Goal: Transaction & Acquisition: Book appointment/travel/reservation

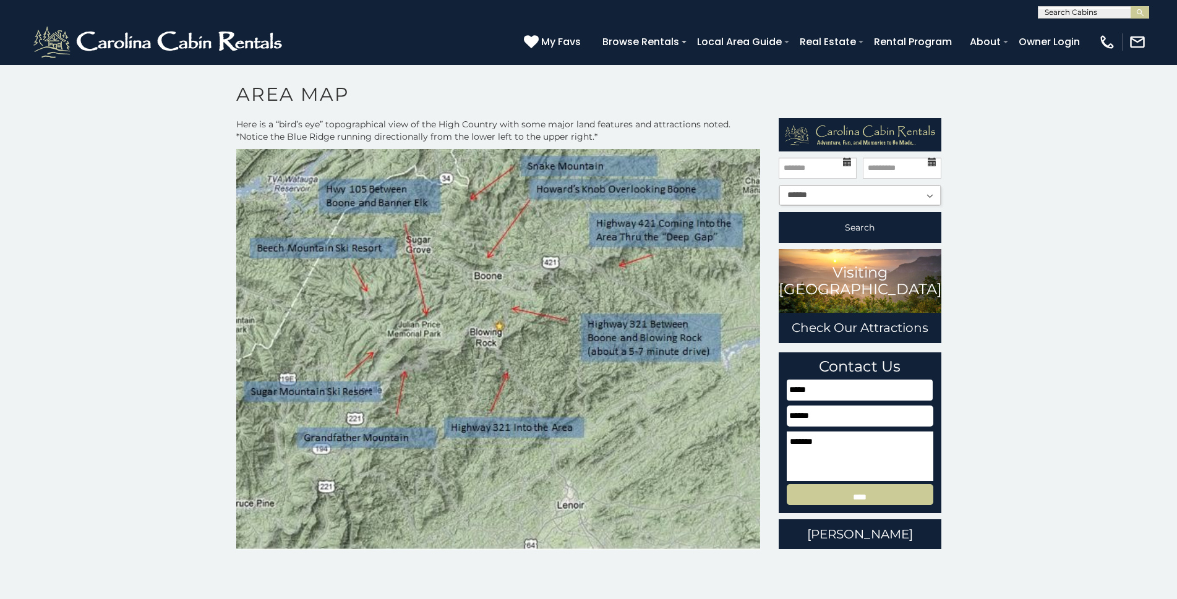
click at [610, 328] on img at bounding box center [498, 349] width 525 height 401
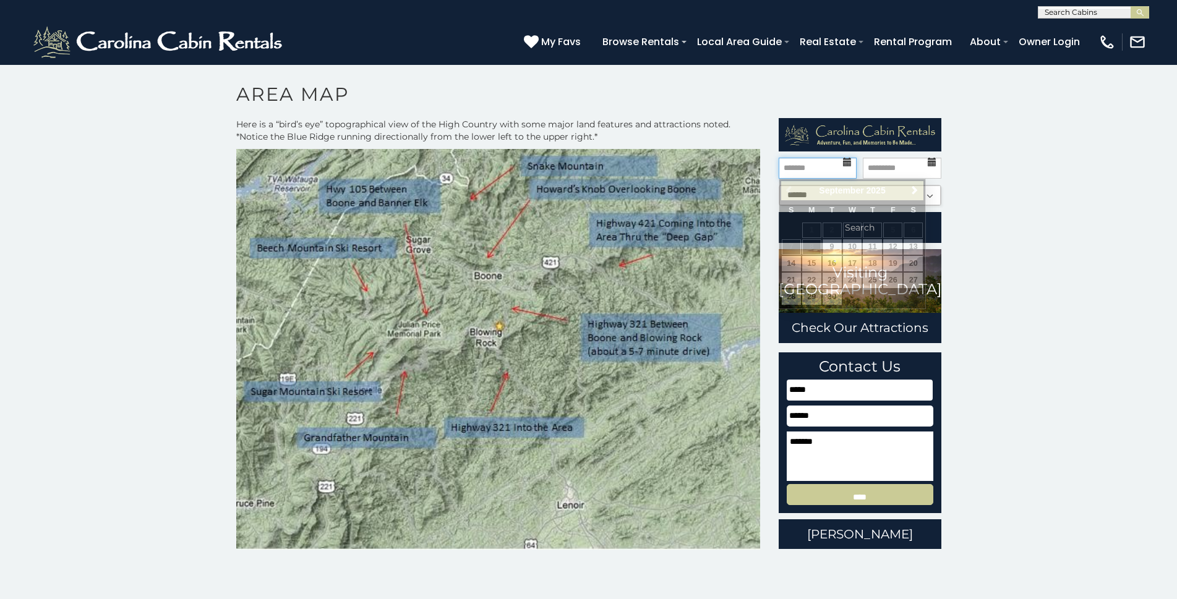
click at [810, 168] on input "text" at bounding box center [818, 168] width 78 height 21
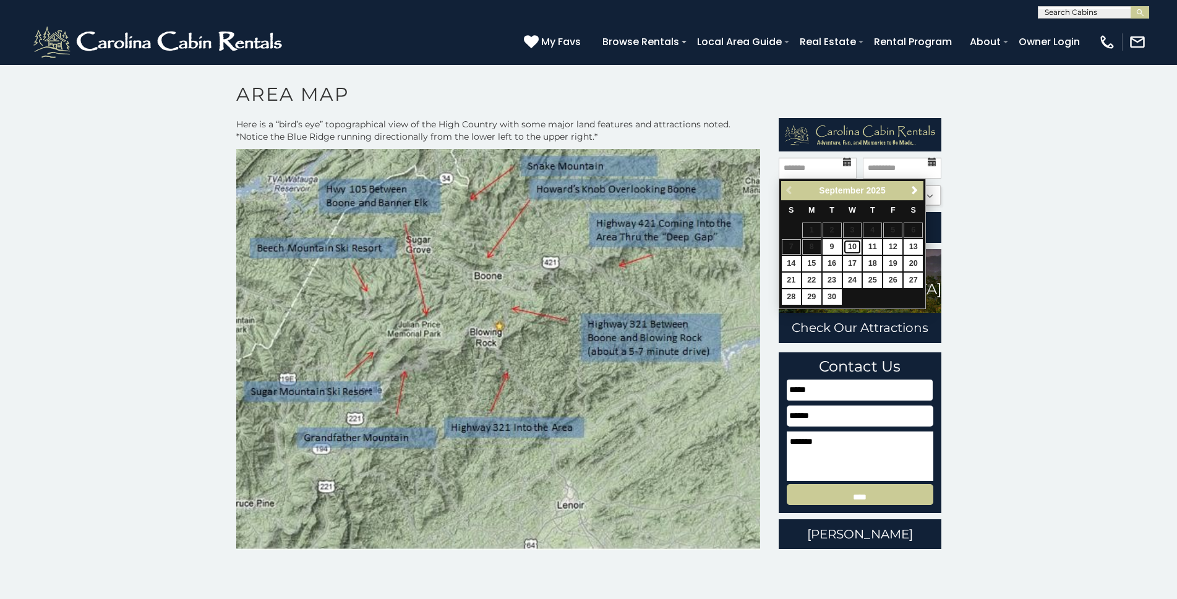
click at [853, 248] on link "10" at bounding box center [852, 246] width 19 height 15
type input "*******"
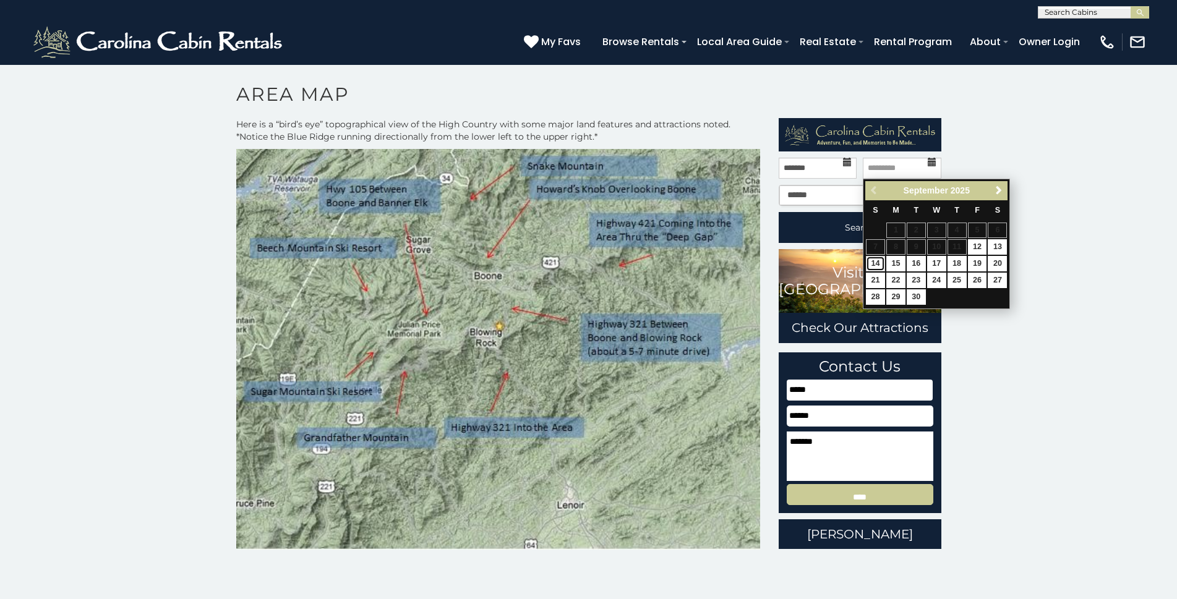
click at [877, 264] on link "14" at bounding box center [875, 263] width 19 height 15
type input "*******"
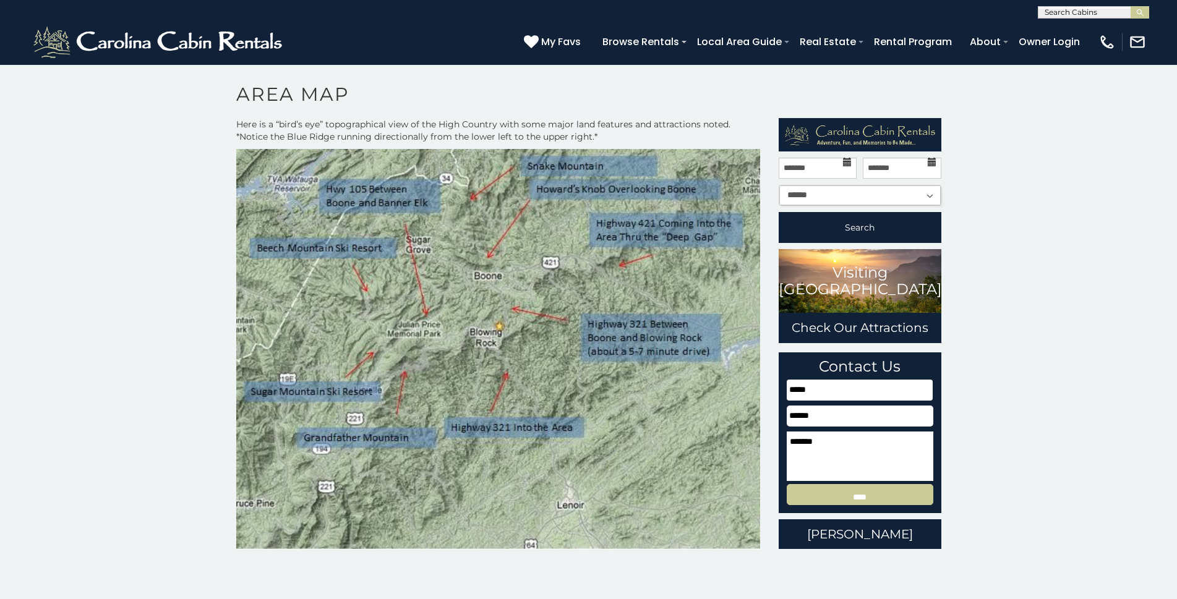
click at [932, 195] on select "****** ** ** ** ** ** ** ** ** ** ***" at bounding box center [859, 196] width 161 height 20
select select "*"
click at [779, 186] on select "****** ** ** ** ** ** ** ** ** ** ***" at bounding box center [859, 196] width 161 height 20
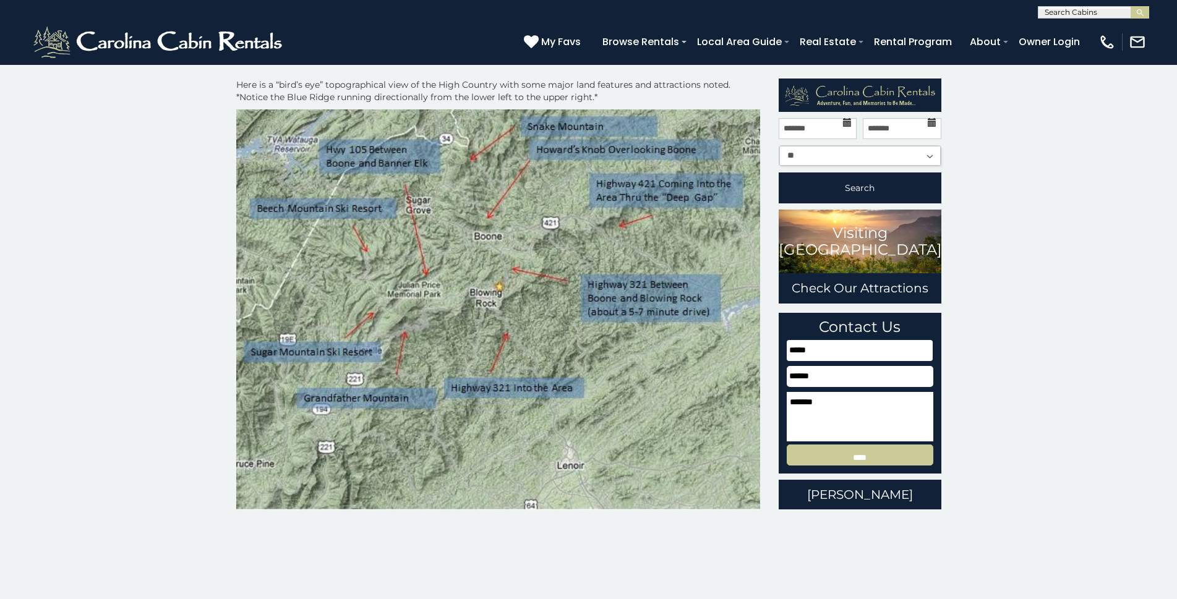
scroll to position [62, 0]
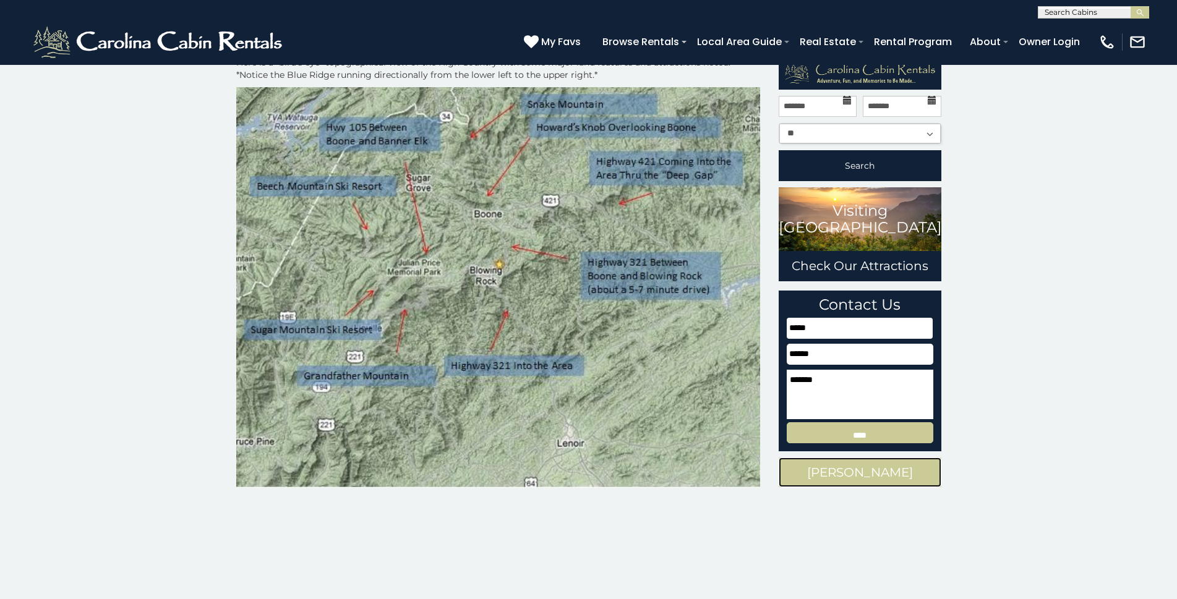
click at [848, 471] on link "Boone Cabins" at bounding box center [860, 473] width 163 height 30
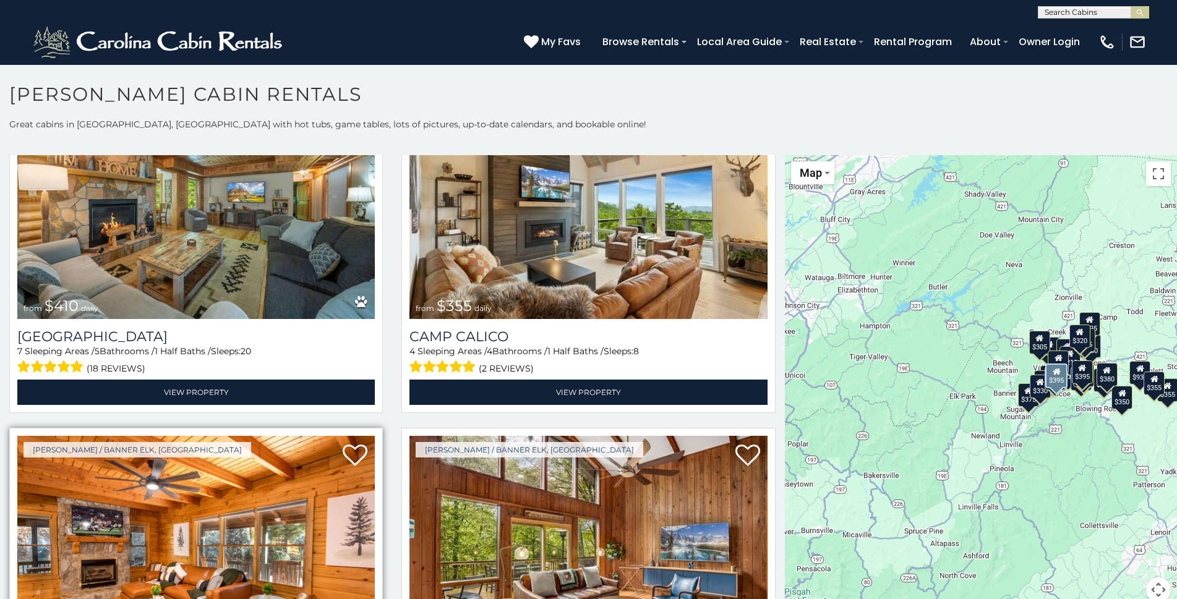
scroll to position [4578, 0]
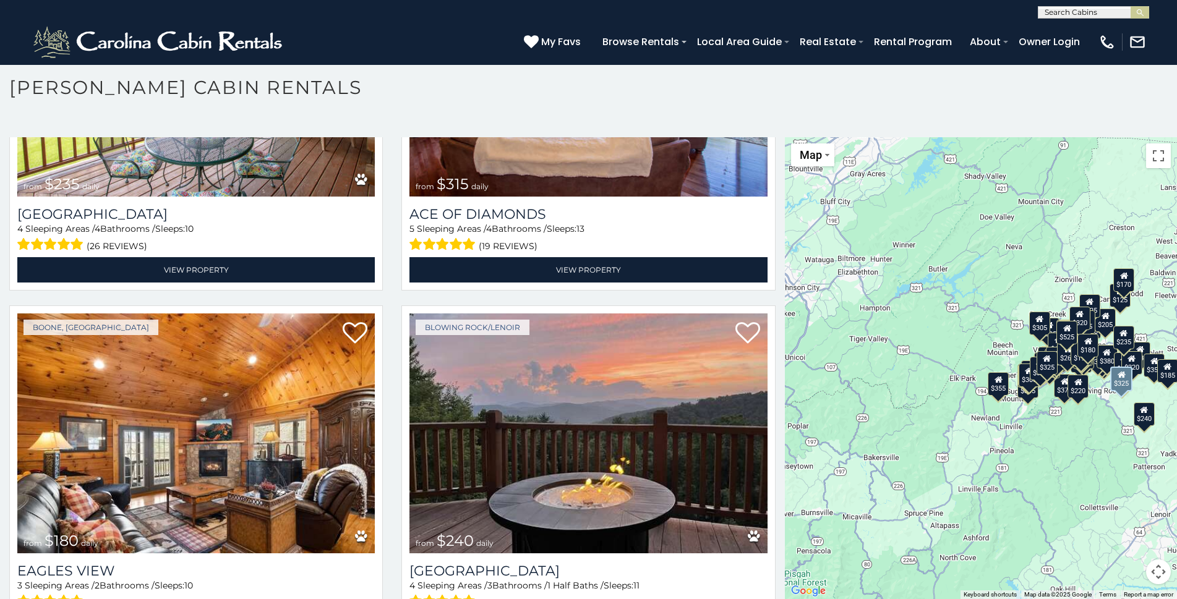
scroll to position [9452, 0]
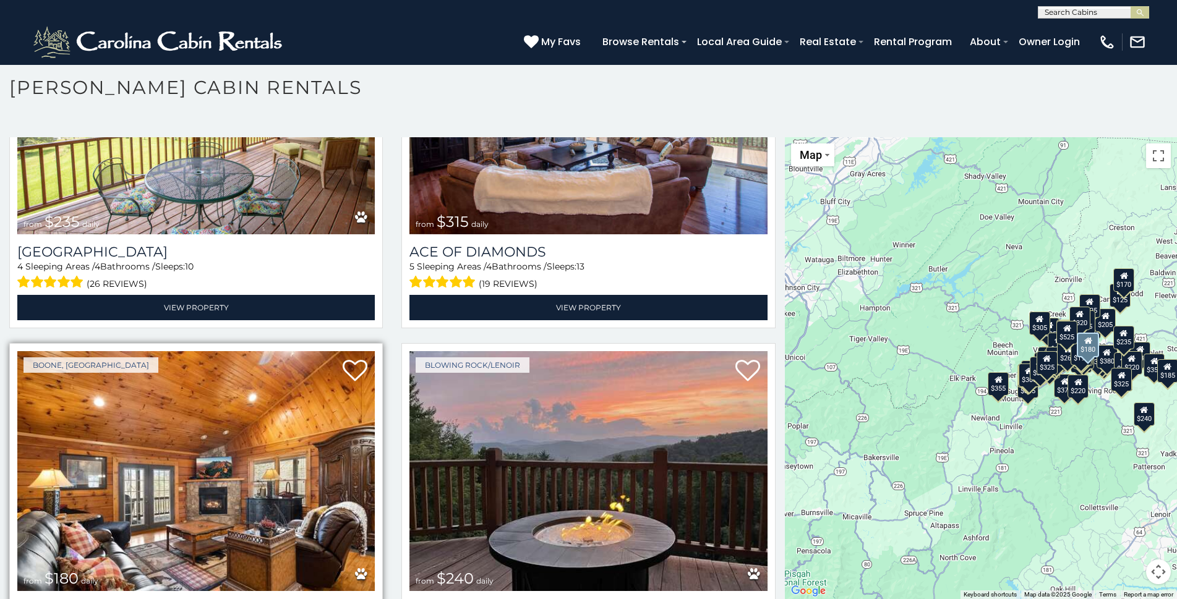
click at [234, 461] on img at bounding box center [196, 470] width 358 height 239
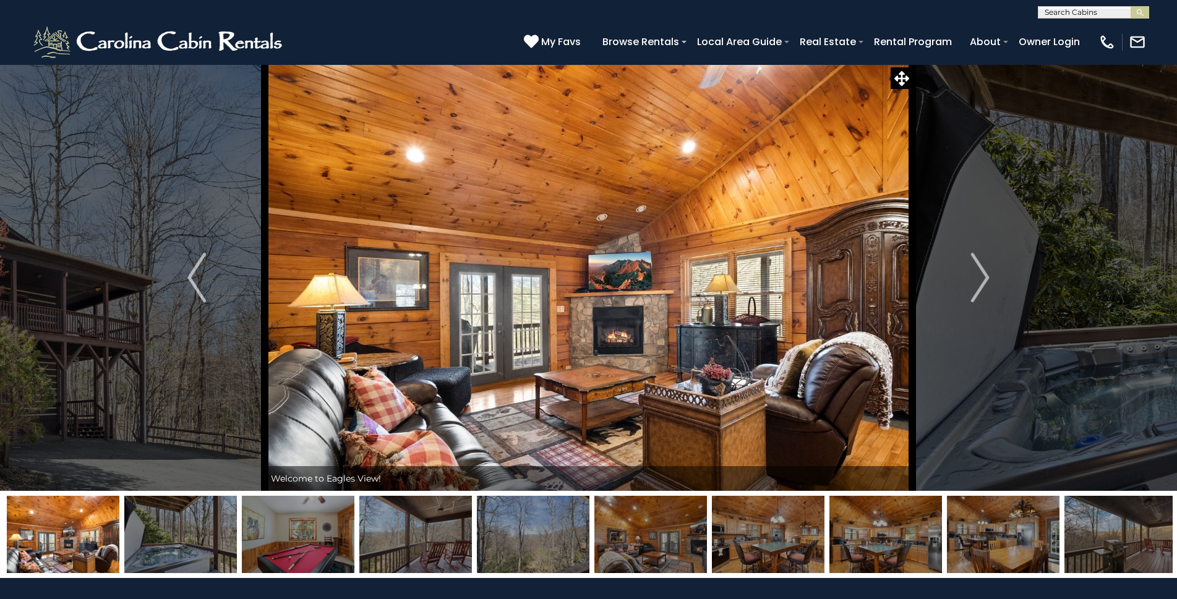
click at [189, 538] on img at bounding box center [180, 534] width 113 height 77
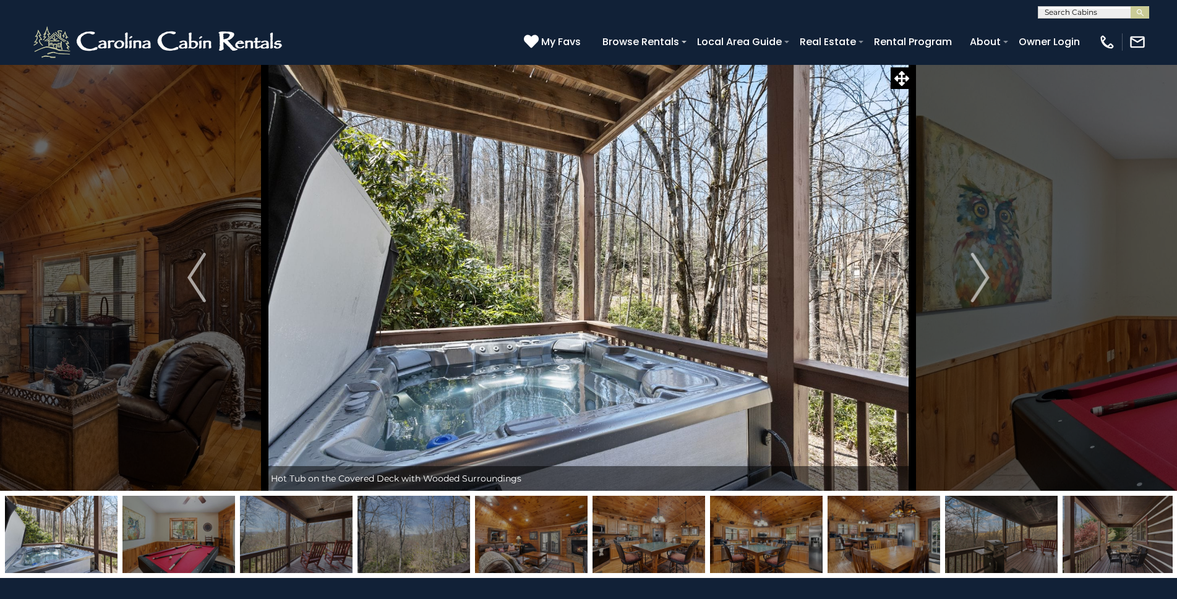
click at [286, 539] on img at bounding box center [296, 534] width 113 height 77
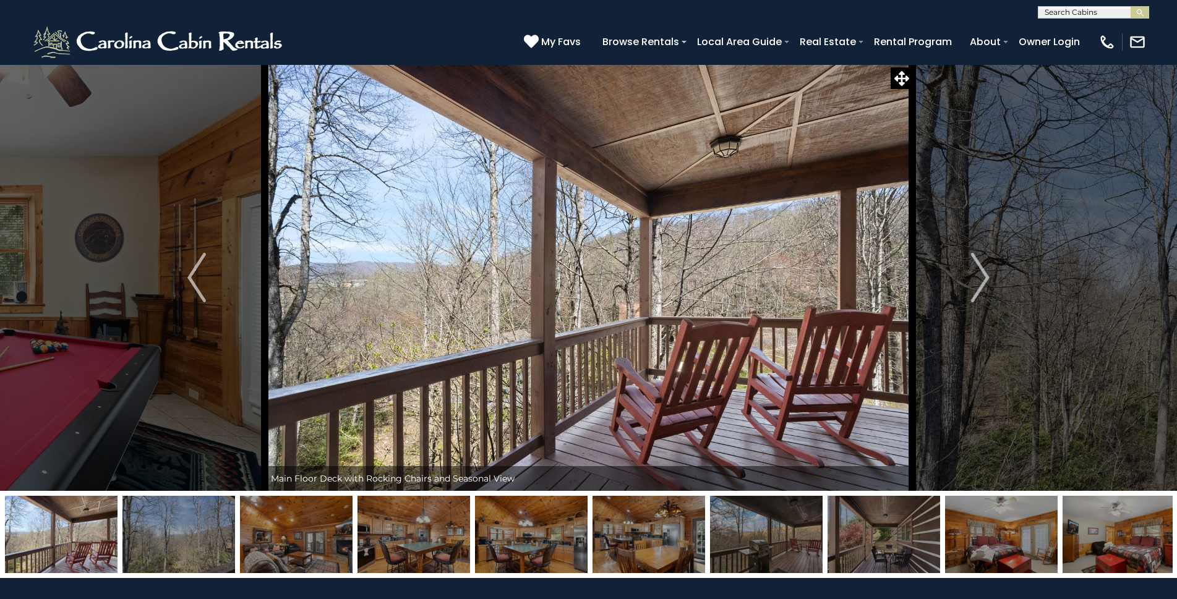
click at [304, 540] on img at bounding box center [296, 534] width 113 height 77
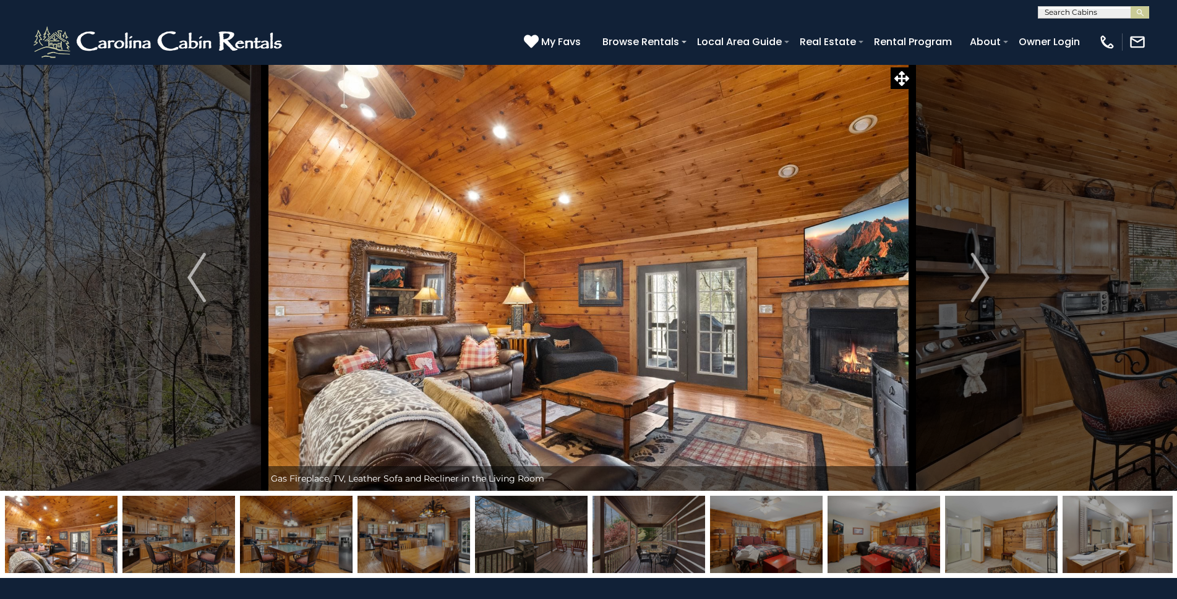
click at [406, 554] on img at bounding box center [414, 534] width 113 height 77
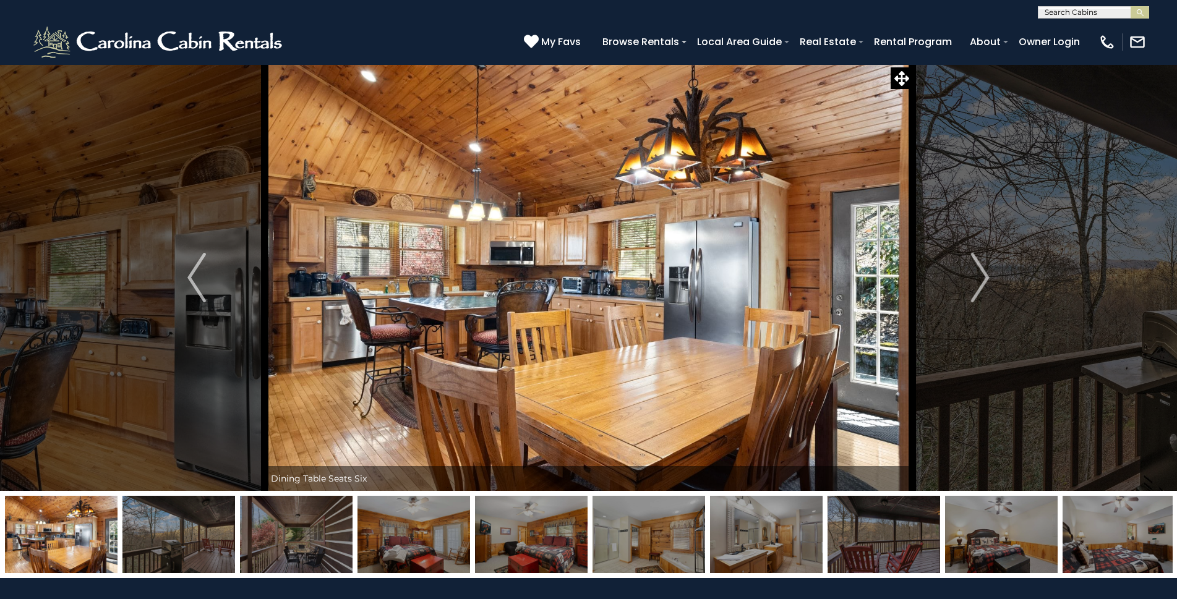
click at [434, 549] on img at bounding box center [414, 534] width 113 height 77
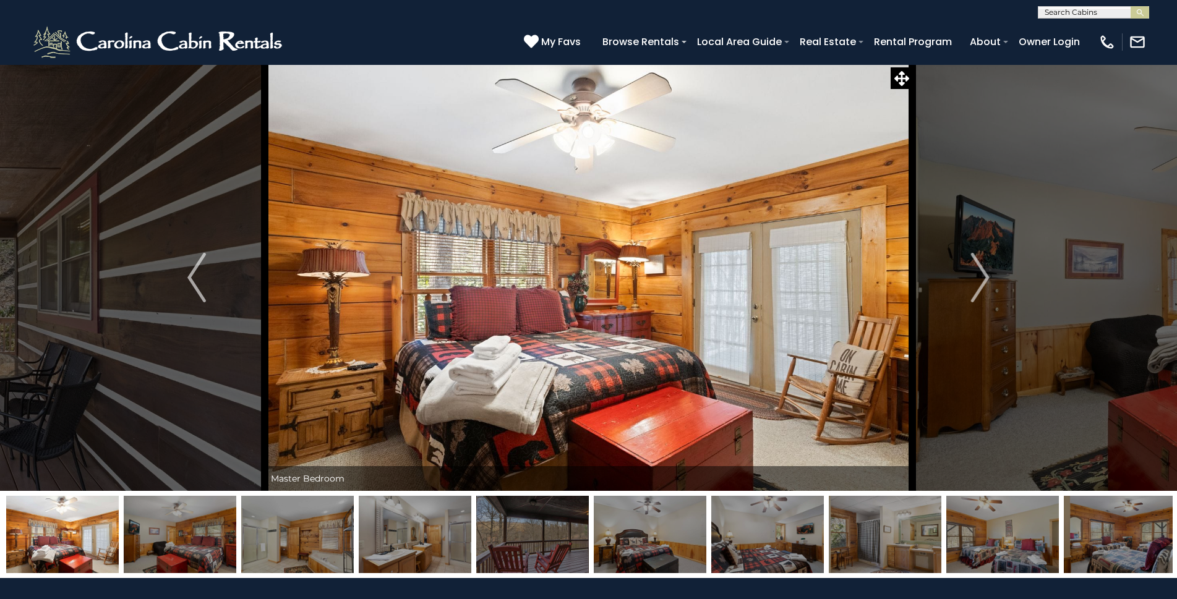
drag, startPoint x: 500, startPoint y: 550, endPoint x: 507, endPoint y: 546, distance: 7.2
click at [503, 550] on img at bounding box center [532, 534] width 113 height 77
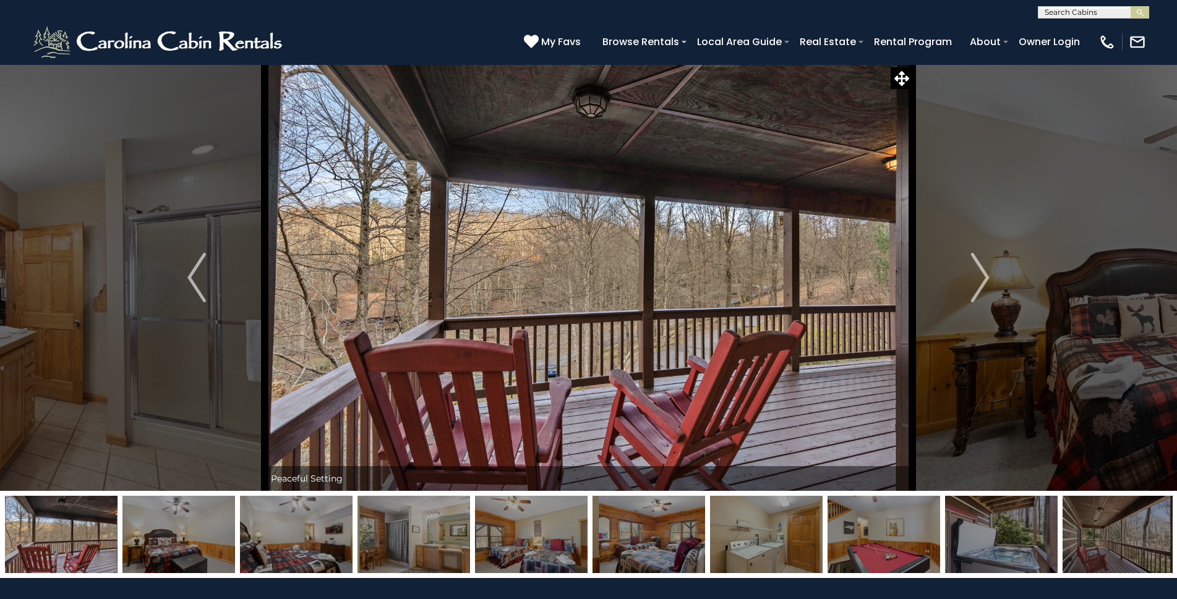
click at [533, 549] on img at bounding box center [531, 534] width 113 height 77
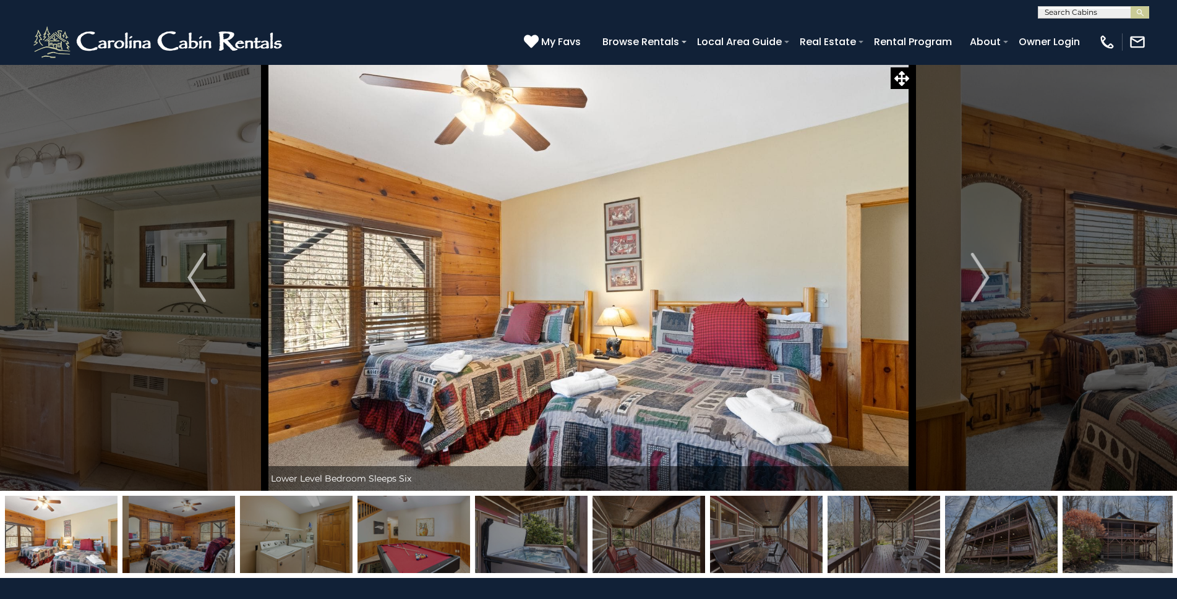
click at [633, 547] on img at bounding box center [649, 534] width 113 height 77
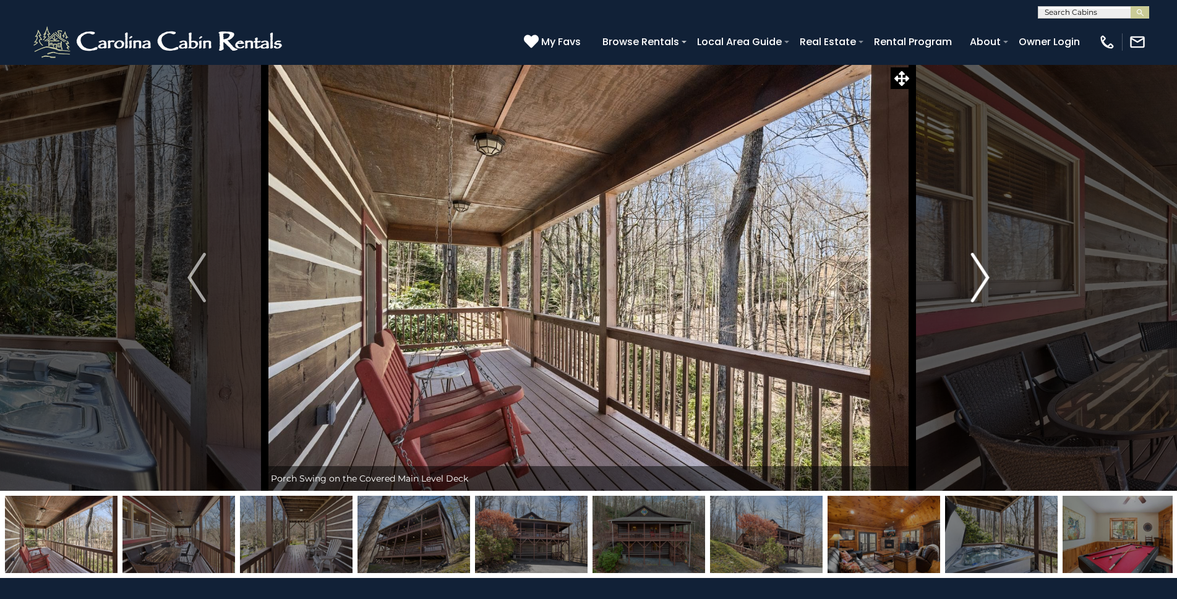
click at [996, 272] on button "Next" at bounding box center [980, 277] width 136 height 427
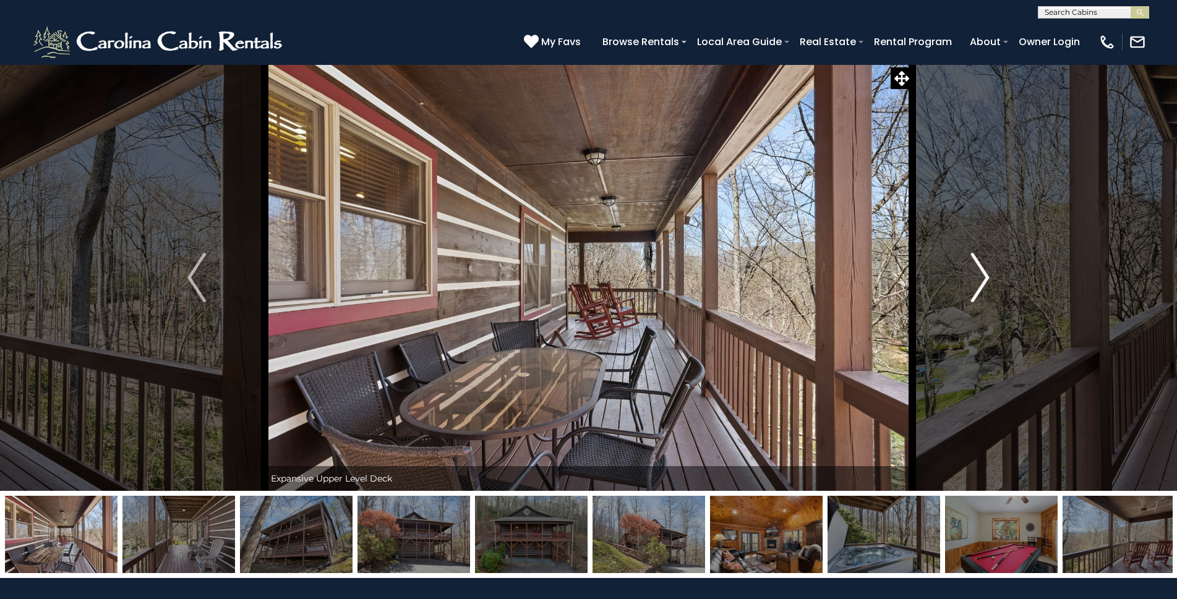
click at [993, 275] on button "Next" at bounding box center [980, 277] width 136 height 427
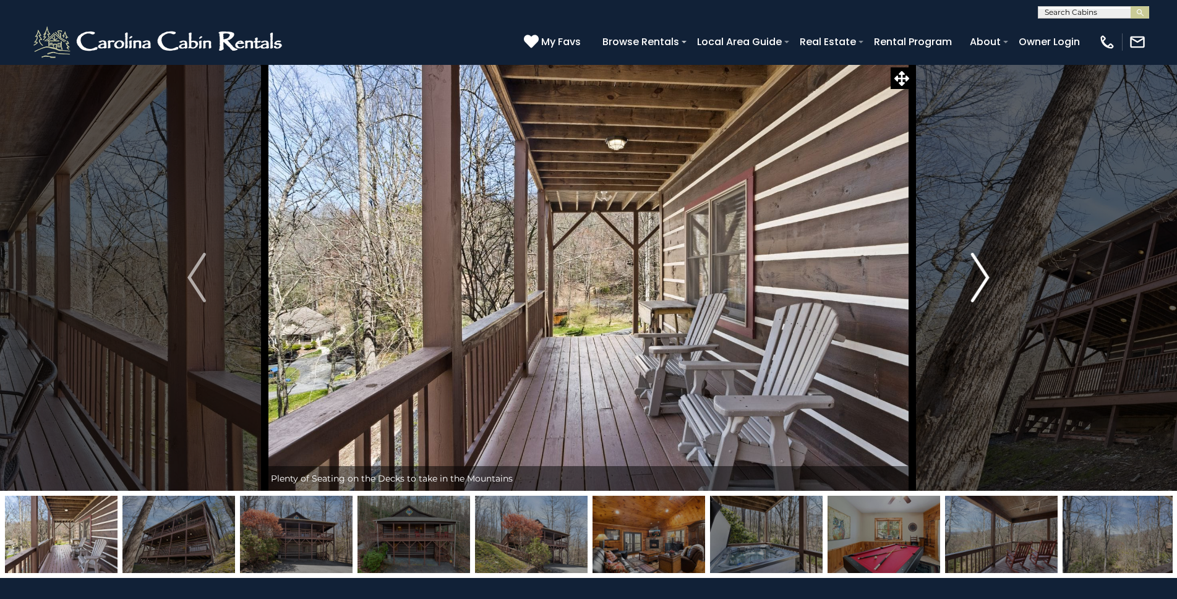
click at [993, 275] on button "Next" at bounding box center [980, 277] width 136 height 427
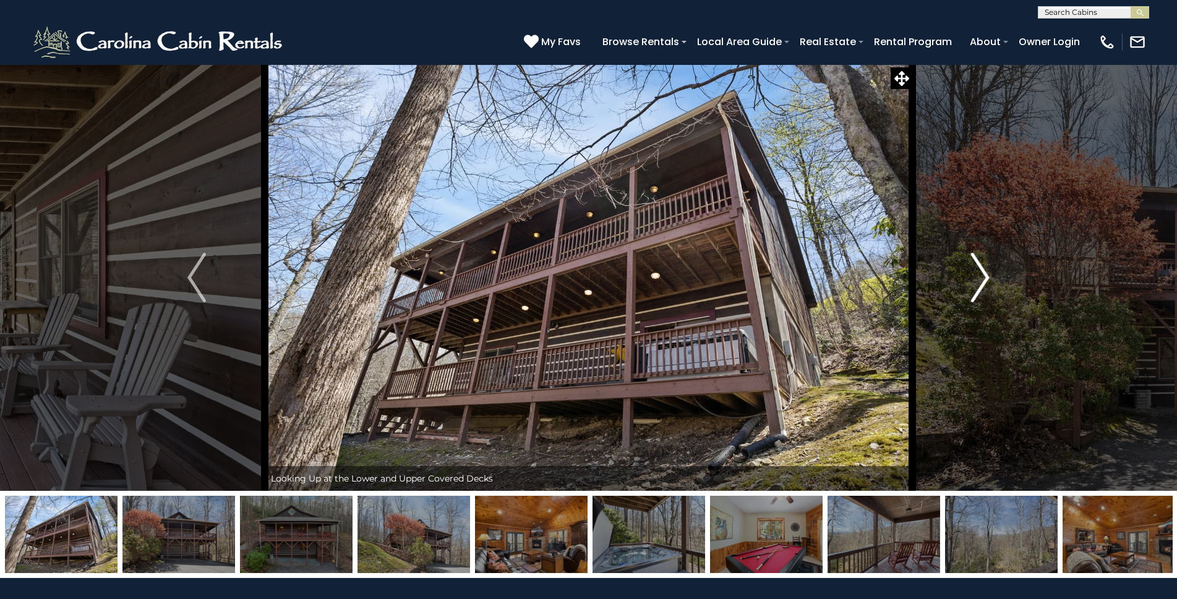
click at [982, 277] on img "Next" at bounding box center [980, 277] width 19 height 49
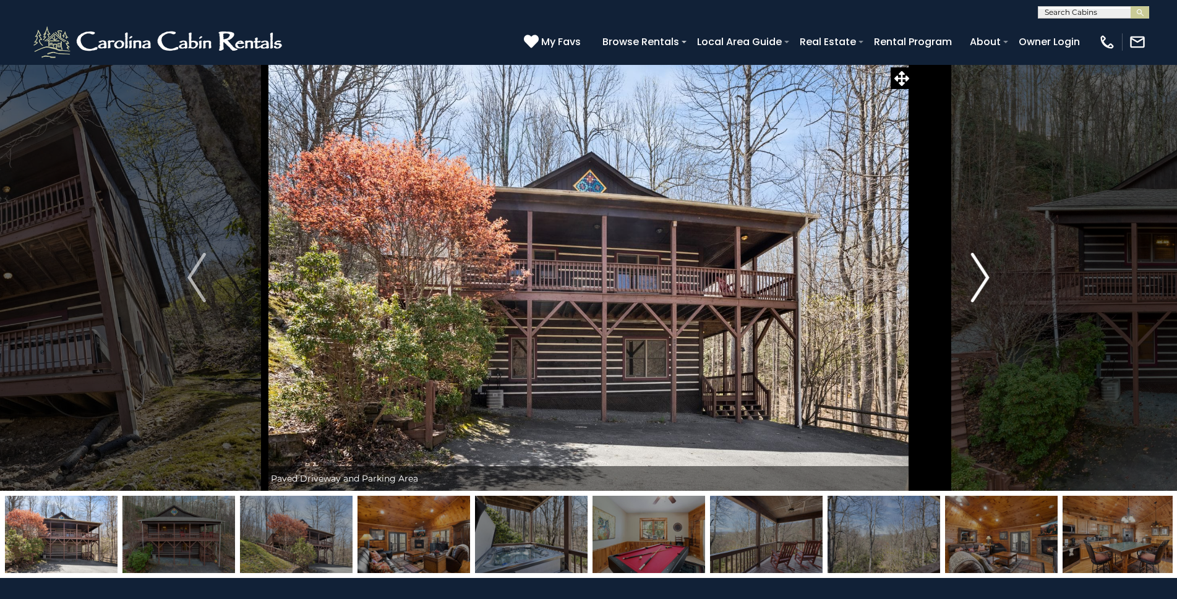
click at [982, 277] on img "Next" at bounding box center [980, 277] width 19 height 49
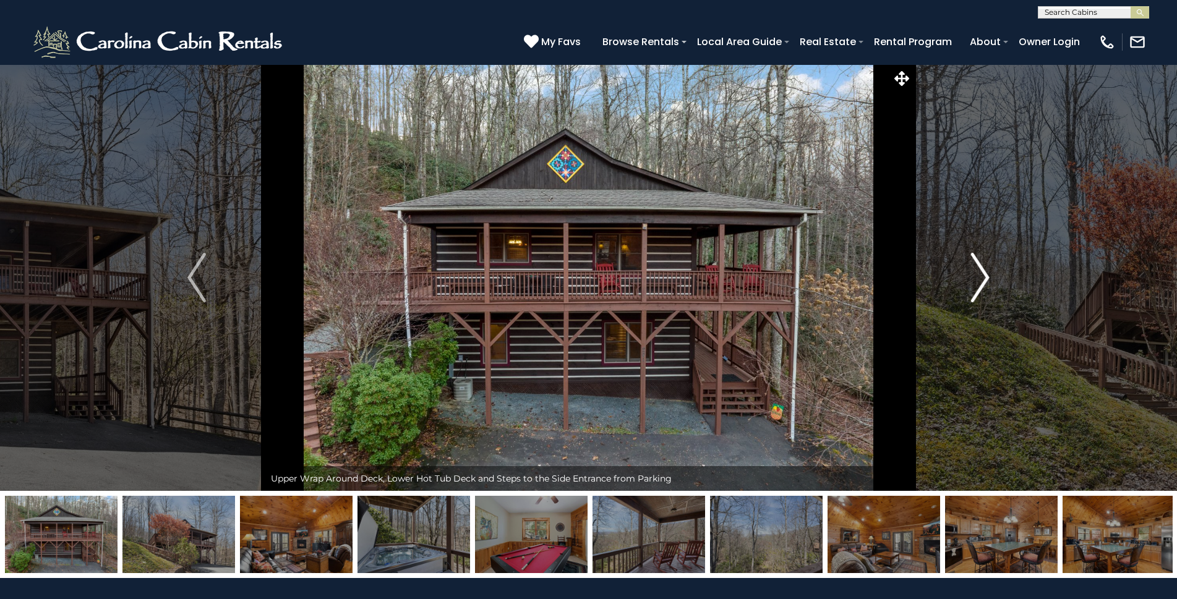
click at [981, 277] on img "Next" at bounding box center [980, 277] width 19 height 49
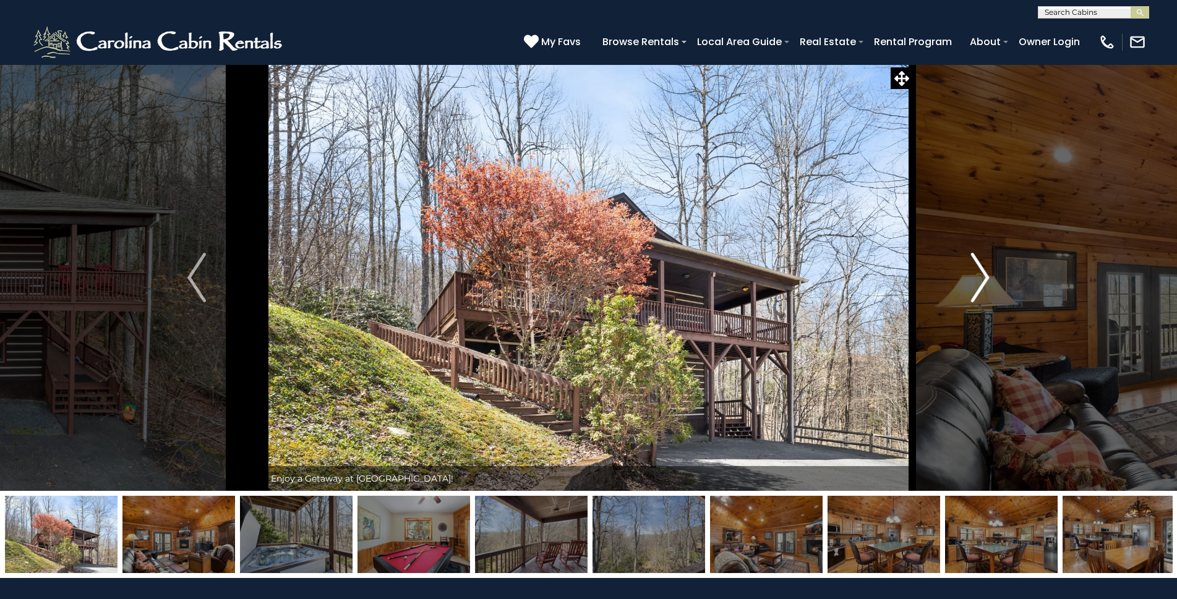
click at [980, 277] on img "Next" at bounding box center [980, 277] width 19 height 49
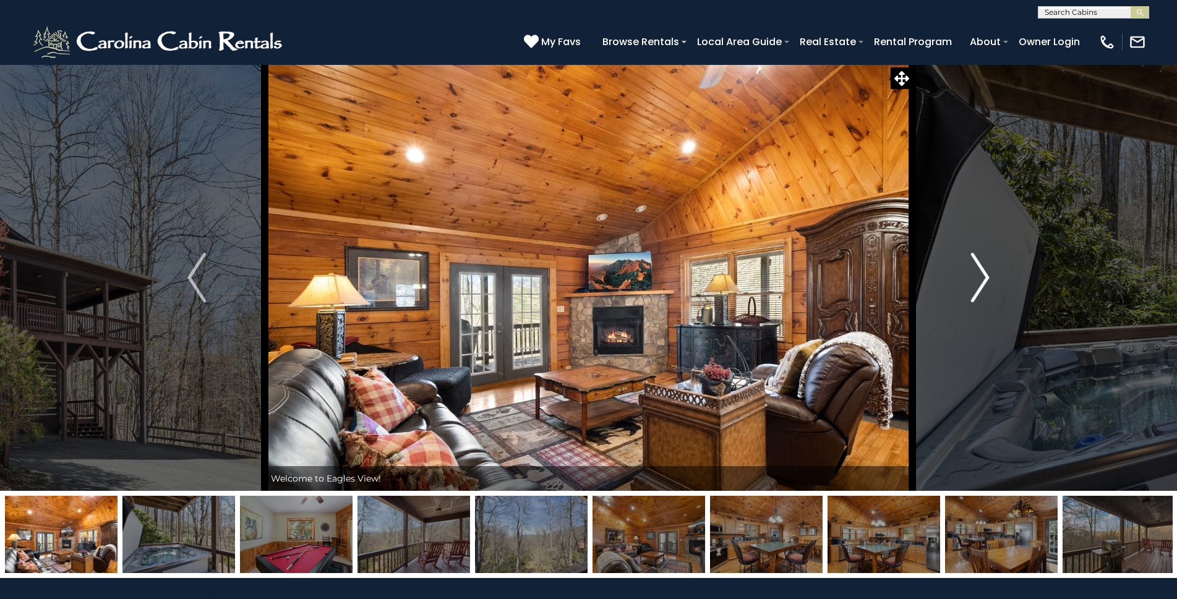
click at [980, 277] on img "Next" at bounding box center [980, 277] width 19 height 49
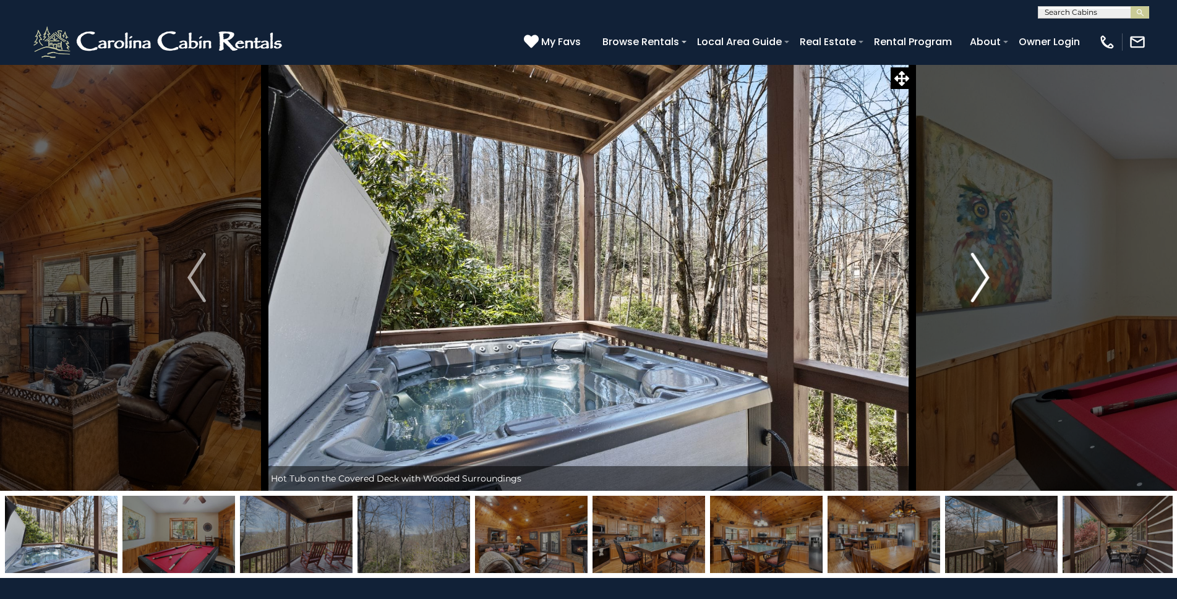
click at [979, 277] on img "Next" at bounding box center [980, 277] width 19 height 49
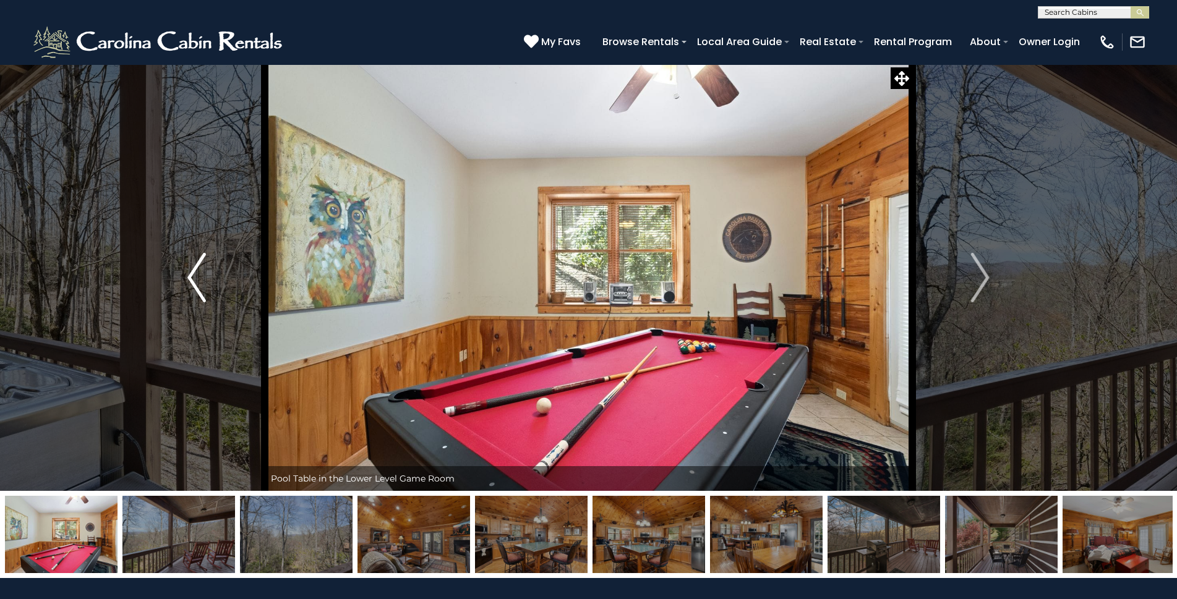
click at [195, 260] on img "Previous" at bounding box center [196, 277] width 19 height 49
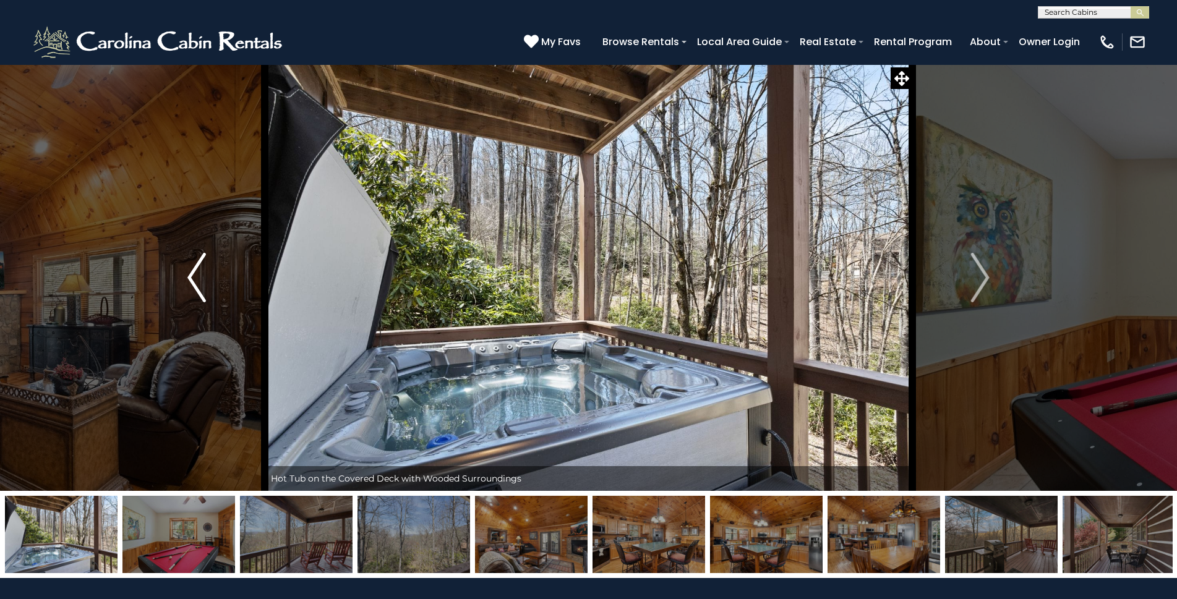
click at [194, 260] on img "Previous" at bounding box center [196, 277] width 19 height 49
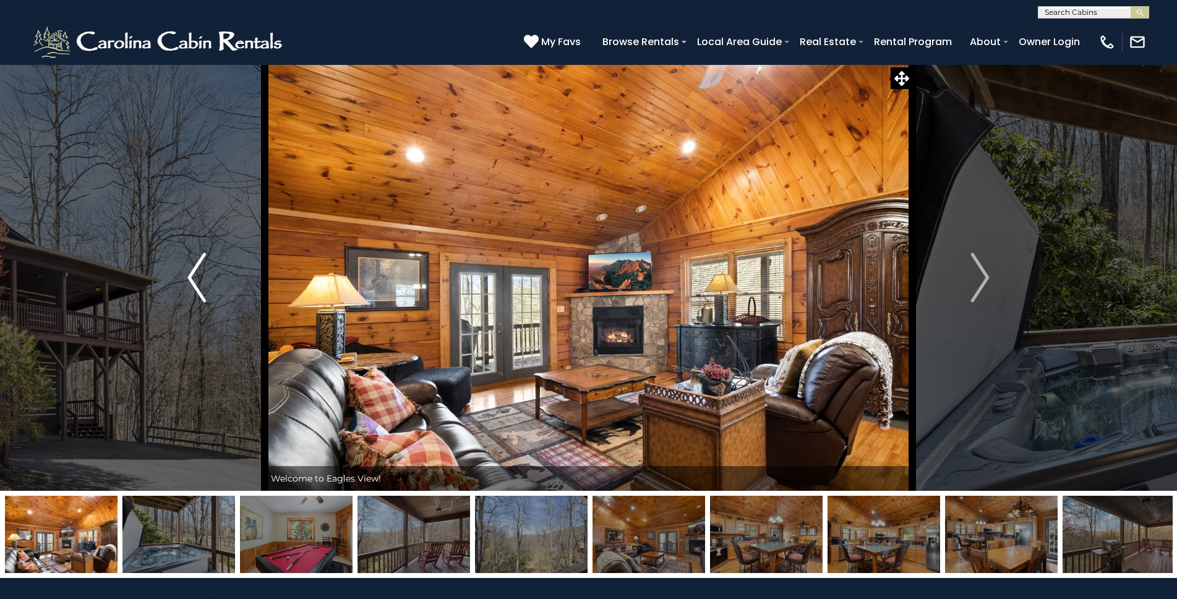
click at [191, 259] on img "Previous" at bounding box center [196, 277] width 19 height 49
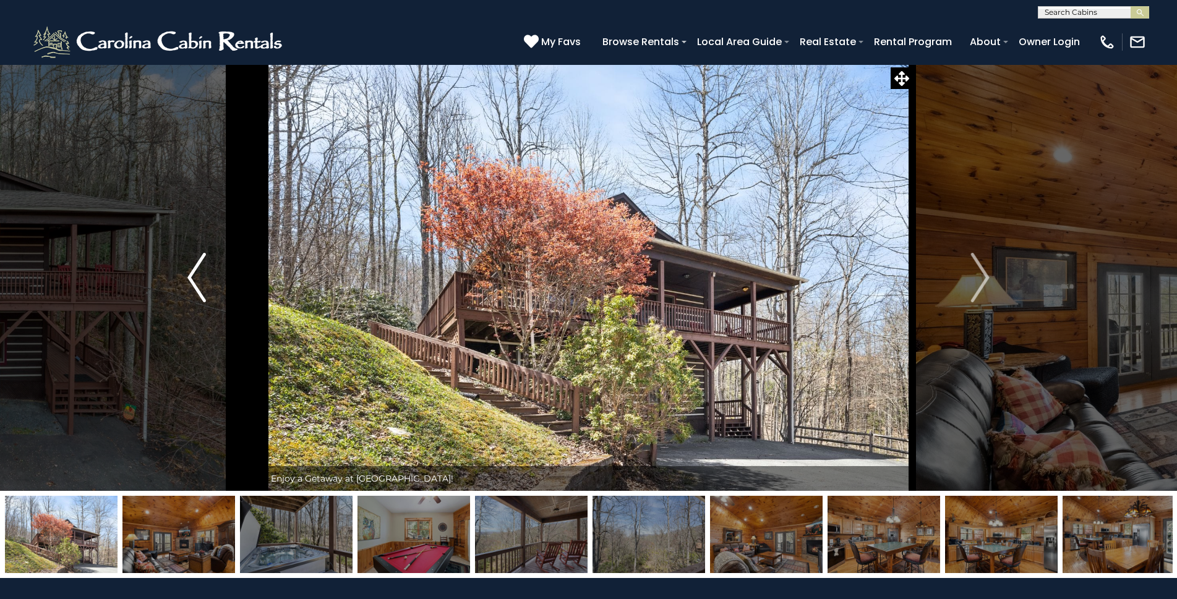
click at [188, 259] on img "Previous" at bounding box center [196, 277] width 19 height 49
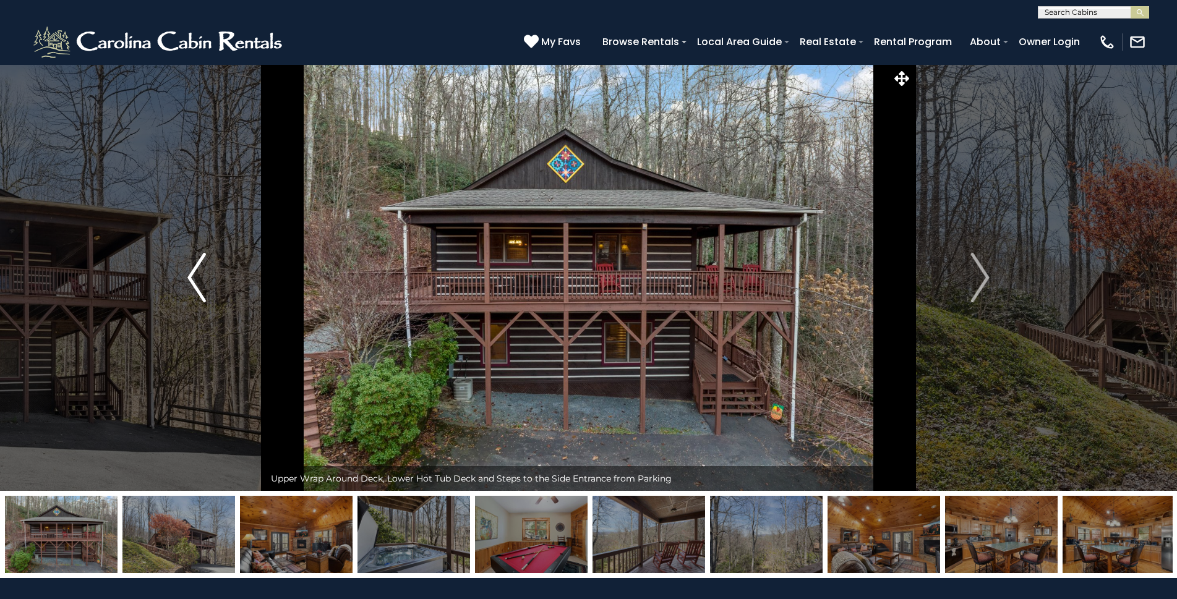
click at [183, 270] on button "Previous" at bounding box center [197, 277] width 136 height 427
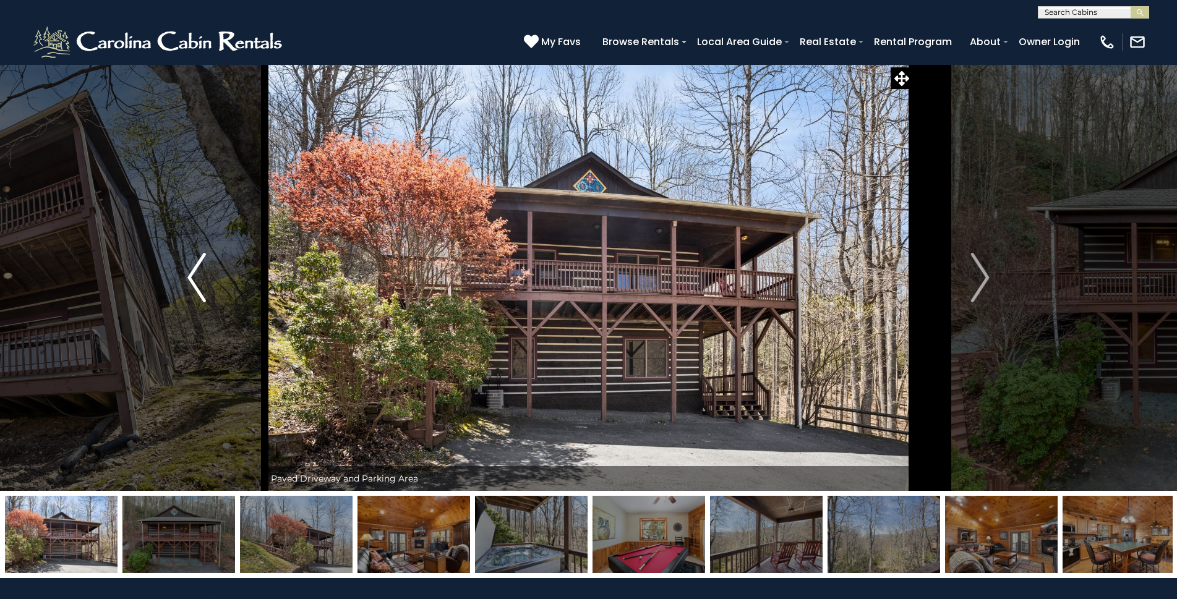
click at [182, 271] on button "Previous" at bounding box center [197, 277] width 136 height 427
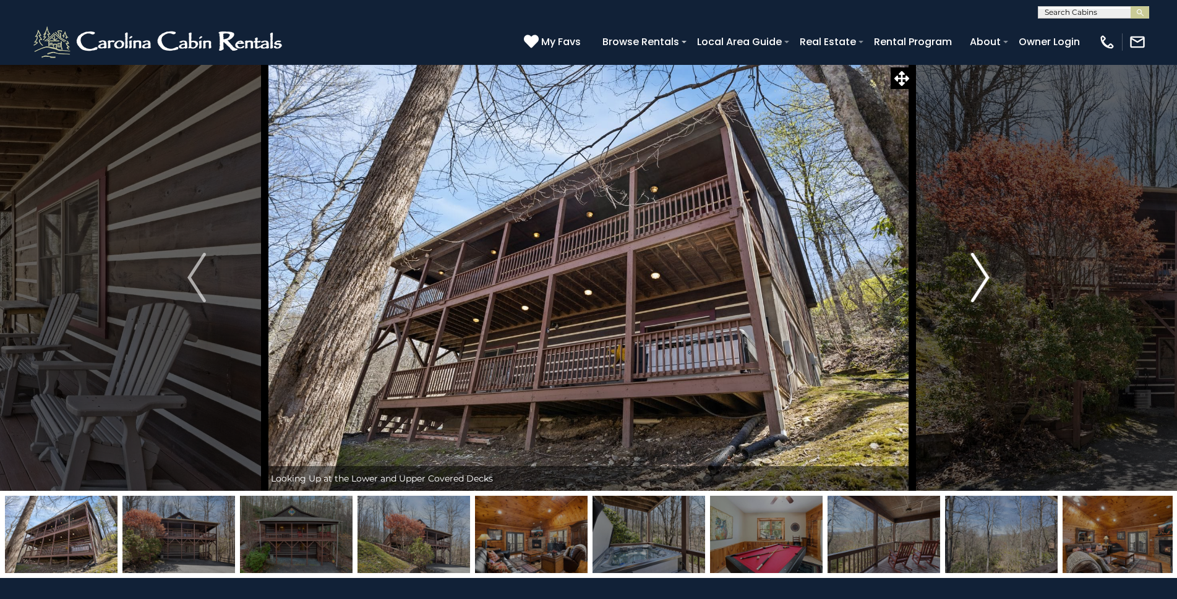
click at [979, 285] on img "Next" at bounding box center [980, 277] width 19 height 49
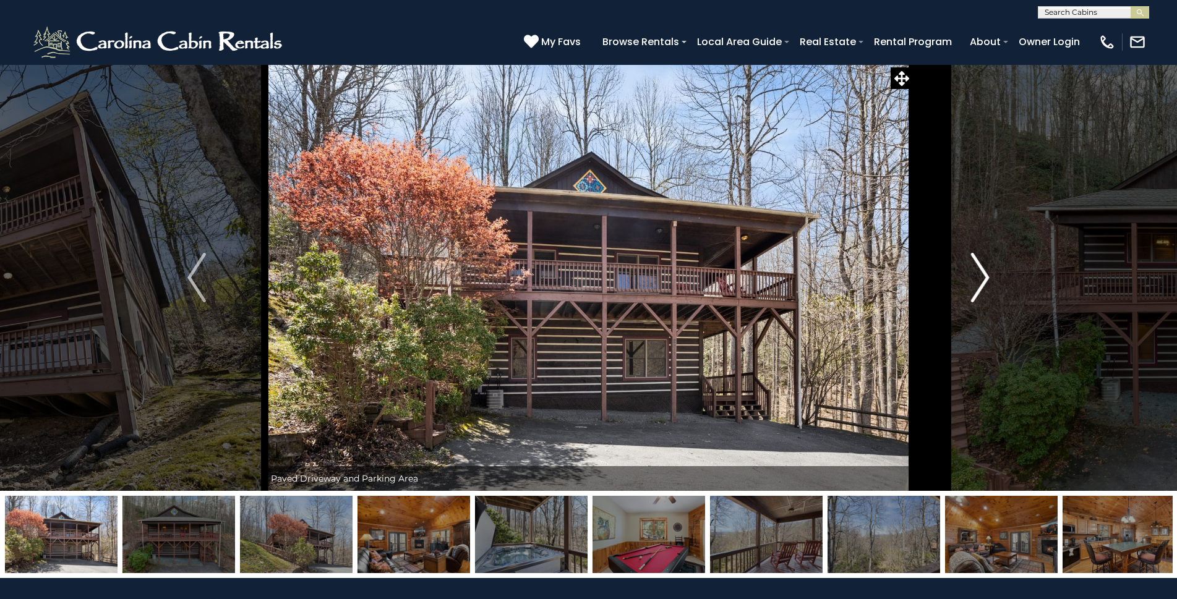
click at [977, 285] on img "Next" at bounding box center [980, 277] width 19 height 49
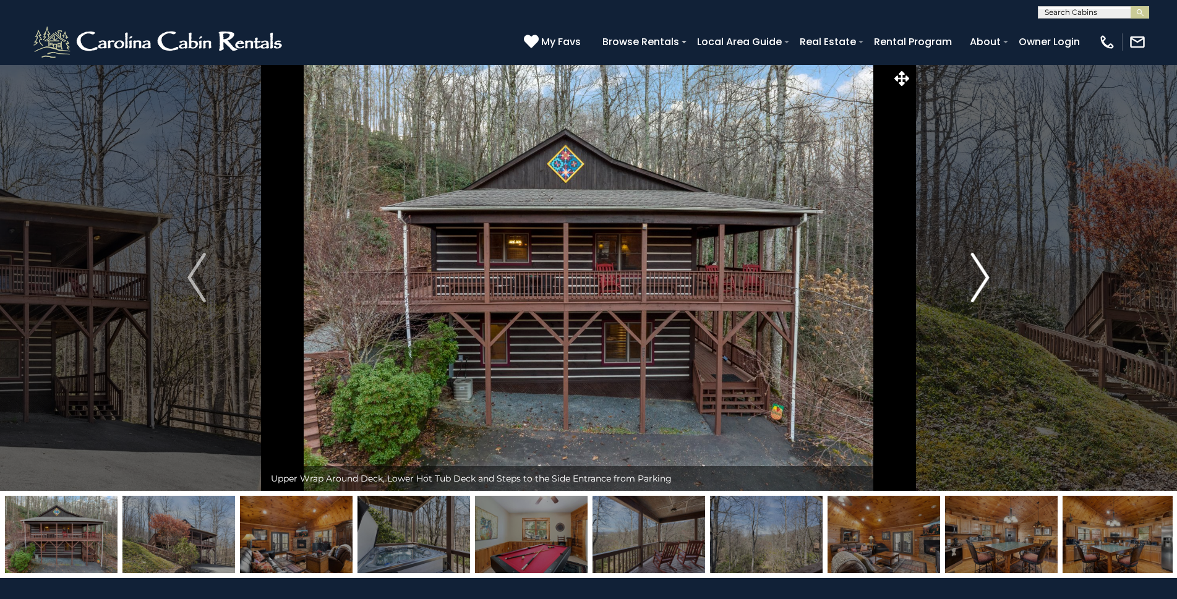
click at [984, 288] on img "Next" at bounding box center [980, 277] width 19 height 49
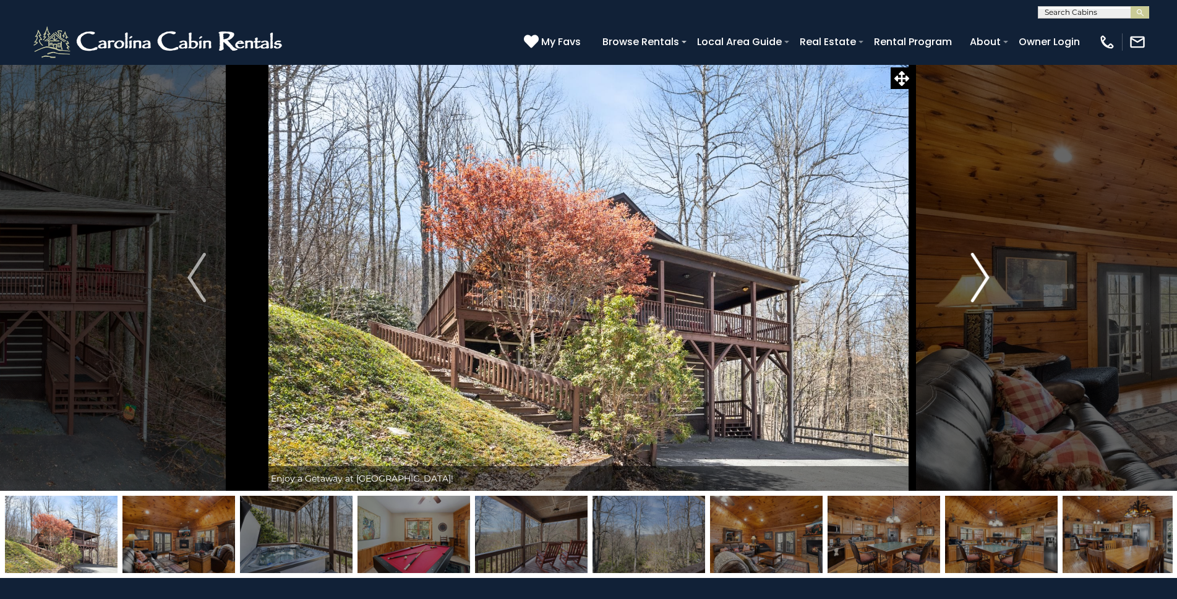
click at [976, 289] on img "Next" at bounding box center [980, 277] width 19 height 49
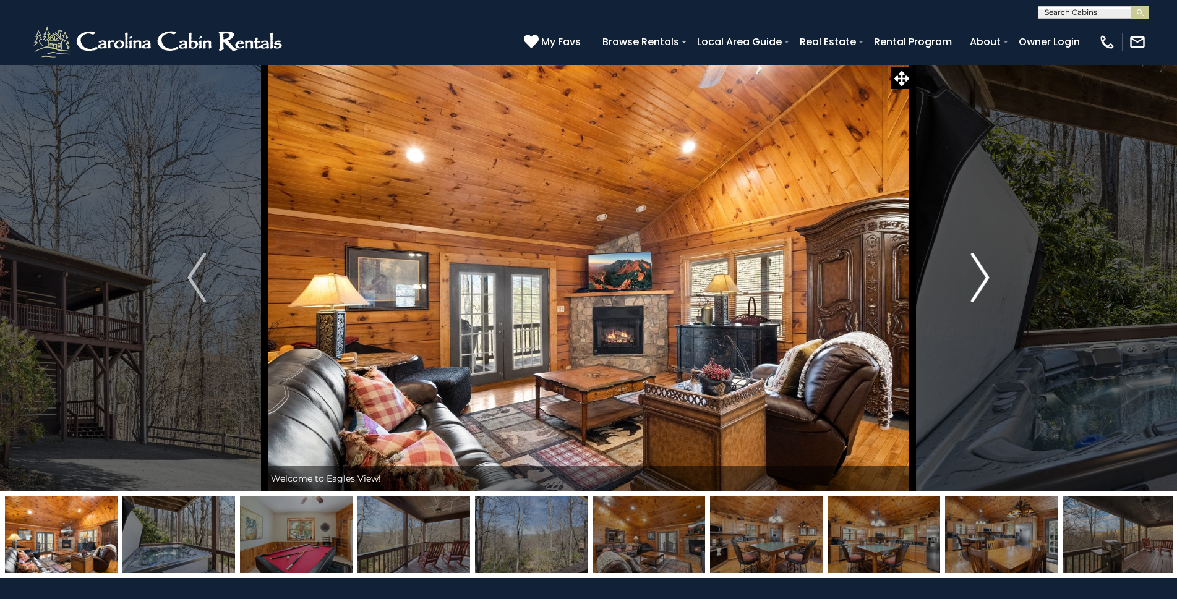
click at [966, 261] on button "Next" at bounding box center [980, 277] width 136 height 427
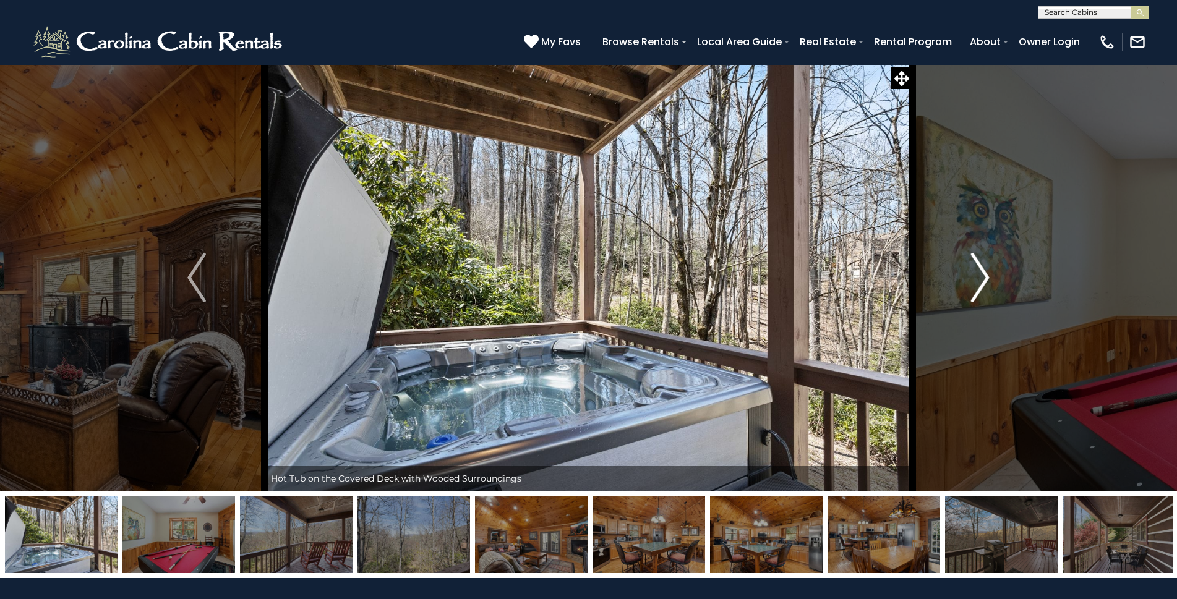
click at [978, 270] on img "Next" at bounding box center [980, 277] width 19 height 49
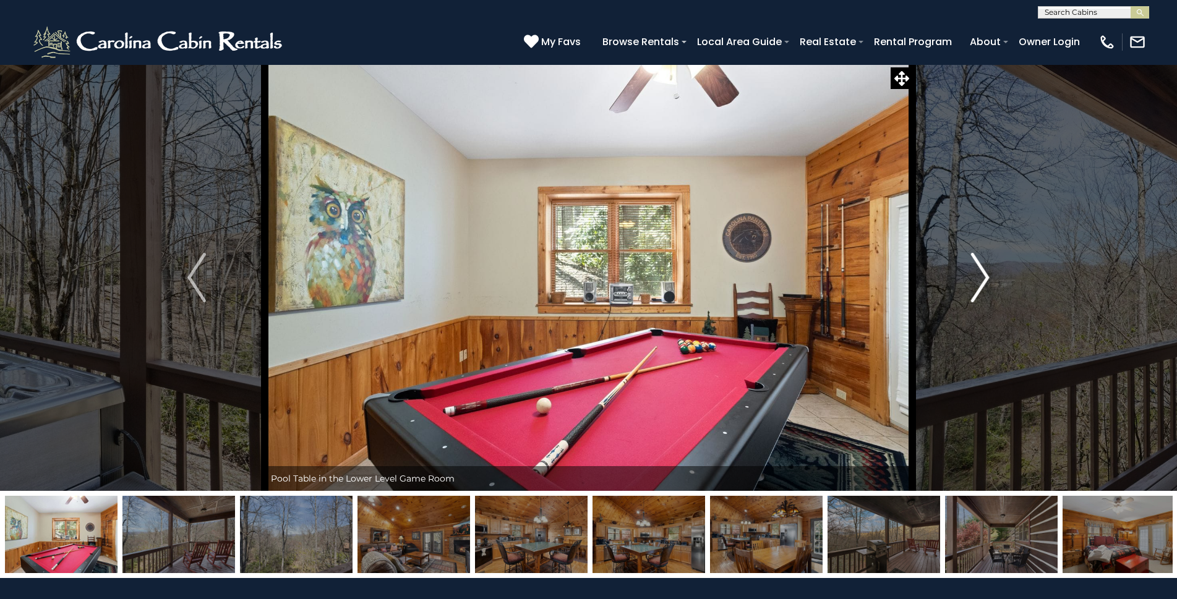
click at [978, 270] on img "Next" at bounding box center [980, 277] width 19 height 49
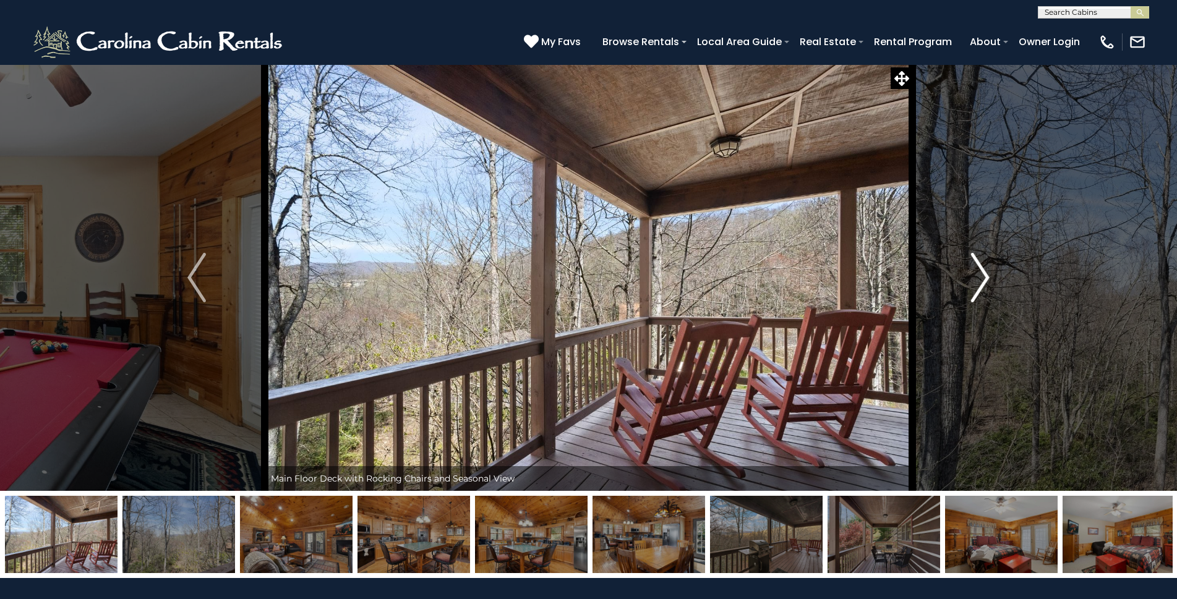
click at [974, 269] on img "Next" at bounding box center [980, 277] width 19 height 49
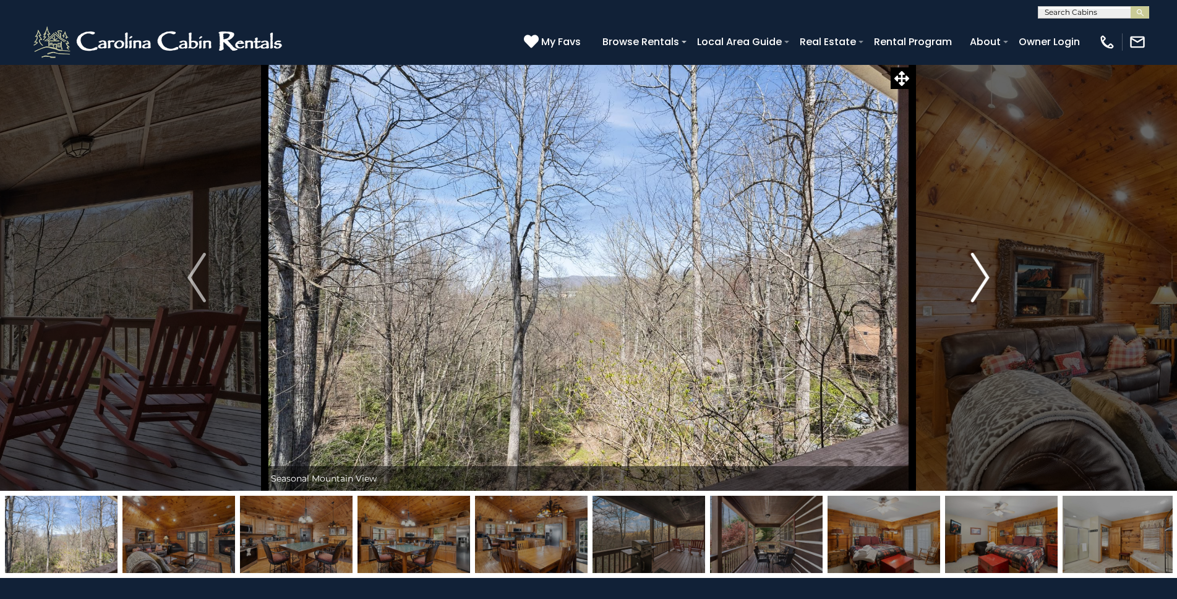
click at [974, 269] on img "Next" at bounding box center [980, 277] width 19 height 49
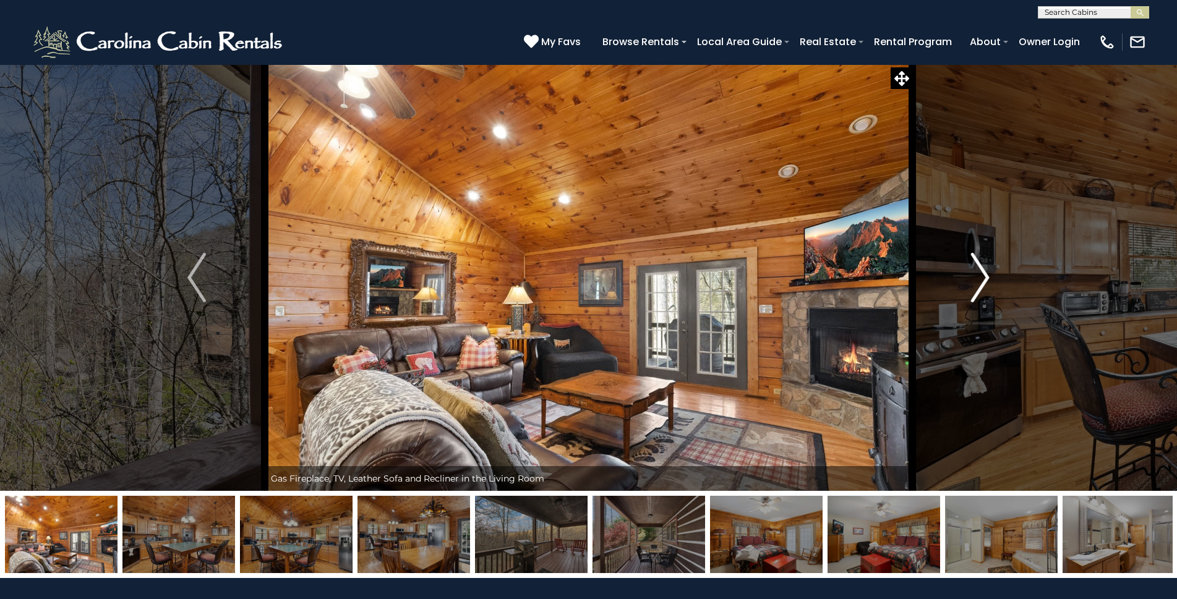
click at [974, 269] on img "Next" at bounding box center [980, 277] width 19 height 49
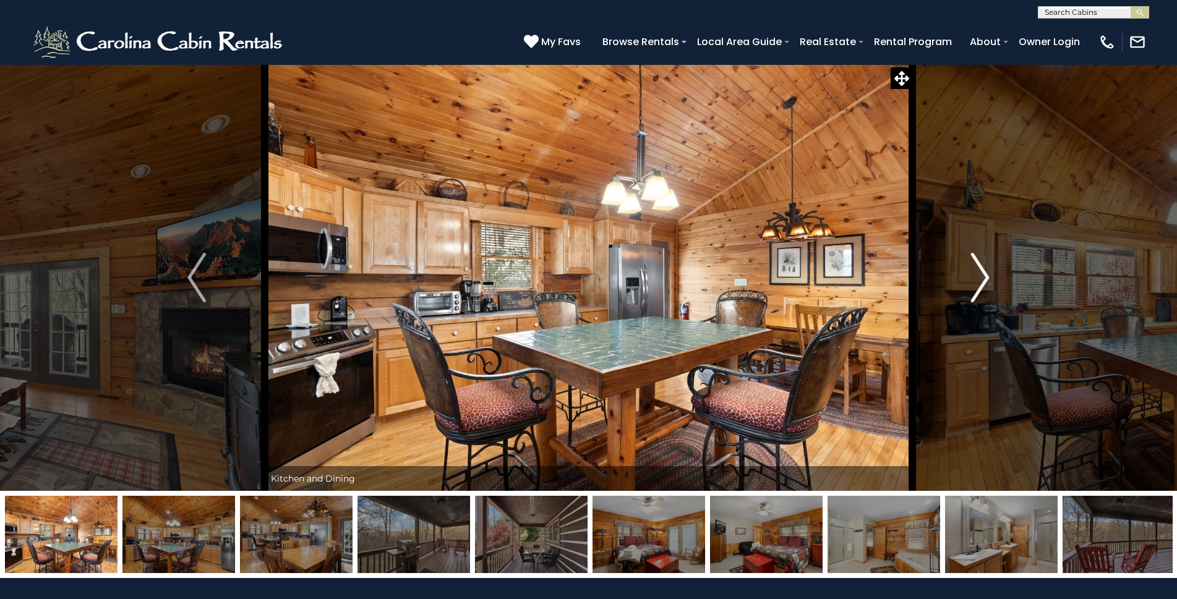
click at [977, 274] on img "Next" at bounding box center [980, 277] width 19 height 49
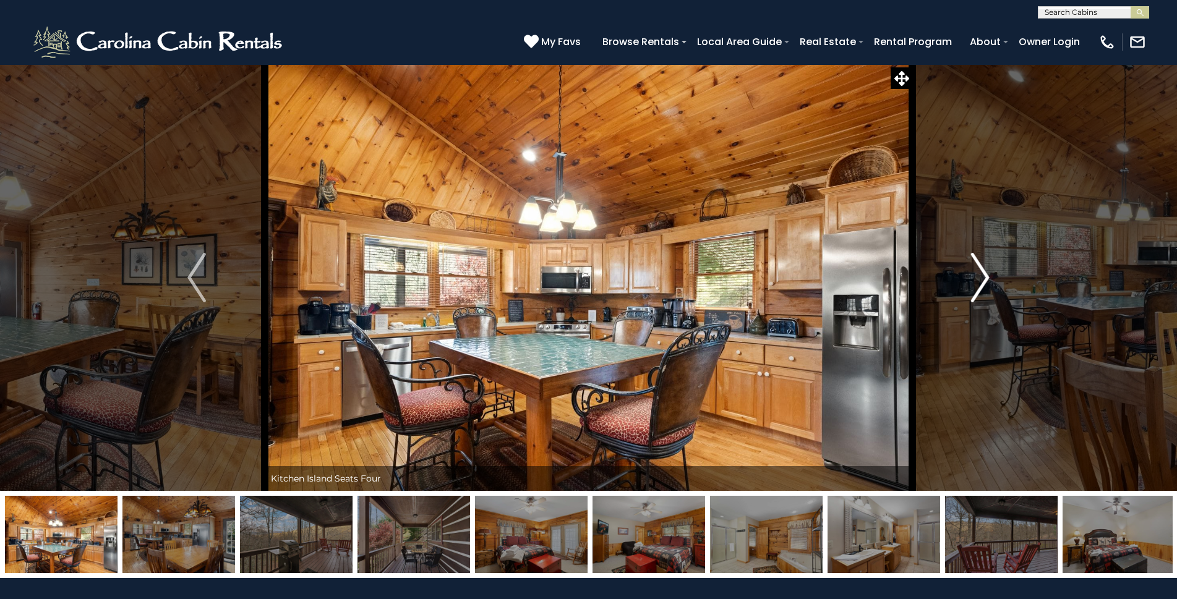
click at [977, 274] on img "Next" at bounding box center [980, 277] width 19 height 49
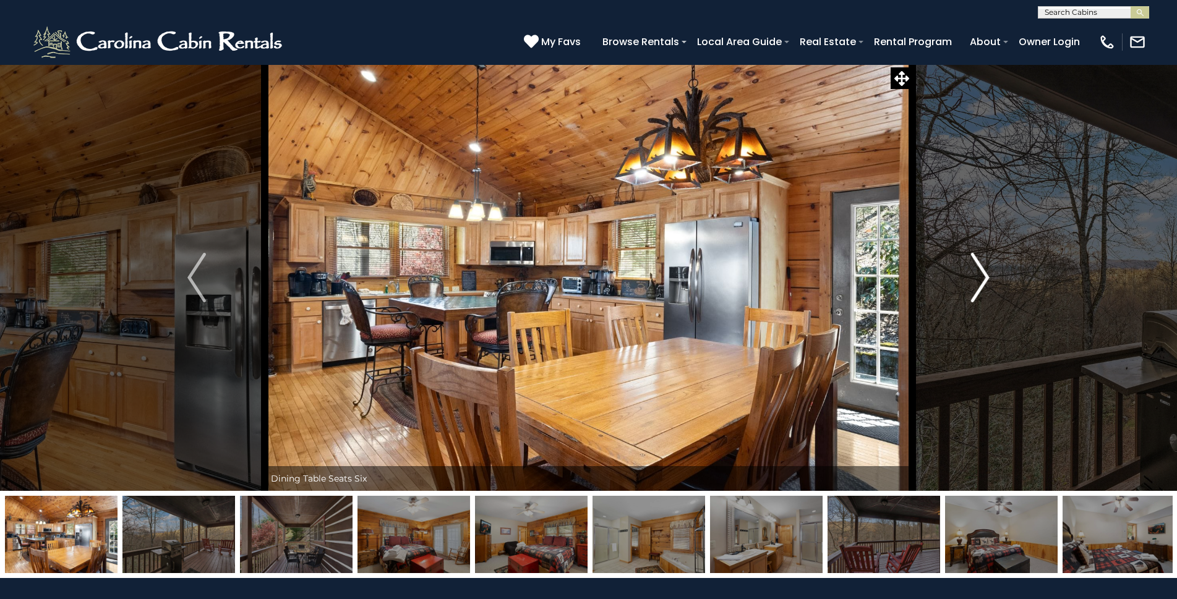
click at [976, 275] on img "Next" at bounding box center [980, 277] width 19 height 49
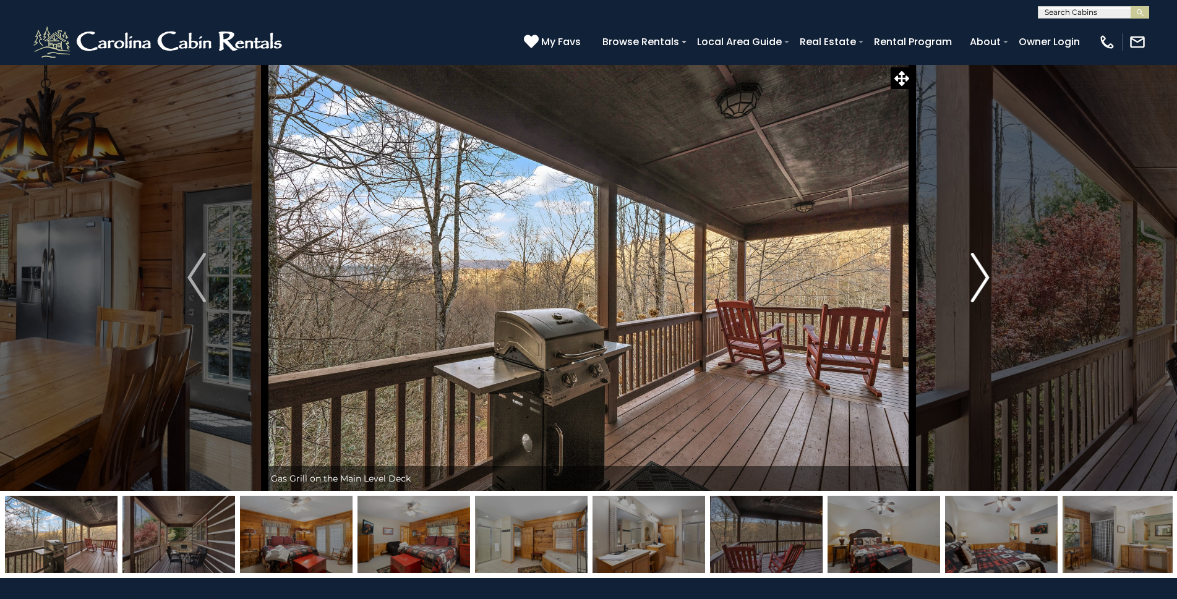
click at [980, 275] on img "Next" at bounding box center [980, 277] width 19 height 49
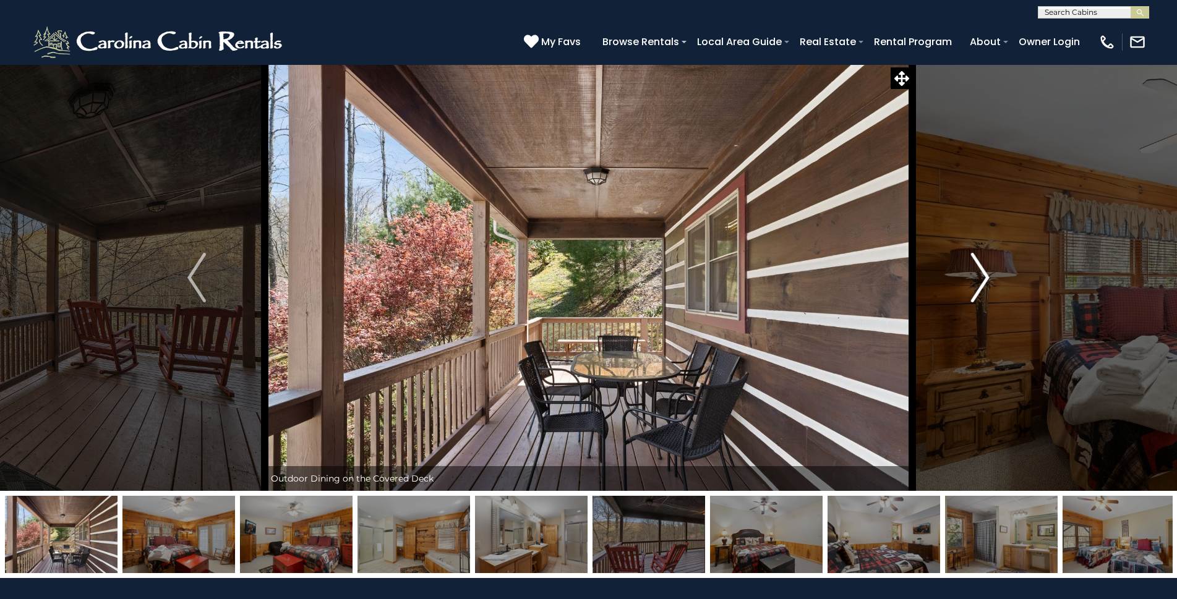
click at [980, 275] on img "Next" at bounding box center [980, 277] width 19 height 49
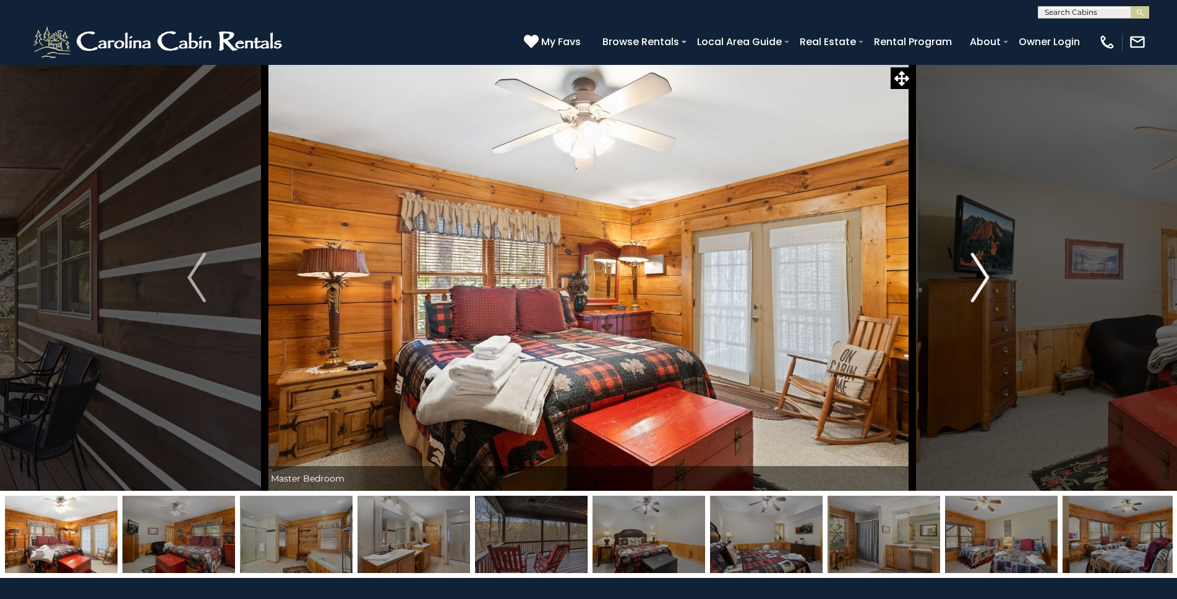
click at [980, 275] on img "Next" at bounding box center [980, 277] width 19 height 49
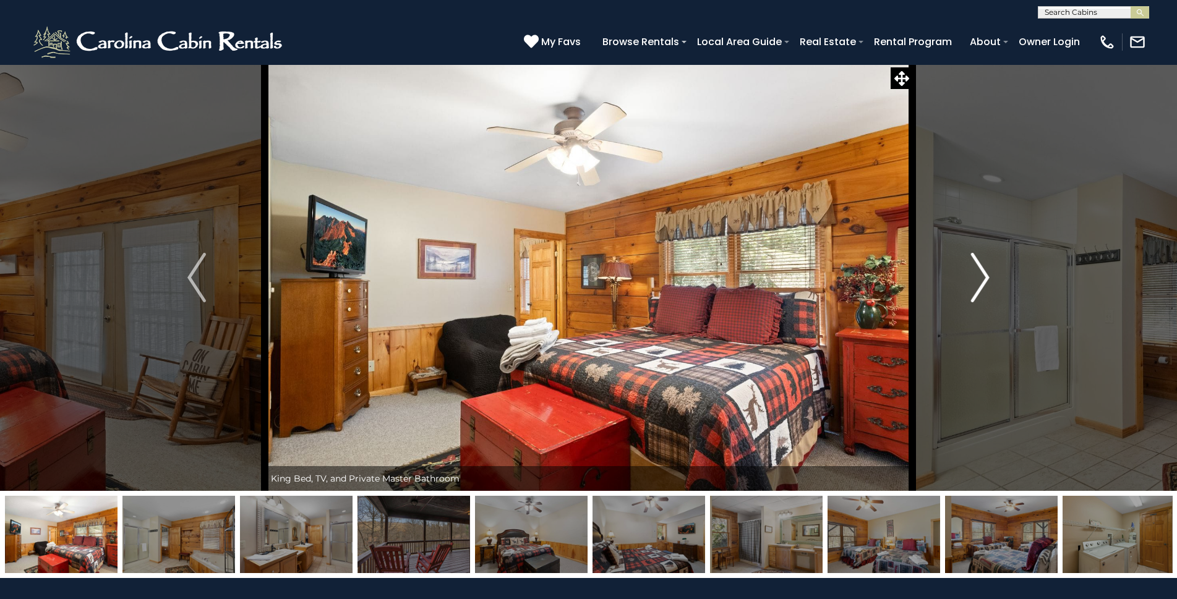
click at [980, 275] on img "Next" at bounding box center [980, 277] width 19 height 49
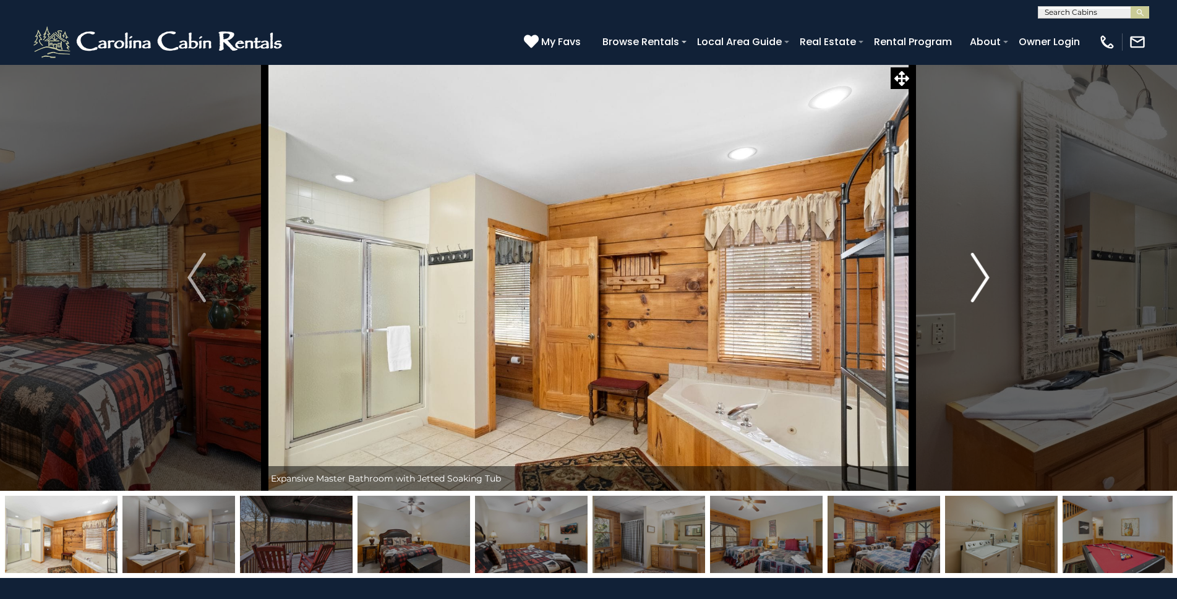
click at [980, 275] on img "Next" at bounding box center [980, 277] width 19 height 49
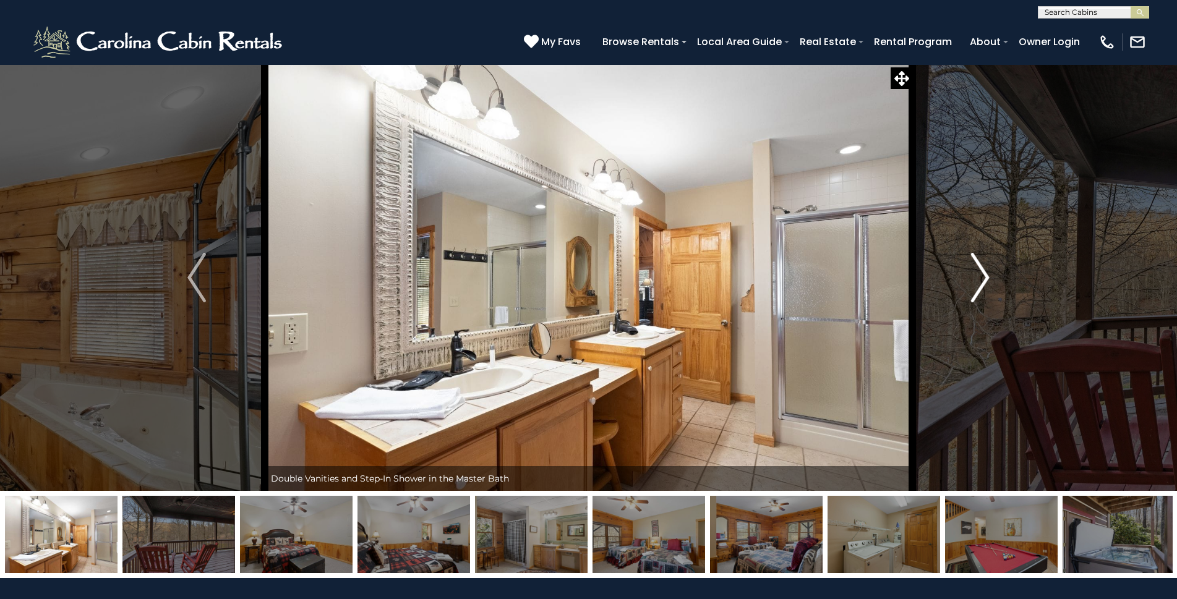
click at [980, 275] on img "Next" at bounding box center [980, 277] width 19 height 49
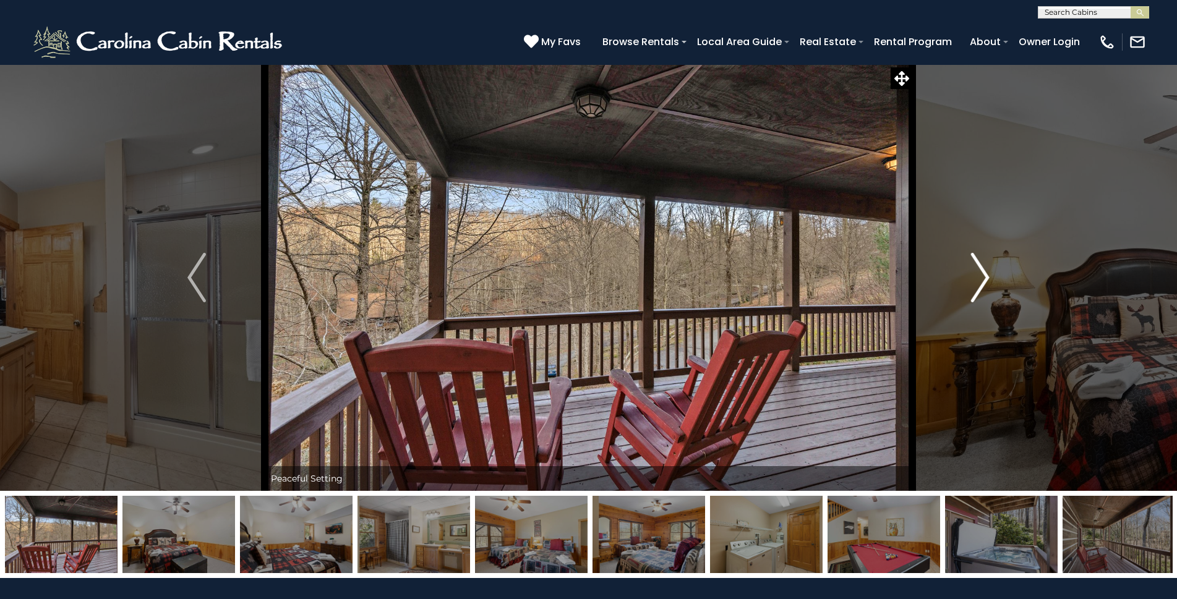
click at [980, 275] on img "Next" at bounding box center [980, 277] width 19 height 49
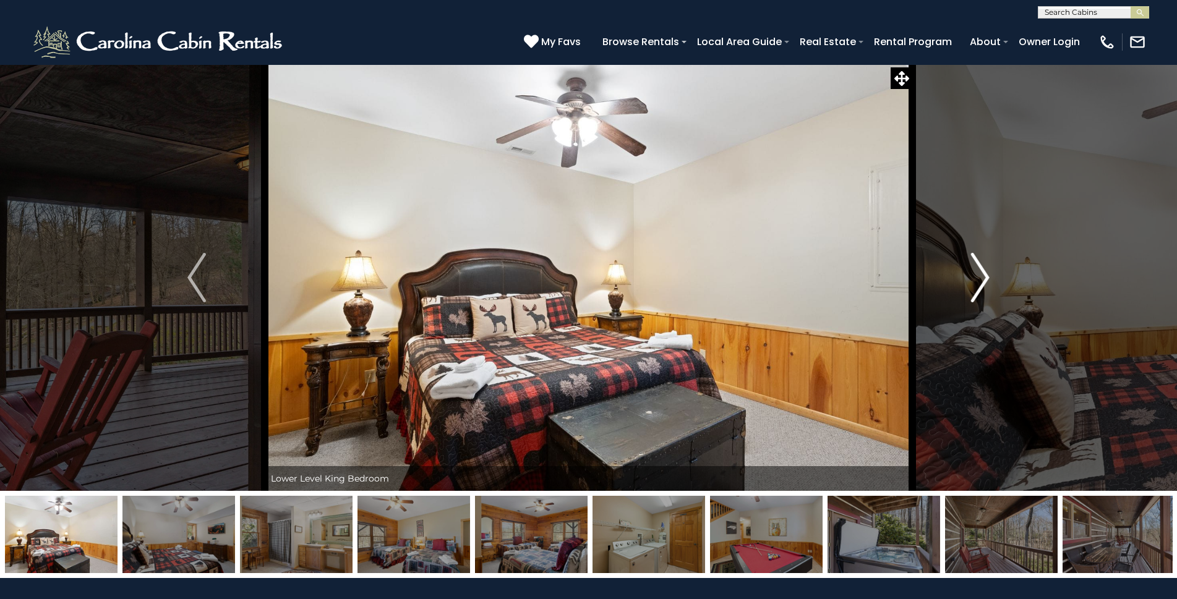
click at [980, 275] on img "Next" at bounding box center [980, 277] width 19 height 49
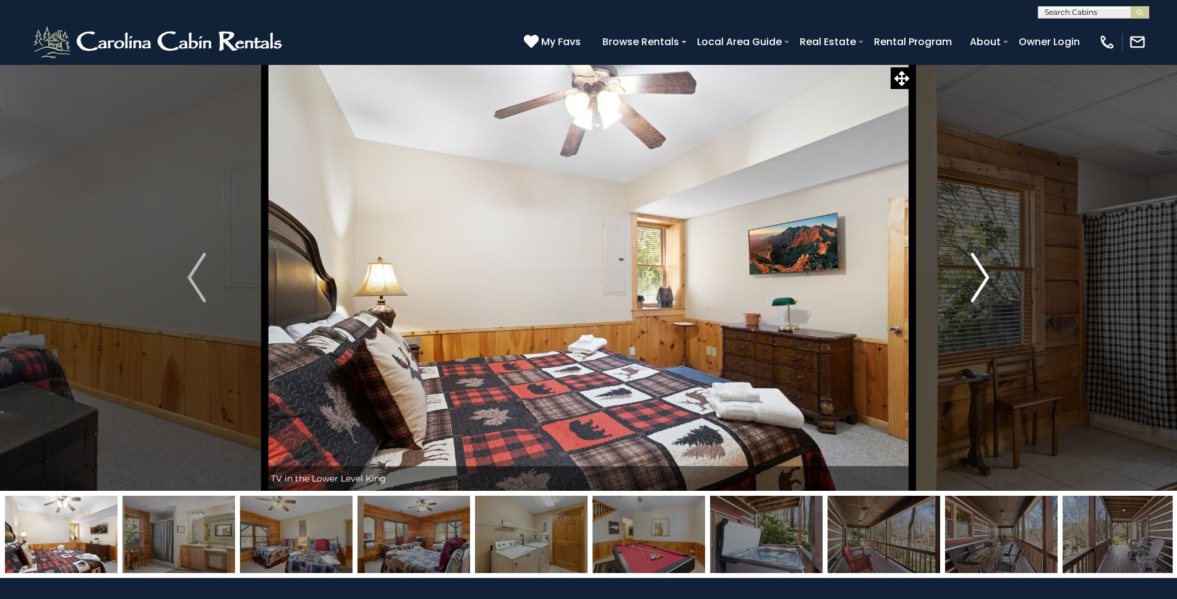
click at [980, 275] on img "Next" at bounding box center [980, 277] width 19 height 49
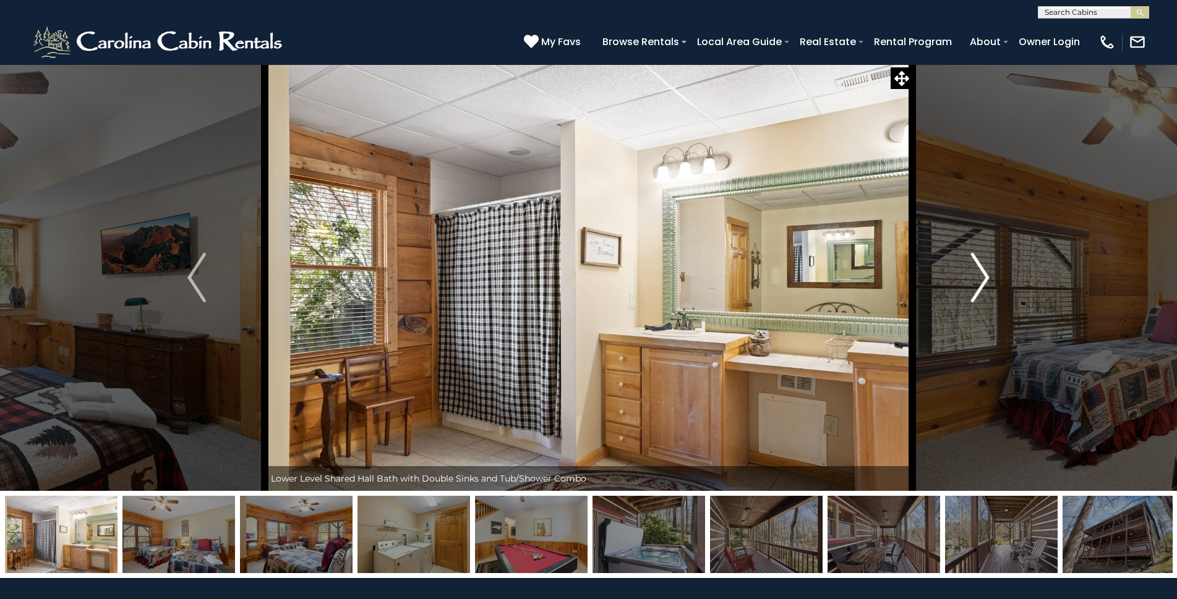
click at [982, 275] on img "Next" at bounding box center [980, 277] width 19 height 49
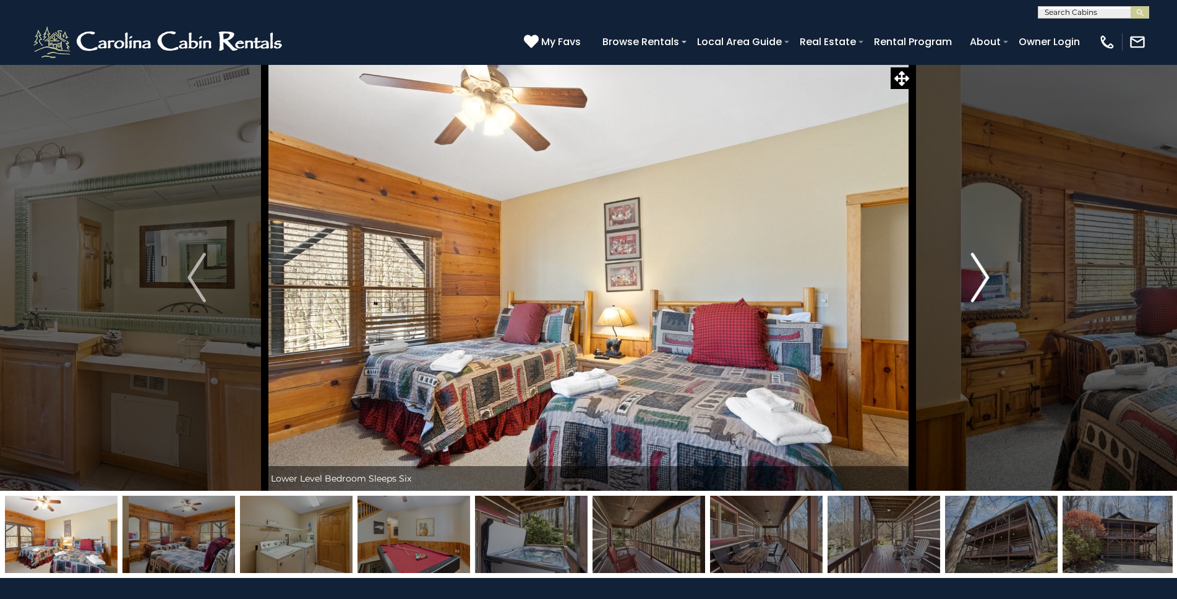
click at [982, 275] on img "Next" at bounding box center [980, 277] width 19 height 49
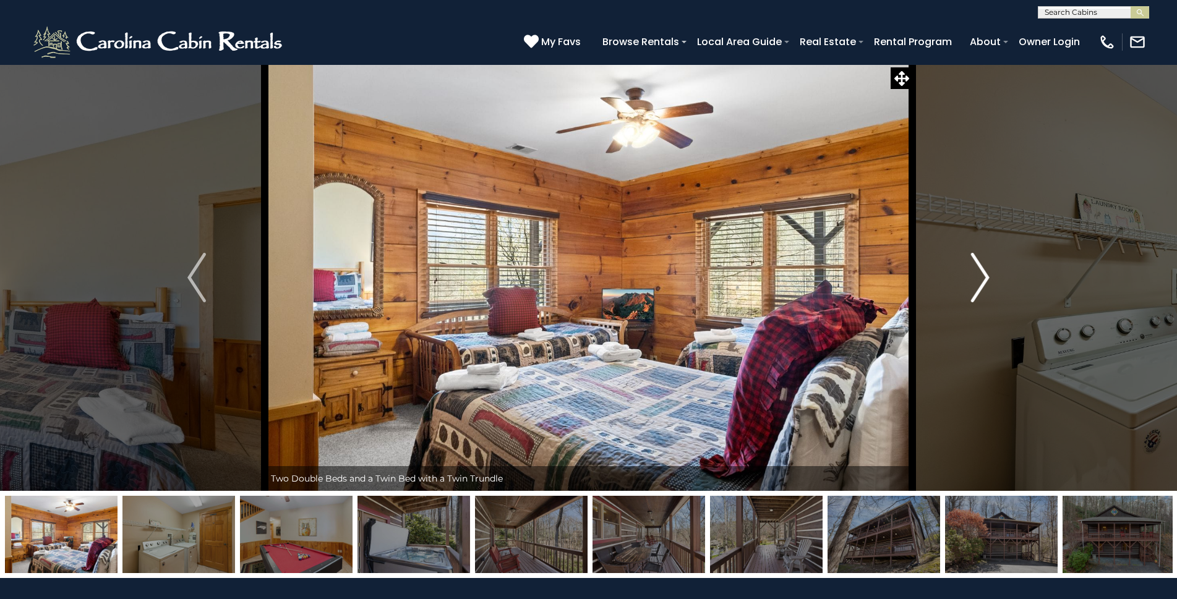
click at [982, 275] on img "Next" at bounding box center [980, 277] width 19 height 49
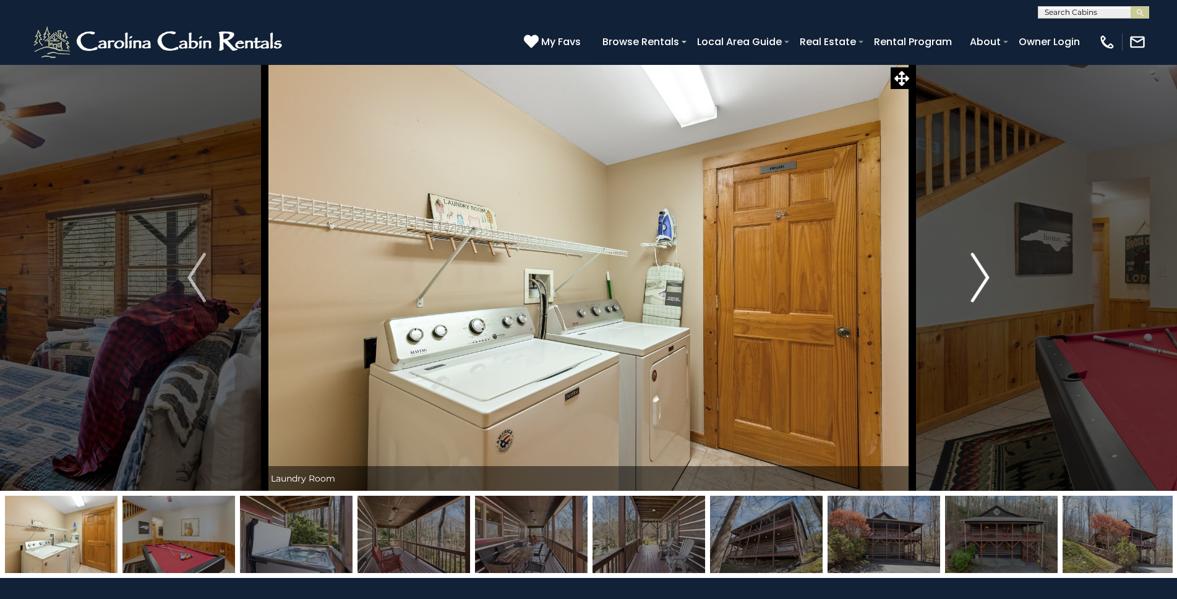
click at [982, 275] on img "Next" at bounding box center [980, 277] width 19 height 49
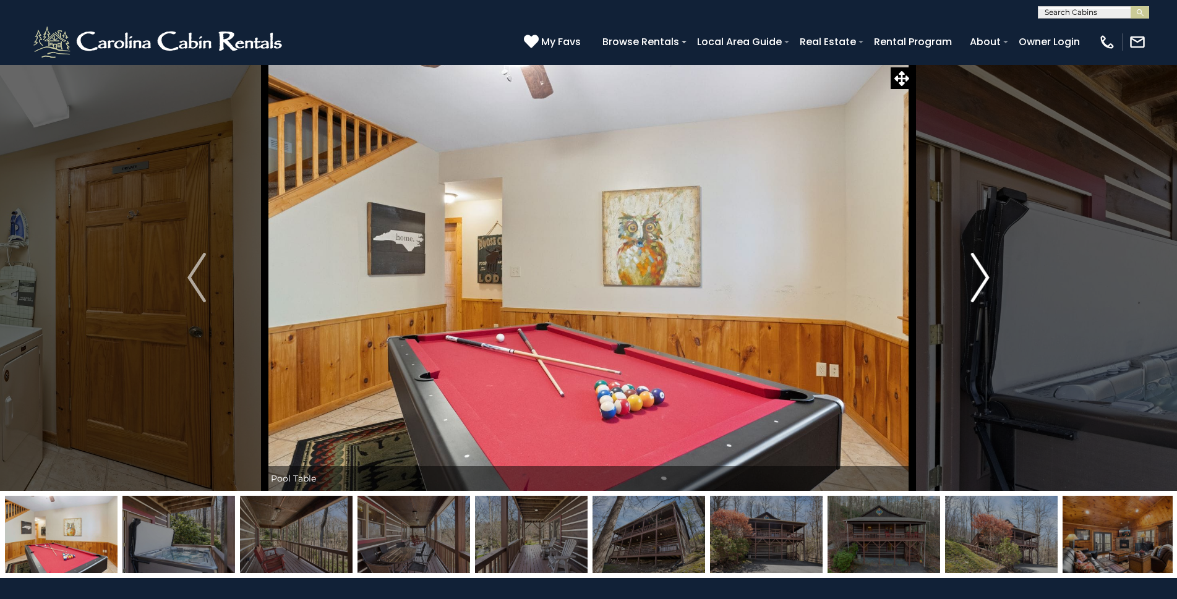
click at [982, 275] on img "Next" at bounding box center [980, 277] width 19 height 49
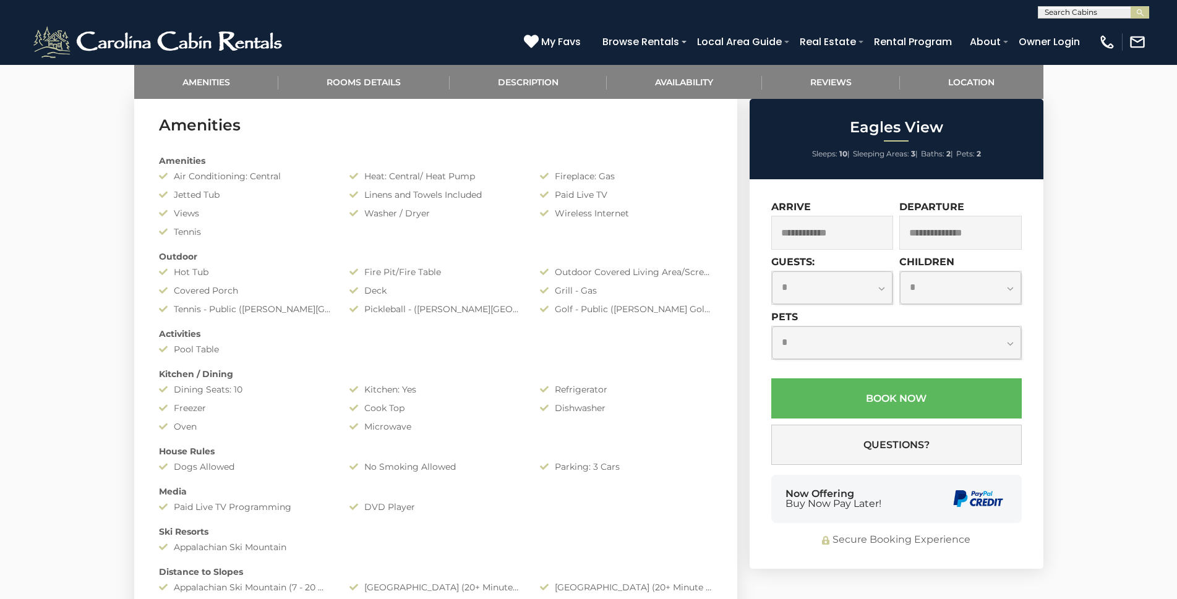
scroll to position [619, 0]
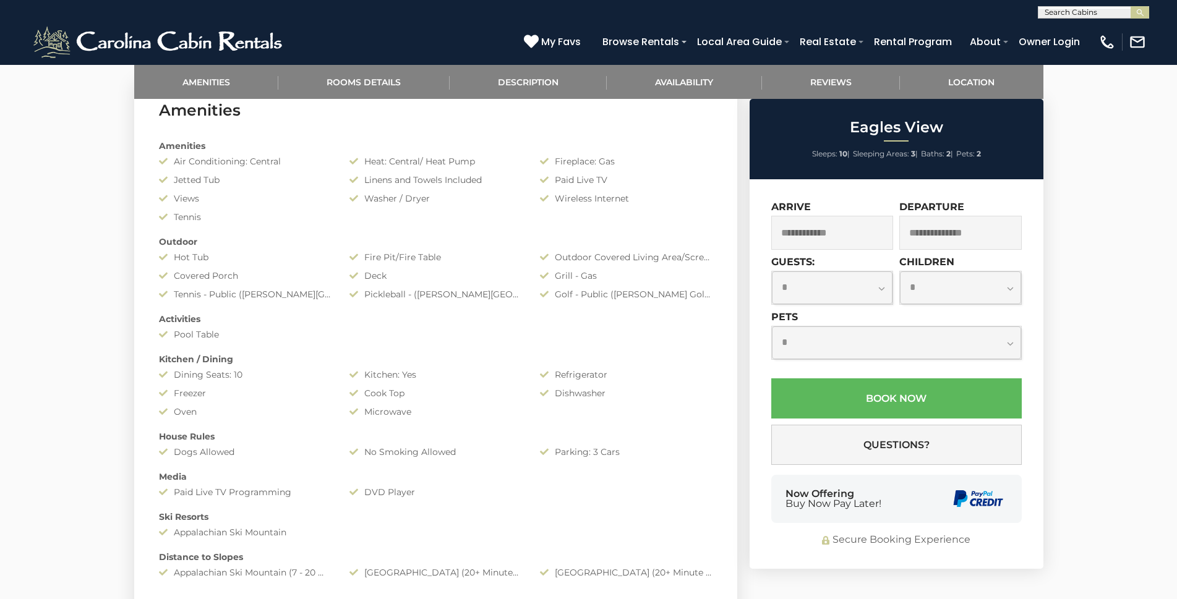
click at [852, 228] on input "text" at bounding box center [832, 233] width 122 height 34
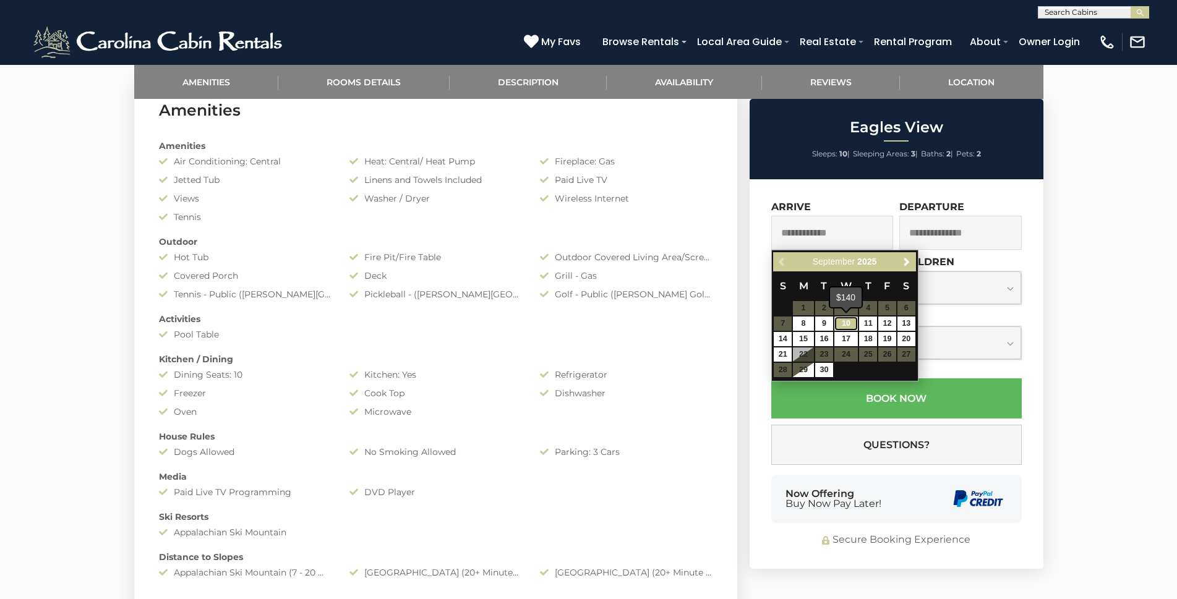
click at [843, 328] on link "10" at bounding box center [846, 324] width 24 height 14
type input "**********"
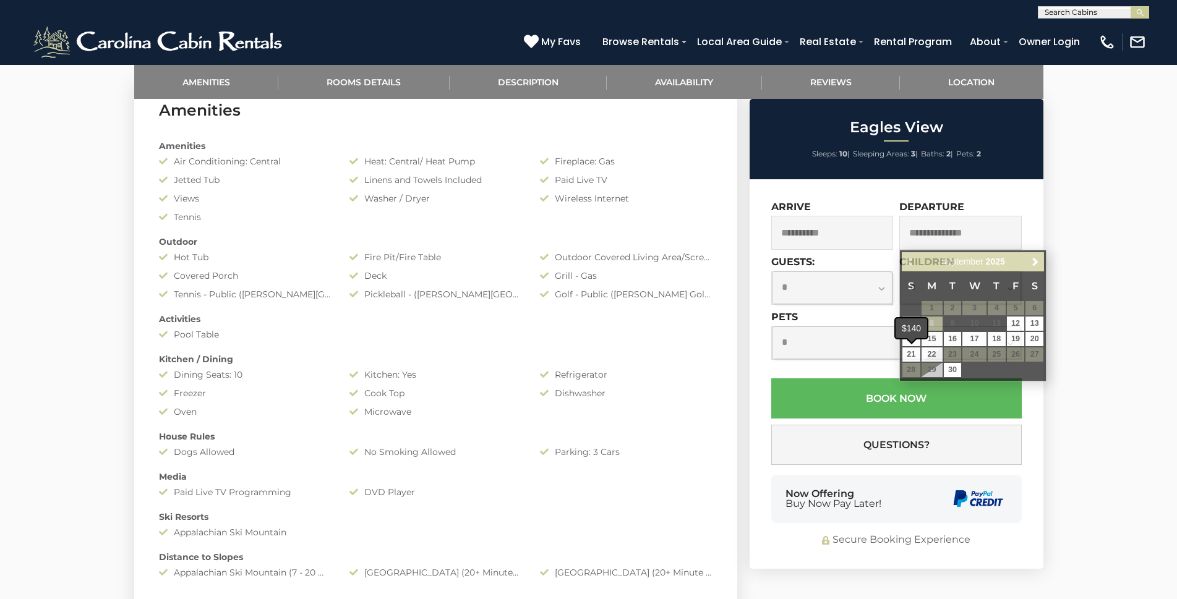
click at [912, 339] on span at bounding box center [912, 340] width 10 height 5
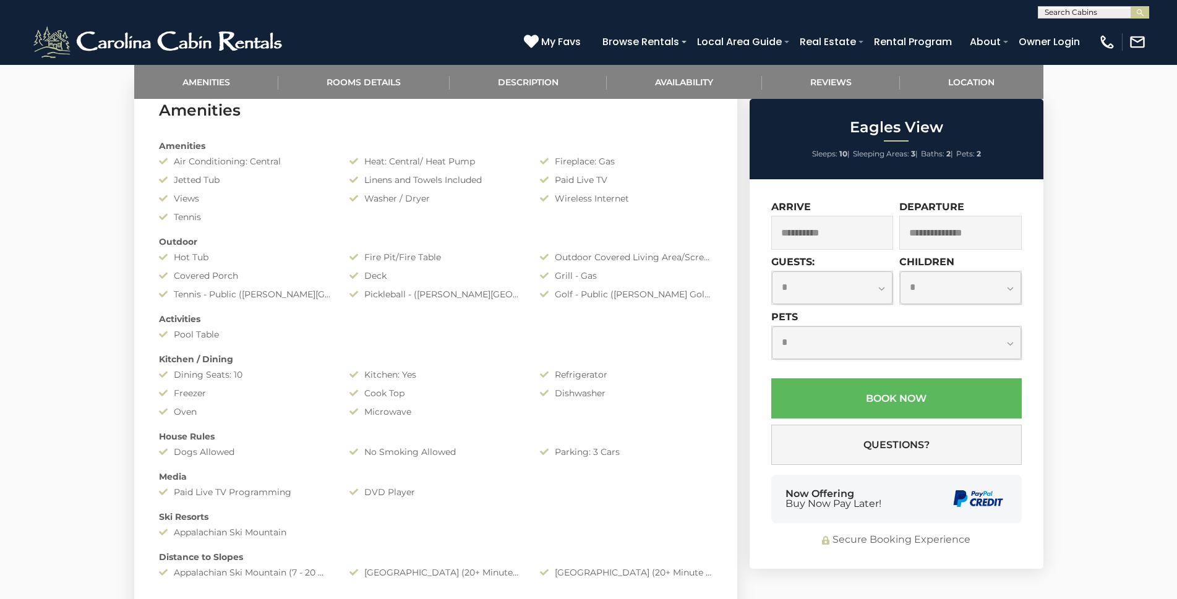
click at [956, 229] on input "text" at bounding box center [960, 233] width 122 height 34
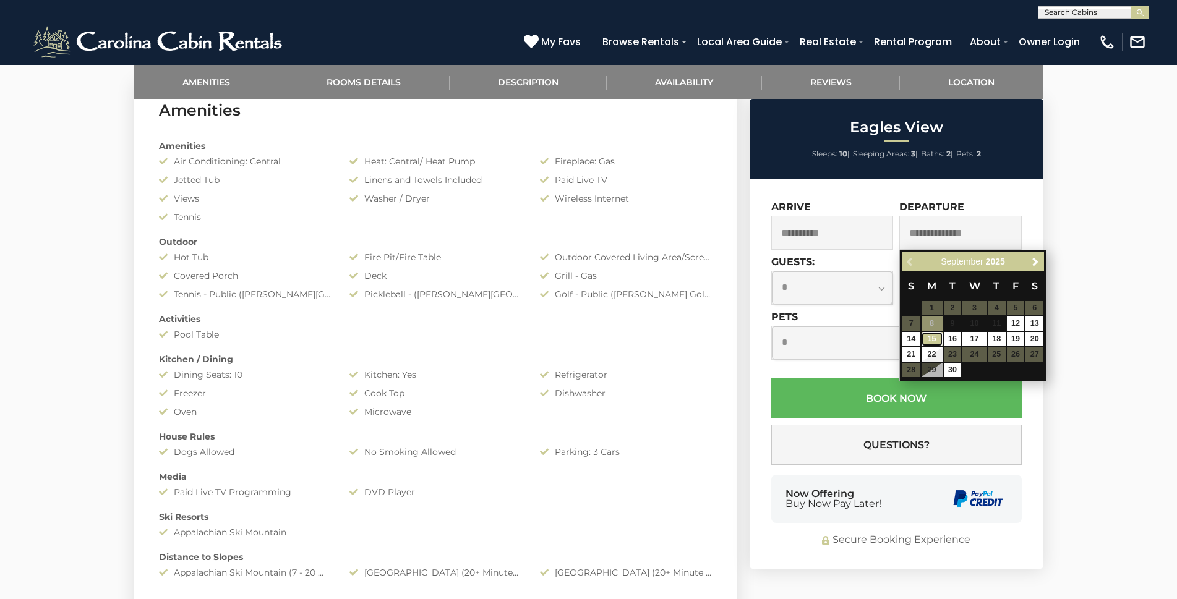
click at [933, 338] on link "15" at bounding box center [932, 339] width 21 height 14
type input "**********"
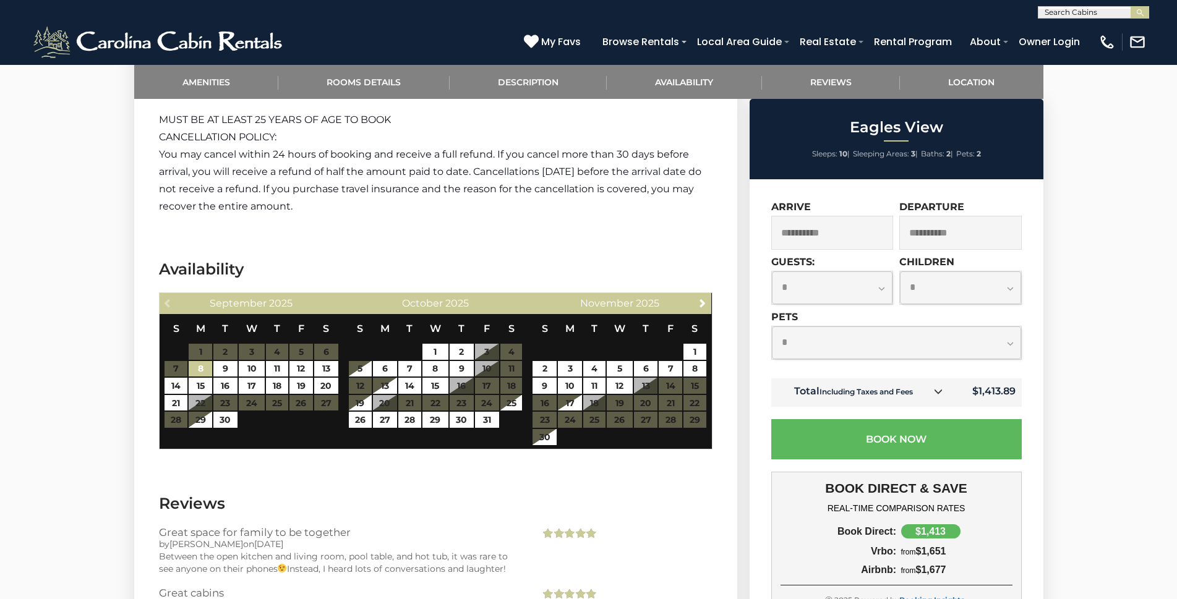
scroll to position [1856, 0]
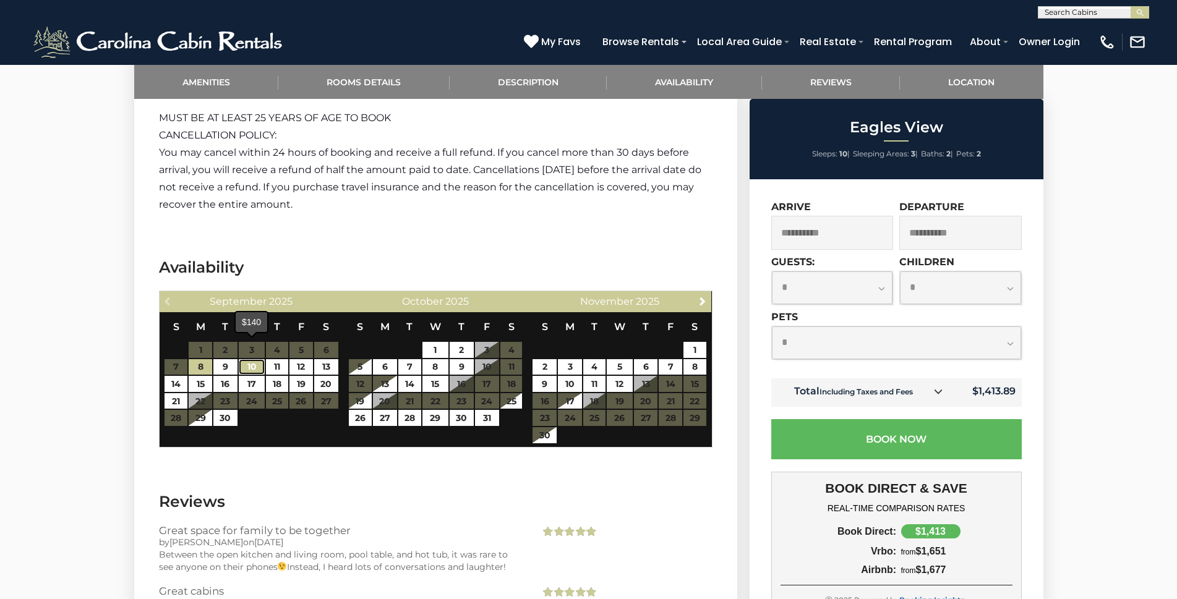
click at [252, 359] on link "10" at bounding box center [252, 367] width 26 height 16
type input "**********"
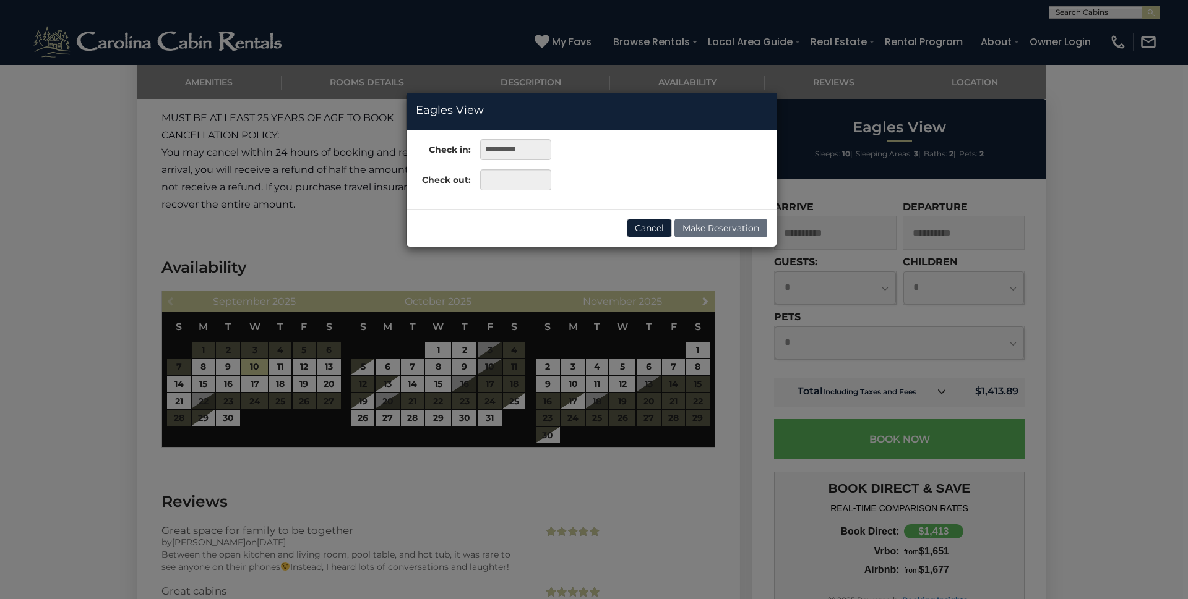
click at [182, 367] on div "**********" at bounding box center [594, 299] width 1188 height 599
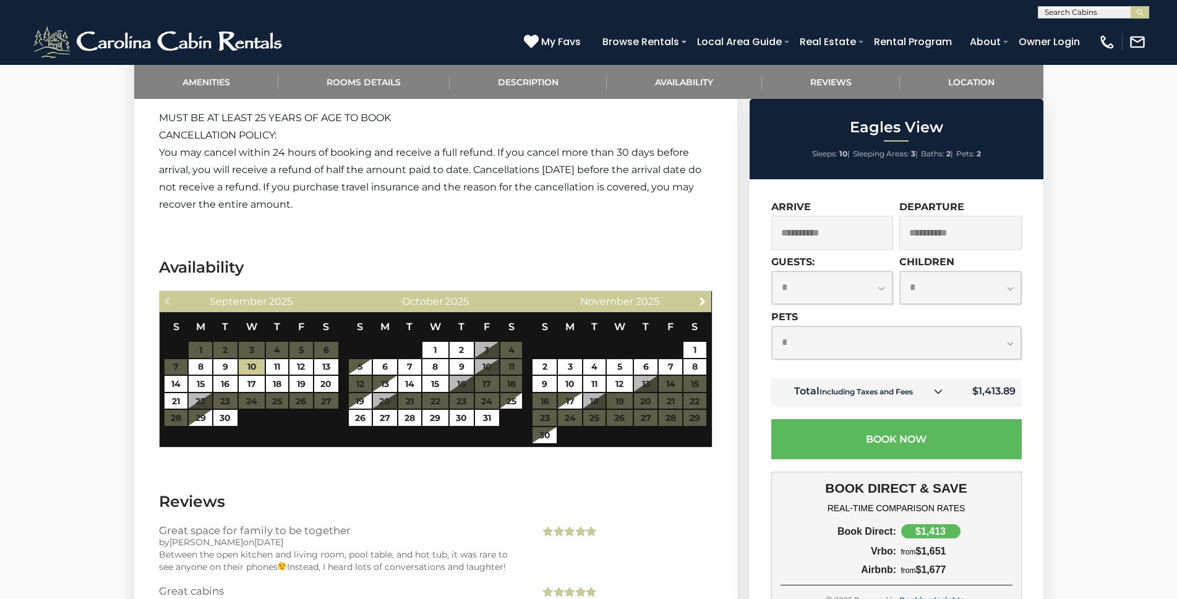
click at [884, 289] on select "**********" at bounding box center [832, 288] width 121 height 33
select select "*"
click at [772, 272] on select "**********" at bounding box center [832, 288] width 121 height 33
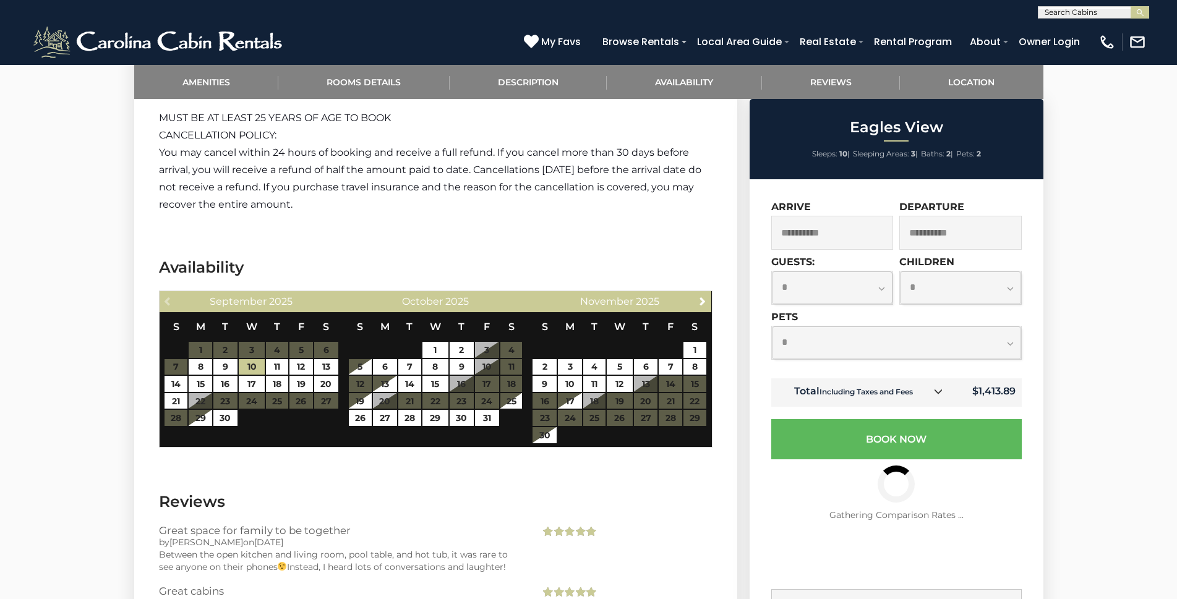
click at [990, 233] on input "**********" at bounding box center [960, 233] width 122 height 34
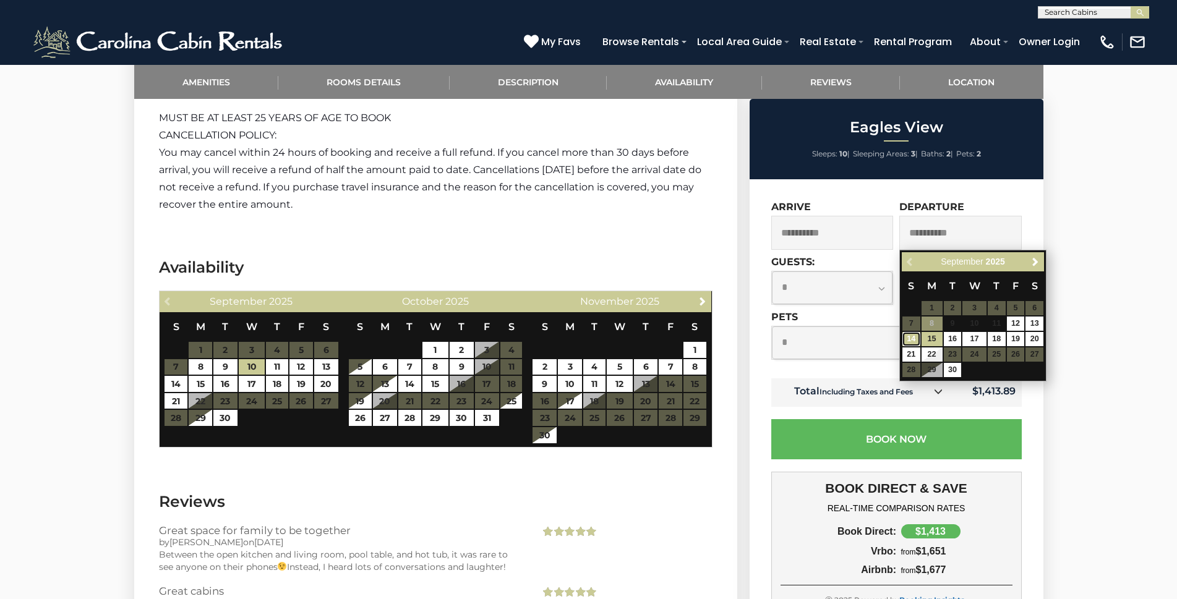
click at [917, 341] on link "14" at bounding box center [912, 339] width 18 height 14
type input "**********"
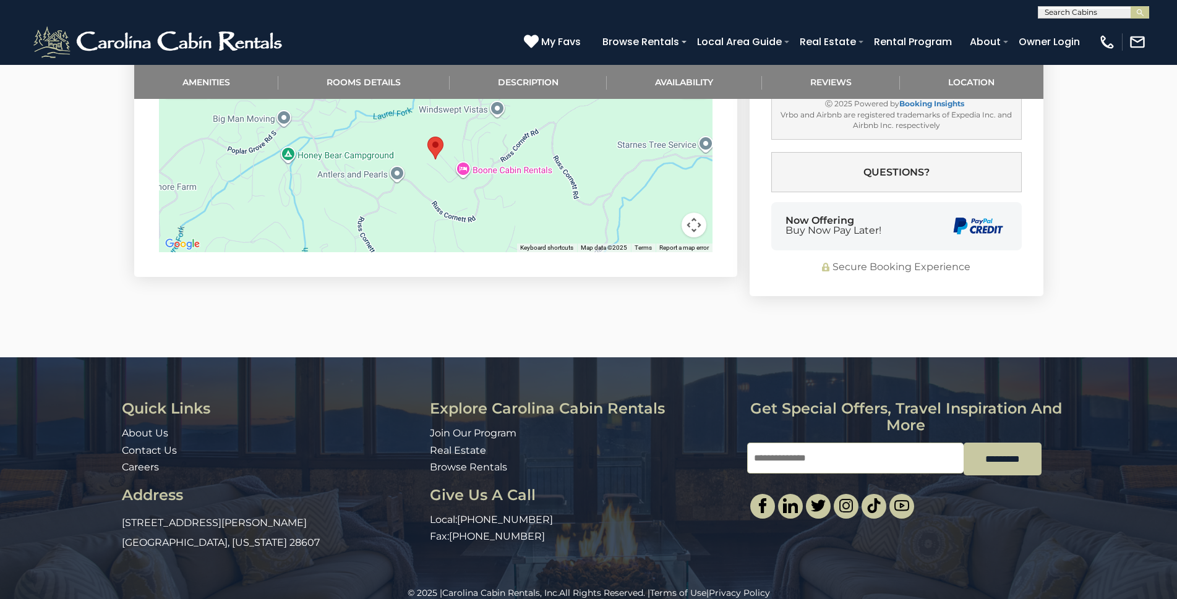
scroll to position [2732, 0]
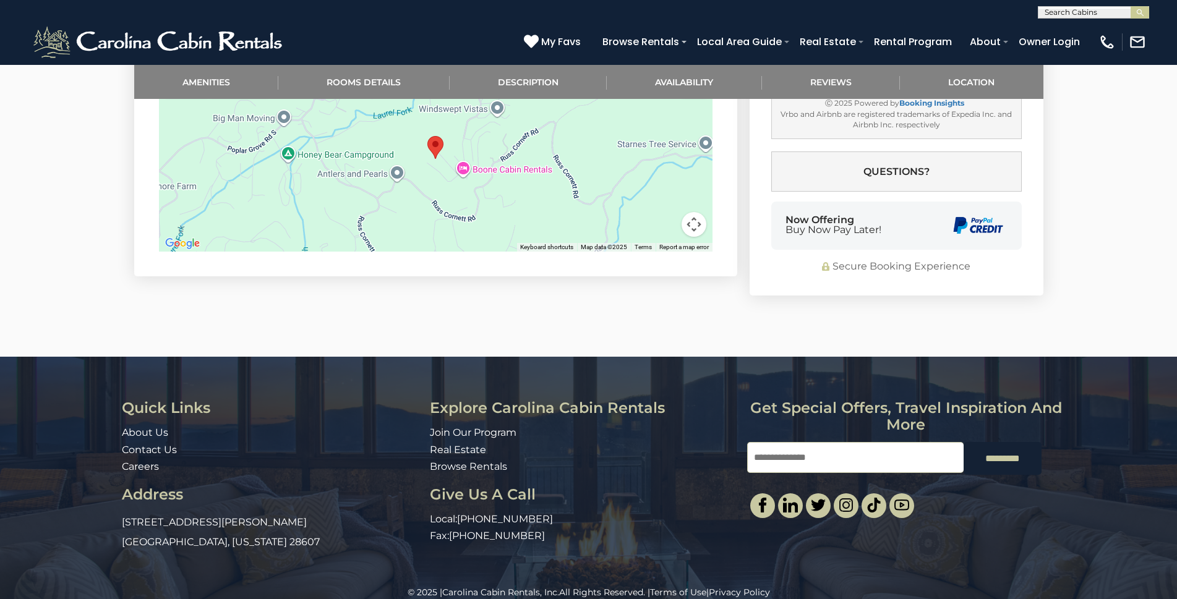
click at [1006, 442] on input "*********" at bounding box center [1003, 458] width 78 height 33
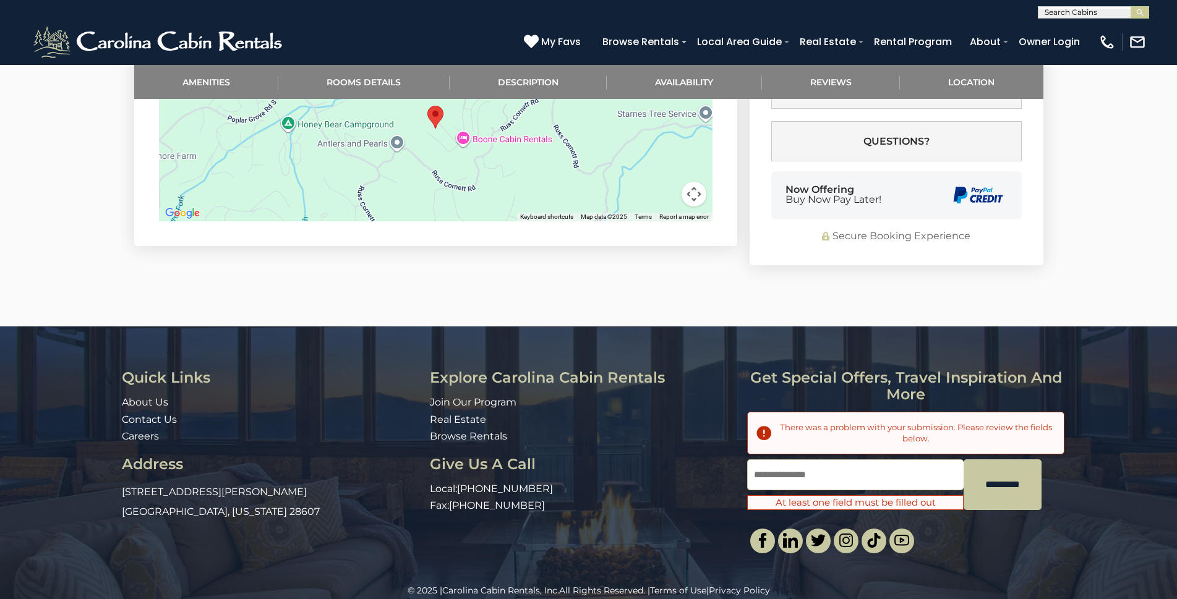
scroll to position [0, 0]
click at [812, 460] on input "Email" at bounding box center [855, 475] width 217 height 31
type input "*"
click at [762, 460] on input "**********" at bounding box center [855, 475] width 217 height 31
type input "**********"
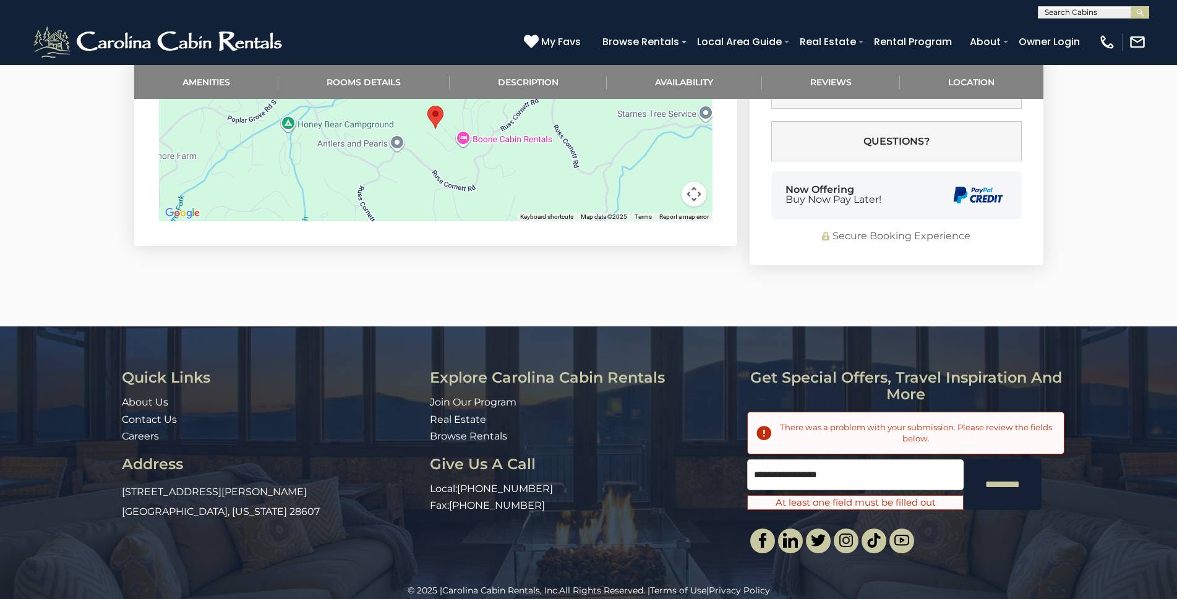
click at [989, 476] on input "*********" at bounding box center [1003, 485] width 78 height 50
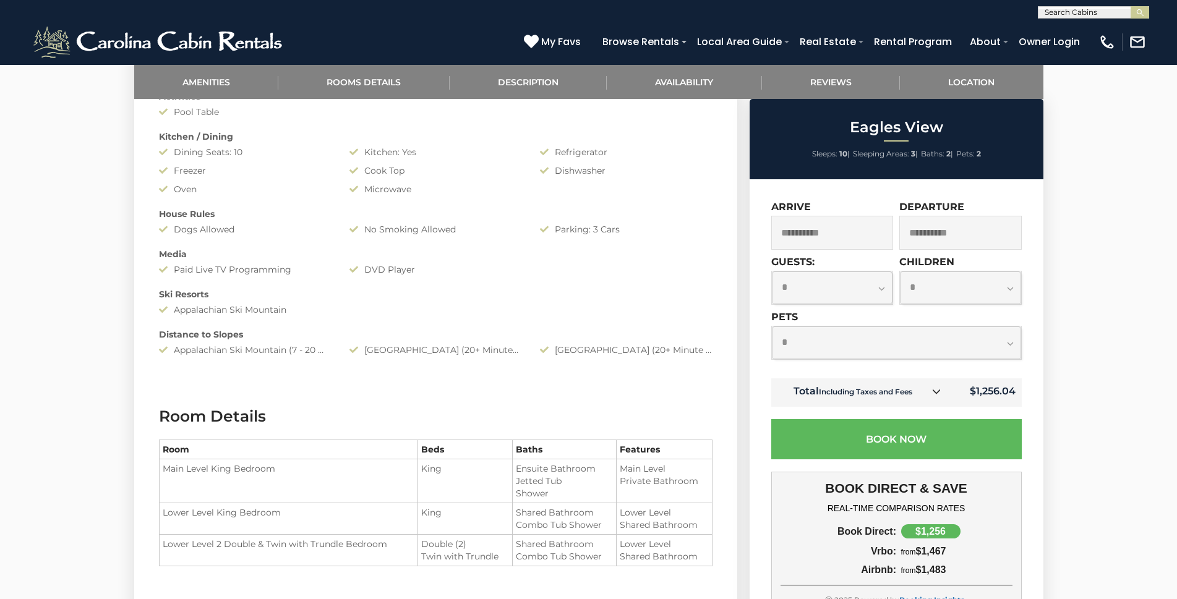
scroll to position [815, 0]
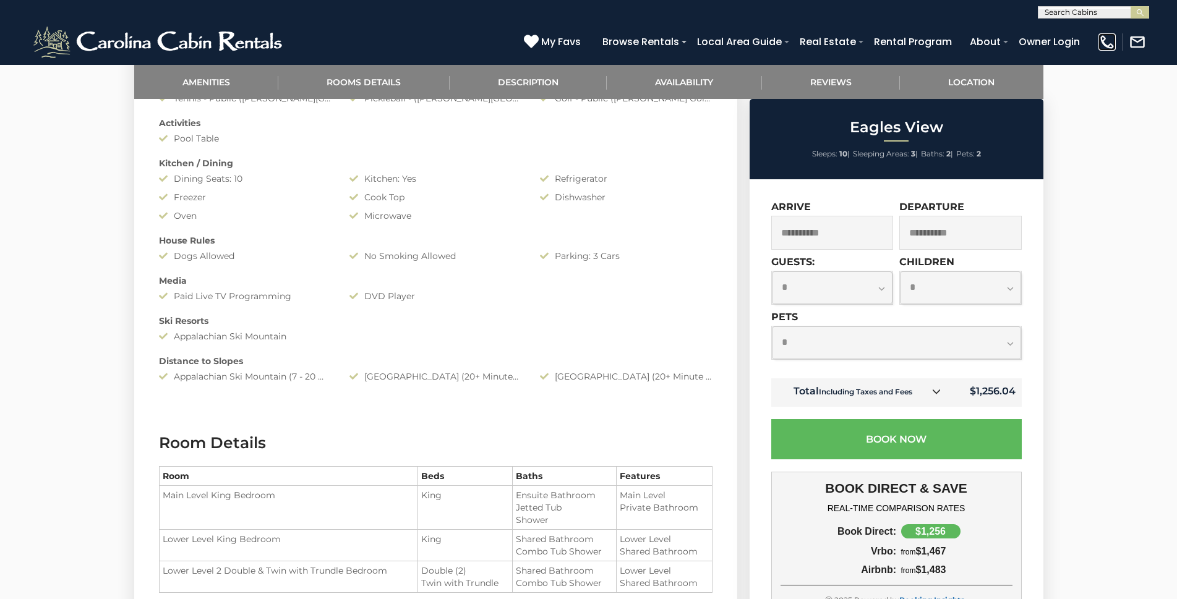
click at [1109, 43] on img at bounding box center [1107, 41] width 17 height 17
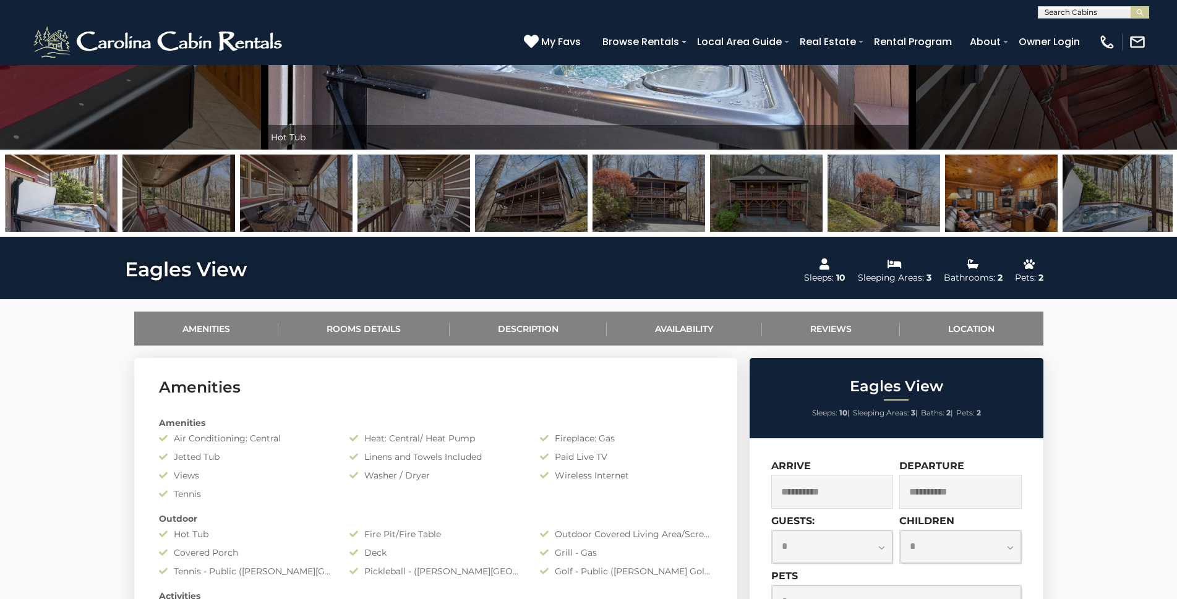
scroll to position [371, 0]
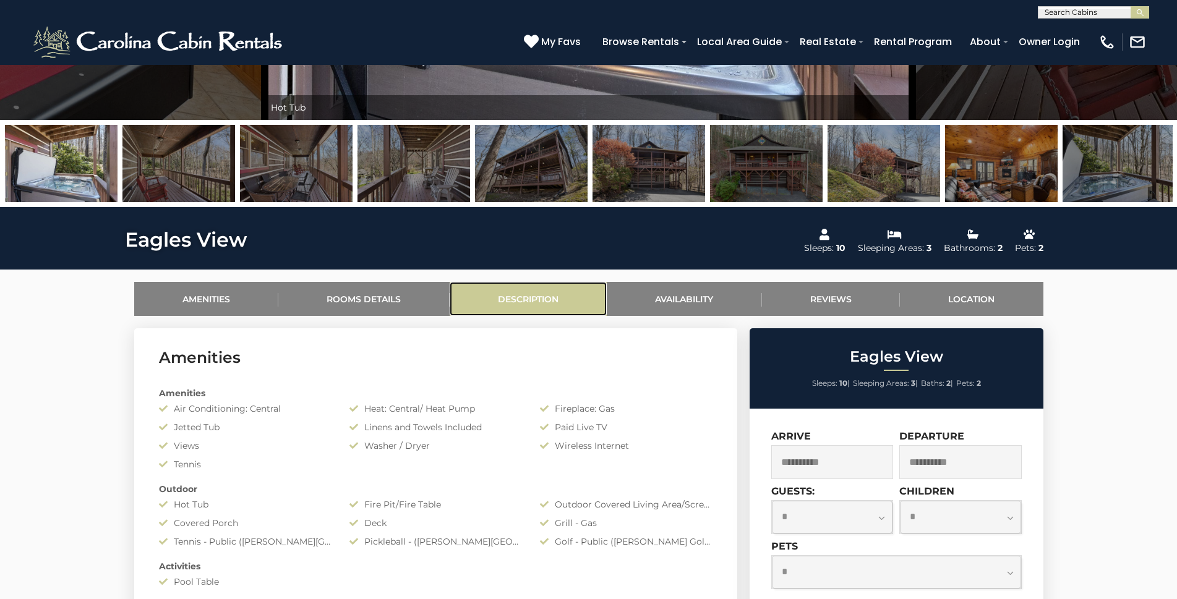
click at [538, 303] on link "Description" at bounding box center [529, 299] width 158 height 34
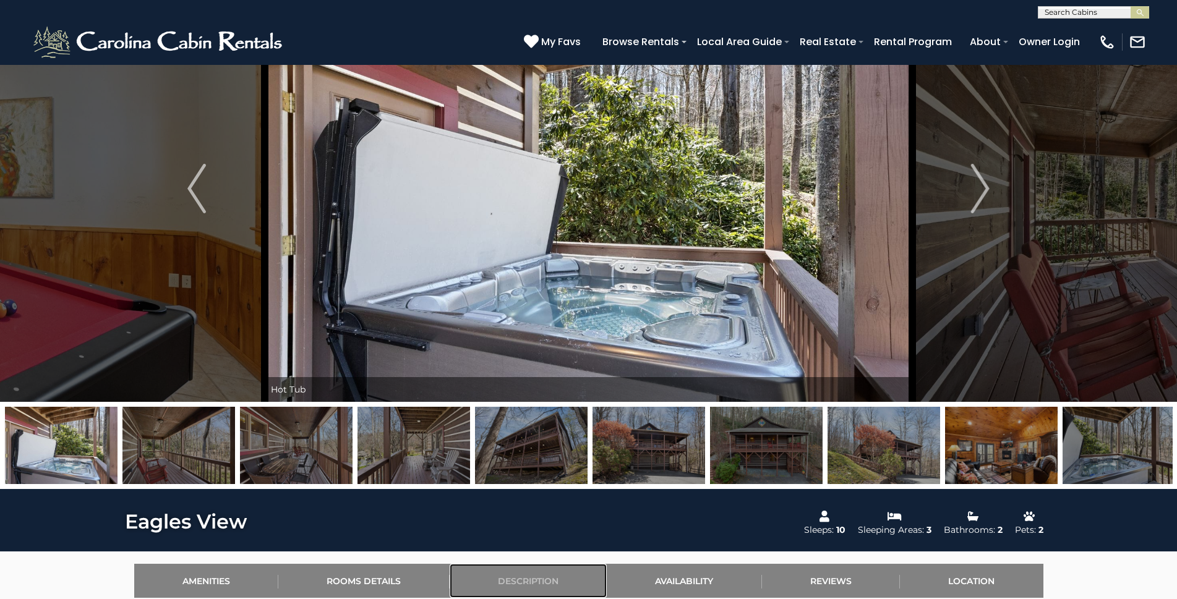
scroll to position [0, 0]
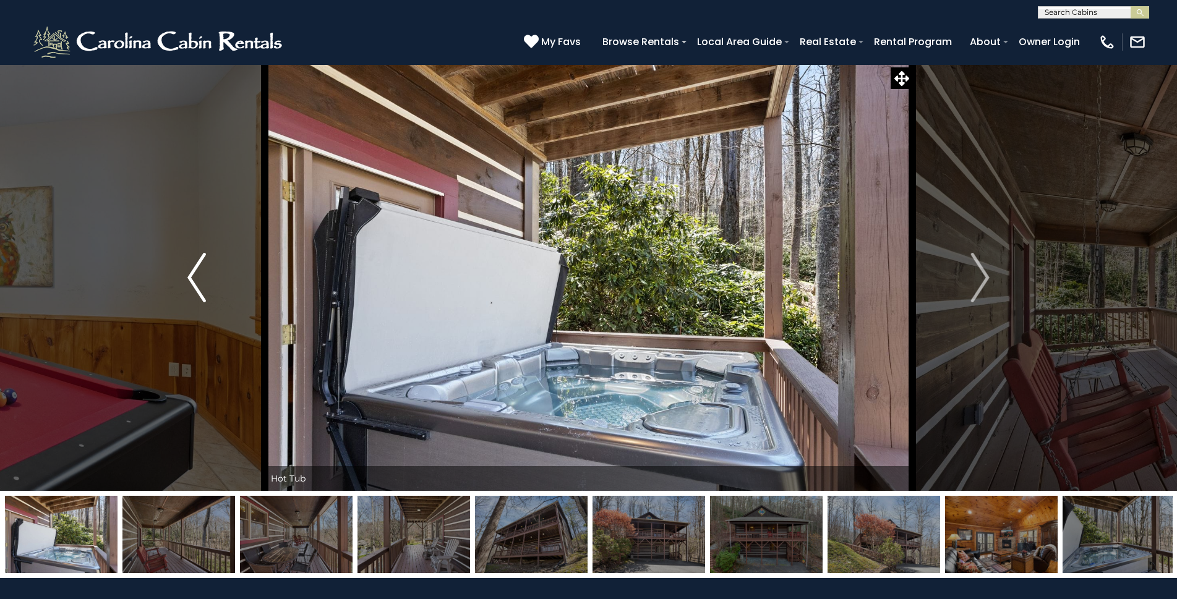
click at [161, 281] on button "Previous" at bounding box center [197, 277] width 136 height 427
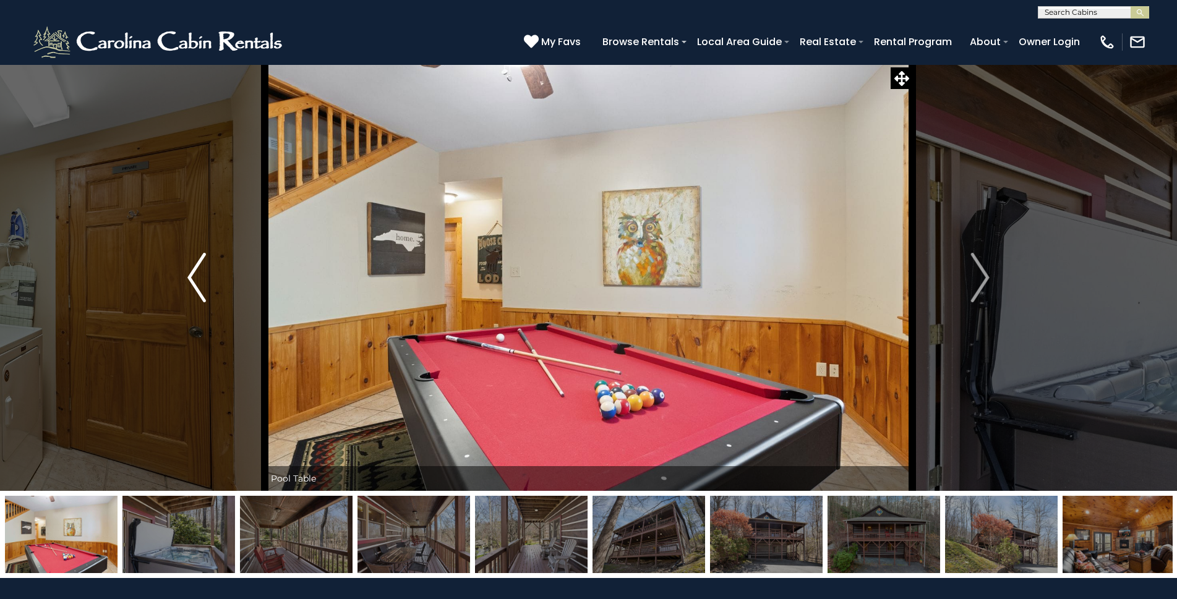
click at [197, 285] on img "Previous" at bounding box center [196, 277] width 19 height 49
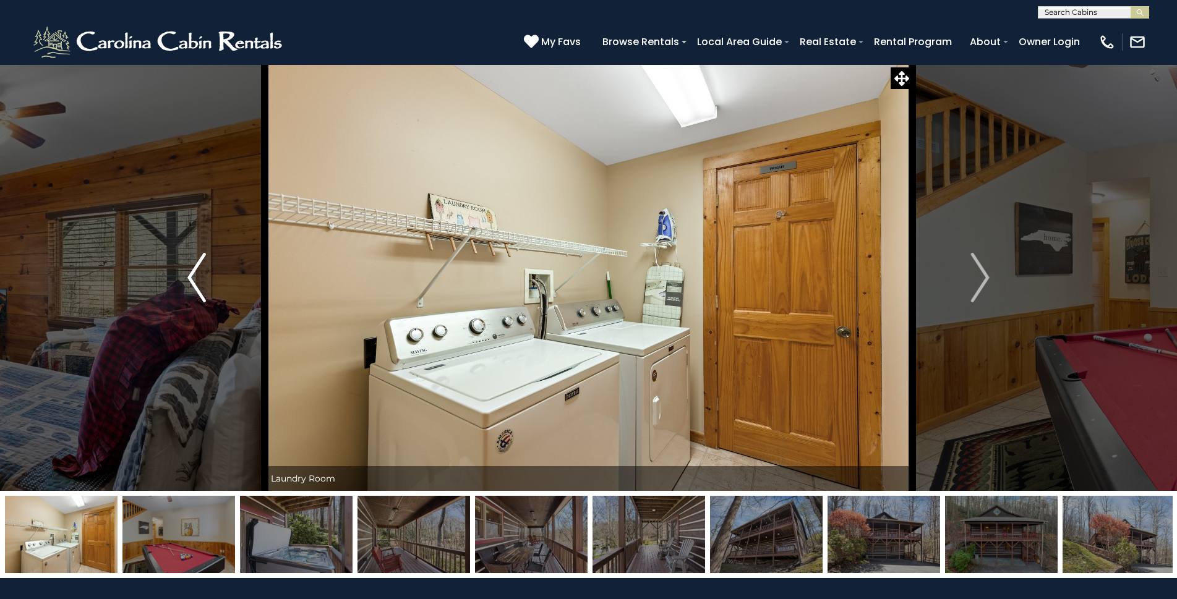
click at [196, 285] on img "Previous" at bounding box center [196, 277] width 19 height 49
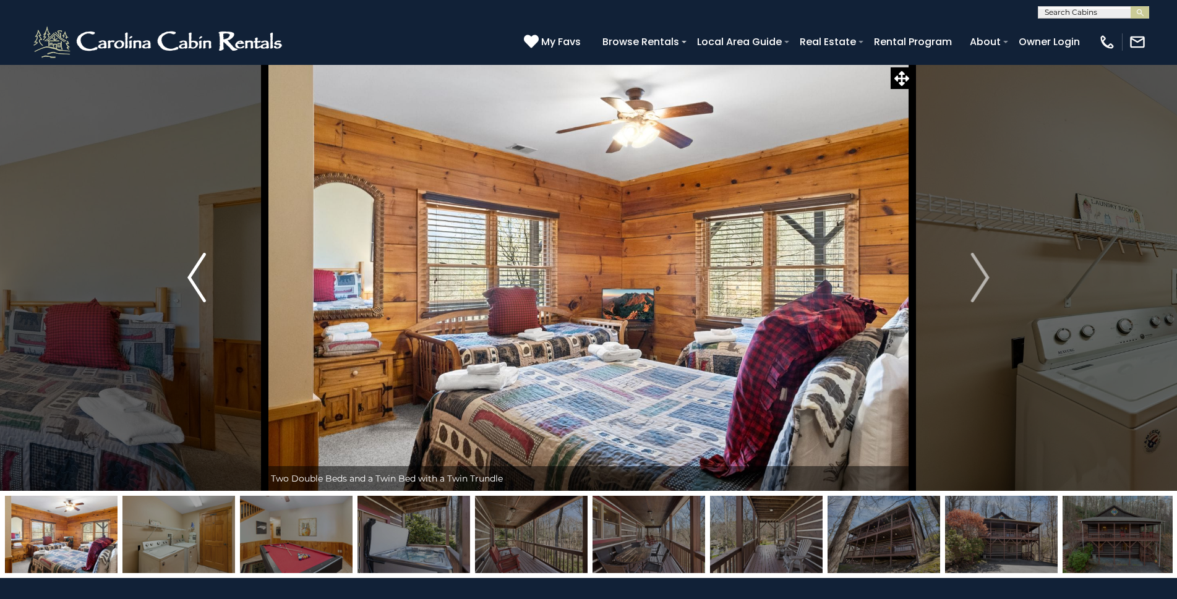
click at [196, 285] on img "Previous" at bounding box center [196, 277] width 19 height 49
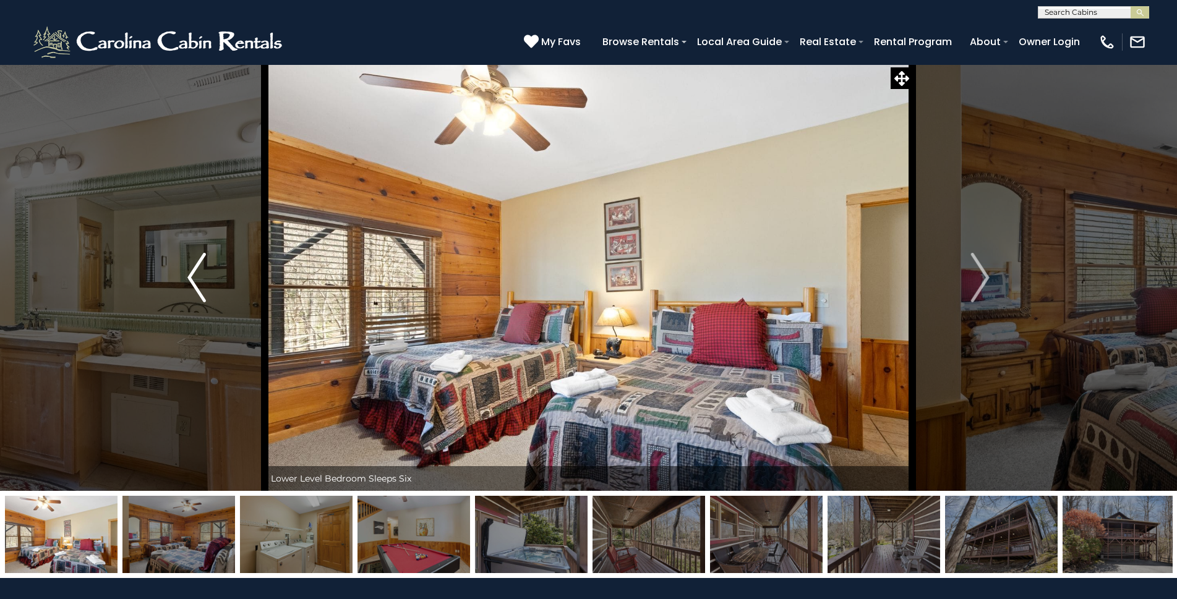
click at [195, 284] on img "Previous" at bounding box center [196, 277] width 19 height 49
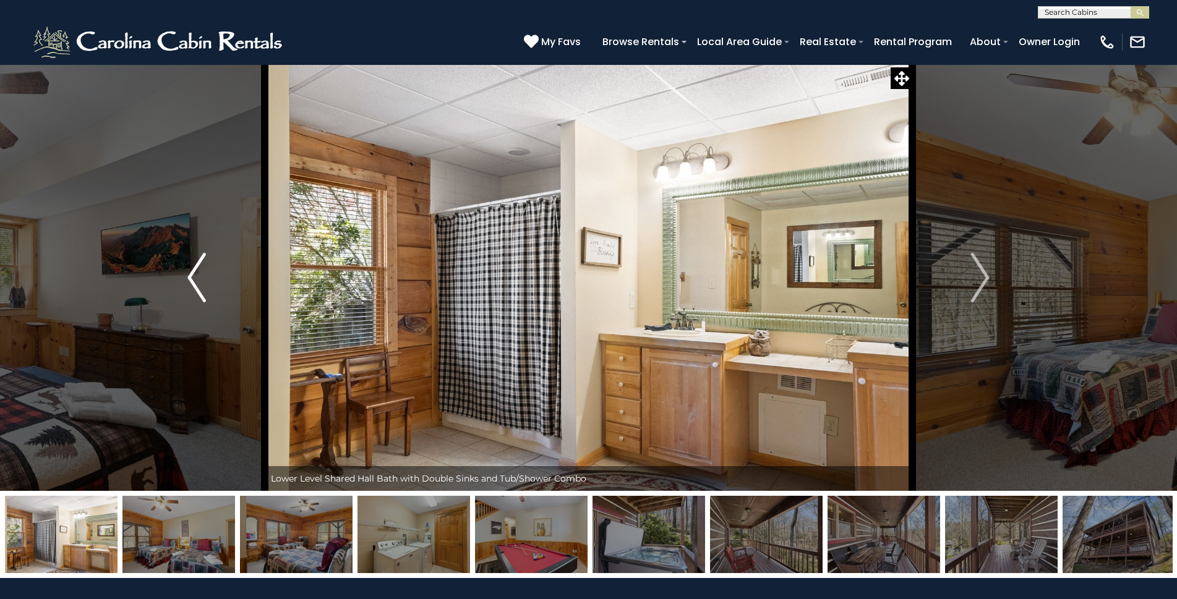
click at [195, 284] on img "Previous" at bounding box center [196, 277] width 19 height 49
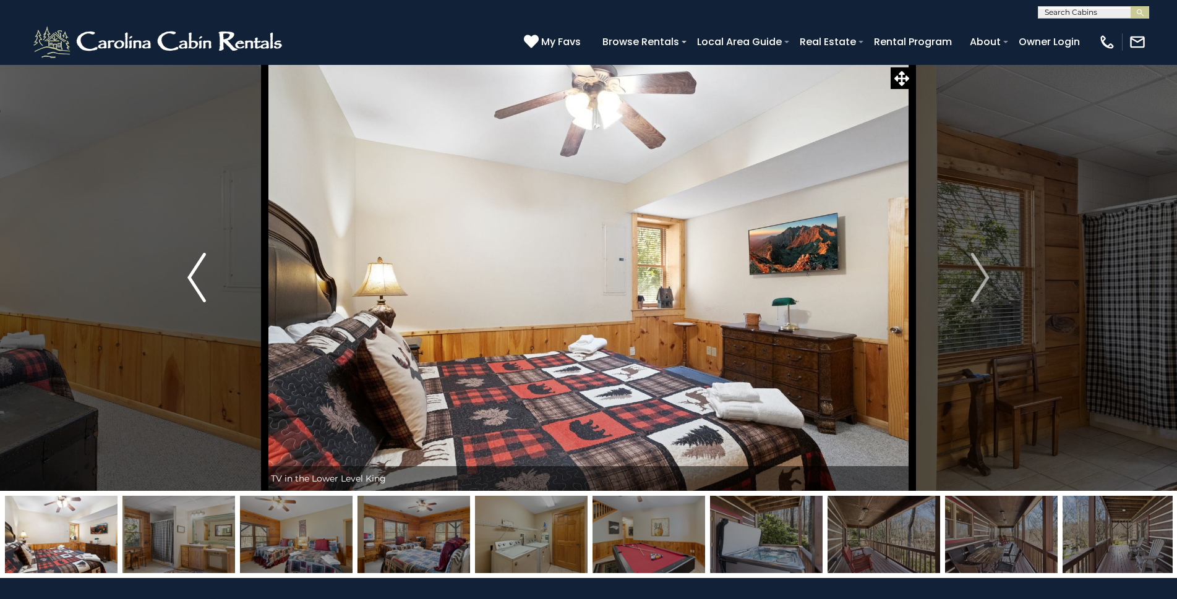
click at [195, 283] on img "Previous" at bounding box center [196, 277] width 19 height 49
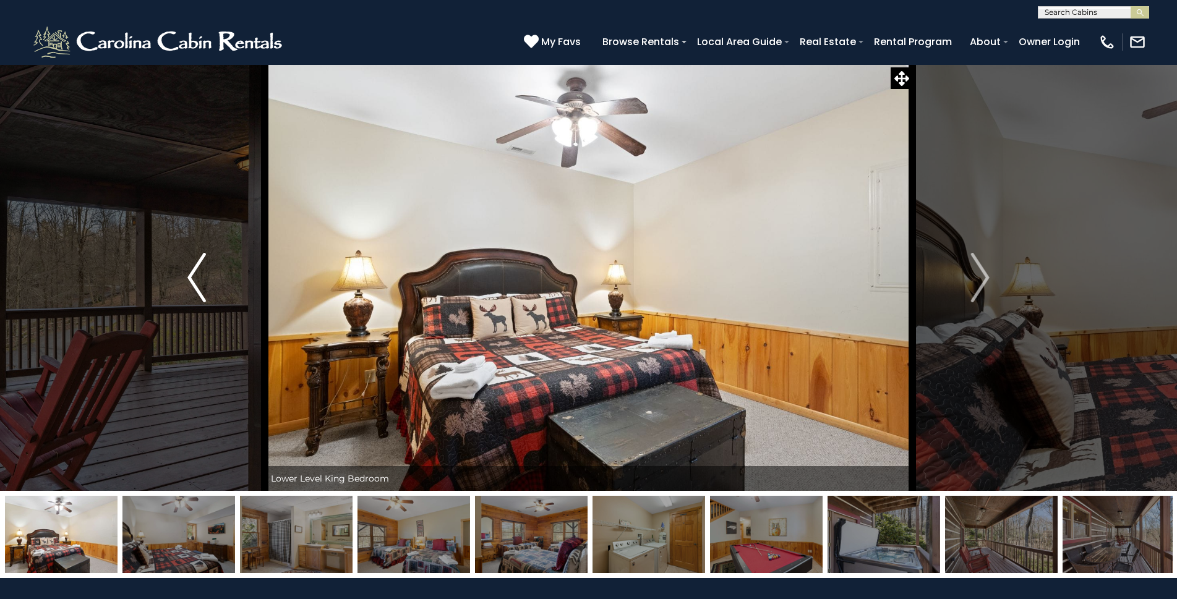
click at [195, 283] on img "Previous" at bounding box center [196, 277] width 19 height 49
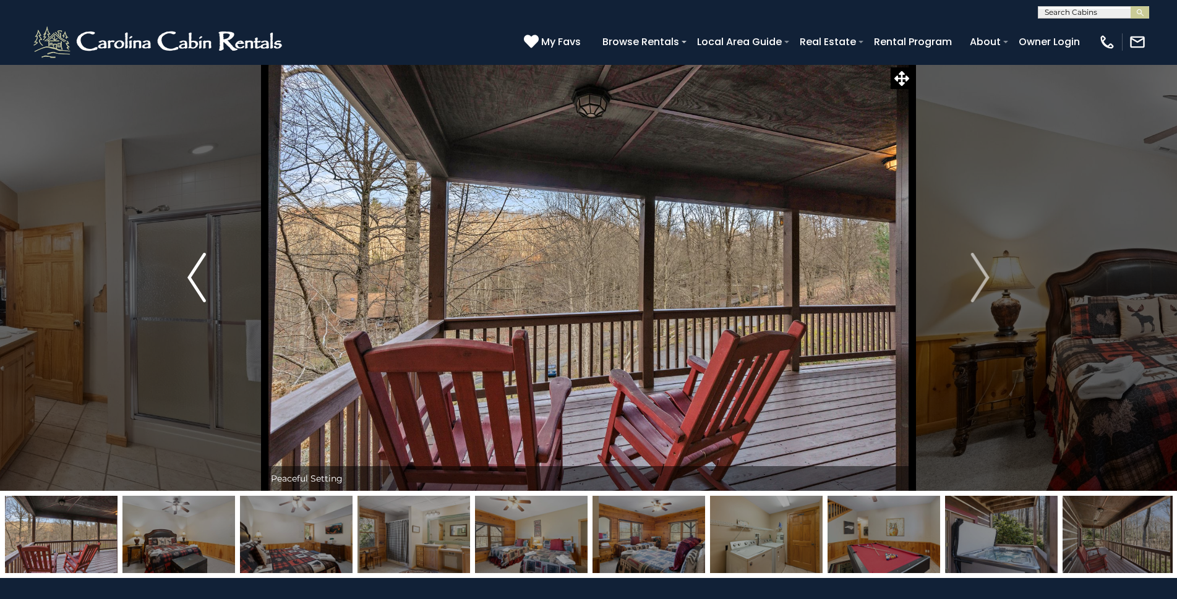
click at [195, 283] on img "Previous" at bounding box center [196, 277] width 19 height 49
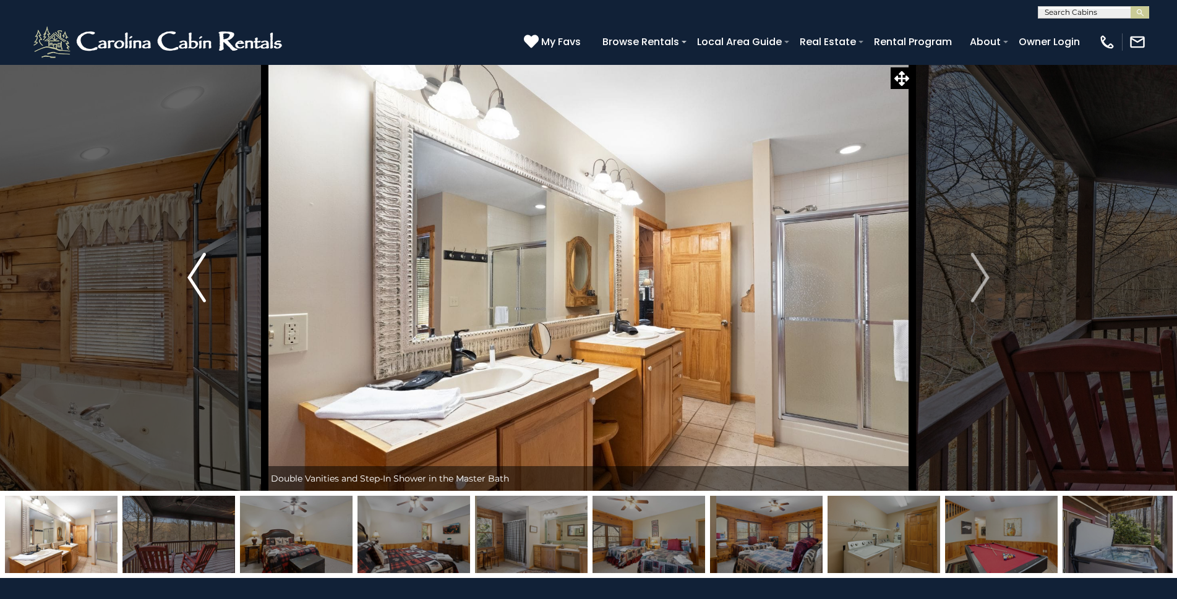
click at [195, 283] on img "Previous" at bounding box center [196, 277] width 19 height 49
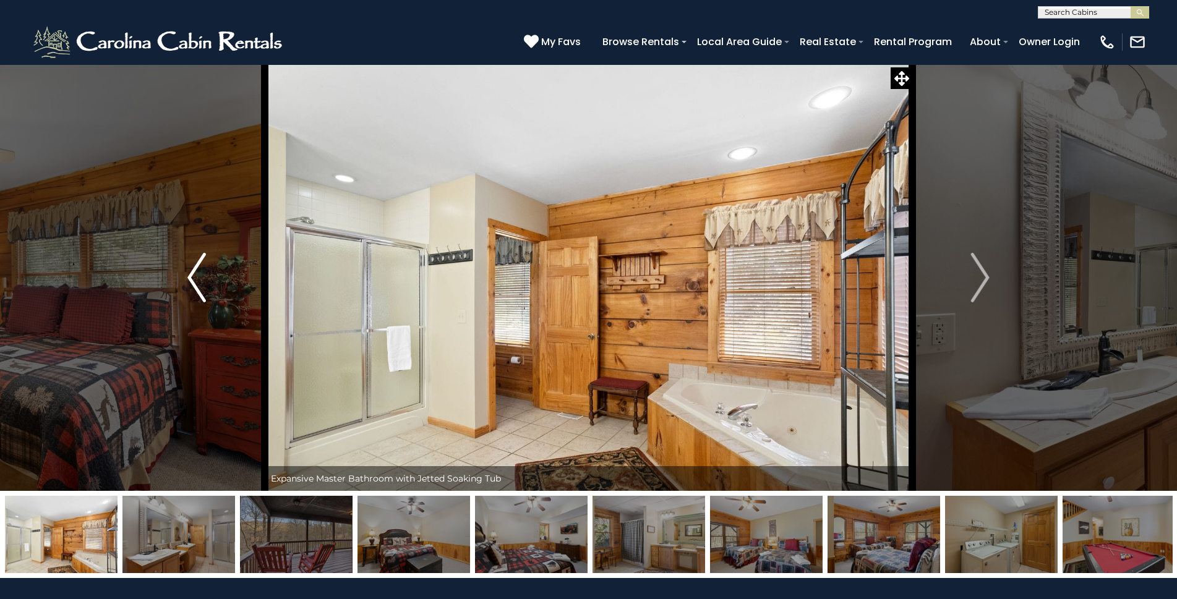
click at [195, 283] on img "Previous" at bounding box center [196, 277] width 19 height 49
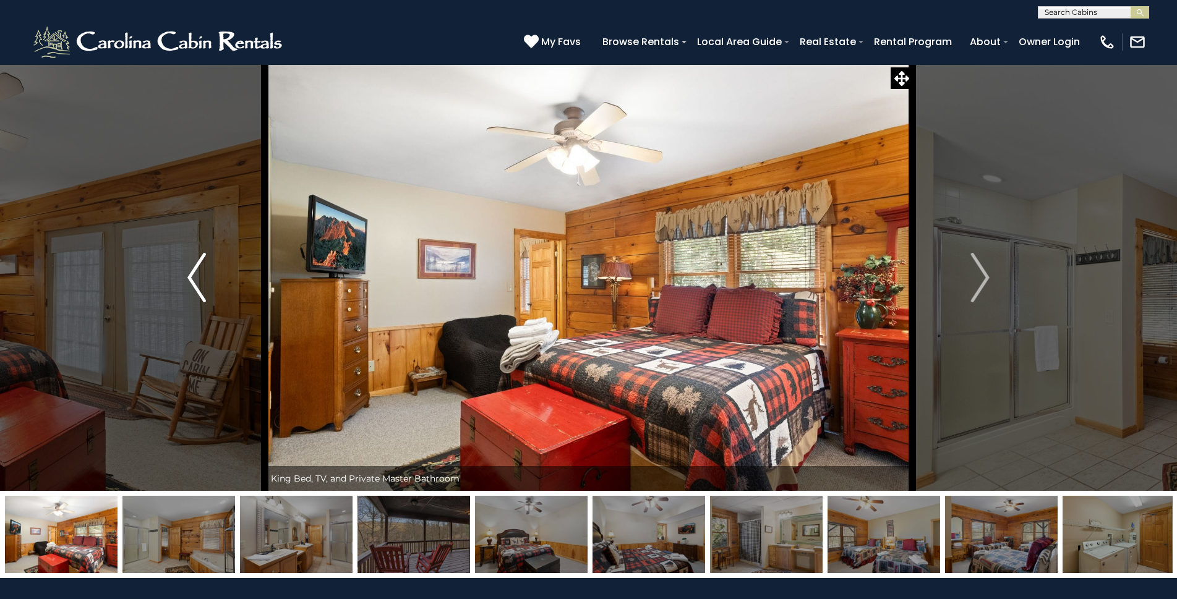
click at [195, 283] on img "Previous" at bounding box center [196, 277] width 19 height 49
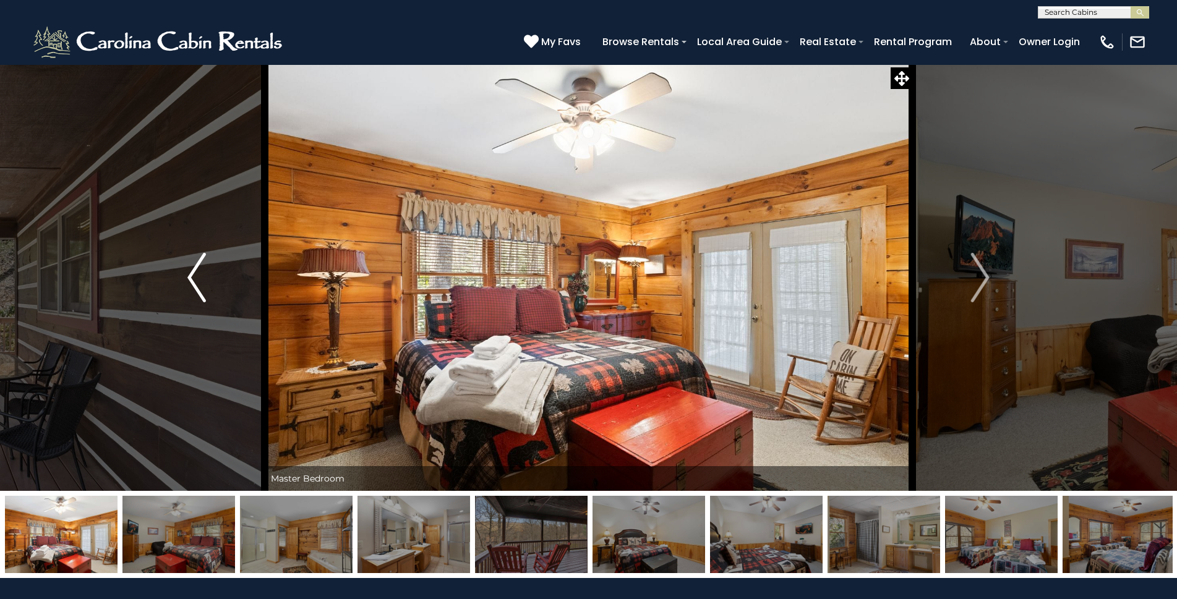
click at [195, 283] on img "Previous" at bounding box center [196, 277] width 19 height 49
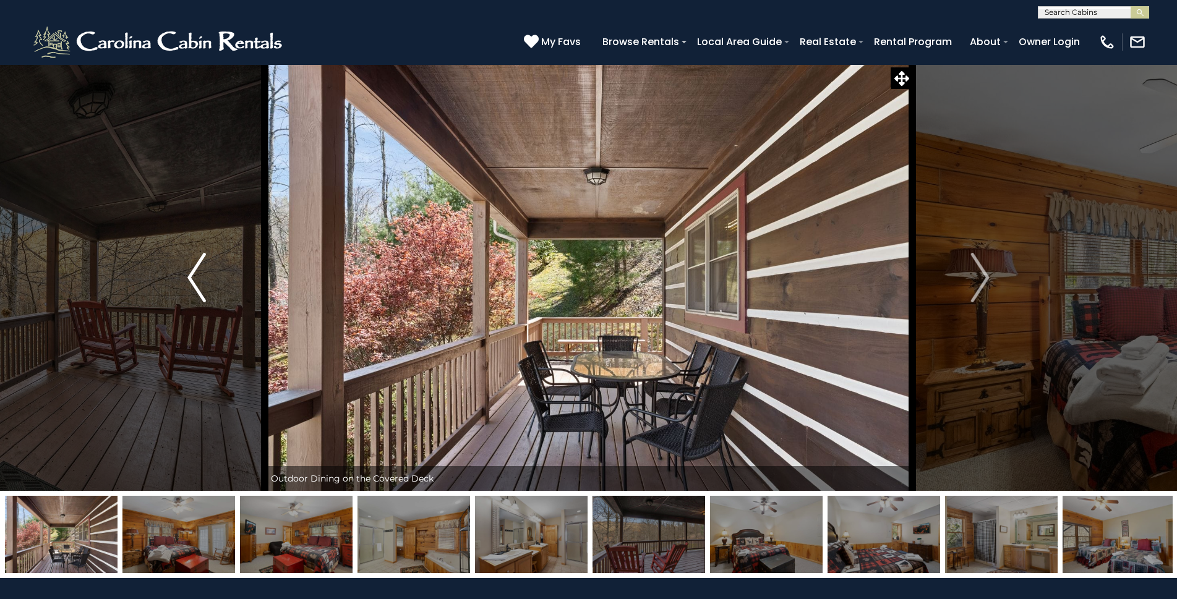
click at [195, 283] on img "Previous" at bounding box center [196, 277] width 19 height 49
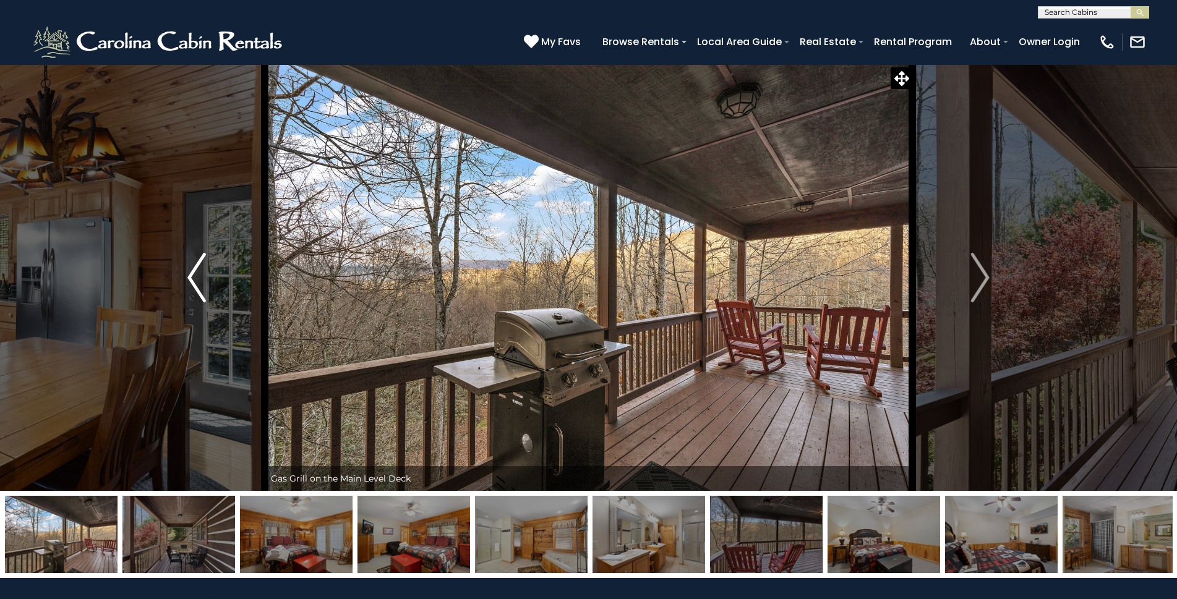
click at [195, 283] on img "Previous" at bounding box center [196, 277] width 19 height 49
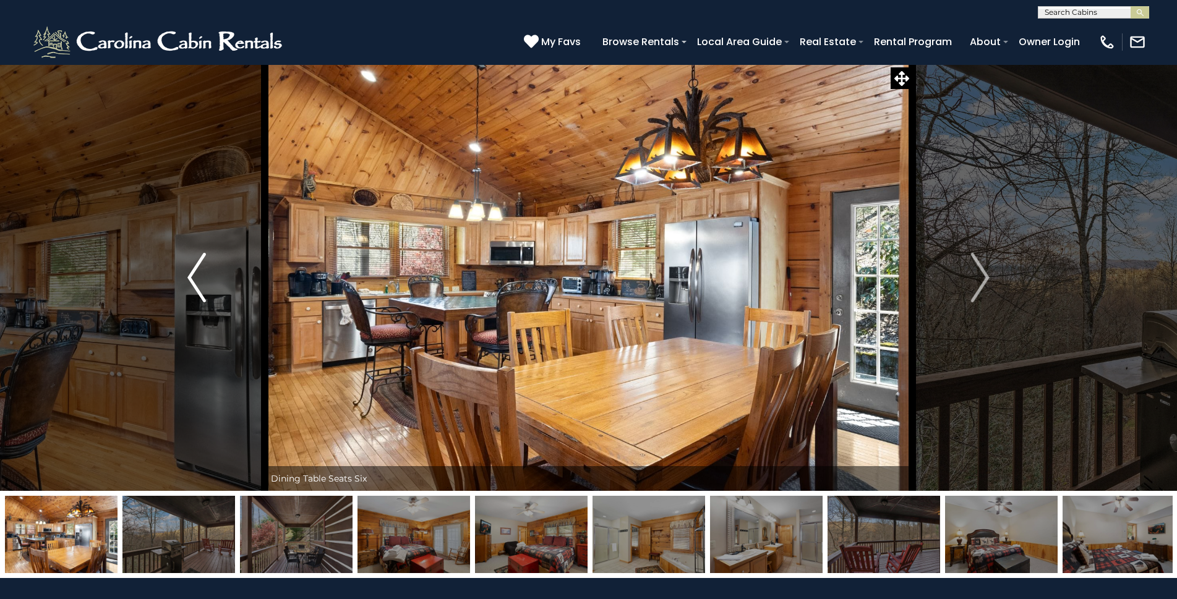
click at [195, 283] on img "Previous" at bounding box center [196, 277] width 19 height 49
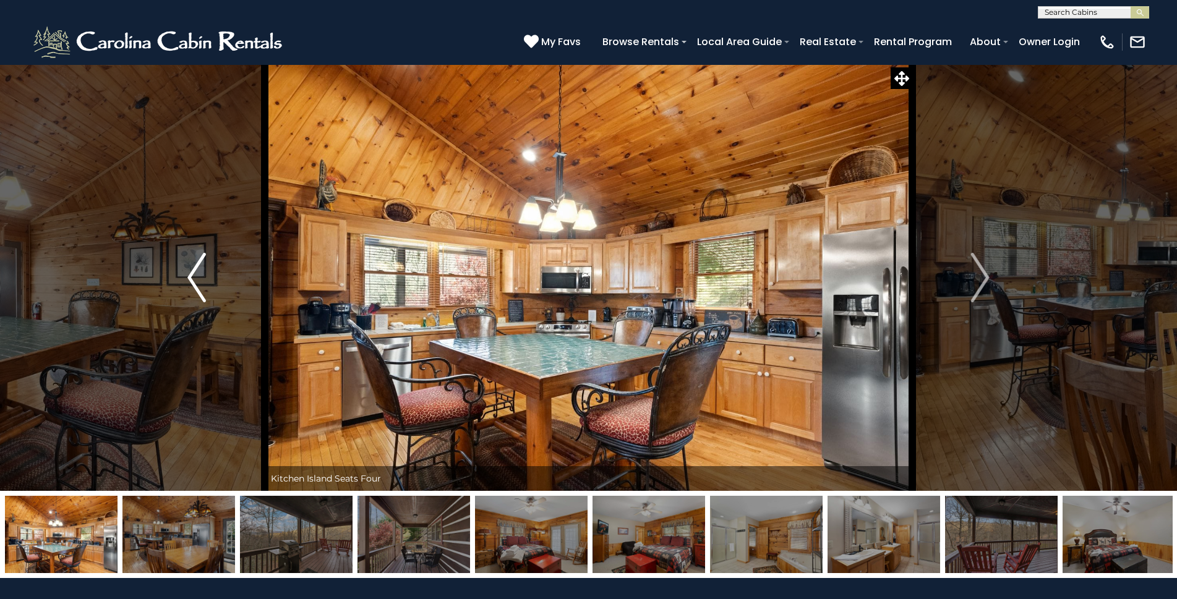
click at [195, 283] on img "Previous" at bounding box center [196, 277] width 19 height 49
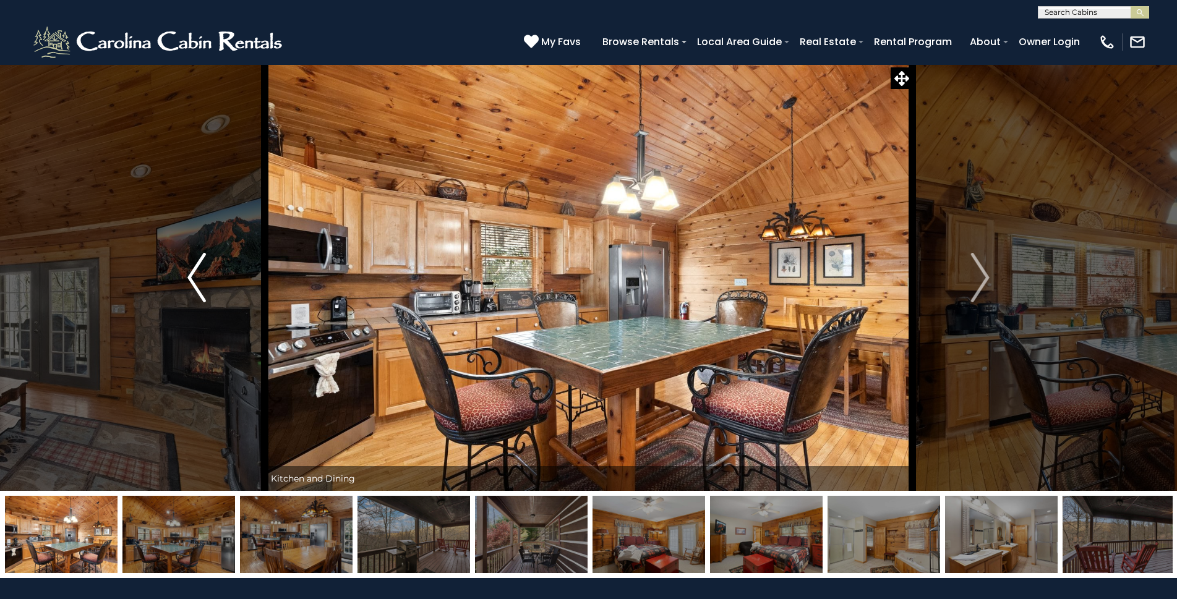
click at [195, 283] on img "Previous" at bounding box center [196, 277] width 19 height 49
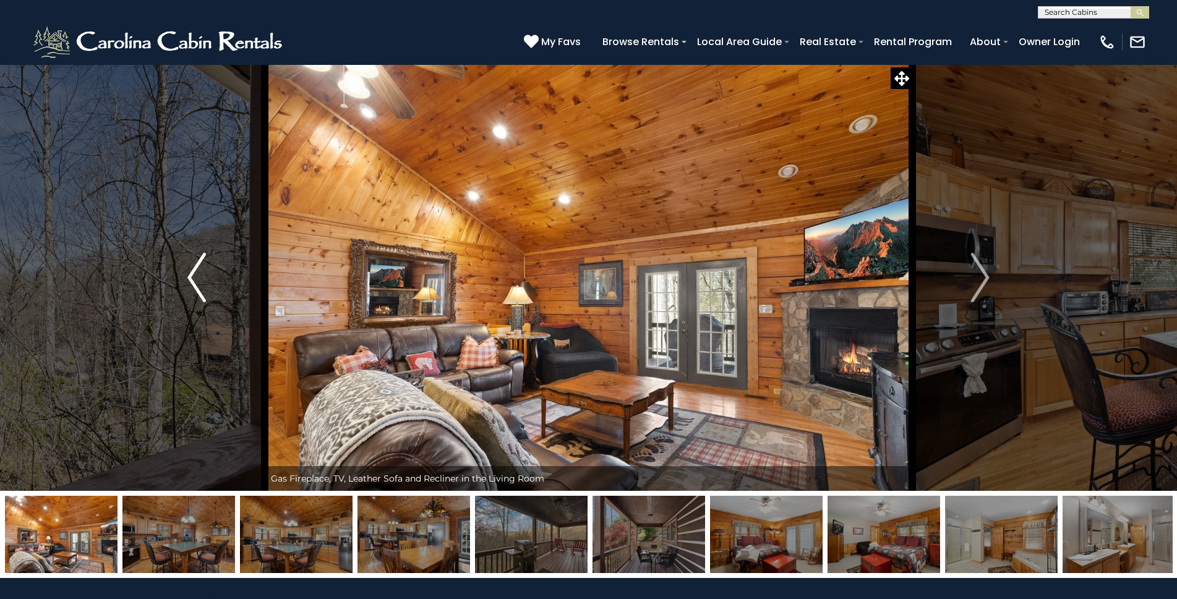
click at [195, 283] on img "Previous" at bounding box center [196, 277] width 19 height 49
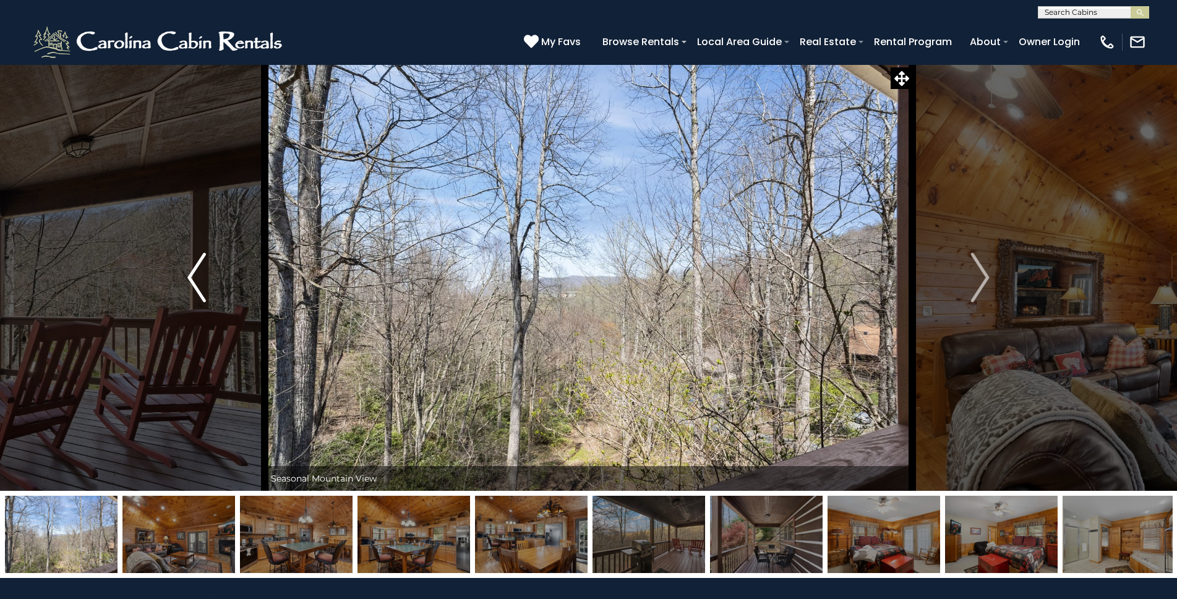
click at [195, 283] on img "Previous" at bounding box center [196, 277] width 19 height 49
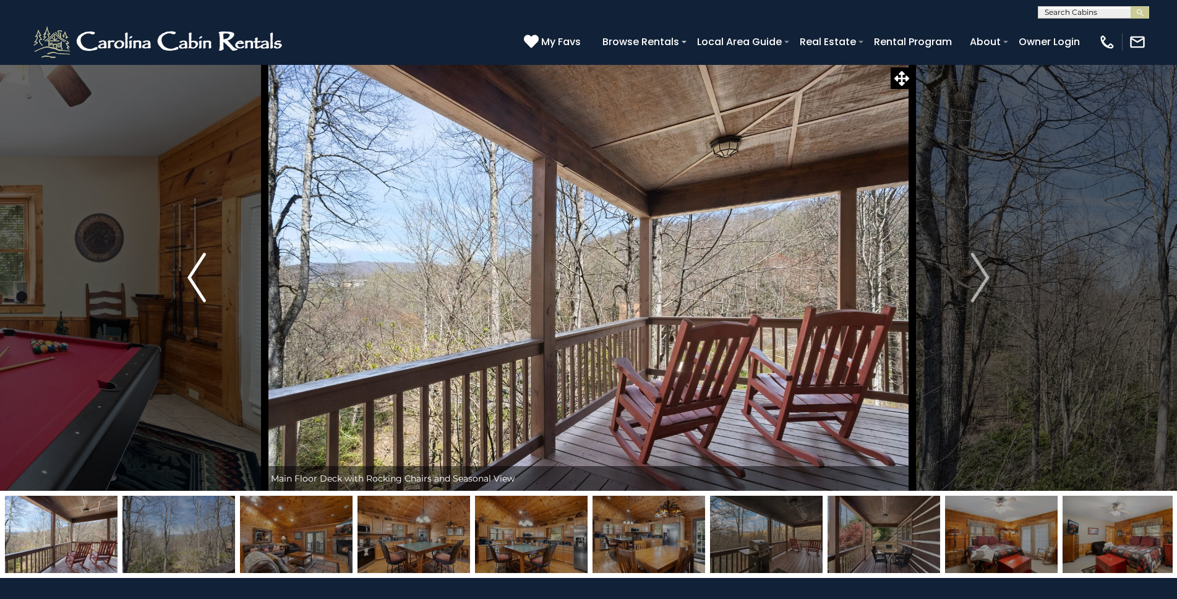
click at [195, 283] on img "Previous" at bounding box center [196, 277] width 19 height 49
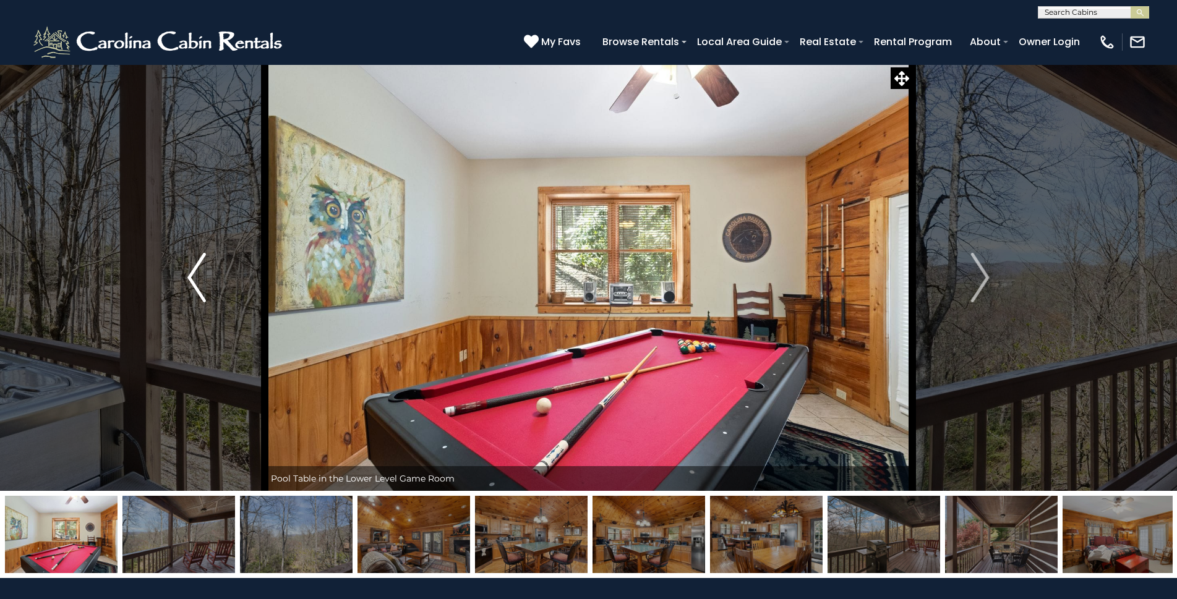
click at [195, 283] on img "Previous" at bounding box center [196, 277] width 19 height 49
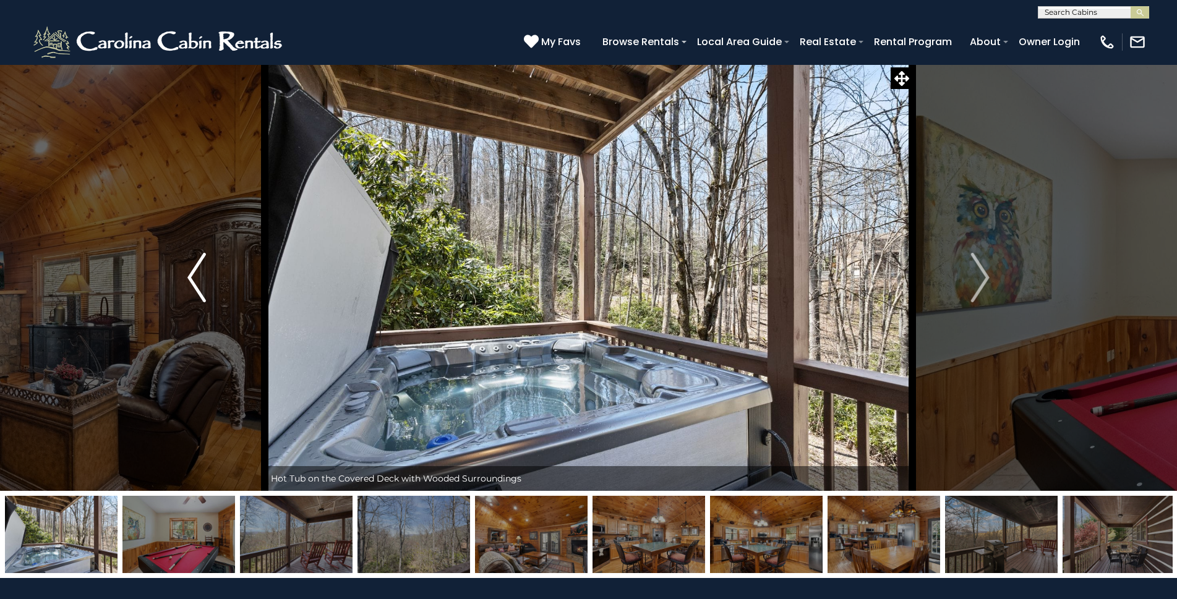
click at [195, 283] on img "Previous" at bounding box center [196, 277] width 19 height 49
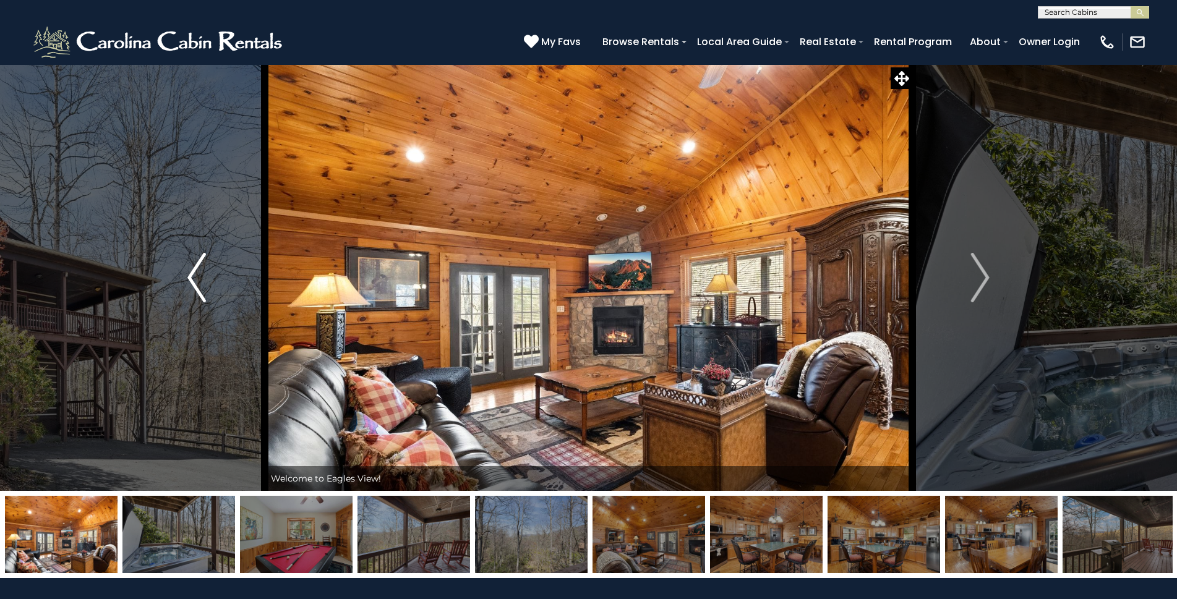
click at [195, 283] on img "Previous" at bounding box center [196, 277] width 19 height 49
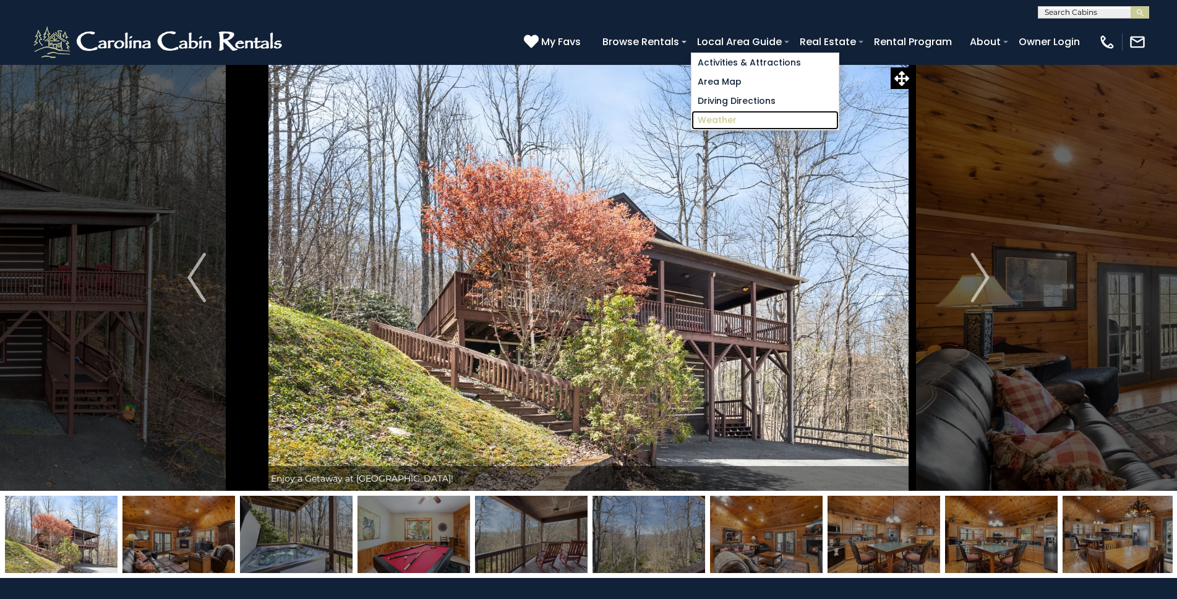
click at [749, 120] on link "Weather" at bounding box center [765, 120] width 147 height 19
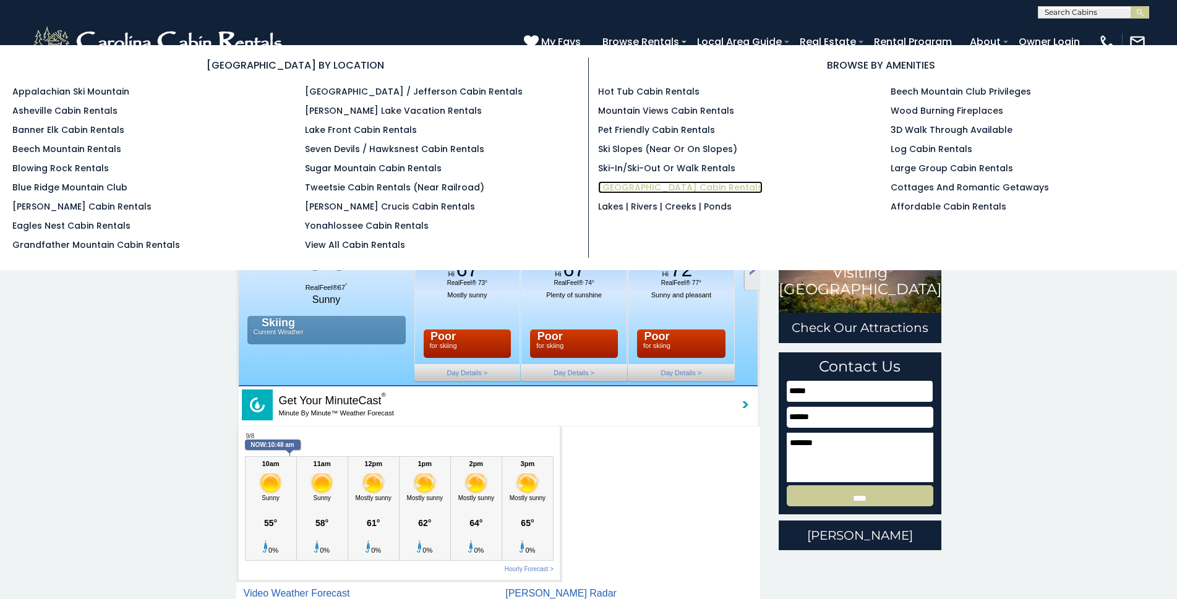
click at [658, 184] on link "[GEOGRAPHIC_DATA] Cabin Rentals" at bounding box center [680, 187] width 165 height 12
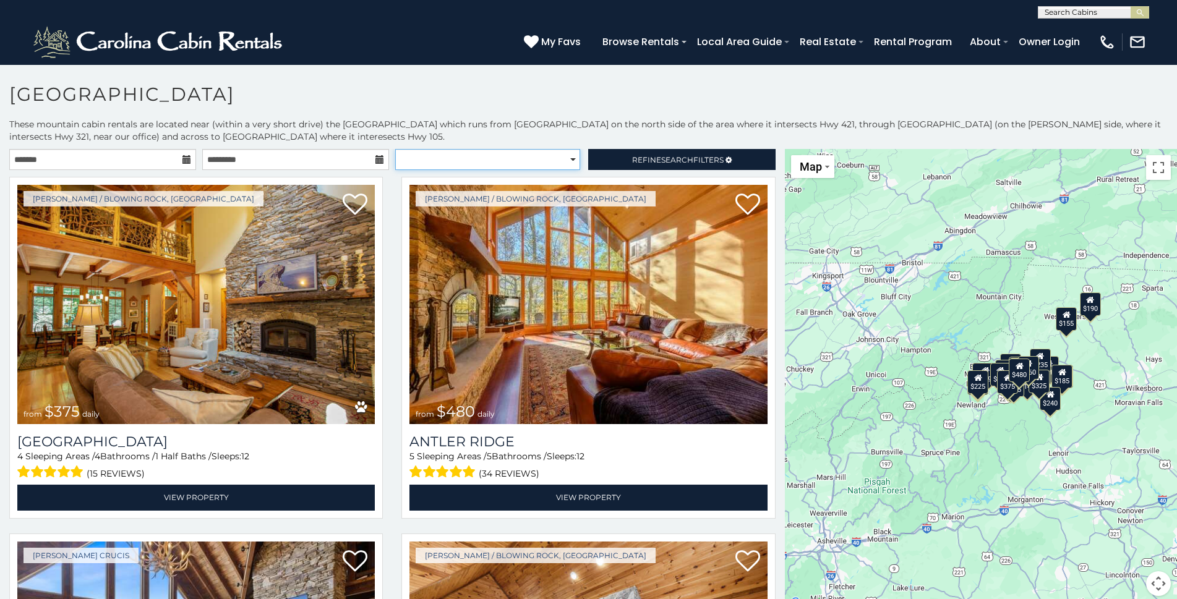
click at [567, 158] on select "**********" at bounding box center [487, 159] width 185 height 21
select select "*********"
click at [395, 149] on select "**********" at bounding box center [487, 159] width 185 height 21
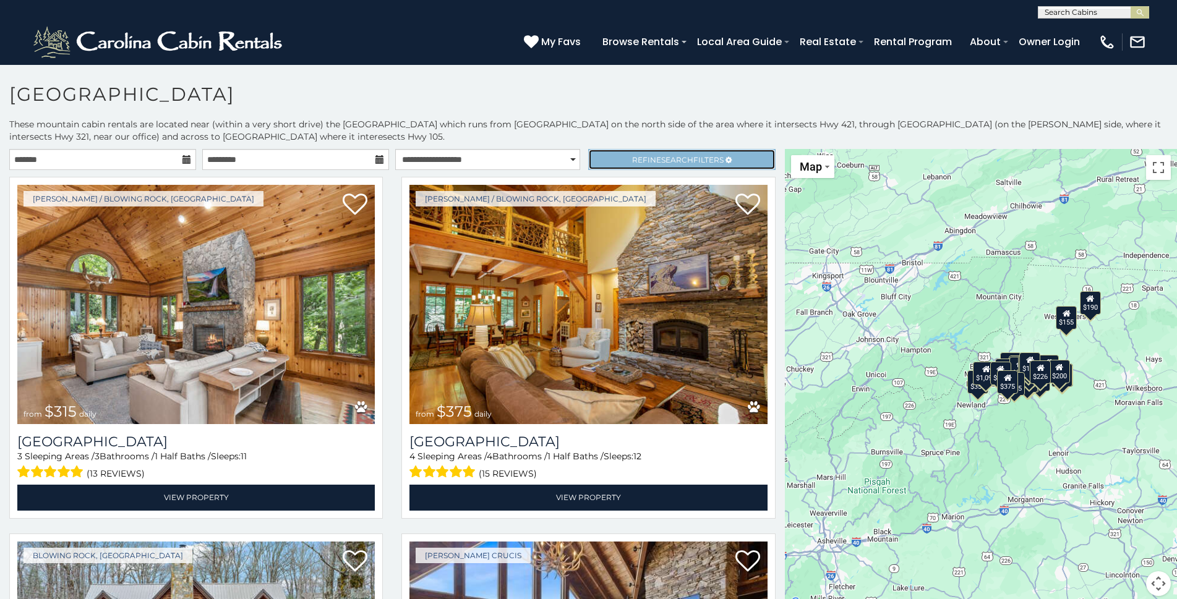
click at [734, 158] on link "Refine Search Filters" at bounding box center [681, 159] width 187 height 21
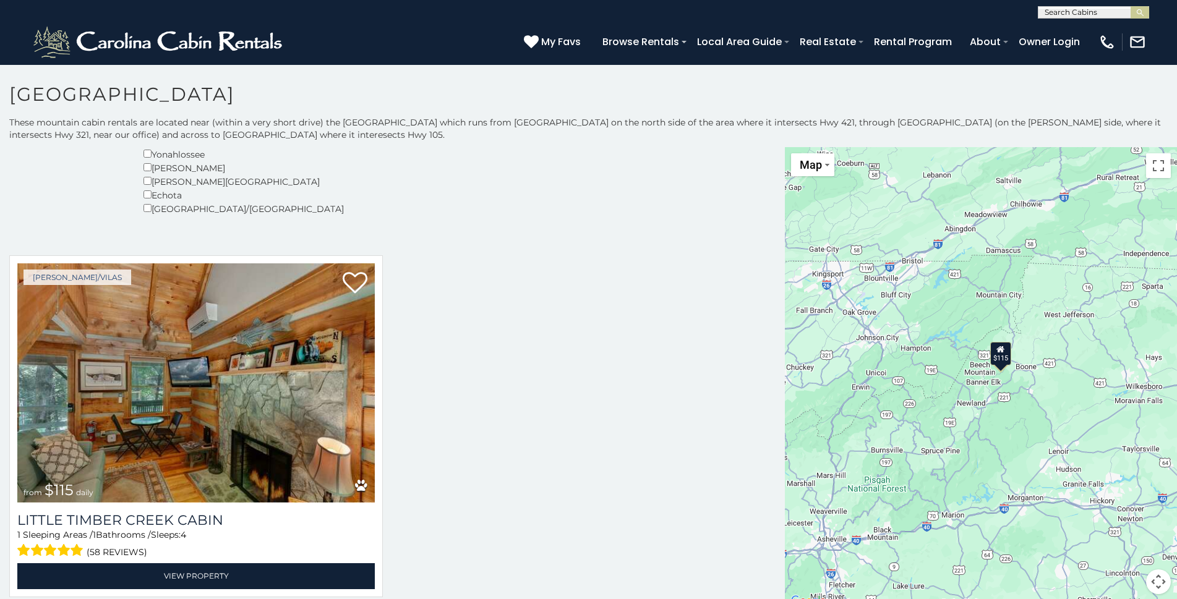
scroll to position [5, 0]
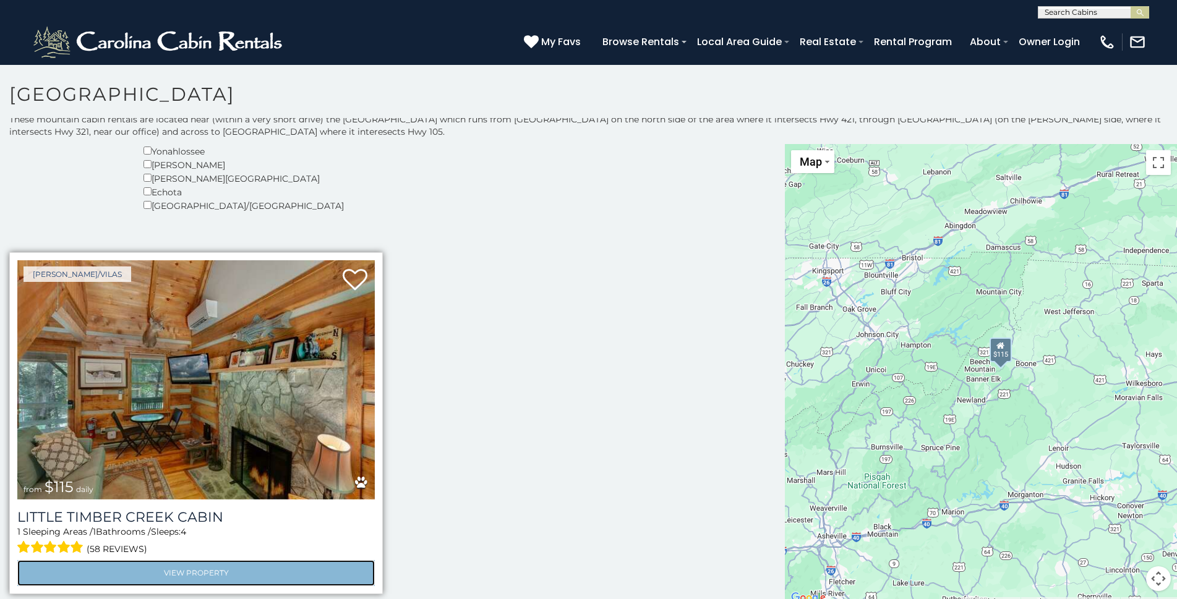
click at [248, 570] on link "View Property" at bounding box center [196, 572] width 358 height 25
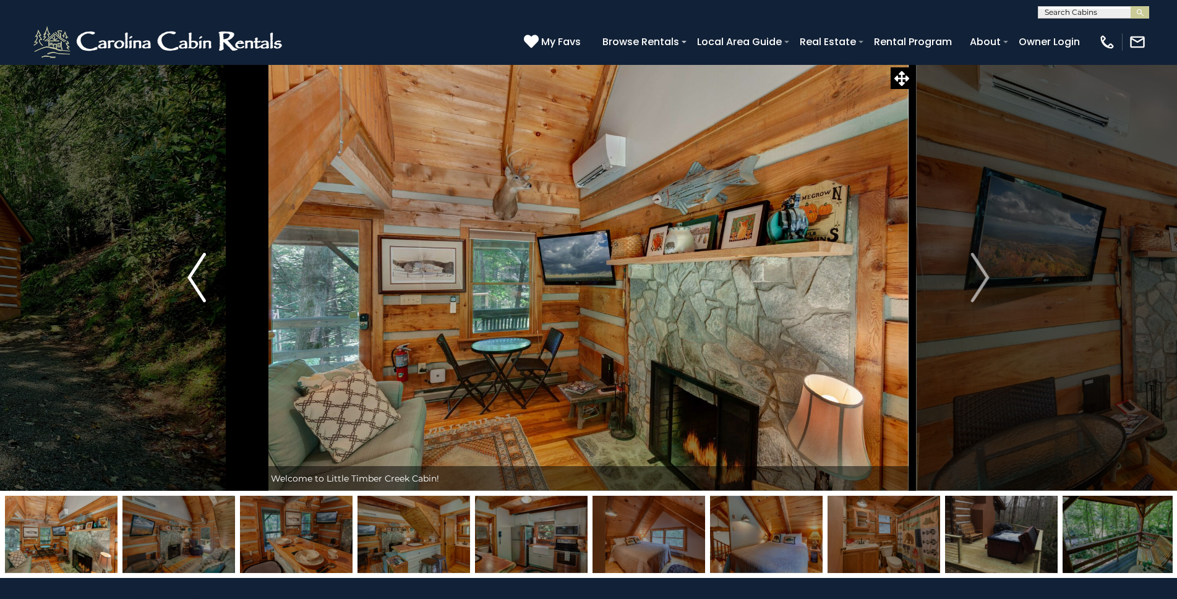
click at [194, 275] on img "Previous" at bounding box center [196, 277] width 19 height 49
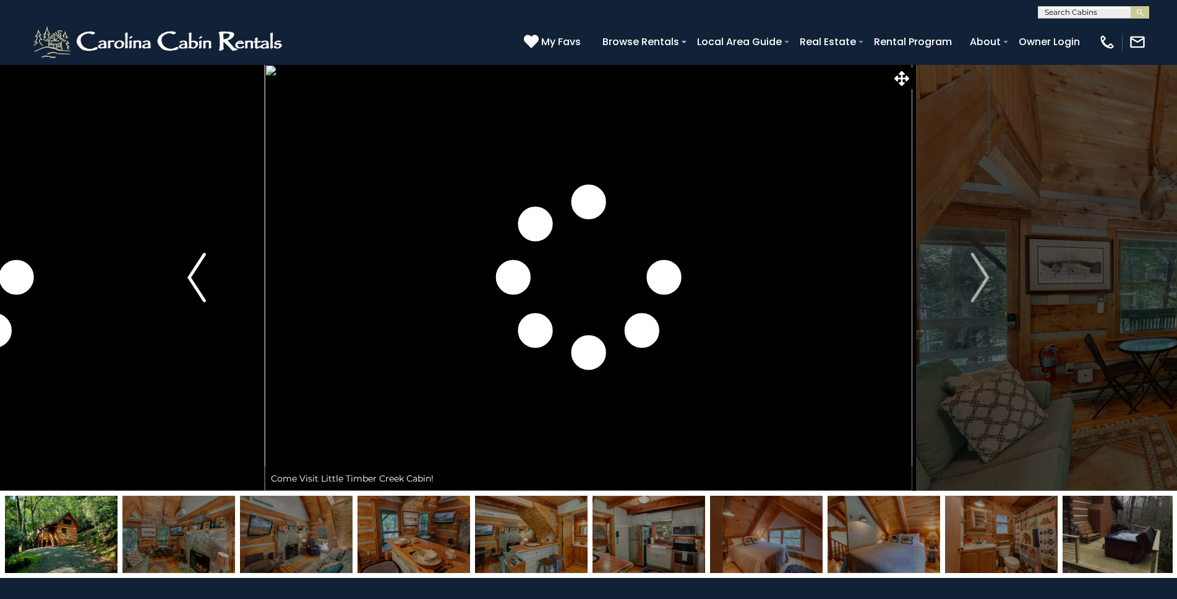
click at [196, 272] on img "Previous" at bounding box center [196, 277] width 19 height 49
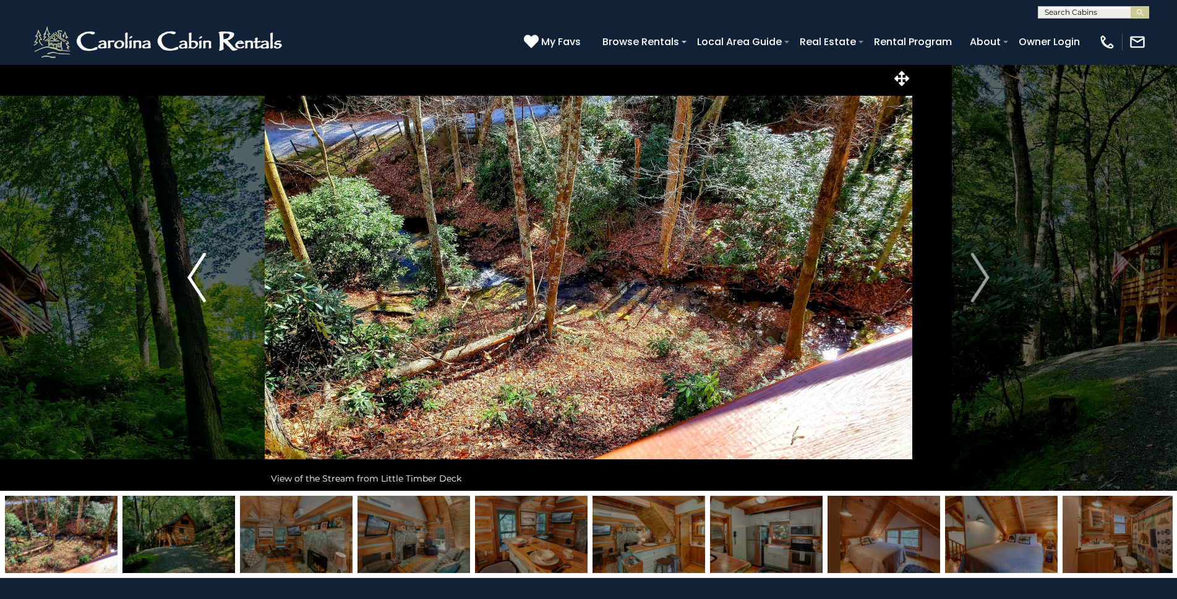
click at [200, 272] on img "Previous" at bounding box center [196, 277] width 19 height 49
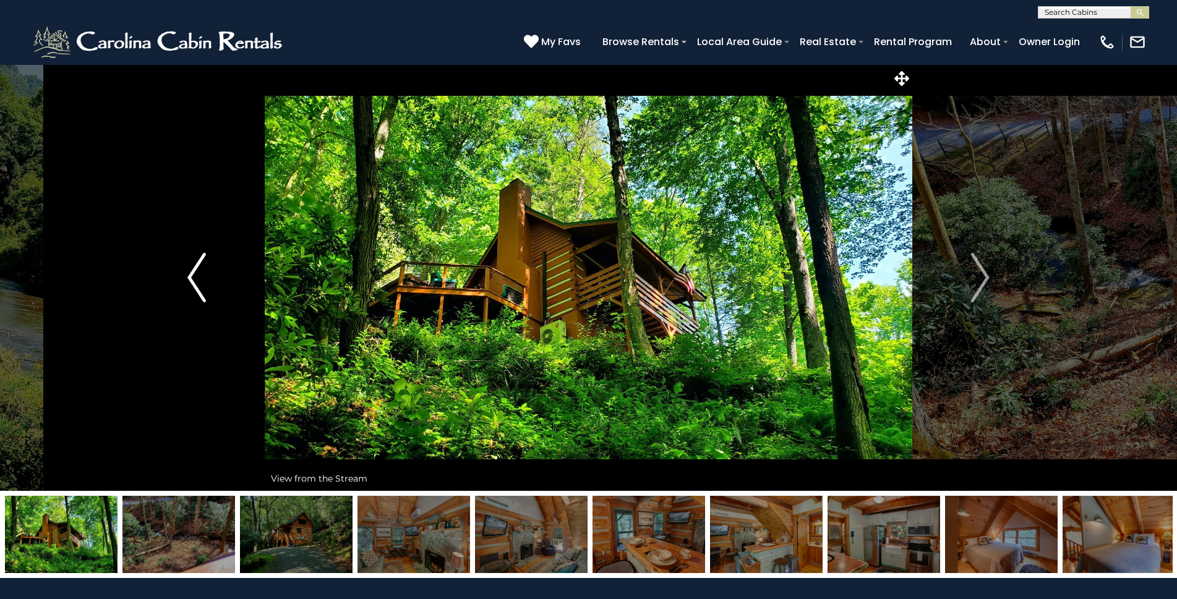
click at [200, 272] on img "Previous" at bounding box center [196, 277] width 19 height 49
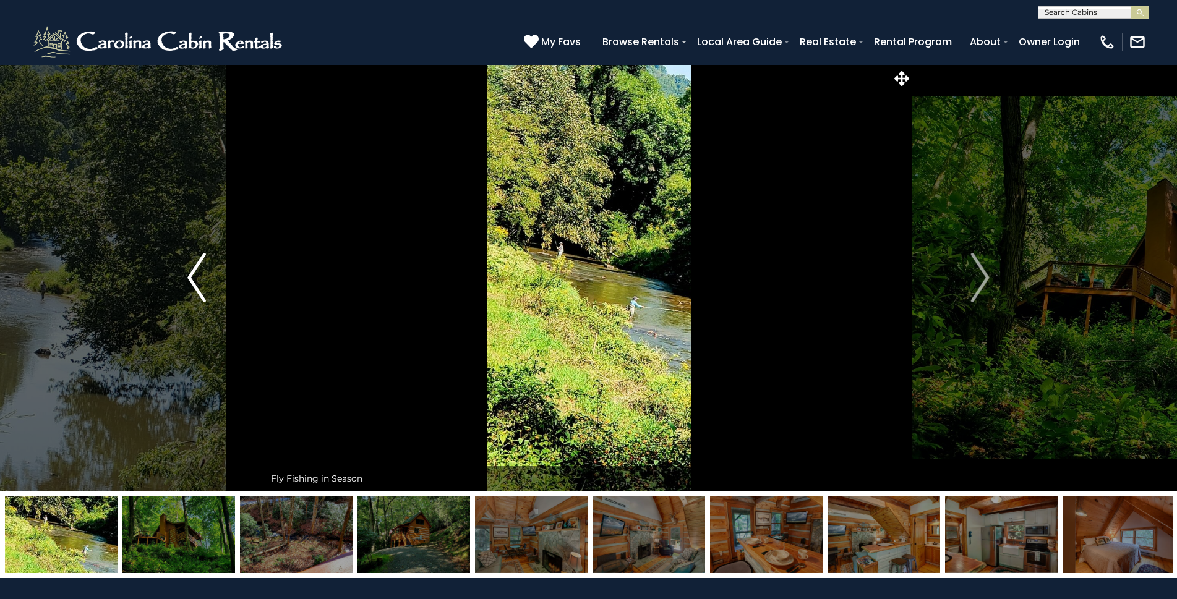
click at [195, 273] on img "Previous" at bounding box center [196, 277] width 19 height 49
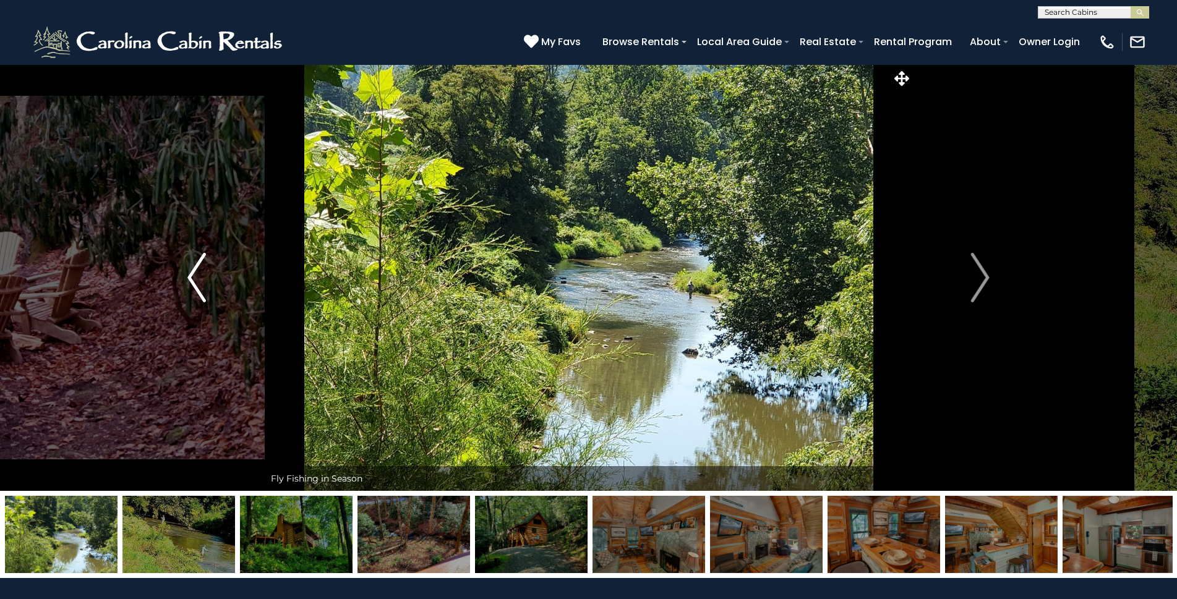
click at [194, 274] on img "Previous" at bounding box center [196, 277] width 19 height 49
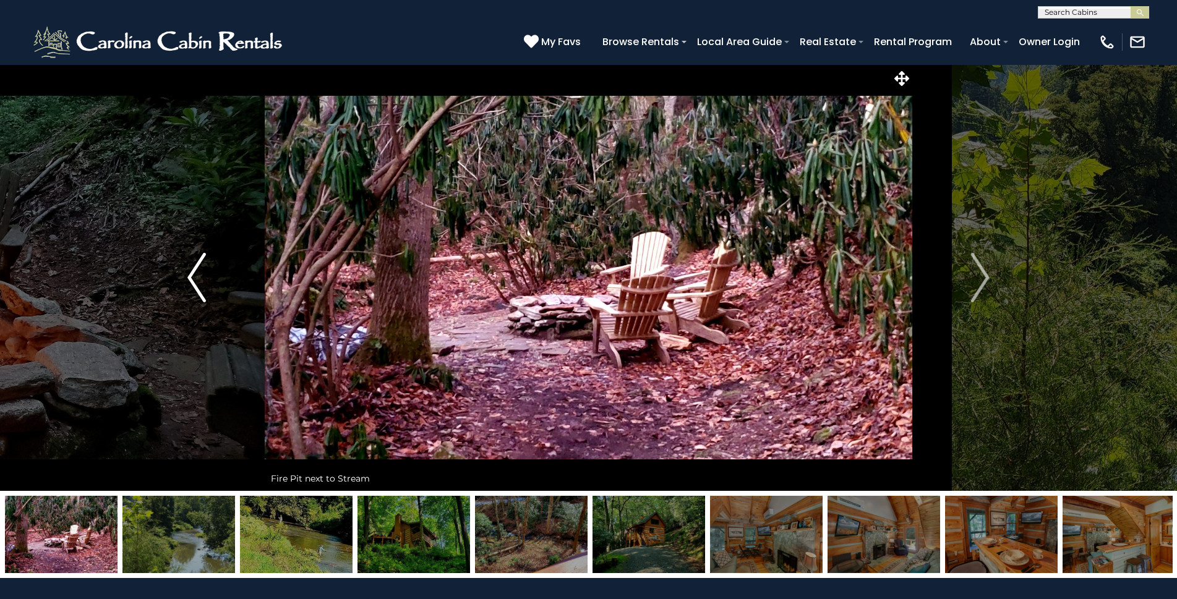
click at [194, 274] on img "Previous" at bounding box center [196, 277] width 19 height 49
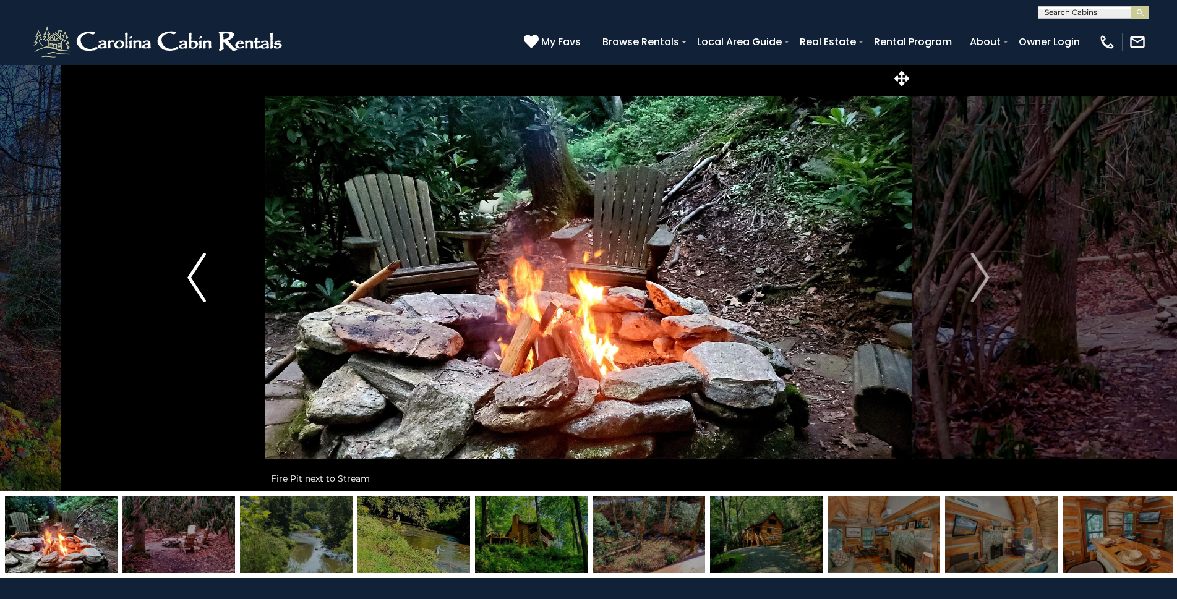
click at [194, 274] on img "Previous" at bounding box center [196, 277] width 19 height 49
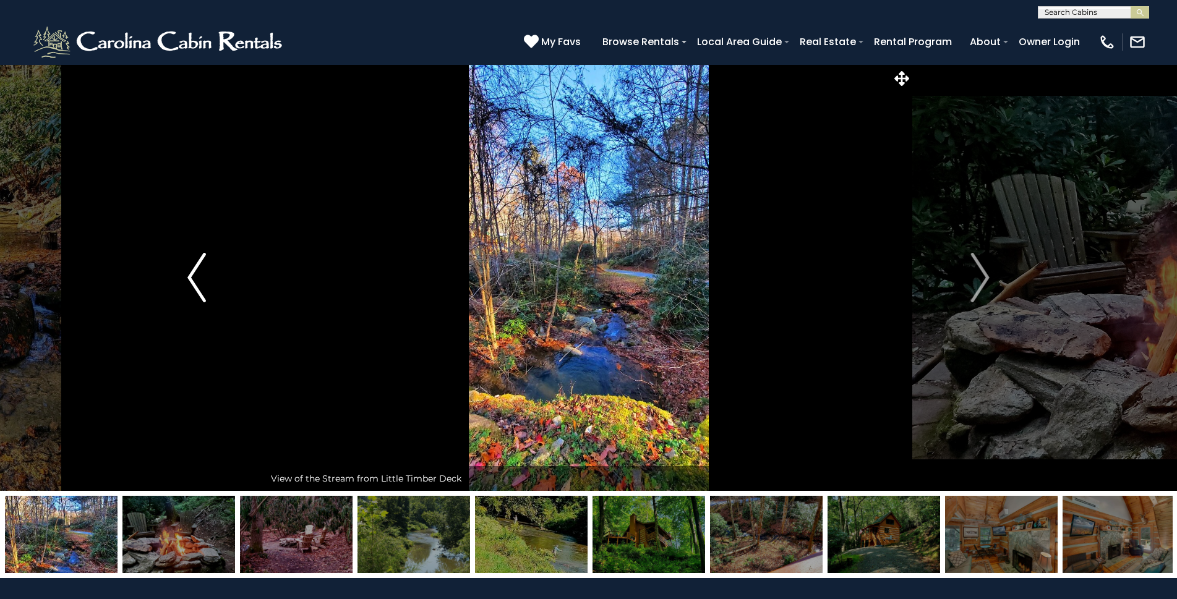
click at [194, 274] on img "Previous" at bounding box center [196, 277] width 19 height 49
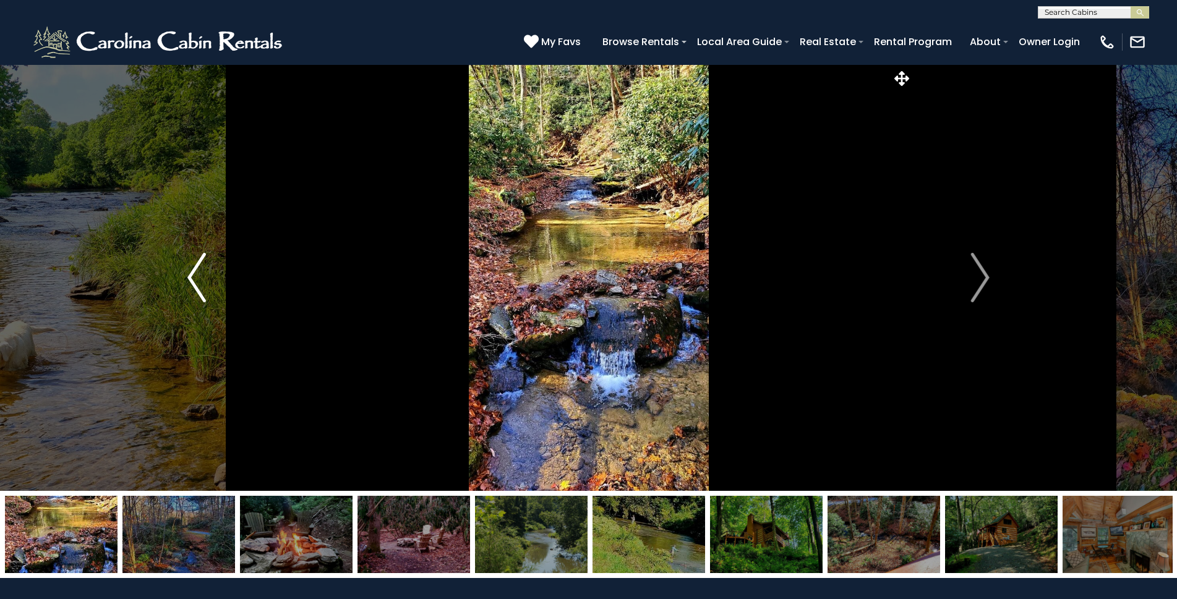
click at [194, 273] on img "Previous" at bounding box center [196, 277] width 19 height 49
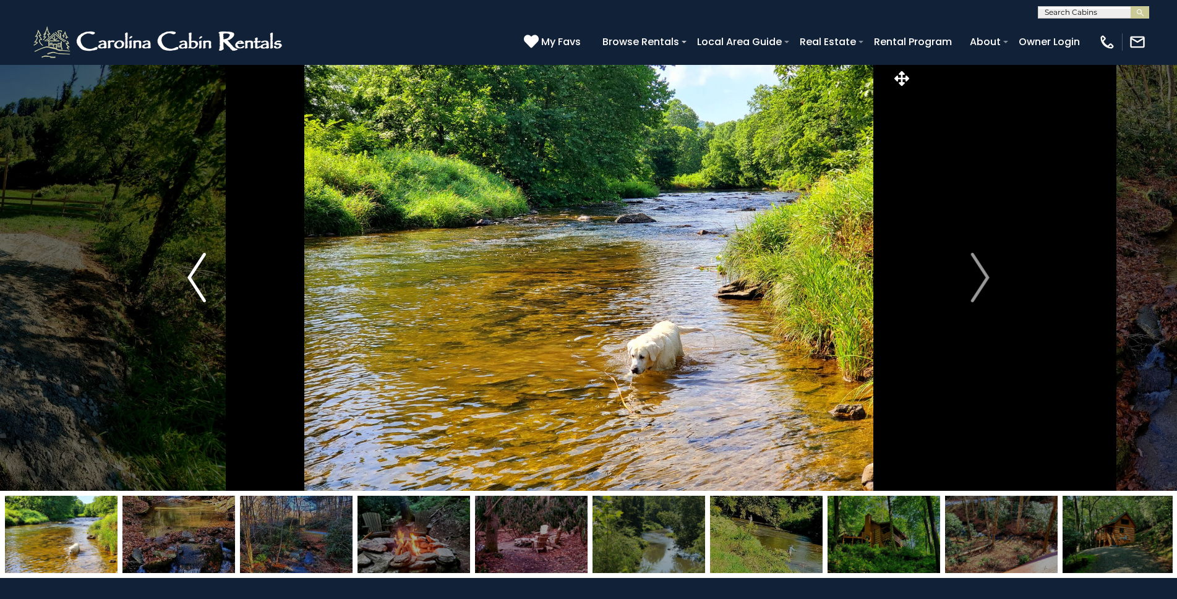
click at [194, 273] on img "Previous" at bounding box center [196, 277] width 19 height 49
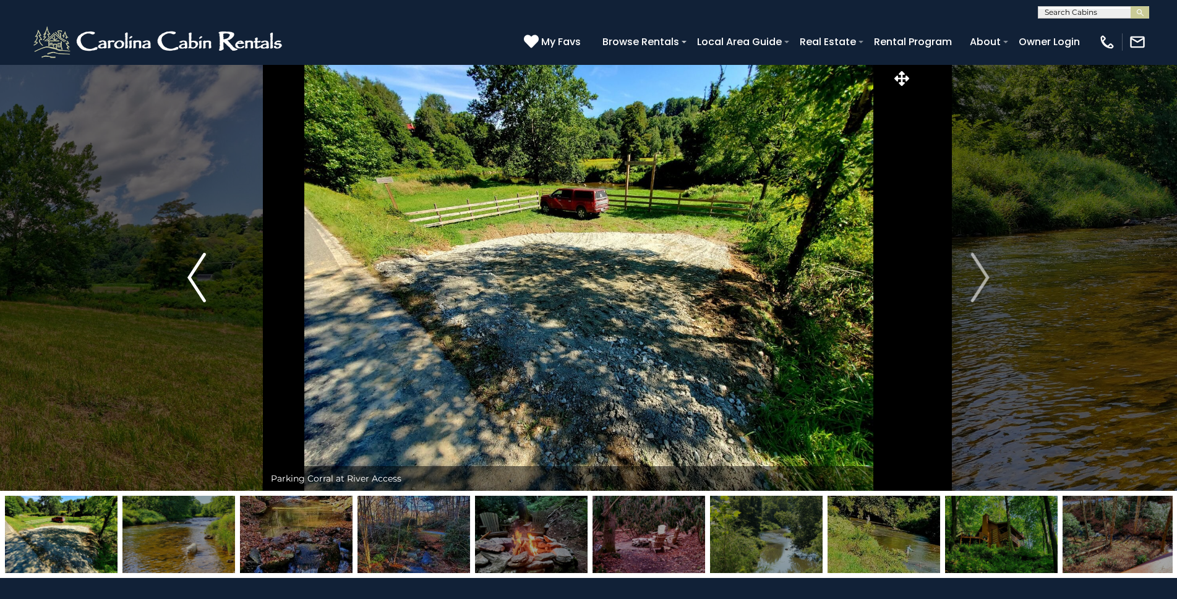
click at [194, 272] on img "Previous" at bounding box center [196, 277] width 19 height 49
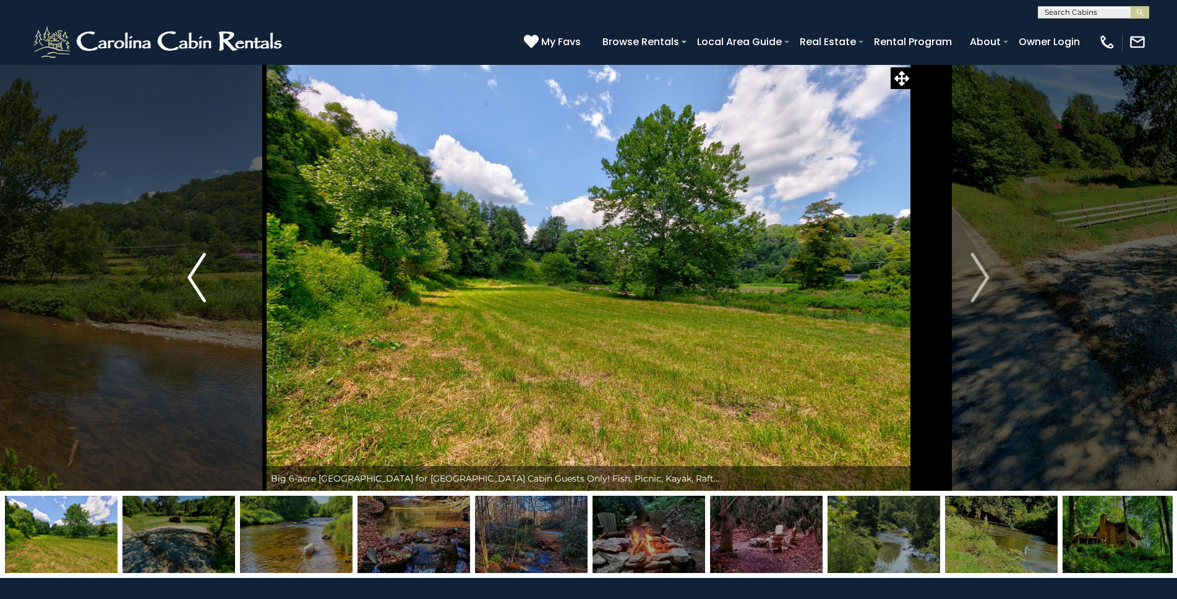
click at [194, 272] on img "Previous" at bounding box center [196, 277] width 19 height 49
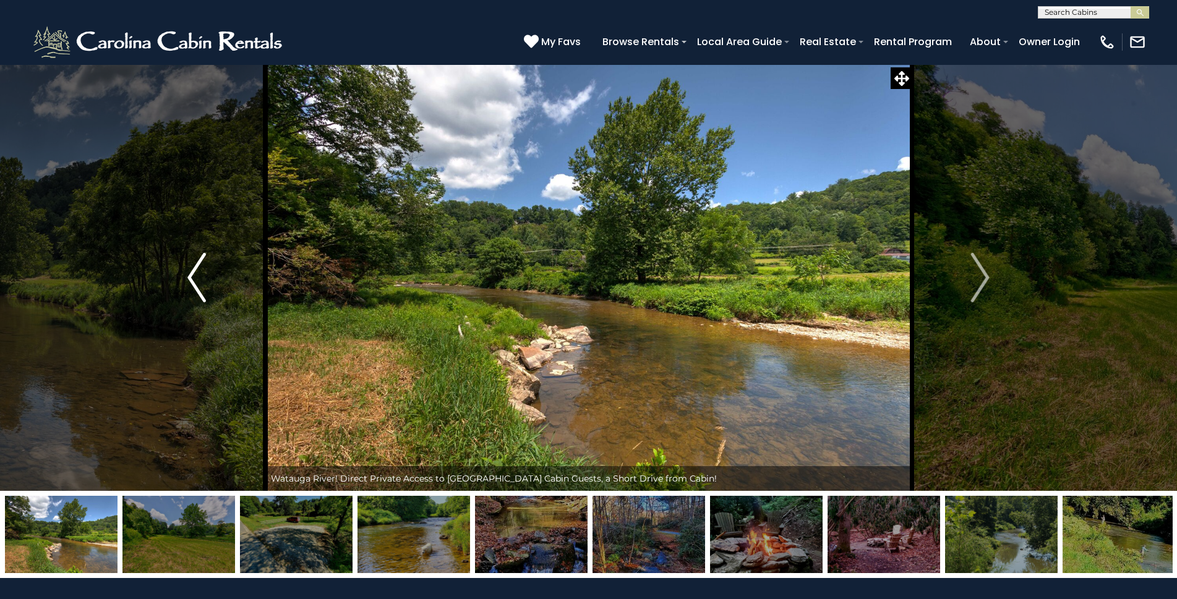
click at [194, 271] on img "Previous" at bounding box center [196, 277] width 19 height 49
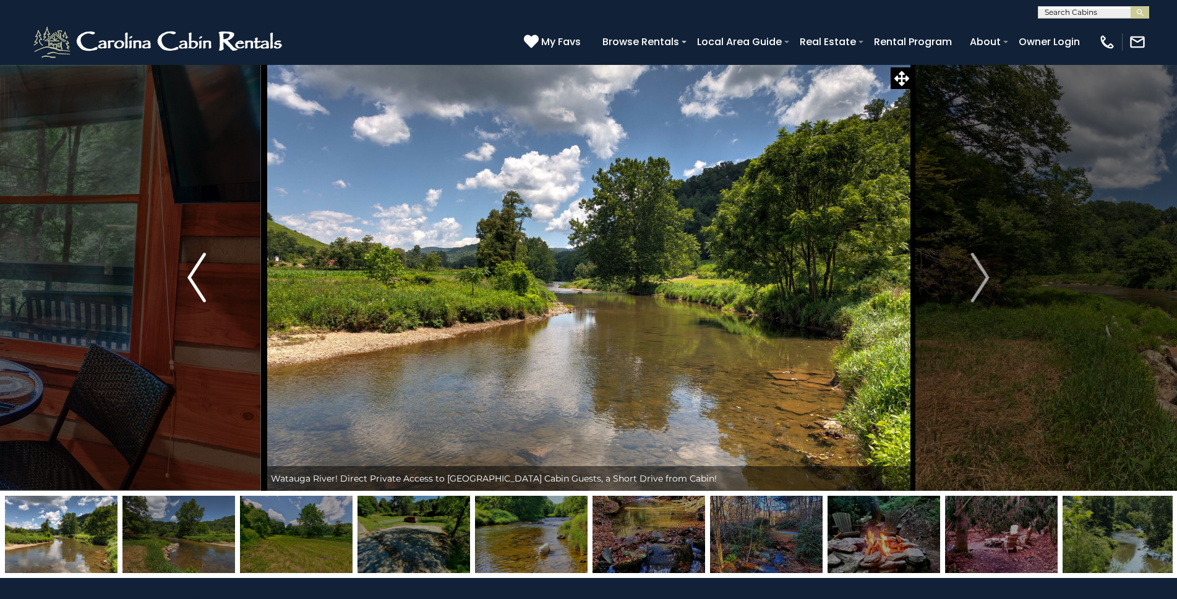
click at [194, 271] on img "Previous" at bounding box center [196, 277] width 19 height 49
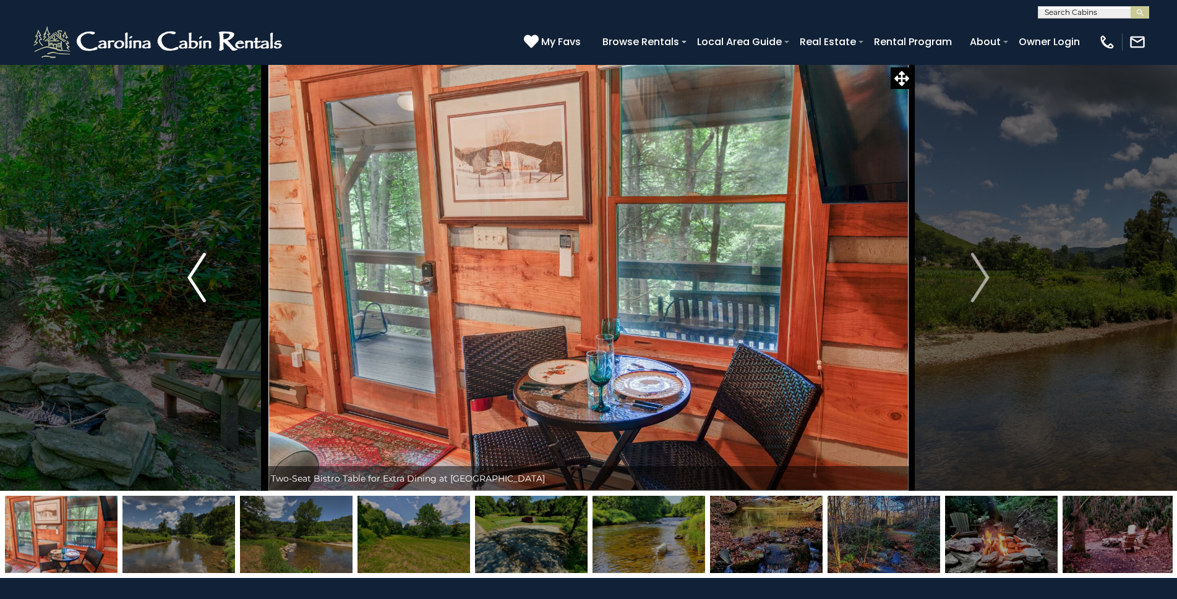
click at [194, 271] on img "Previous" at bounding box center [196, 277] width 19 height 49
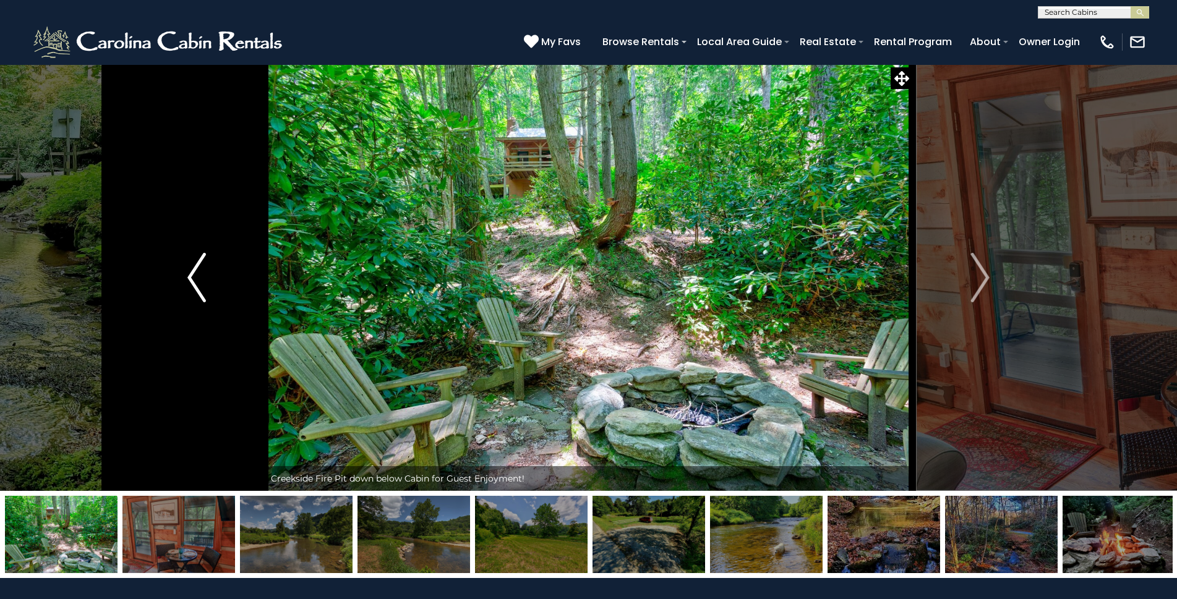
click at [194, 271] on img "Previous" at bounding box center [196, 277] width 19 height 49
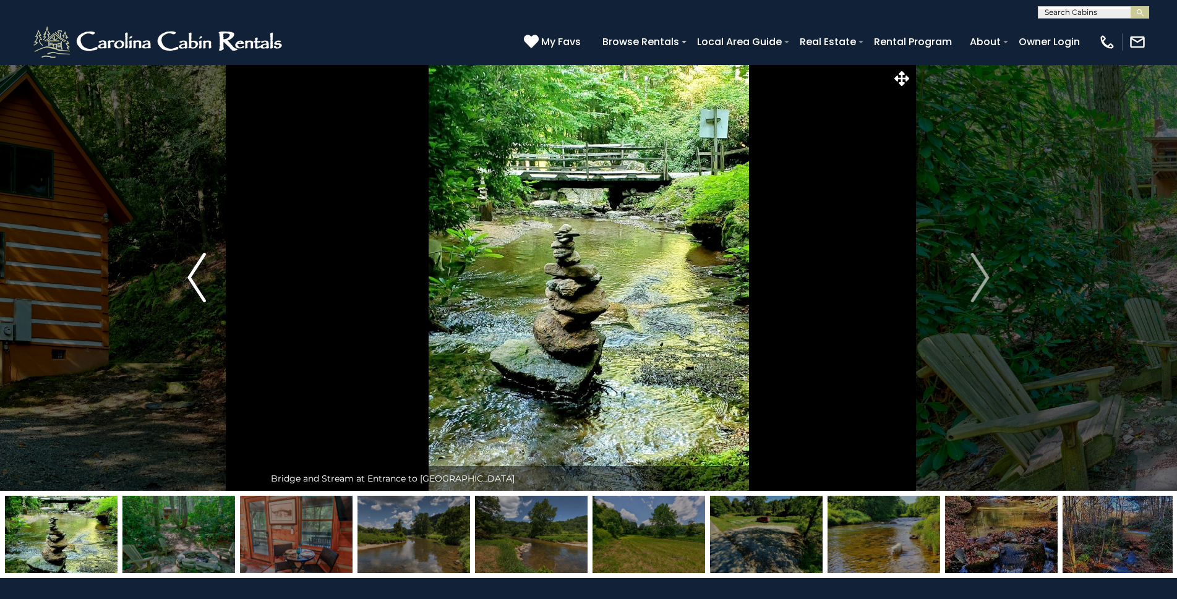
click at [194, 271] on img "Previous" at bounding box center [196, 277] width 19 height 49
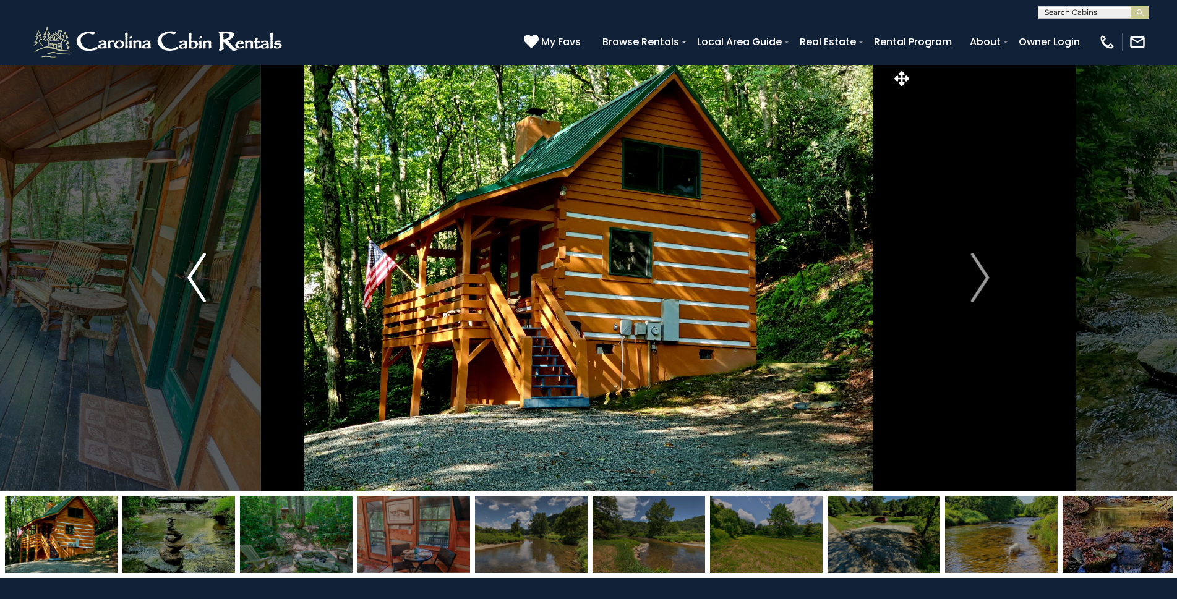
click at [194, 271] on img "Previous" at bounding box center [196, 277] width 19 height 49
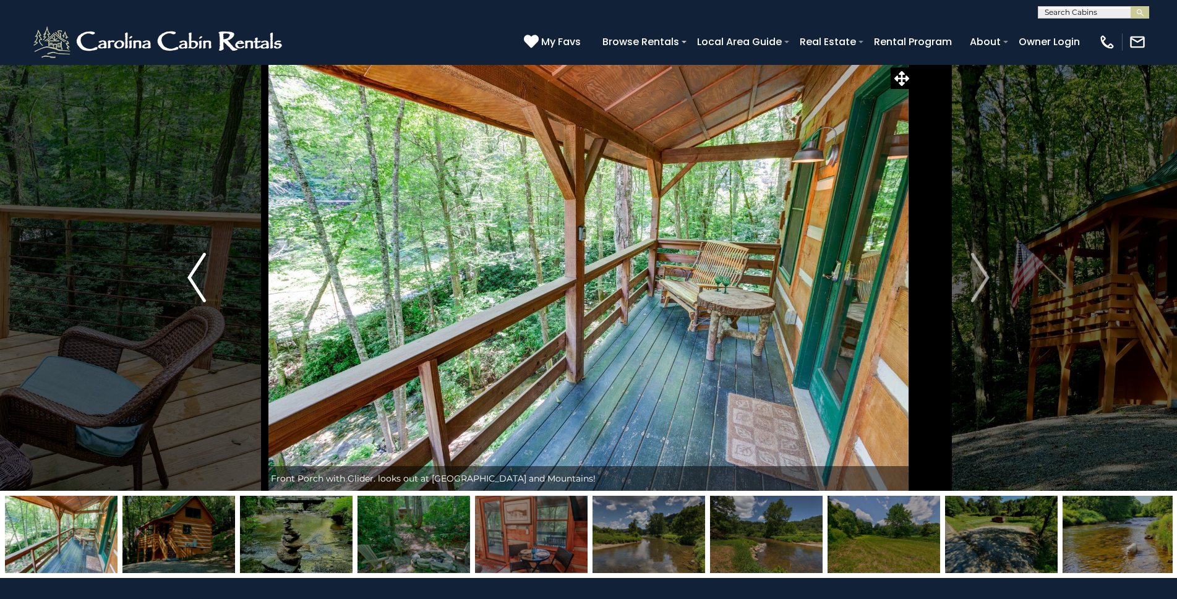
click at [194, 271] on img "Previous" at bounding box center [196, 277] width 19 height 49
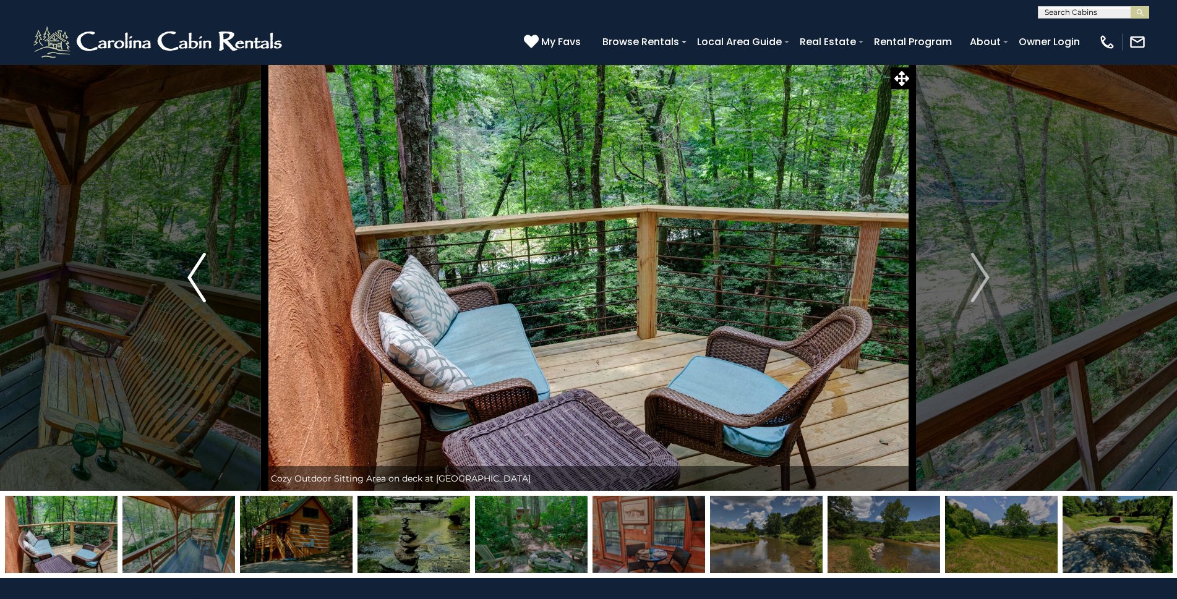
click at [194, 271] on img "Previous" at bounding box center [196, 277] width 19 height 49
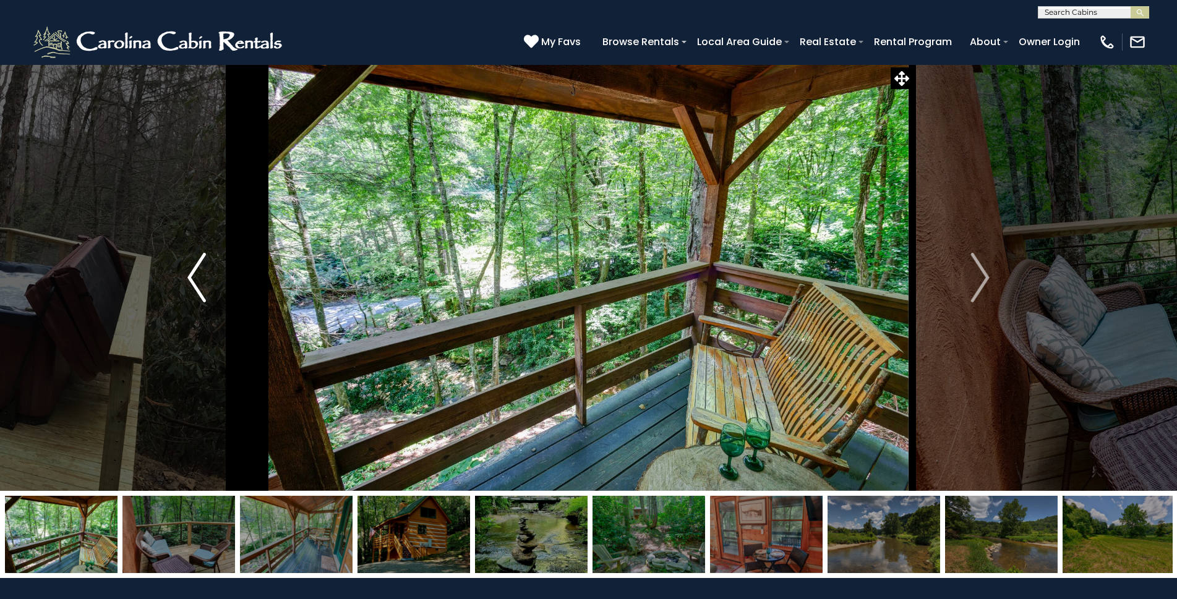
click at [194, 269] on img "Previous" at bounding box center [196, 277] width 19 height 49
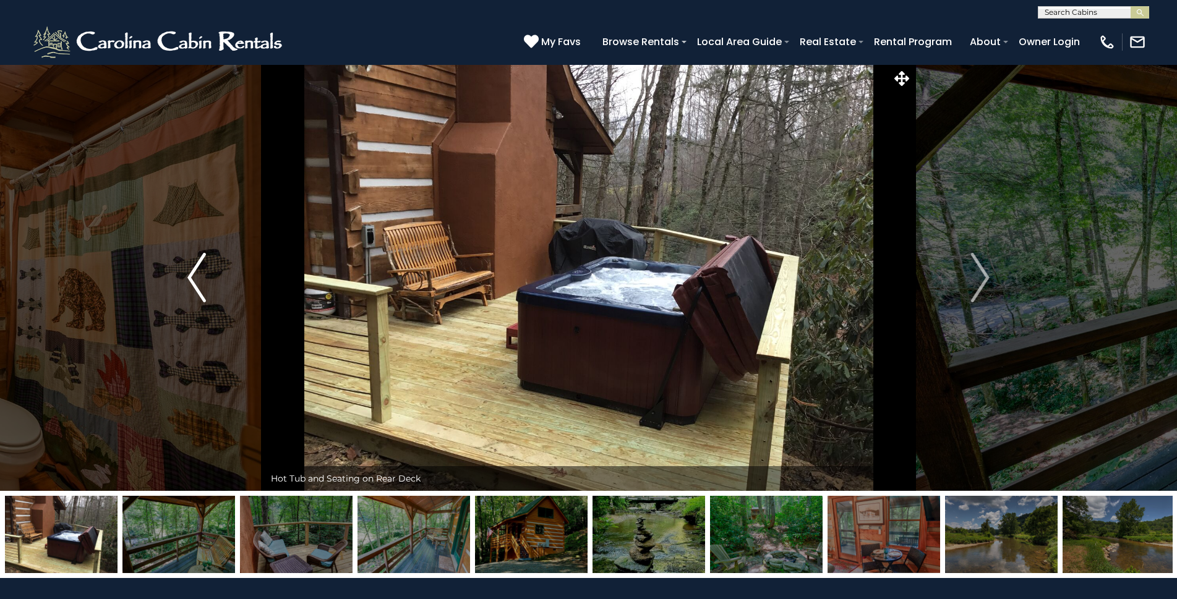
click at [194, 269] on img "Previous" at bounding box center [196, 277] width 19 height 49
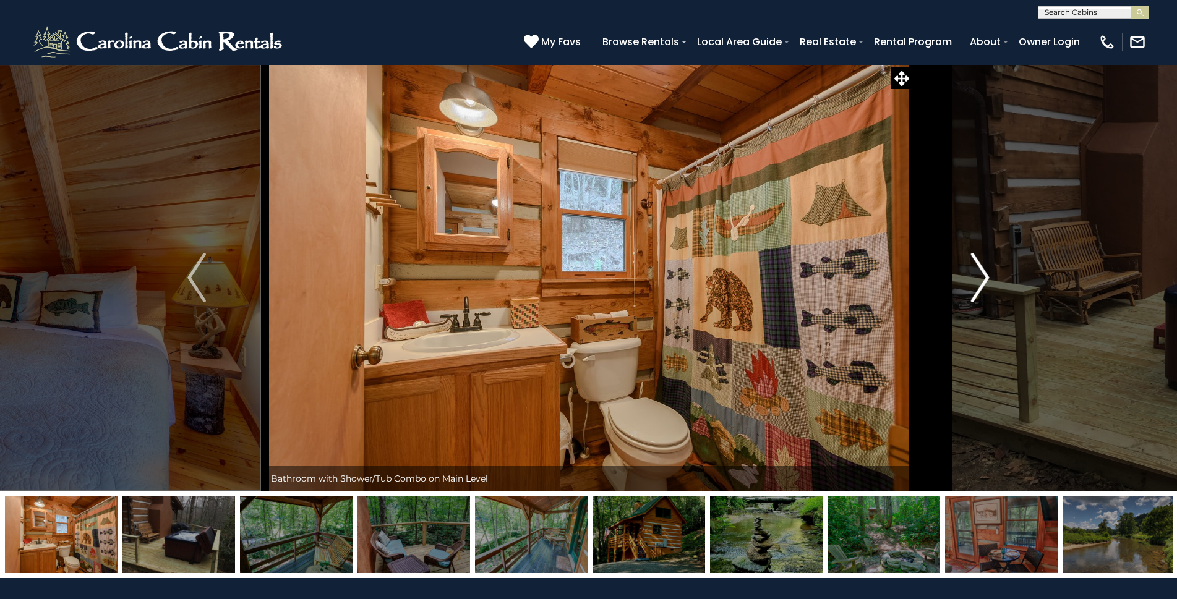
click at [981, 282] on img "Next" at bounding box center [980, 277] width 19 height 49
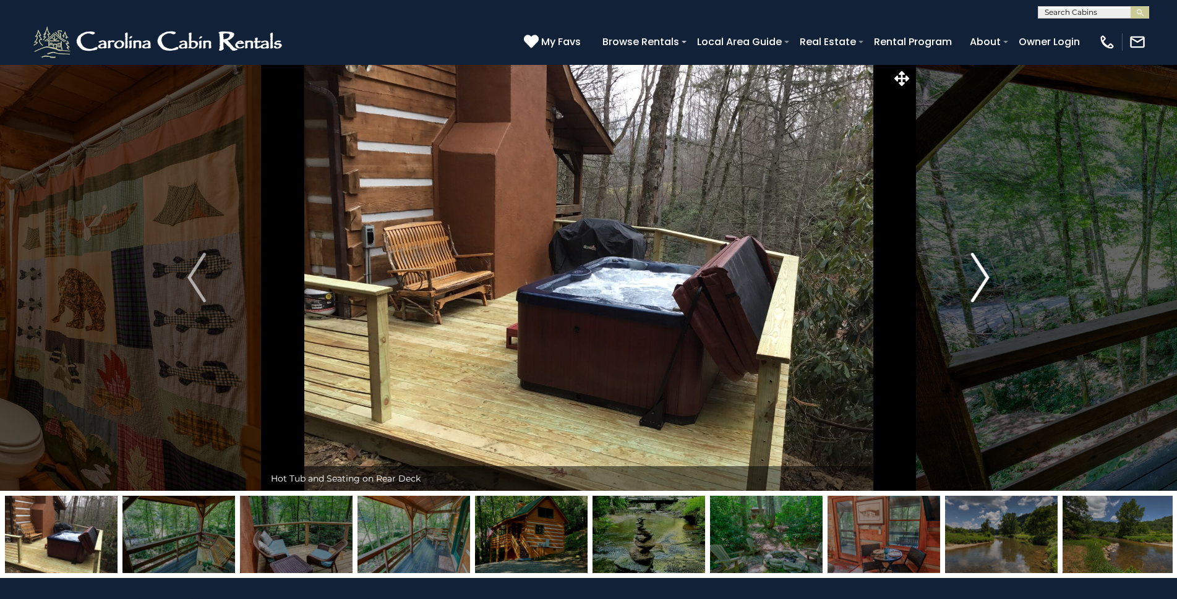
click at [972, 278] on img "Next" at bounding box center [980, 277] width 19 height 49
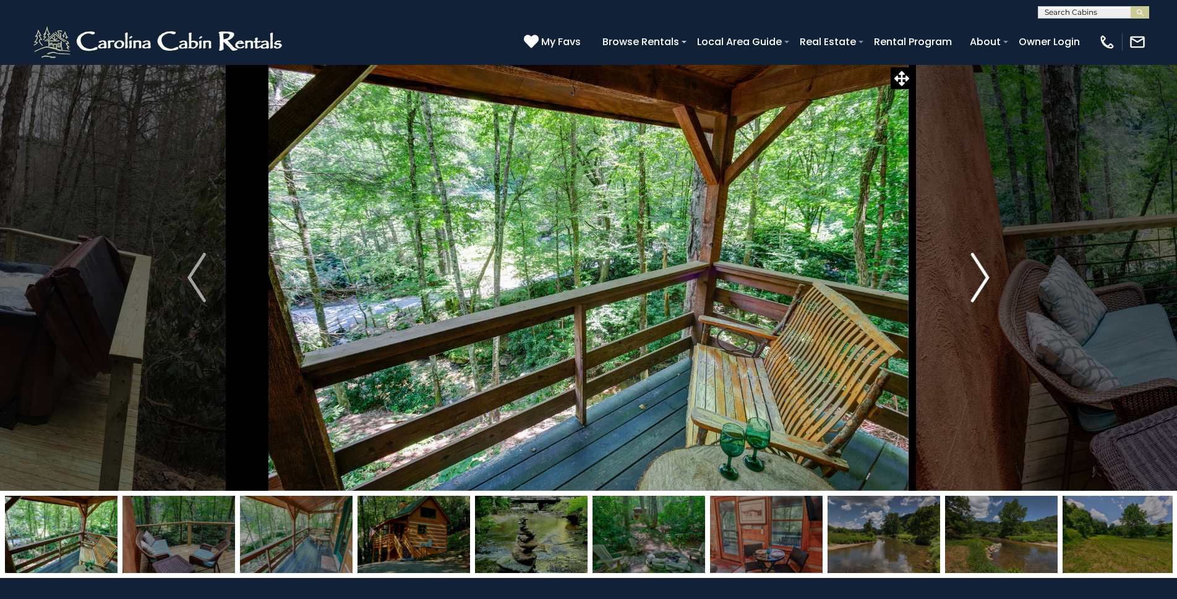
click at [955, 257] on button "Next" at bounding box center [980, 277] width 136 height 427
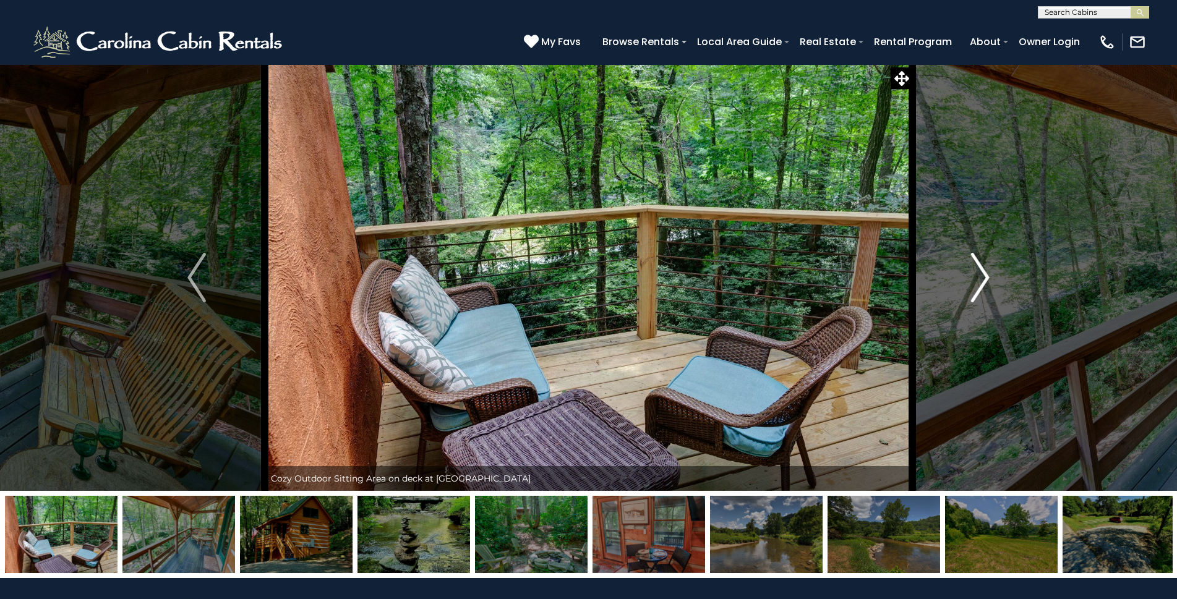
click at [973, 280] on img "Next" at bounding box center [980, 277] width 19 height 49
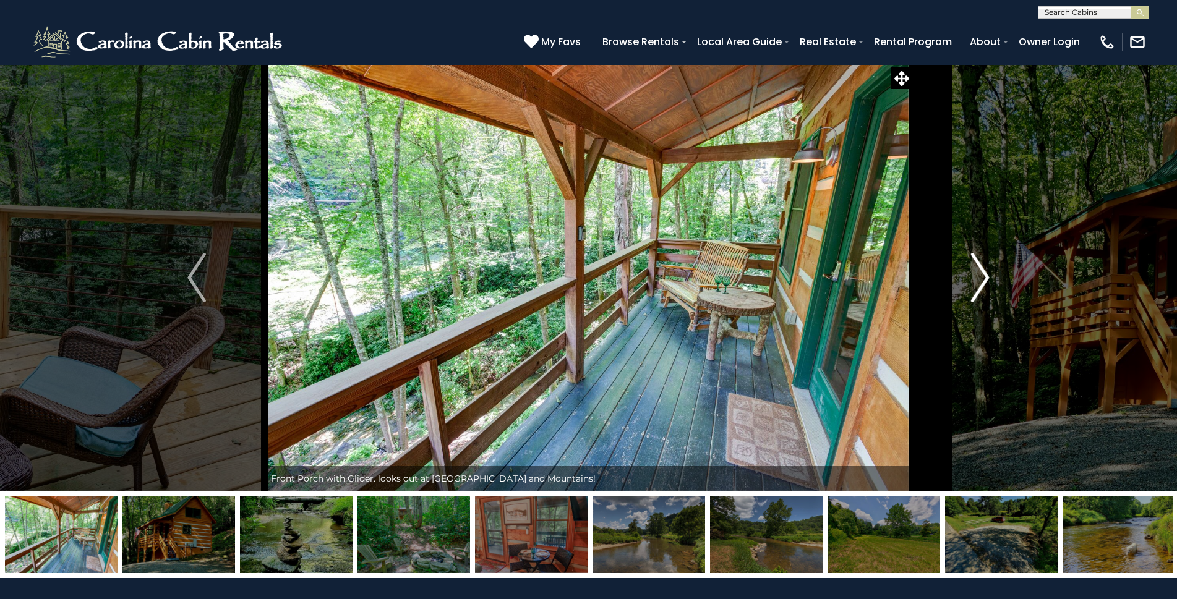
click at [973, 280] on img "Next" at bounding box center [980, 277] width 19 height 49
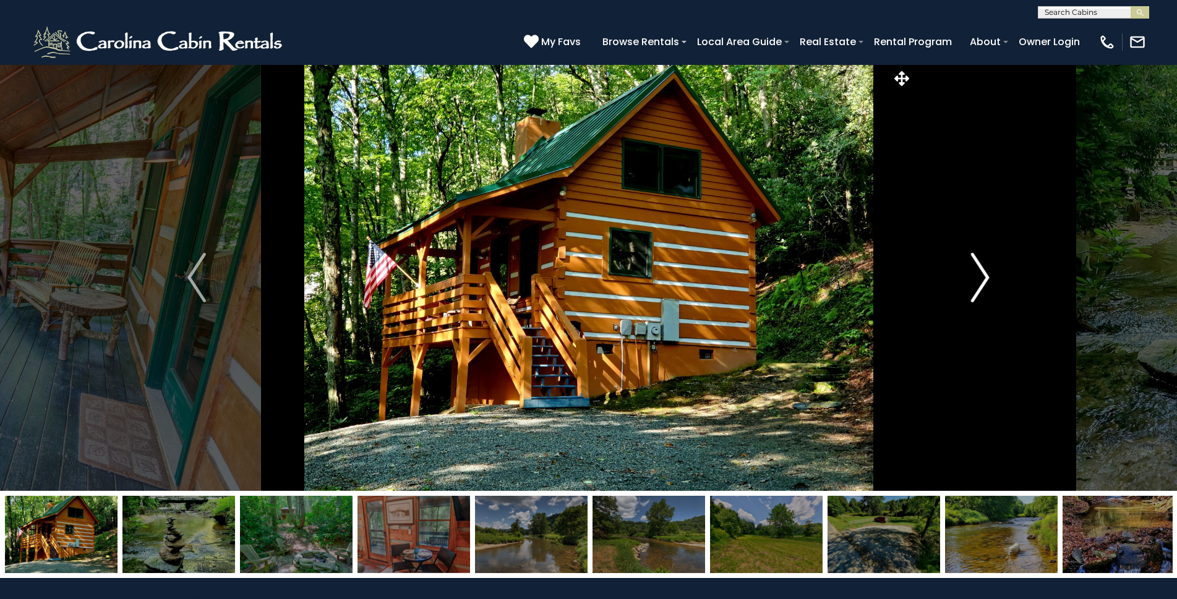
click at [969, 280] on button "Next" at bounding box center [980, 277] width 136 height 427
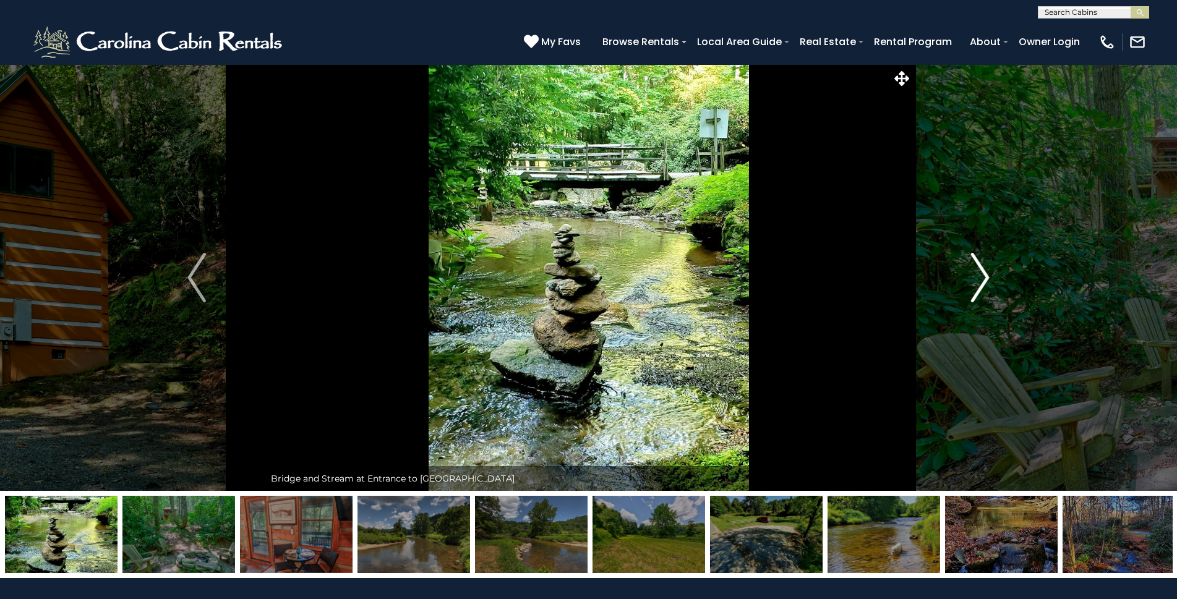
click at [968, 280] on button "Next" at bounding box center [980, 277] width 136 height 427
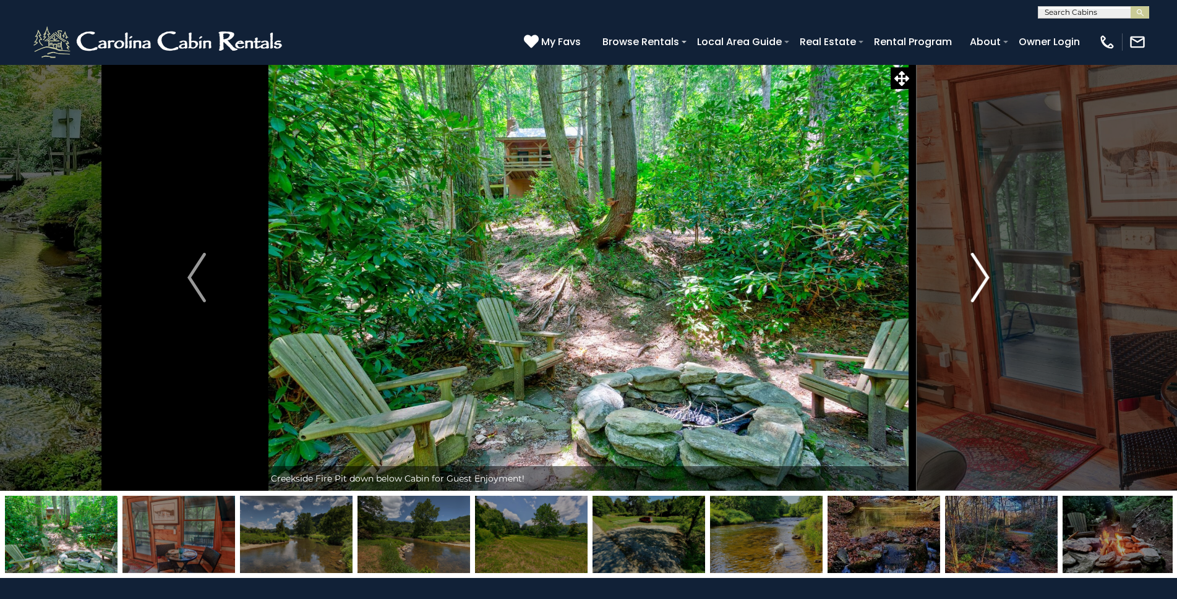
click at [972, 277] on img "Next" at bounding box center [980, 277] width 19 height 49
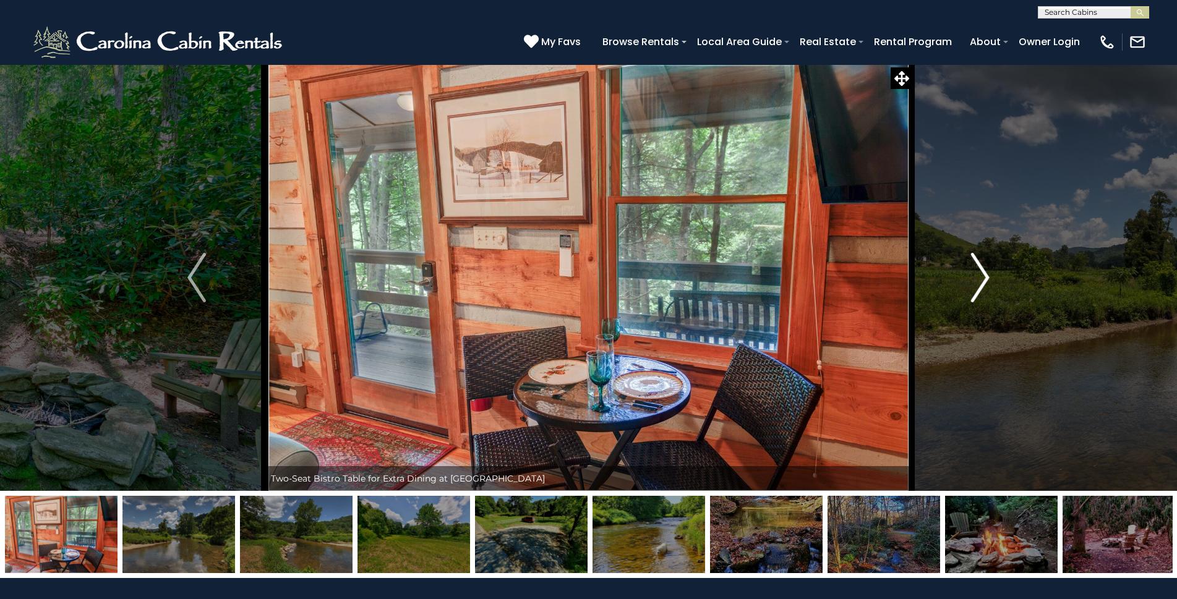
click at [974, 272] on img "Next" at bounding box center [980, 277] width 19 height 49
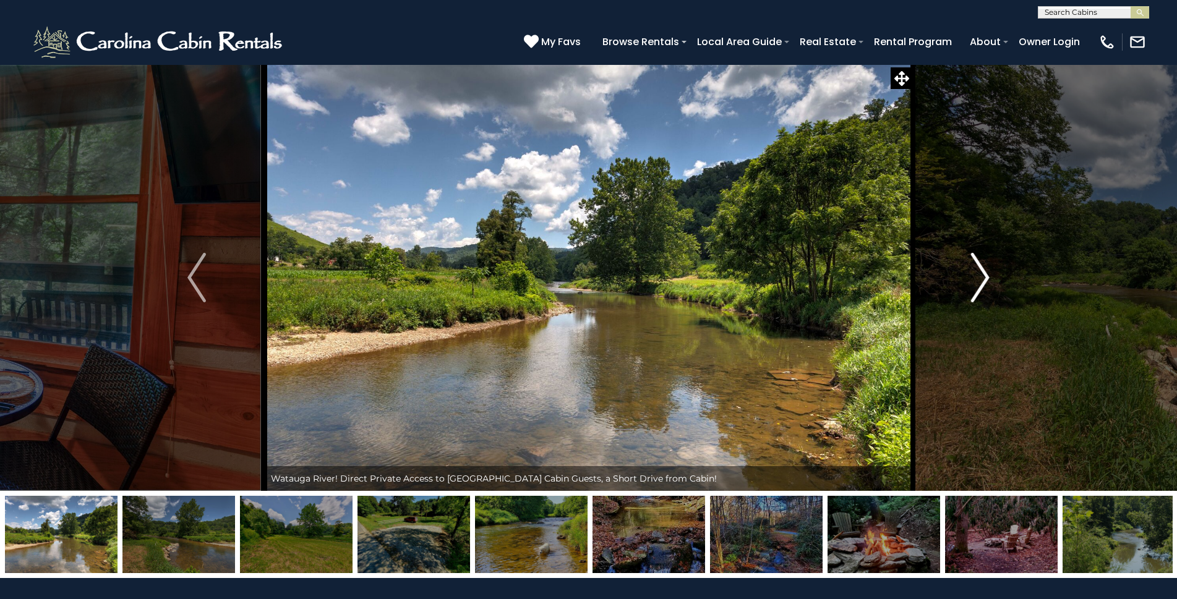
click at [974, 272] on img "Next" at bounding box center [980, 277] width 19 height 49
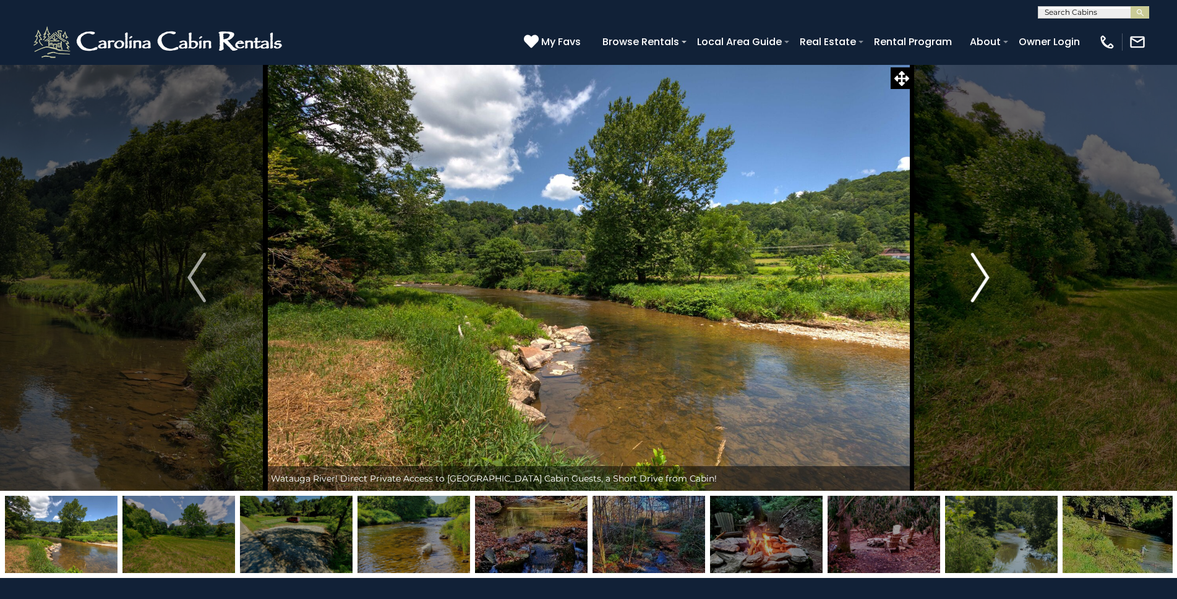
click at [974, 272] on img "Next" at bounding box center [980, 277] width 19 height 49
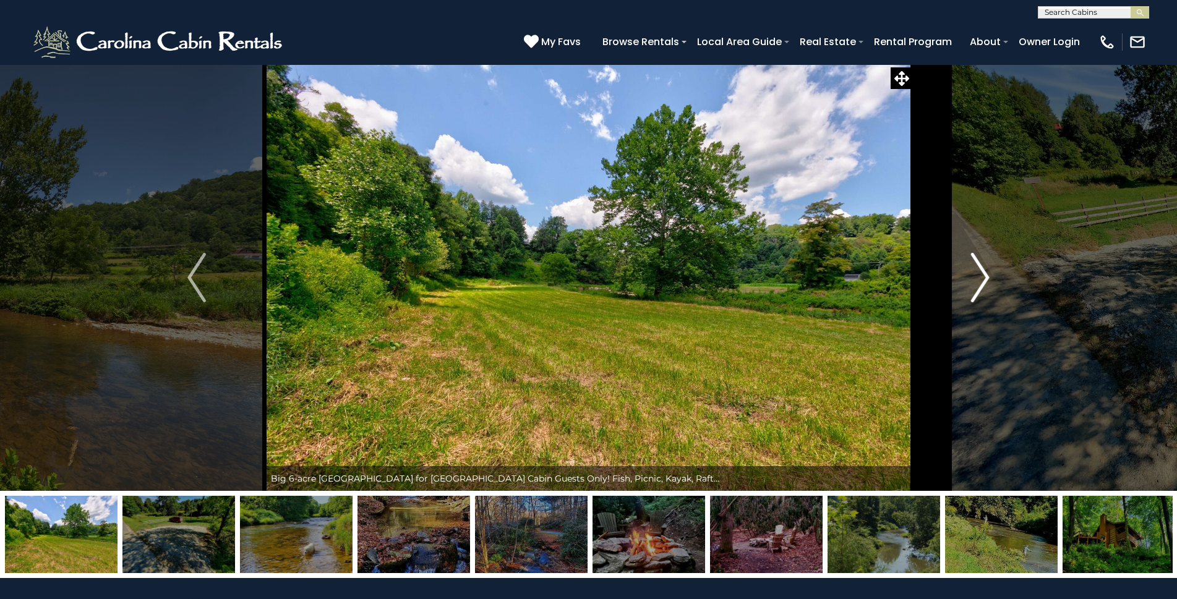
click at [974, 272] on img "Next" at bounding box center [980, 277] width 19 height 49
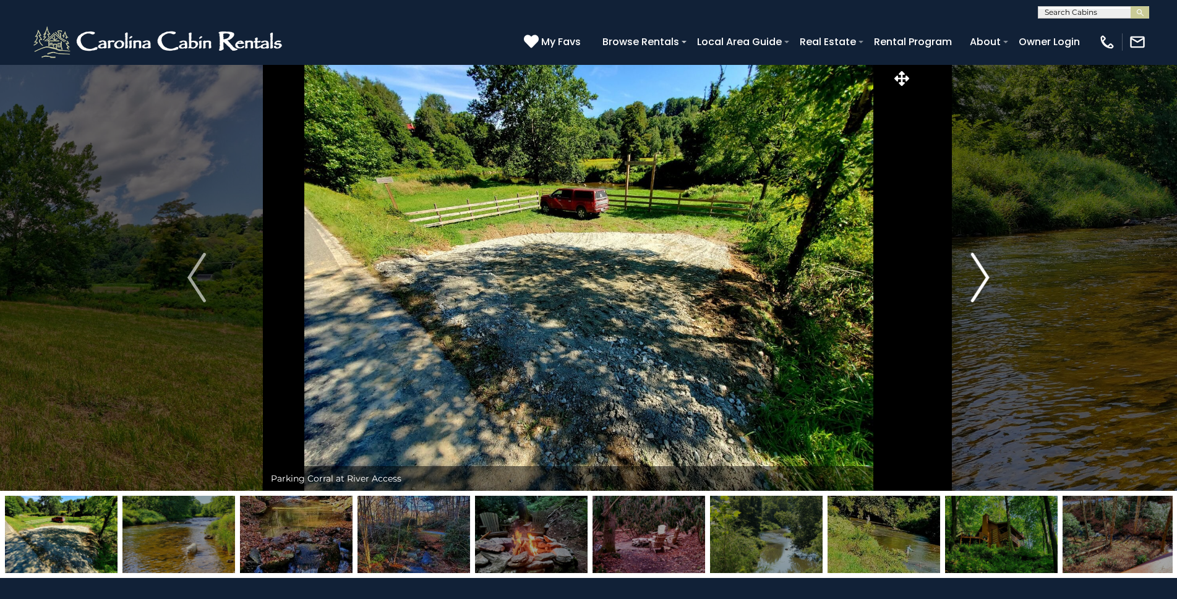
click at [974, 272] on img "Next" at bounding box center [980, 277] width 19 height 49
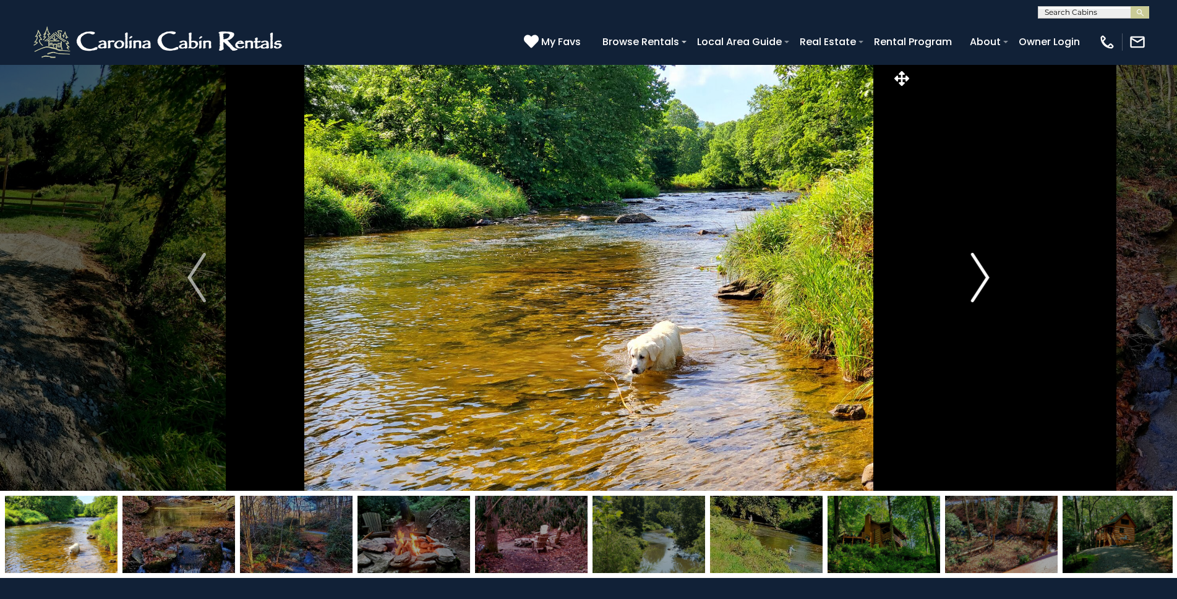
click at [974, 272] on img "Next" at bounding box center [980, 277] width 19 height 49
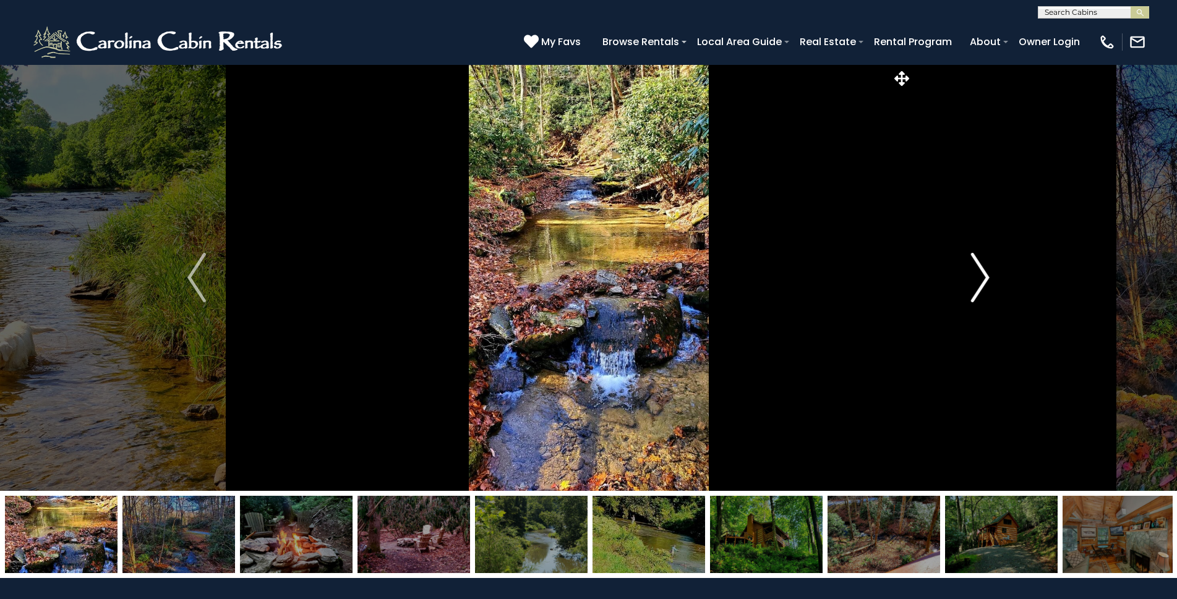
click at [974, 272] on img "Next" at bounding box center [980, 277] width 19 height 49
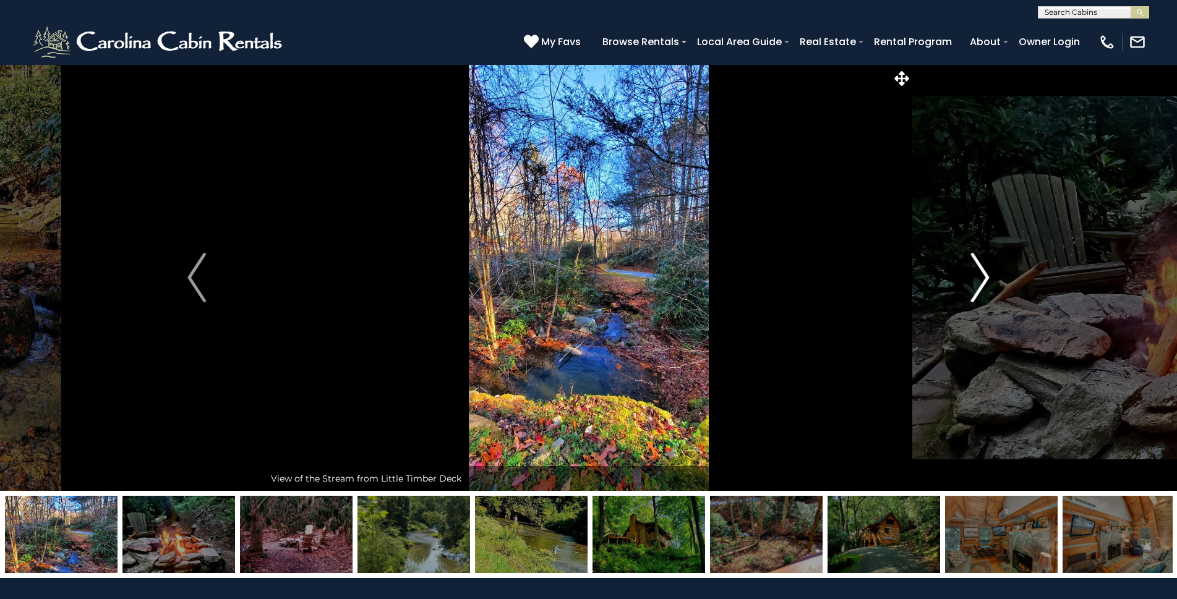
click at [981, 268] on img "Next" at bounding box center [980, 277] width 19 height 49
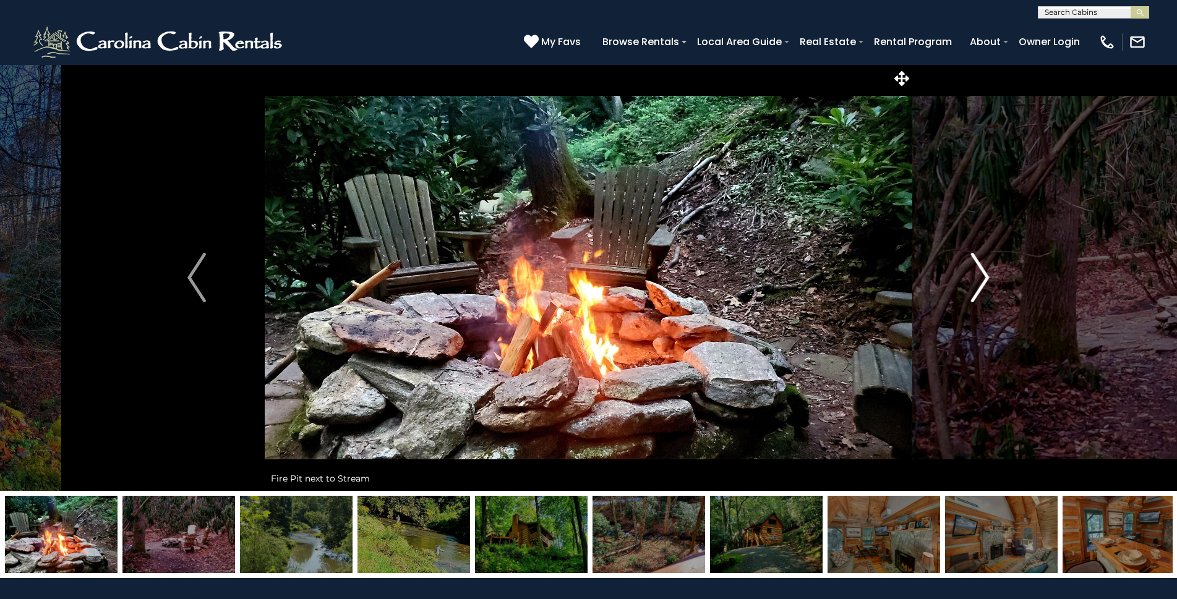
click at [973, 268] on img "Next" at bounding box center [980, 277] width 19 height 49
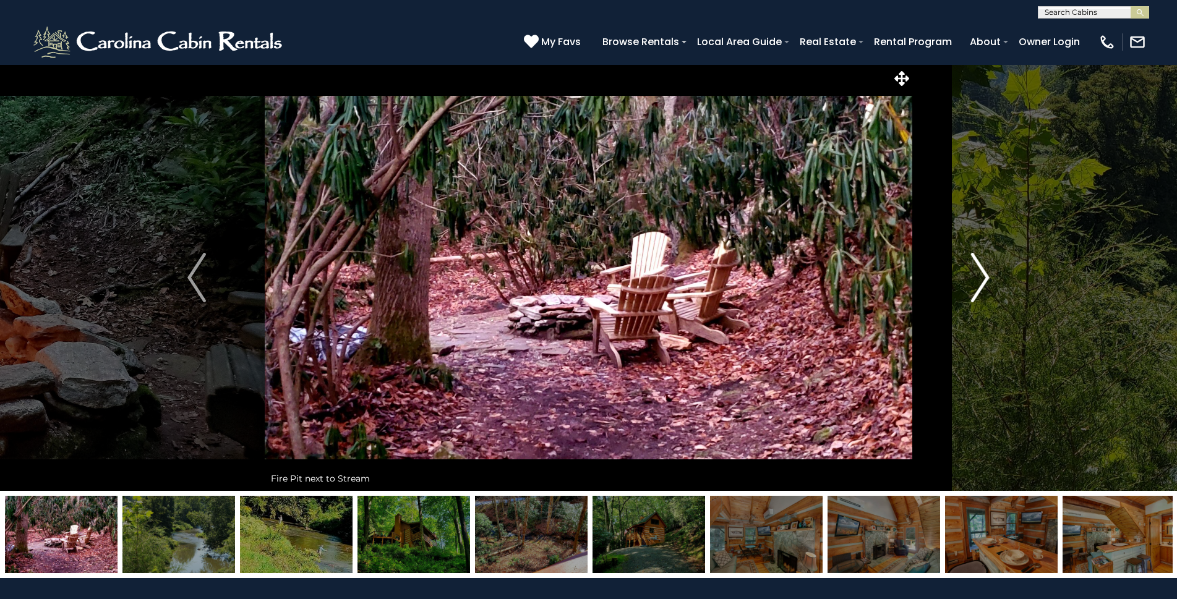
click at [979, 270] on img "Next" at bounding box center [980, 277] width 19 height 49
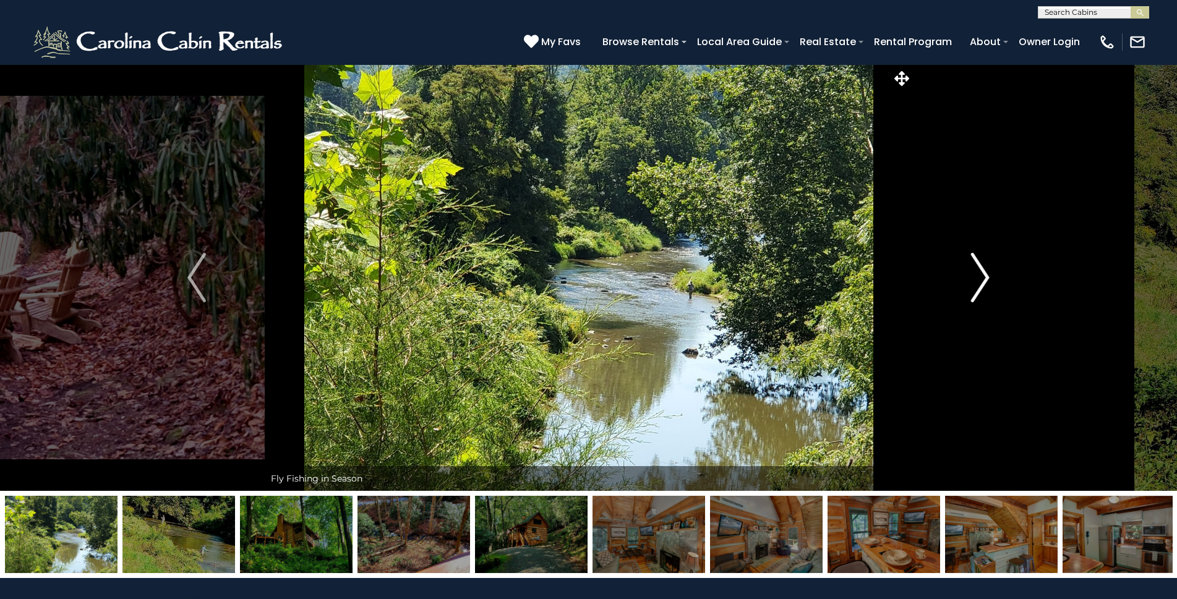
click at [969, 268] on button "Next" at bounding box center [980, 277] width 136 height 427
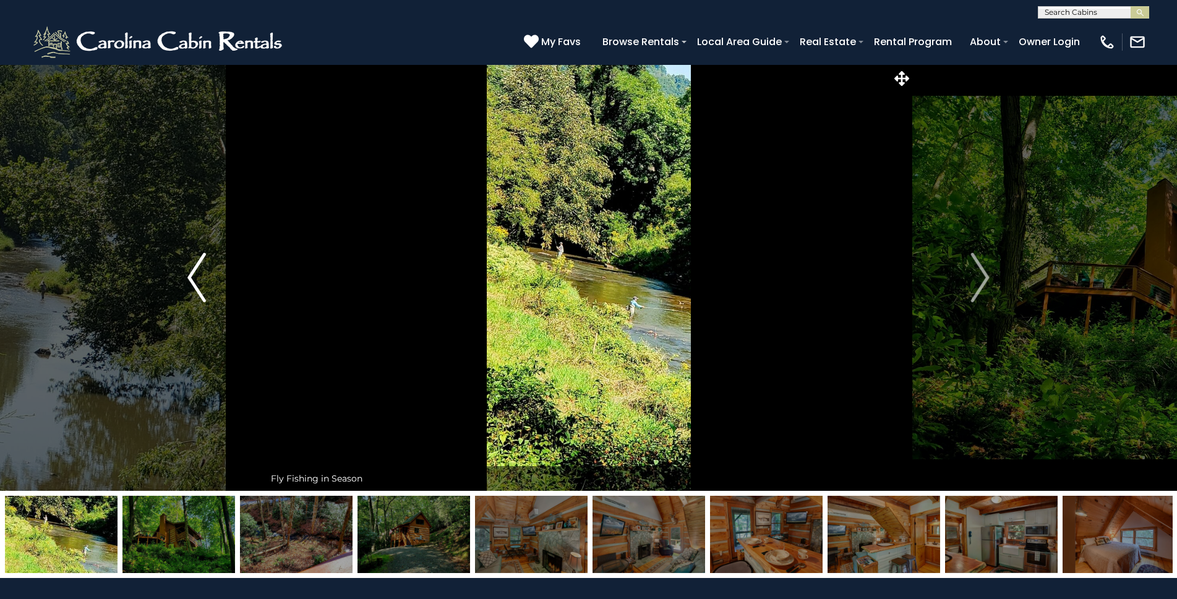
click at [192, 272] on img "Previous" at bounding box center [196, 277] width 19 height 49
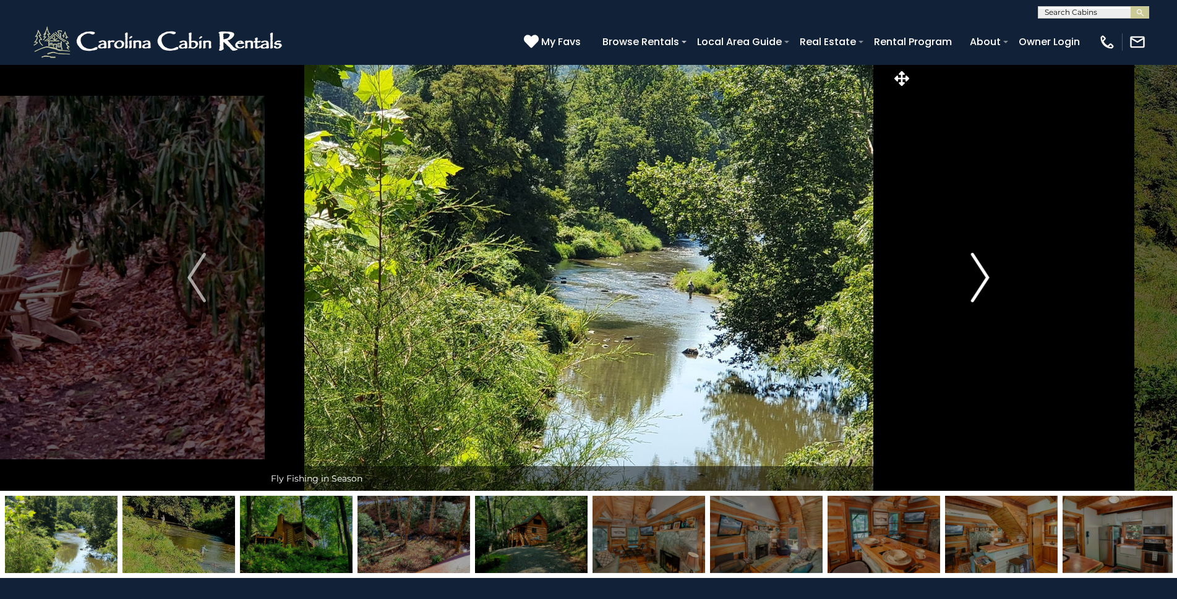
click at [976, 277] on img "Next" at bounding box center [980, 277] width 19 height 49
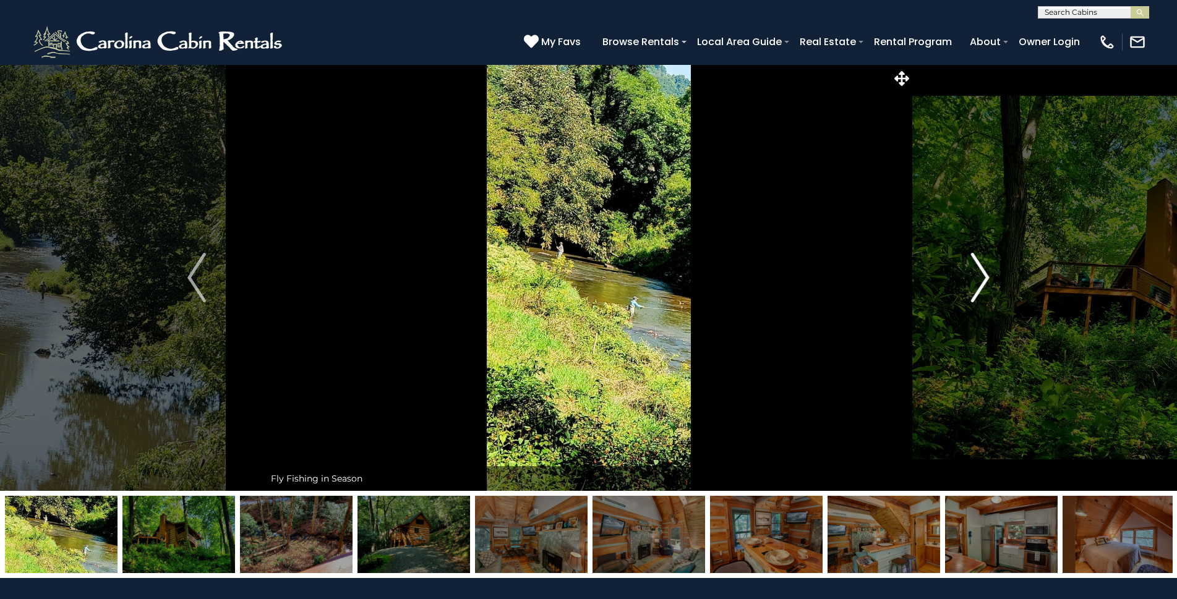
click at [976, 277] on img "Next" at bounding box center [980, 277] width 19 height 49
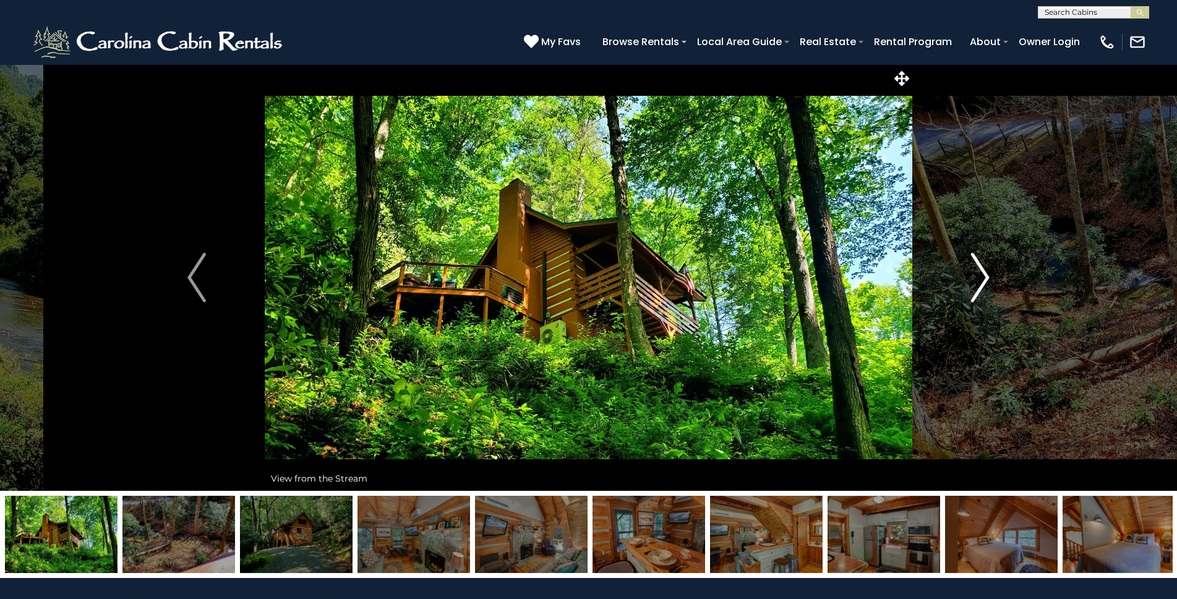
click at [981, 268] on img "Next" at bounding box center [980, 277] width 19 height 49
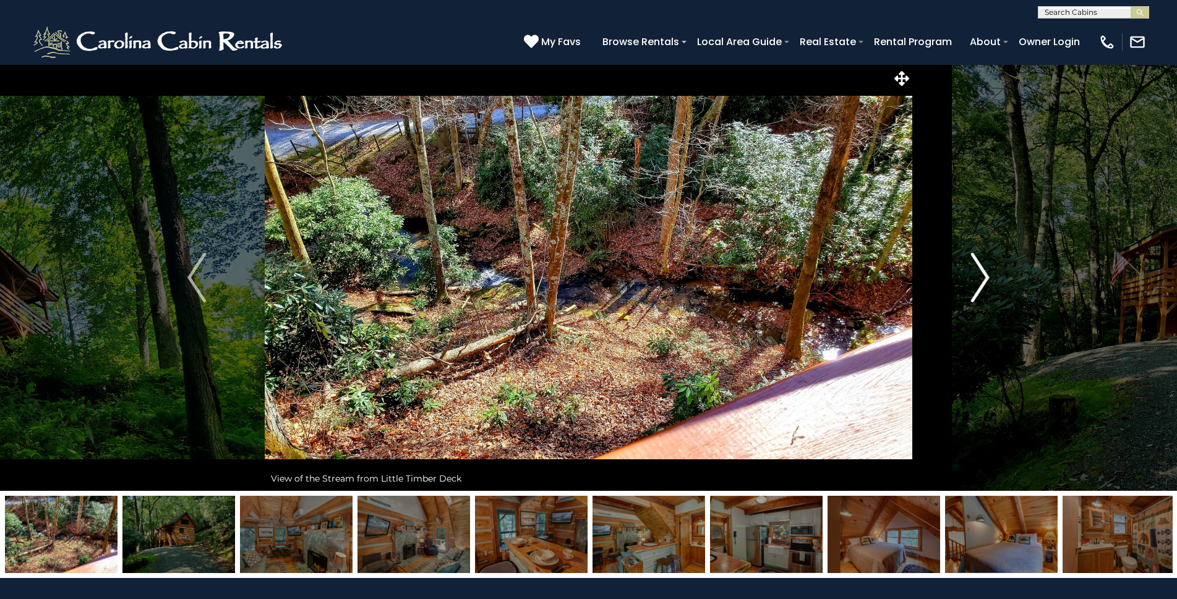
click at [975, 281] on img "Next" at bounding box center [980, 277] width 19 height 49
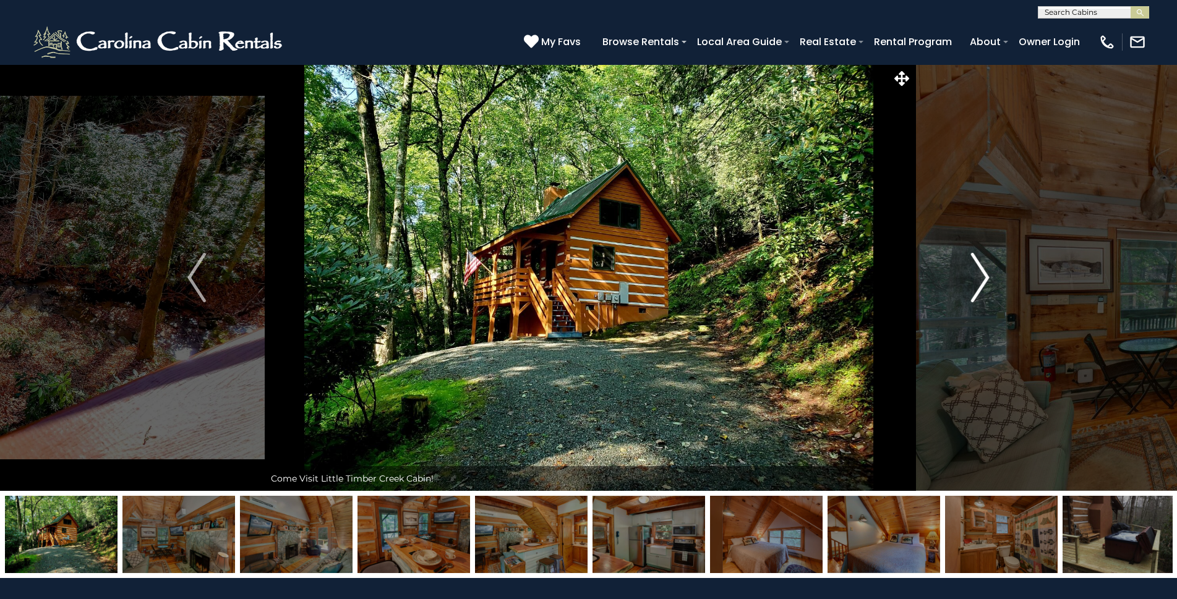
click at [928, 246] on button "Next" at bounding box center [980, 277] width 136 height 427
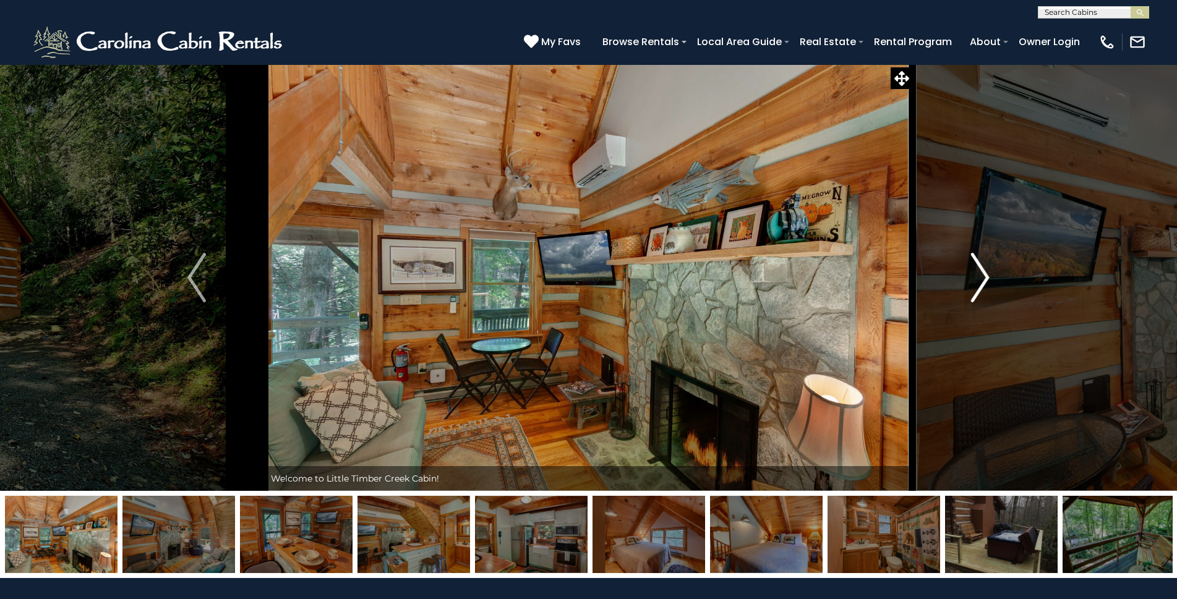
click at [986, 278] on img "Next" at bounding box center [980, 277] width 19 height 49
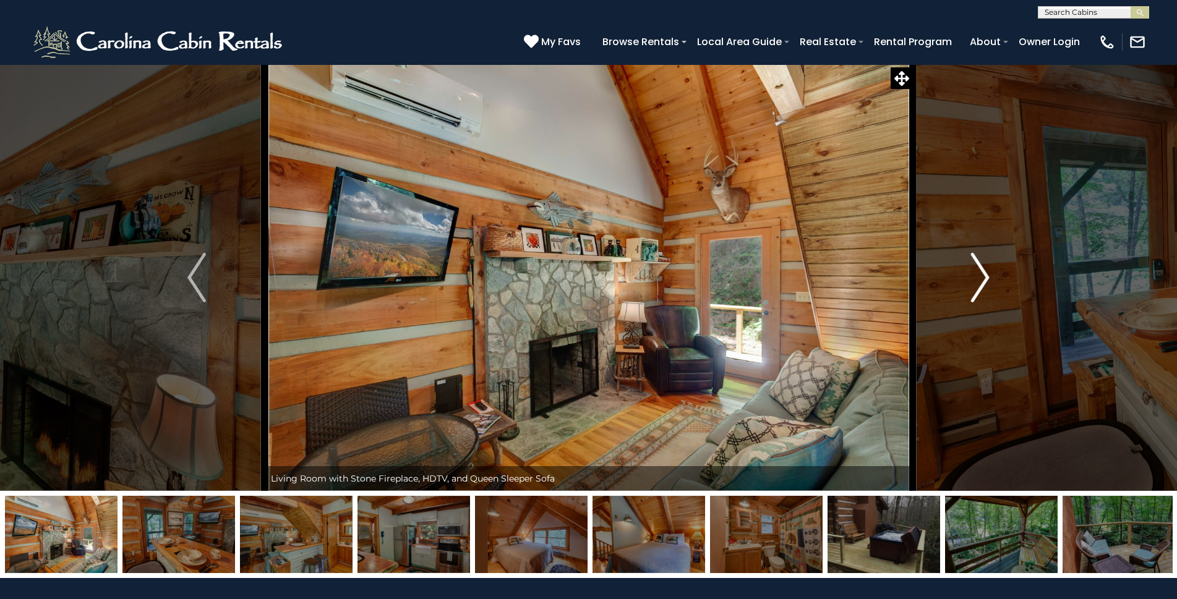
click at [980, 277] on img "Next" at bounding box center [980, 277] width 19 height 49
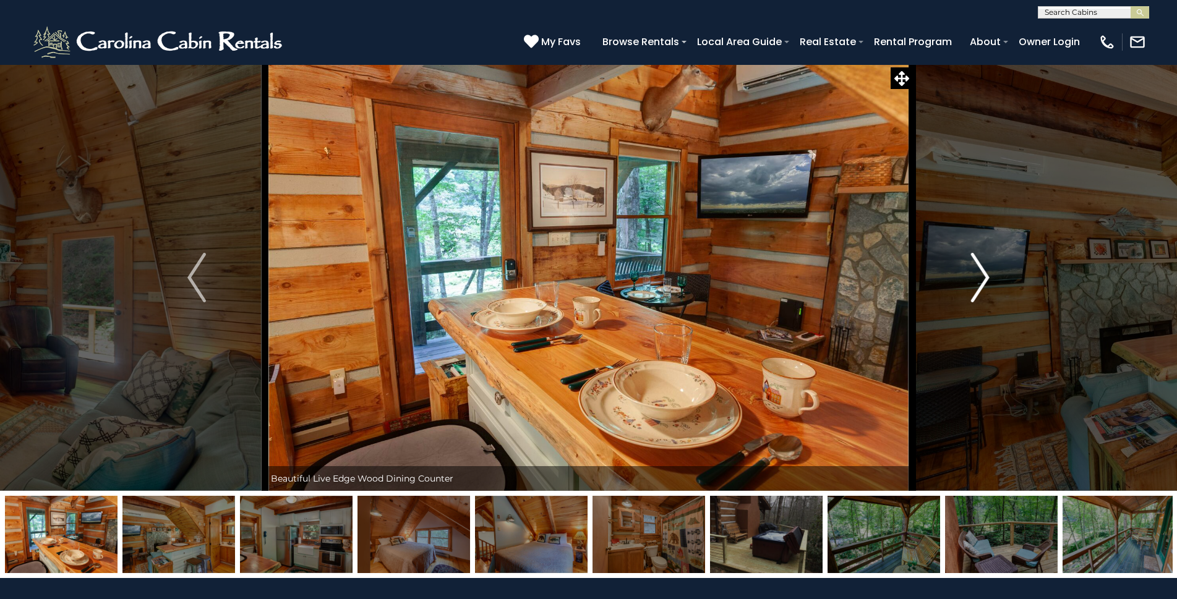
click at [985, 270] on img "Next" at bounding box center [980, 277] width 19 height 49
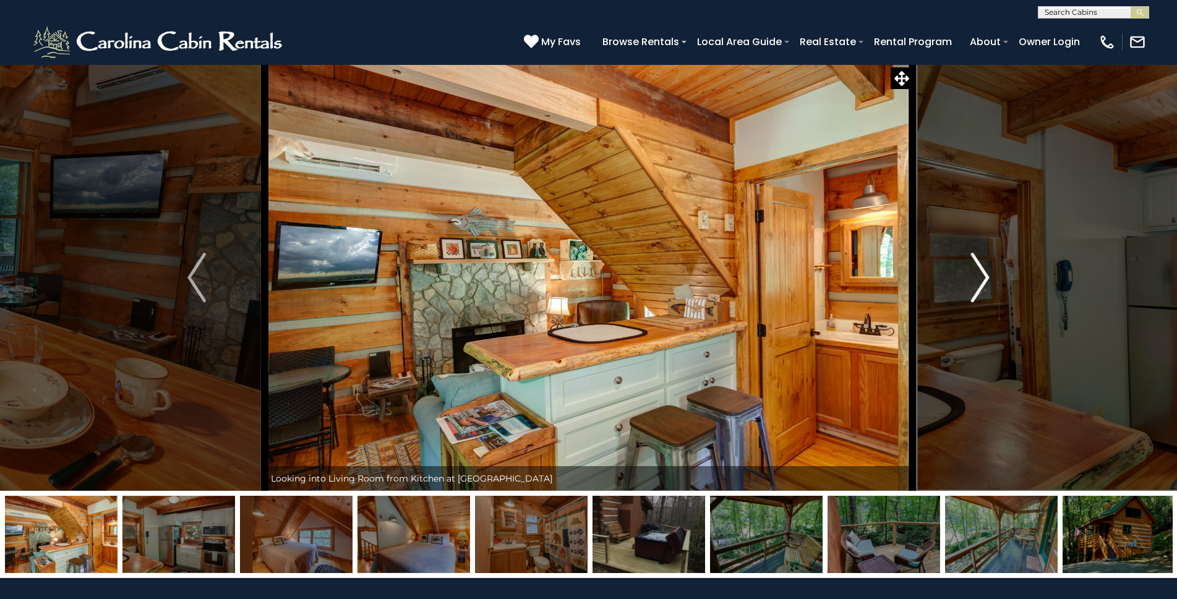
click at [972, 278] on img "Next" at bounding box center [980, 277] width 19 height 49
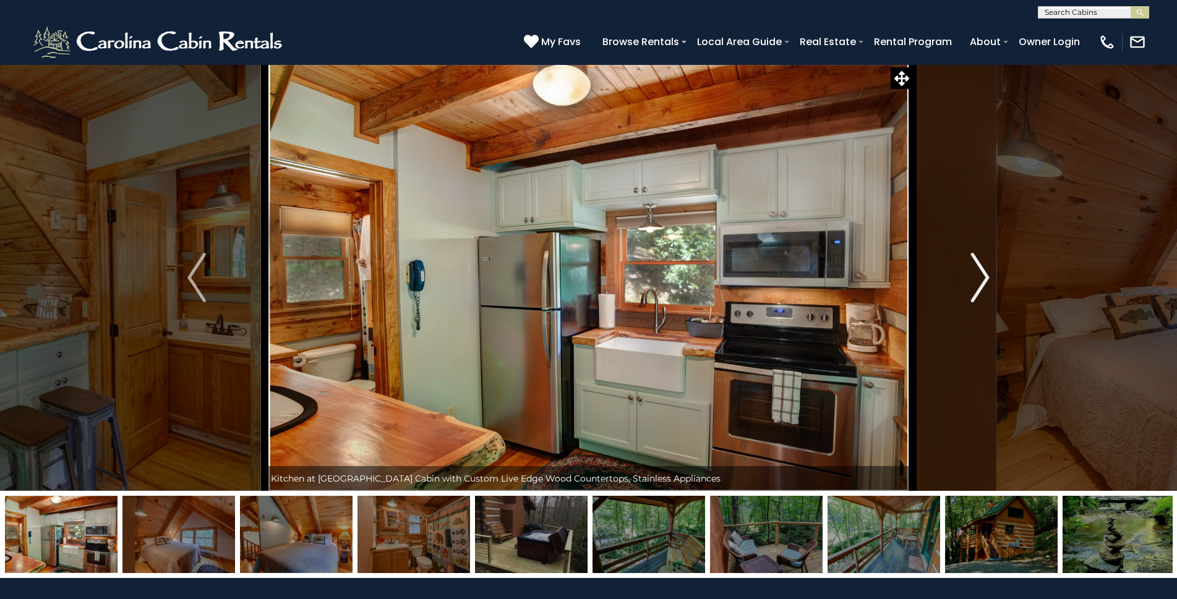
click at [973, 277] on img "Next" at bounding box center [980, 277] width 19 height 49
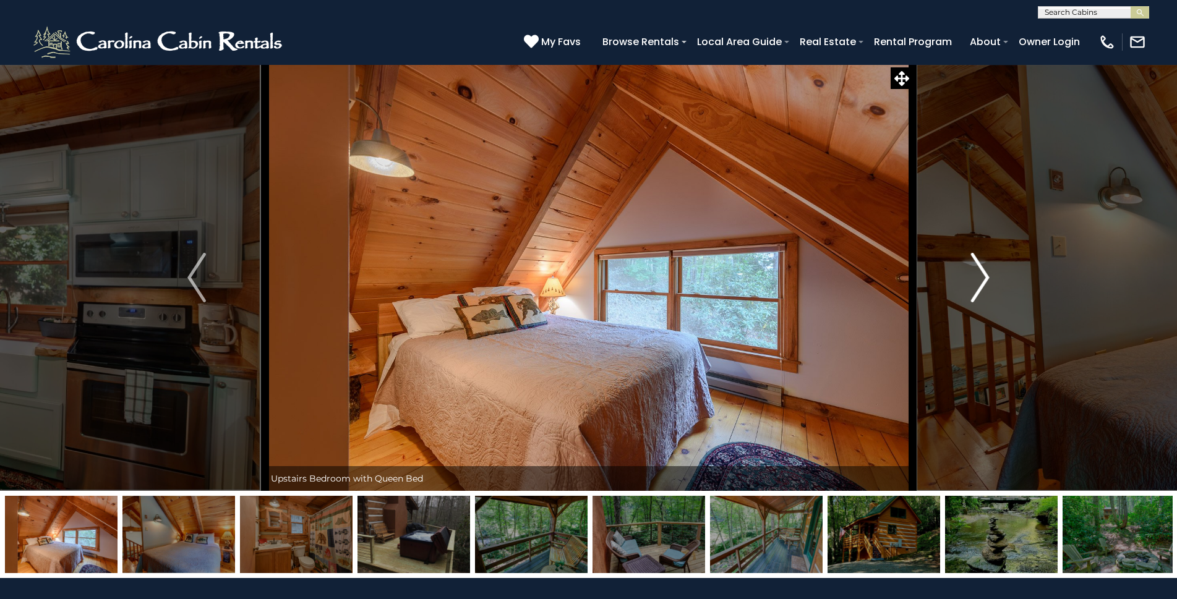
click at [974, 277] on img "Next" at bounding box center [980, 277] width 19 height 49
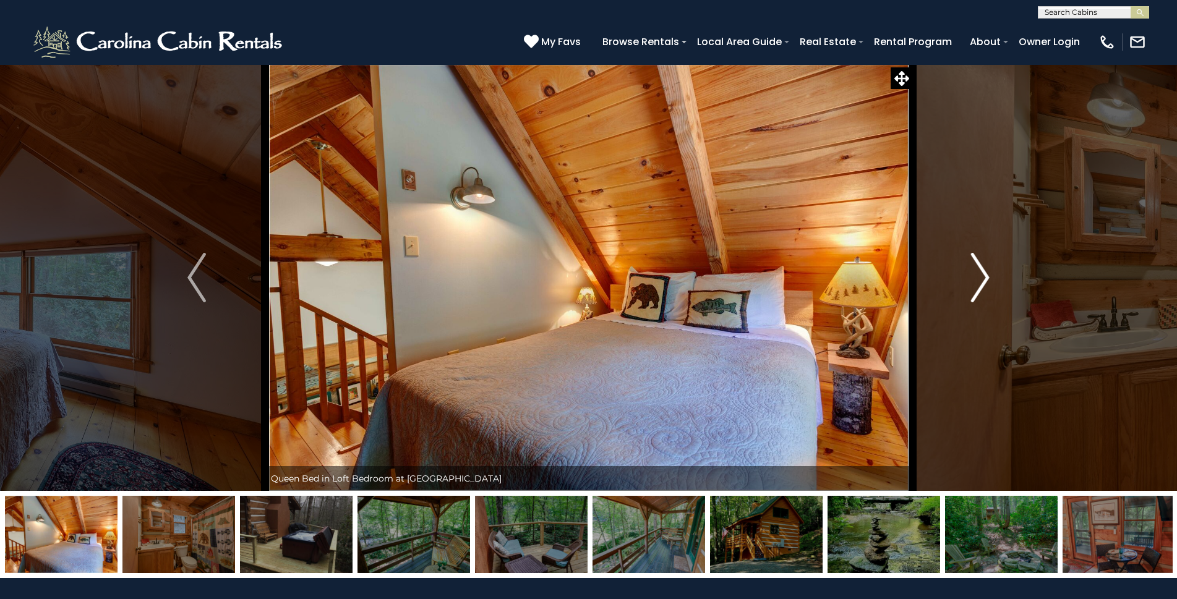
click at [974, 277] on img "Next" at bounding box center [980, 277] width 19 height 49
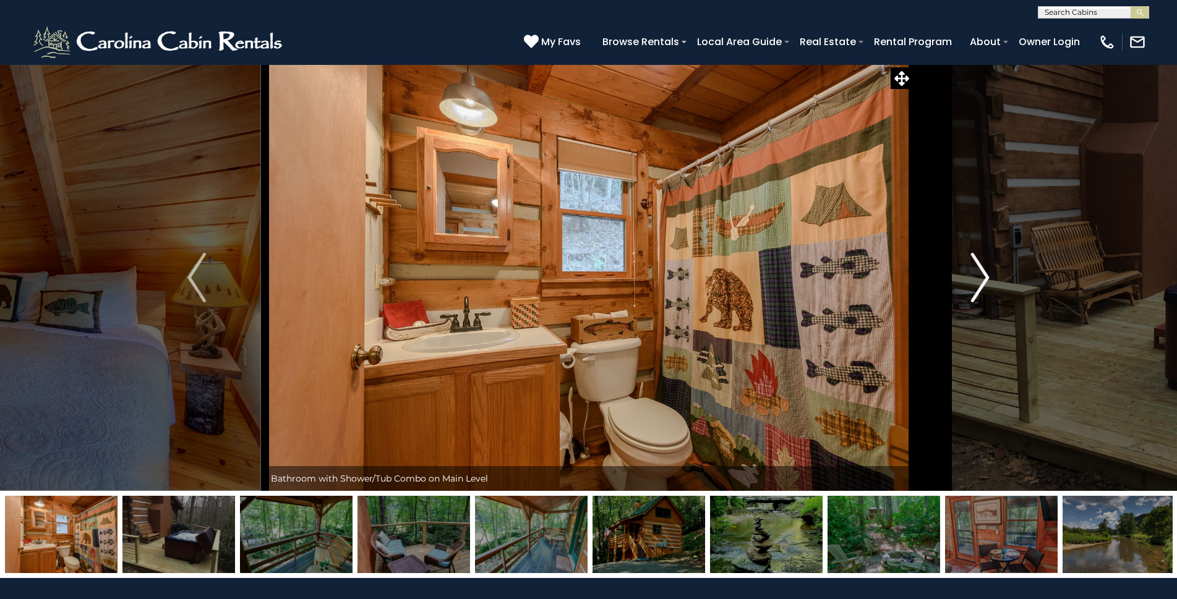
click at [974, 277] on img "Next" at bounding box center [980, 277] width 19 height 49
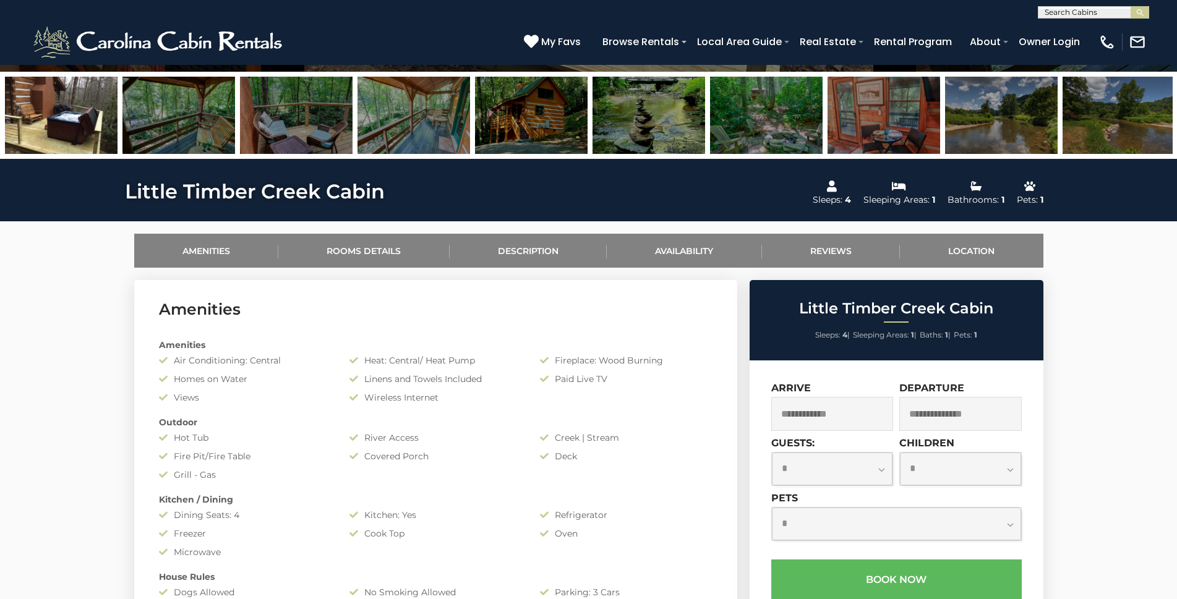
scroll to position [433, 0]
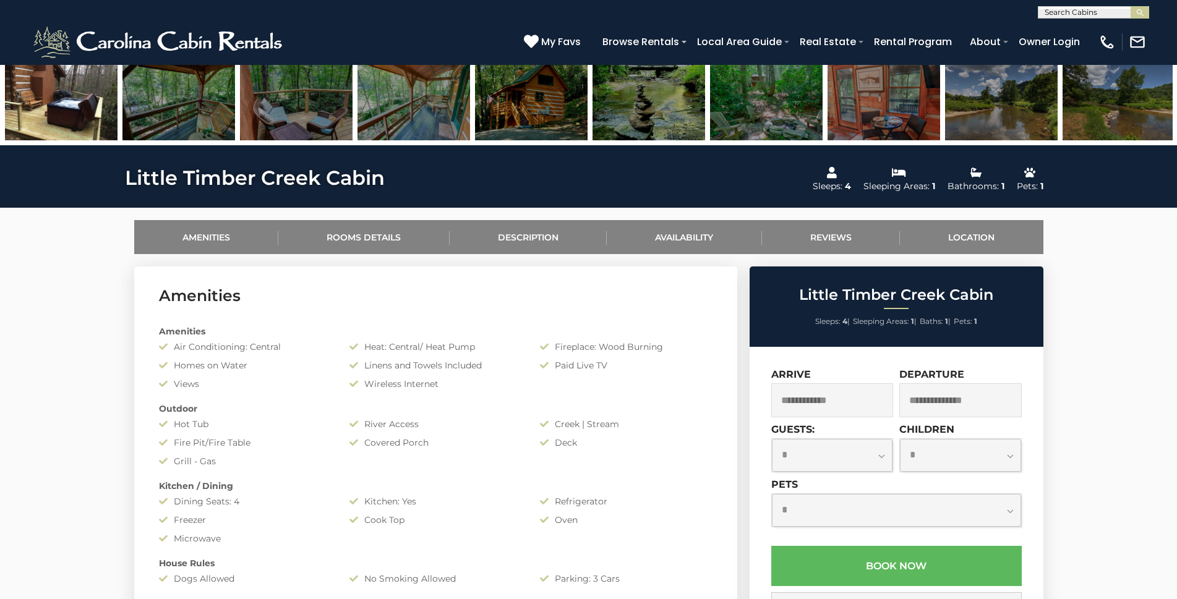
click at [878, 455] on select "**********" at bounding box center [832, 455] width 121 height 33
select select "*"
click at [772, 439] on select "**********" at bounding box center [832, 455] width 121 height 33
click at [838, 398] on input "text" at bounding box center [832, 401] width 122 height 34
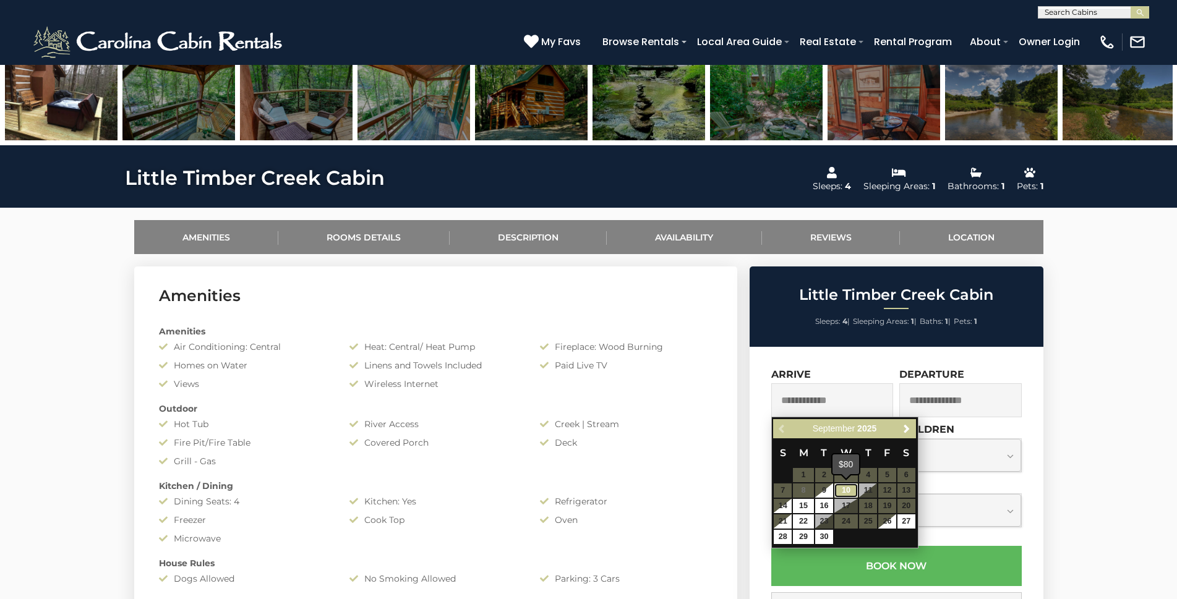
click at [846, 487] on link "10" at bounding box center [846, 491] width 24 height 14
type input "**********"
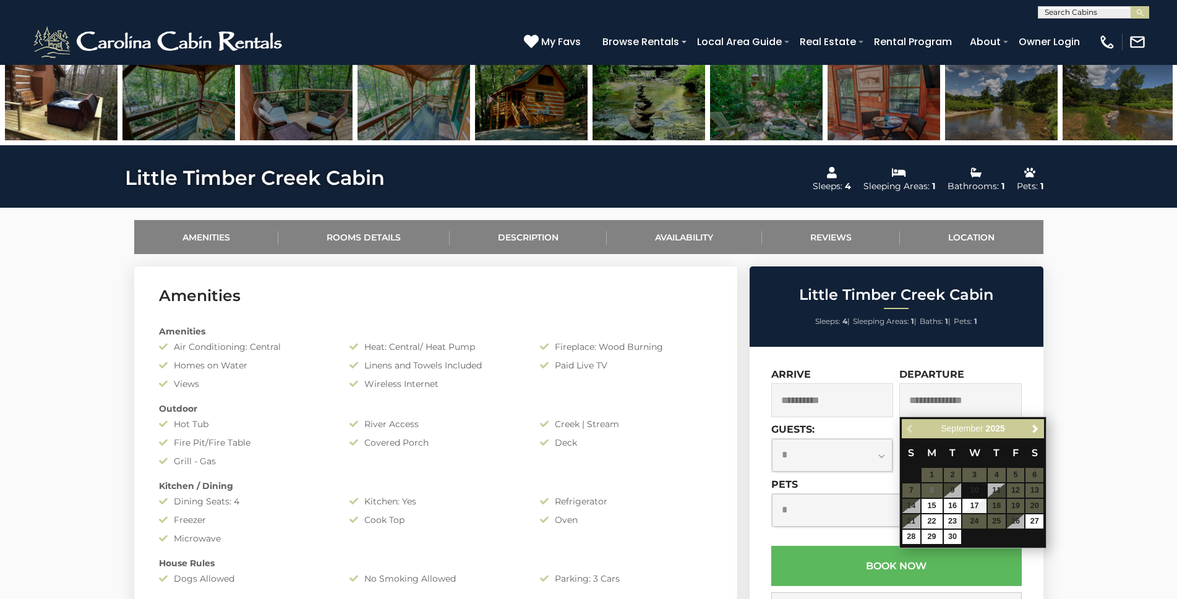
click at [914, 507] on table "S M T W T F S 1 2 3 4 5 6 7 8 9 10 11 12 13 14 15 16 17 18 19 20 21 22 23 24 25…" at bounding box center [973, 492] width 142 height 106
click at [911, 506] on table "S M T W T F S 1 2 3 4 5 6 7 8 9 10 11 12 13 14 15 16 17 18 19 20 21 22 23 24 25…" at bounding box center [973, 492] width 142 height 106
click at [910, 508] on table "S M T W T F S 1 2 3 4 5 6 7 8 9 10 11 12 13 14 15 16 17 18 19 20 21 22 23 24 25…" at bounding box center [973, 492] width 142 height 106
click at [910, 507] on table "S M T W T F S 1 2 3 4 5 6 7 8 9 10 11 12 13 14 15 16 17 18 19 20 21 22 23 24 25…" at bounding box center [973, 492] width 142 height 106
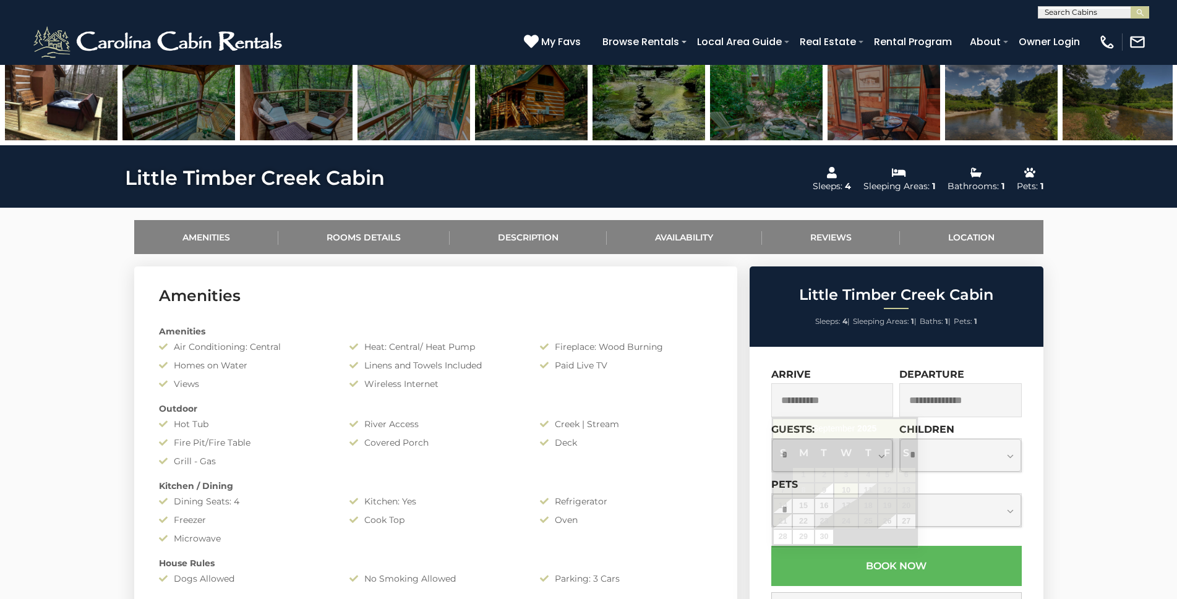
click at [847, 406] on input "**********" at bounding box center [832, 401] width 122 height 34
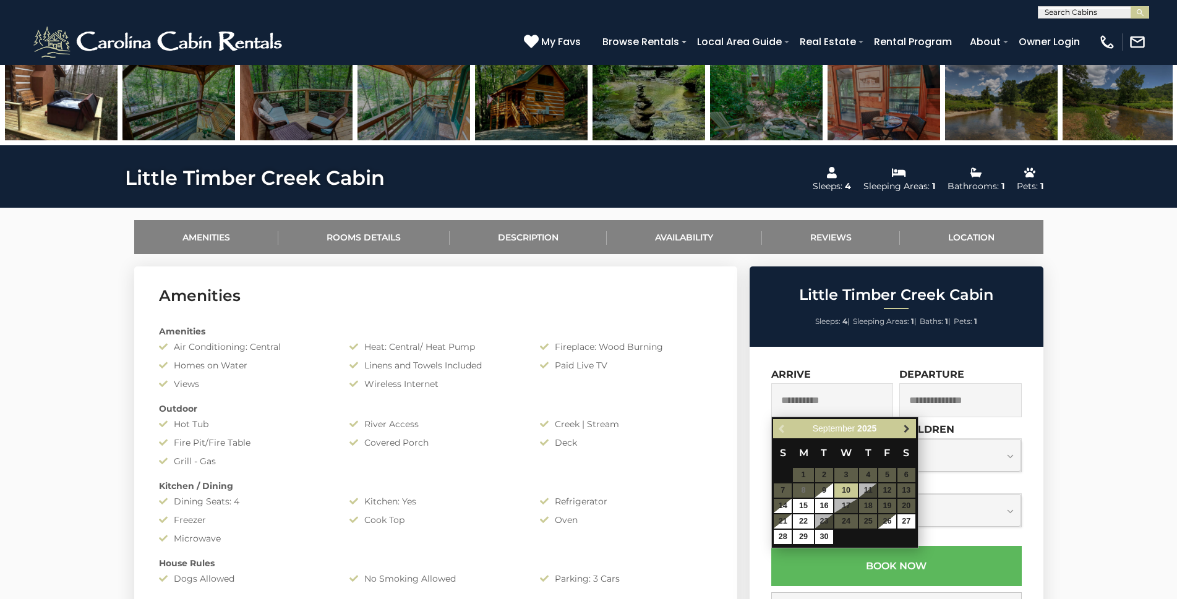
click at [905, 430] on span "Next" at bounding box center [907, 429] width 10 height 10
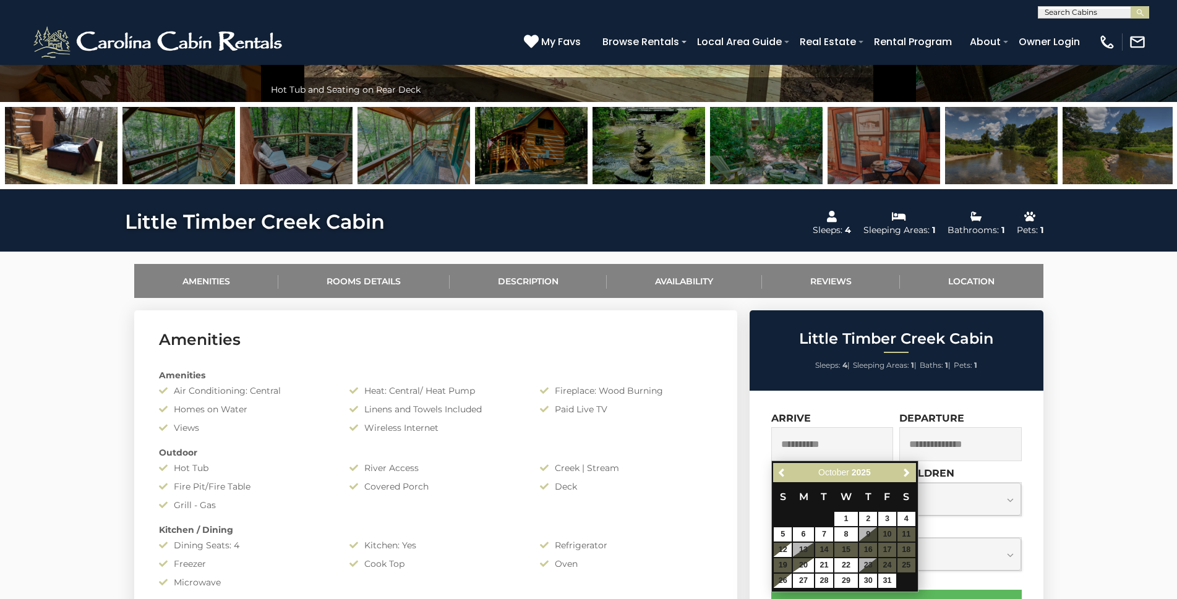
scroll to position [309, 0]
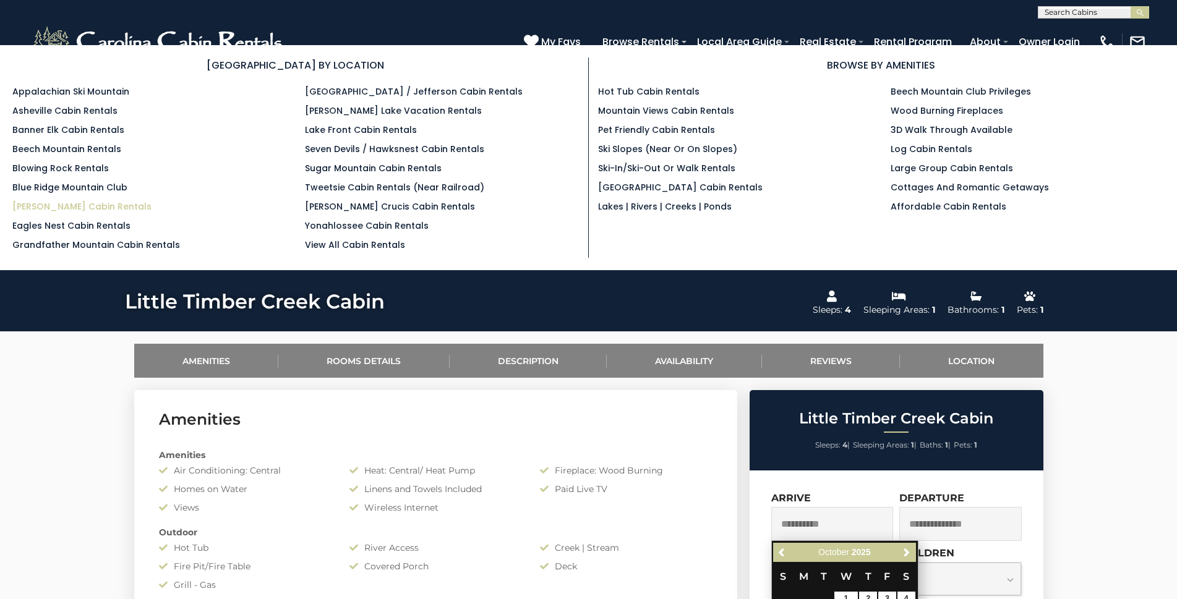
click at [68, 210] on link "[PERSON_NAME] Cabin Rentals" at bounding box center [81, 206] width 139 height 12
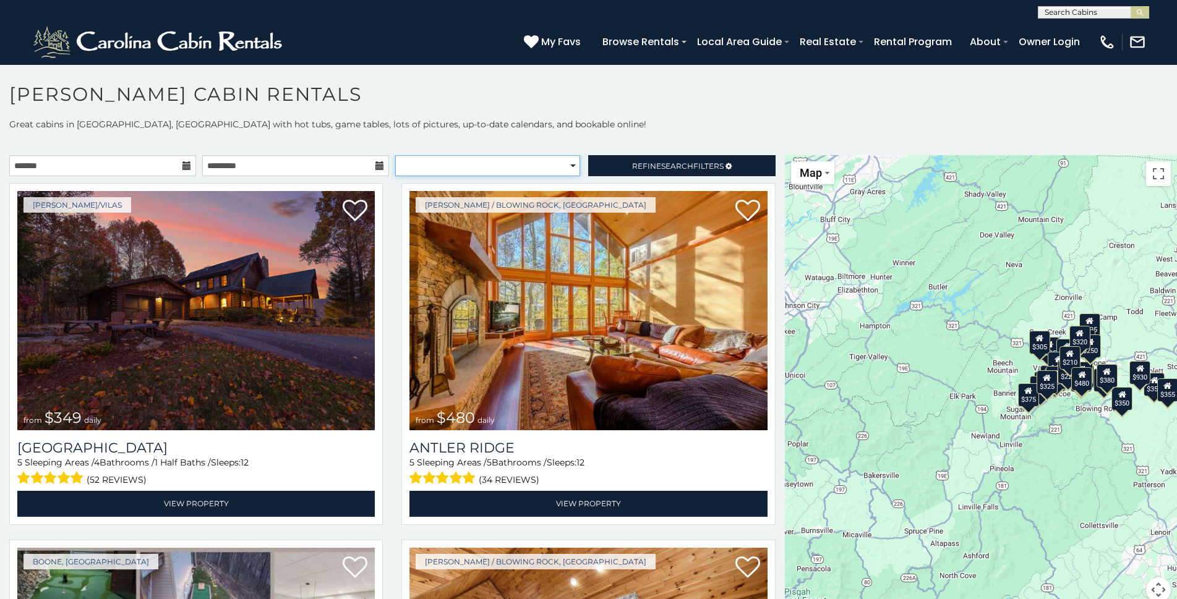
click at [566, 163] on select "**********" at bounding box center [487, 165] width 185 height 21
select select "*********"
click at [395, 155] on select "**********" at bounding box center [487, 165] width 185 height 21
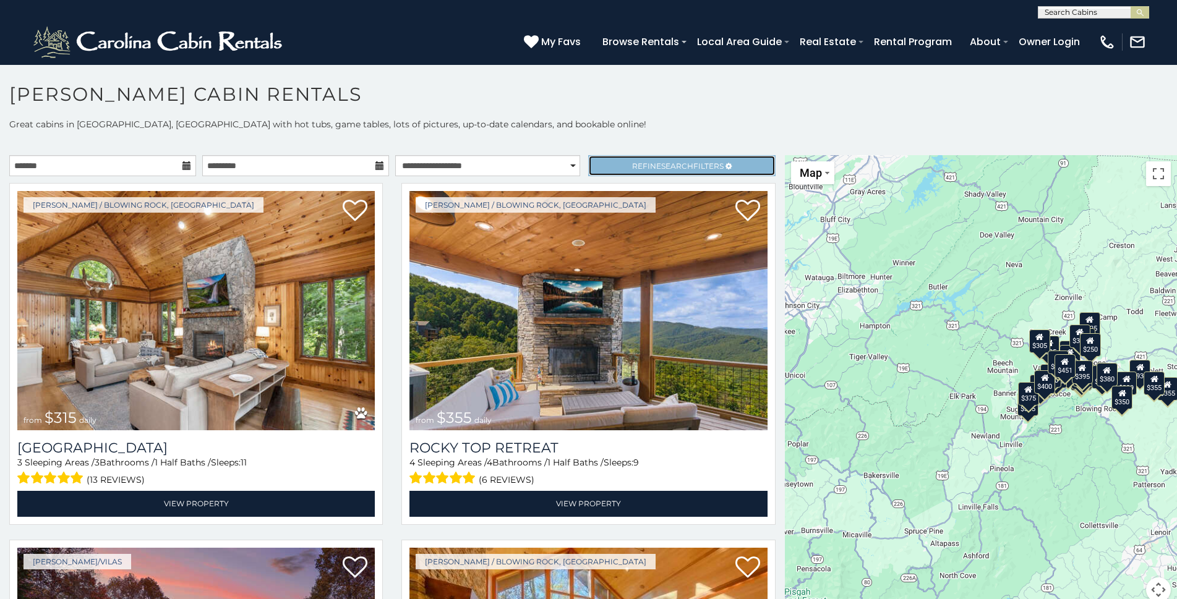
click at [608, 160] on link "Refine Search Filters" at bounding box center [681, 165] width 187 height 21
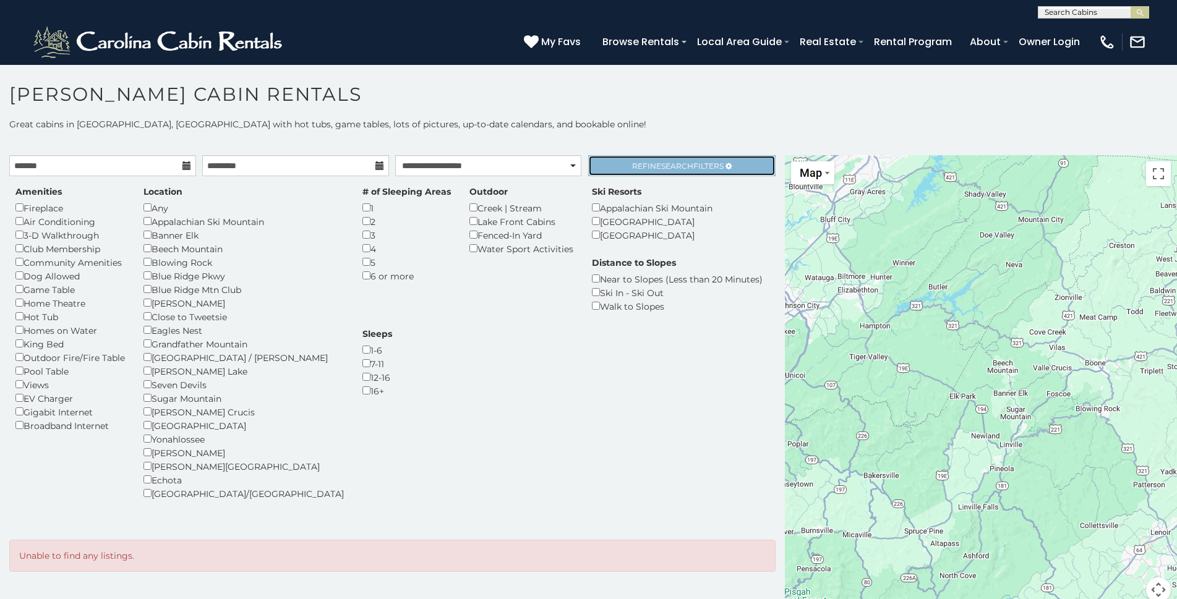
click at [656, 165] on span "Refine Search Filters" at bounding box center [678, 165] width 92 height 9
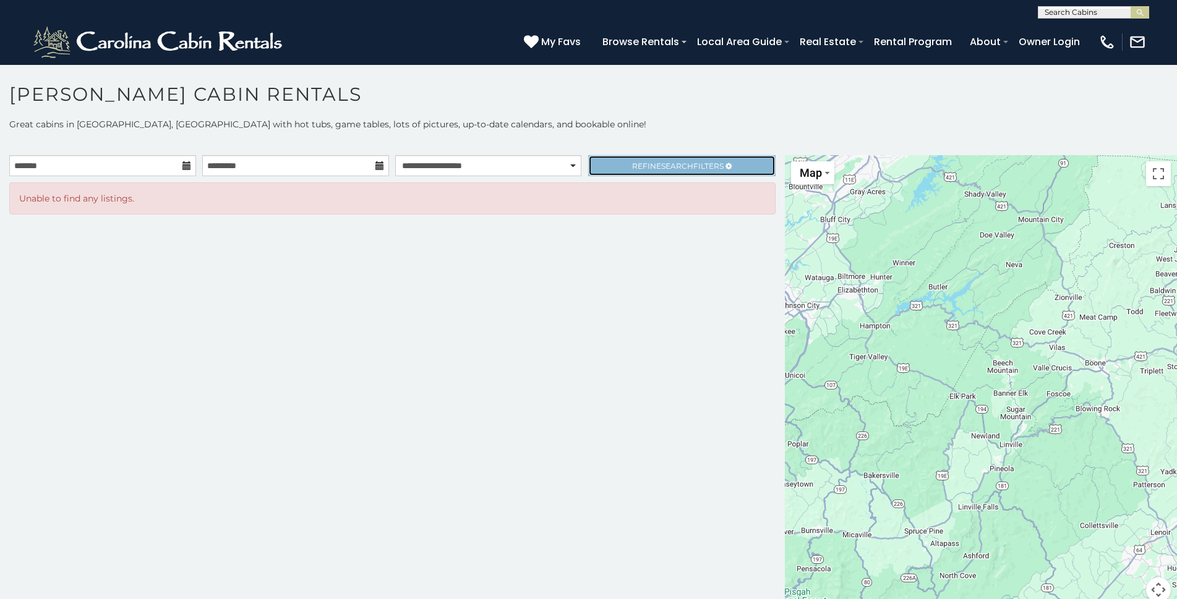
click at [632, 162] on span "Refine Search Filters" at bounding box center [678, 165] width 92 height 9
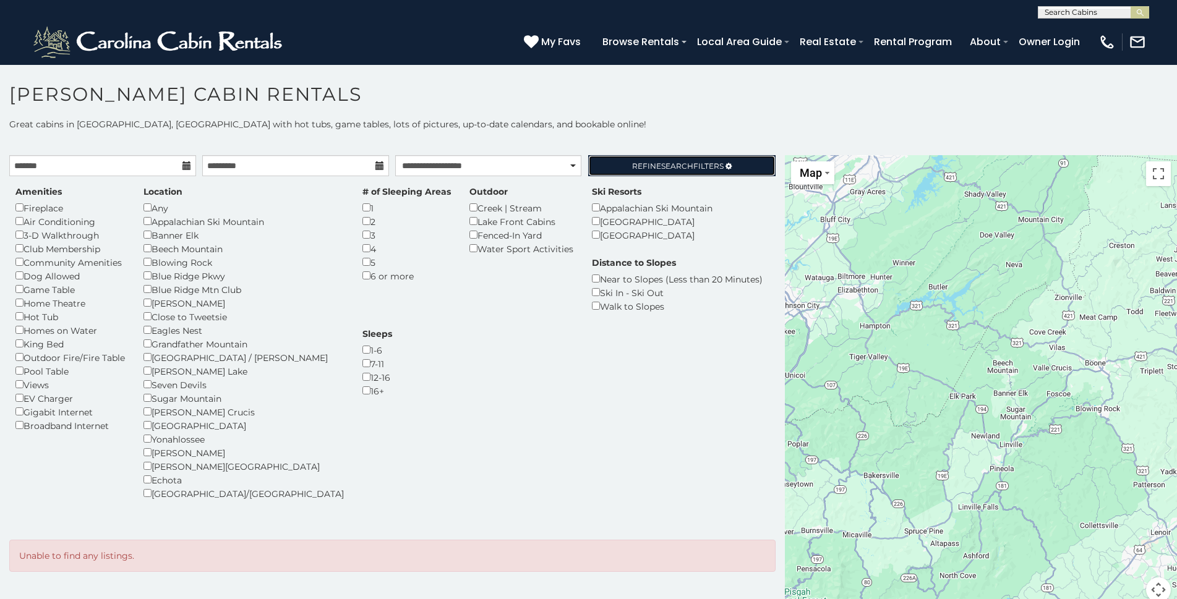
scroll to position [11, 0]
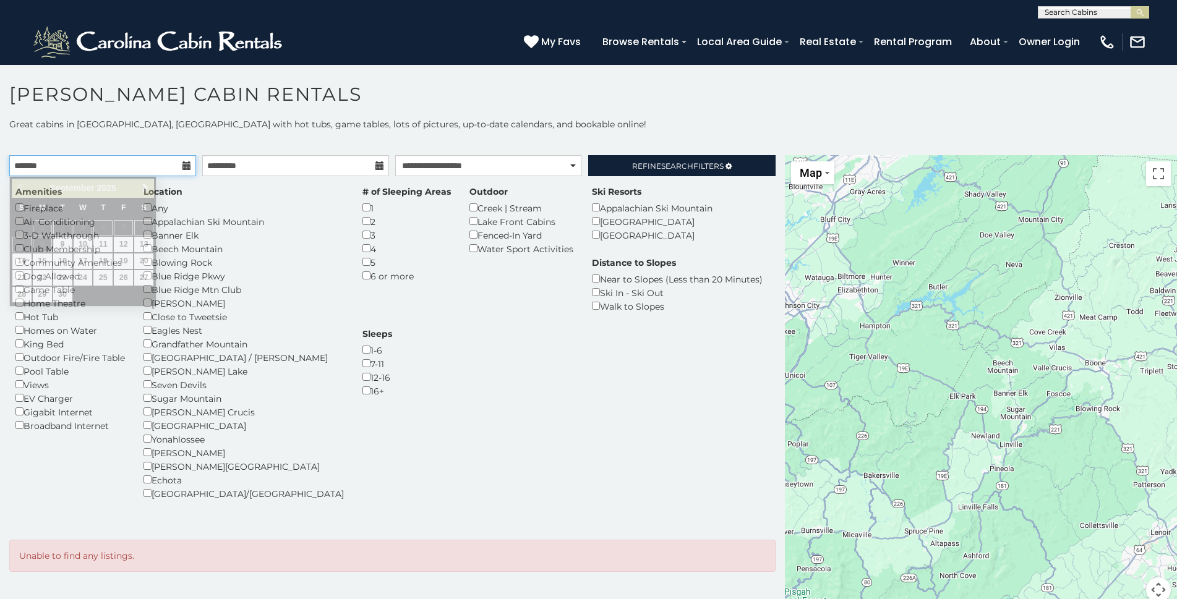
click at [178, 165] on input "text" at bounding box center [102, 165] width 187 height 21
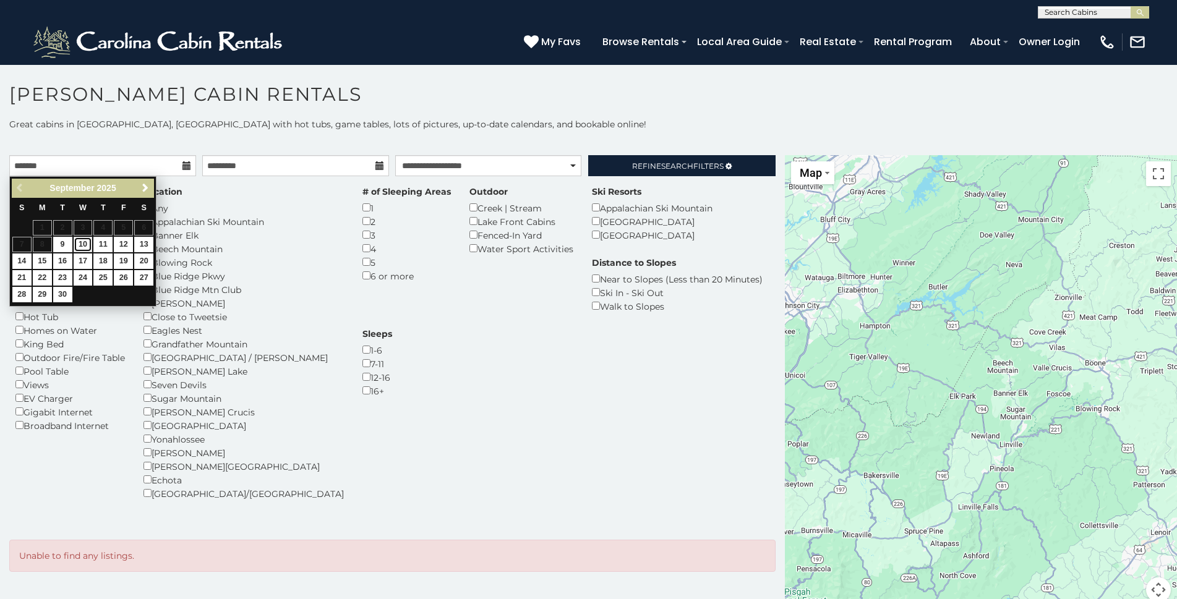
click at [79, 244] on link "10" at bounding box center [83, 244] width 19 height 15
type input "**********"
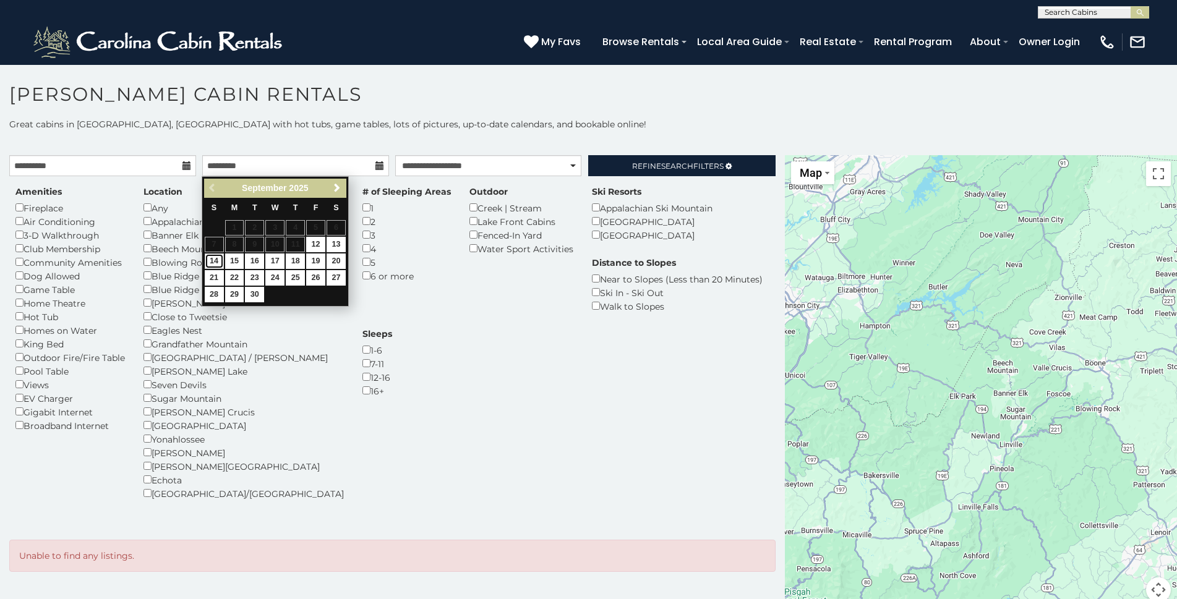
click at [209, 262] on link "14" at bounding box center [214, 261] width 19 height 15
type input "**********"
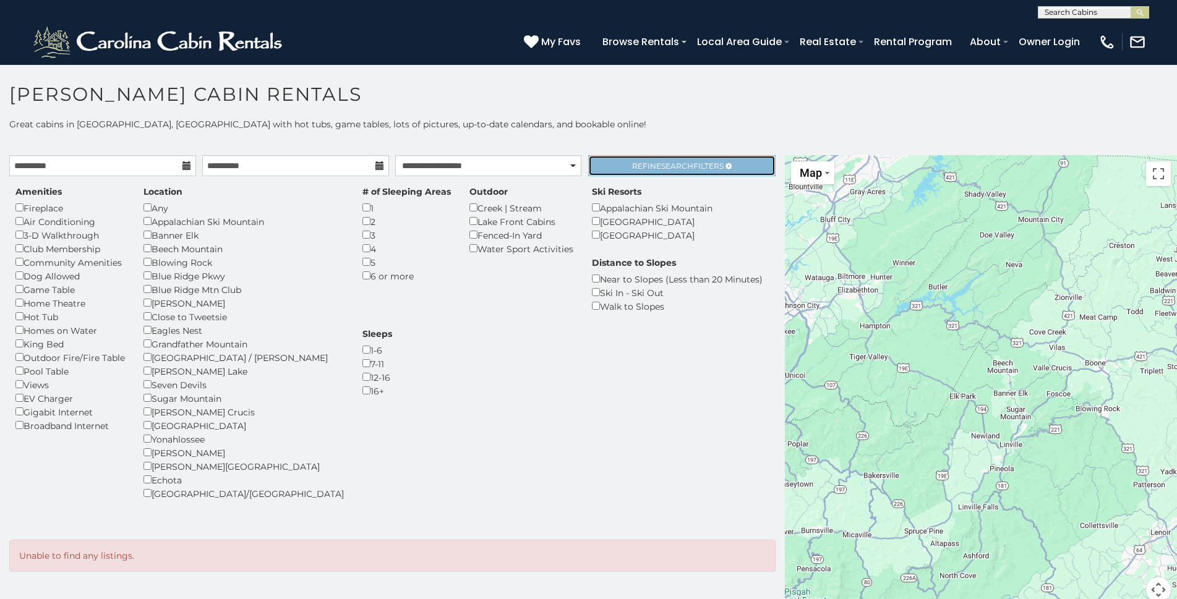
click at [663, 165] on span "Search" at bounding box center [677, 165] width 32 height 9
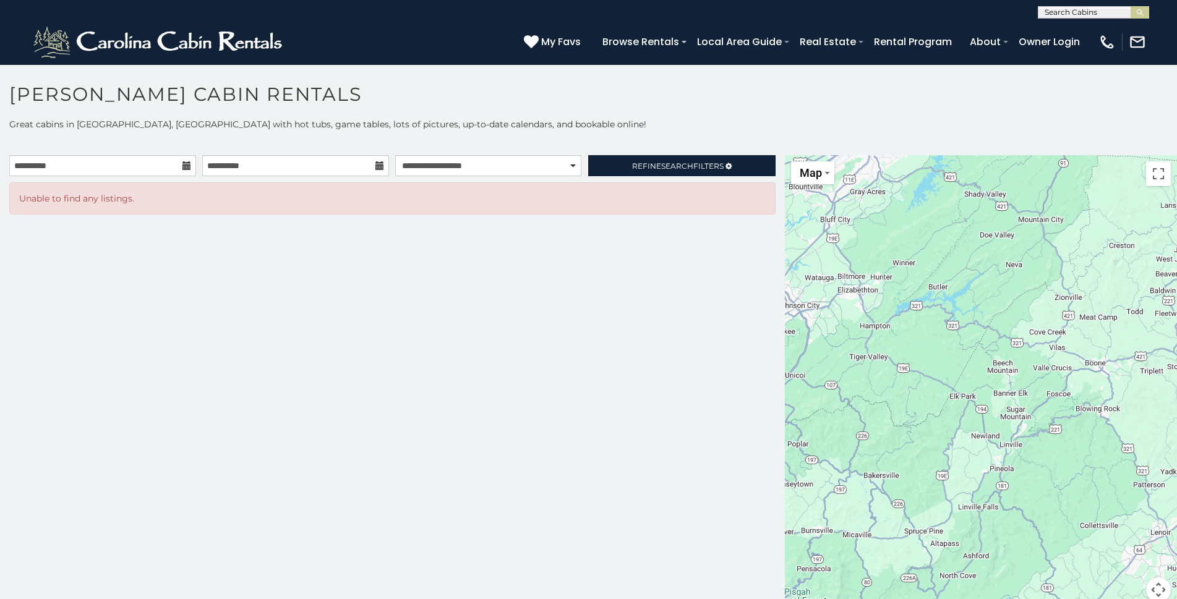
drag, startPoint x: 489, startPoint y: 345, endPoint x: 495, endPoint y: 344, distance: 6.9
click at [495, 344] on div "**********" at bounding box center [392, 386] width 785 height 462
click at [358, 288] on div "**********" at bounding box center [392, 386] width 785 height 462
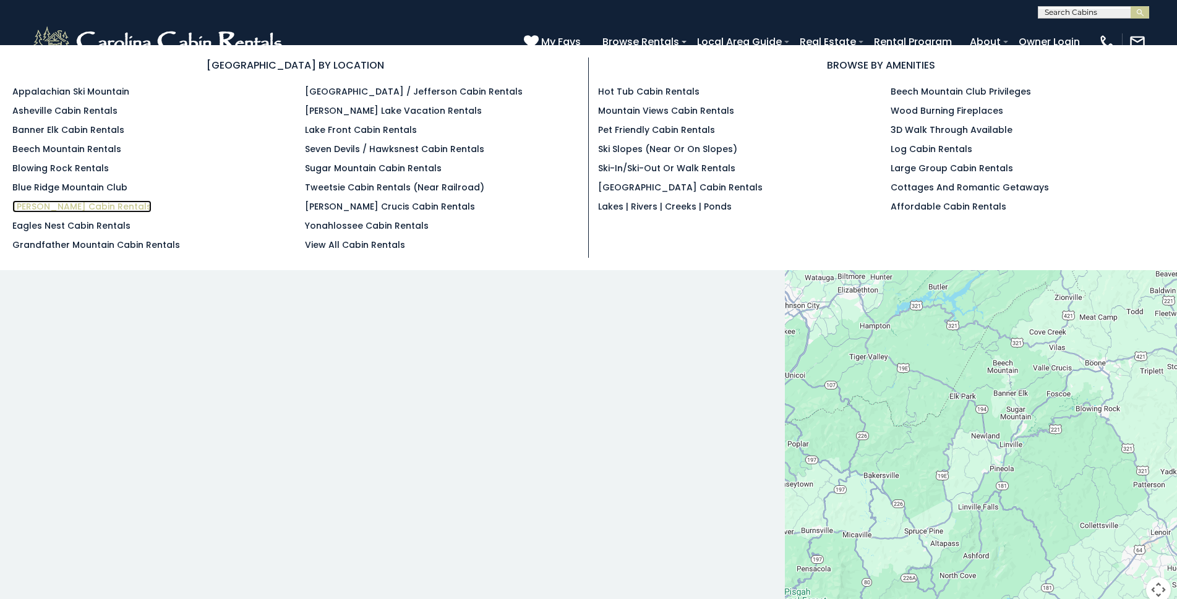
click at [50, 206] on link "[PERSON_NAME] Cabin Rentals" at bounding box center [81, 206] width 139 height 12
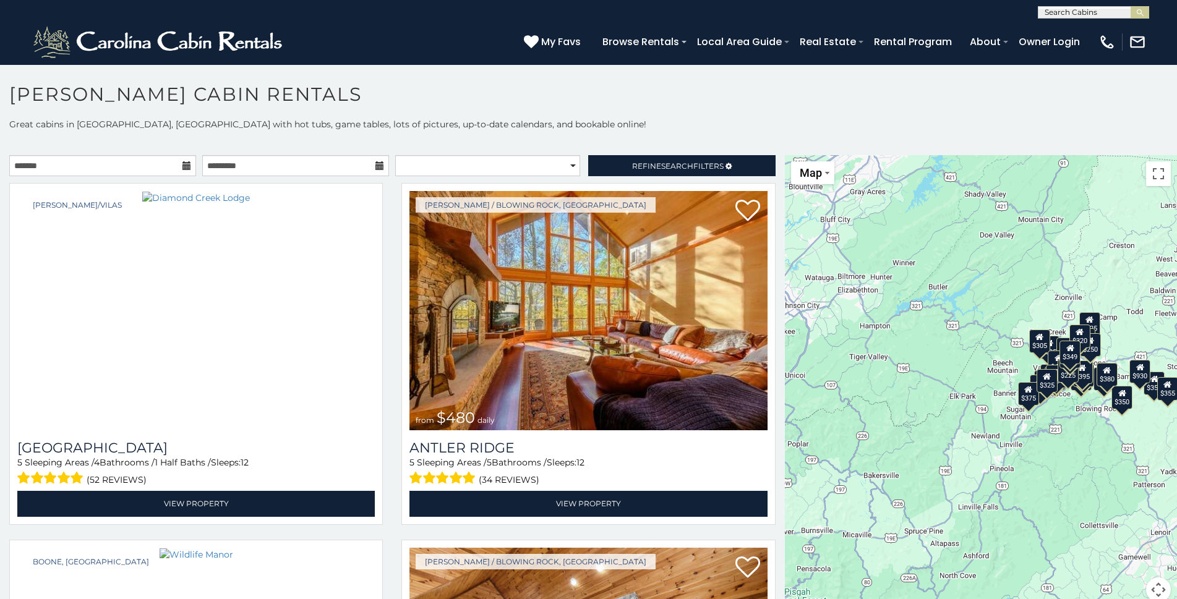
click at [185, 165] on icon at bounding box center [186, 165] width 9 height 9
click at [183, 165] on icon at bounding box center [186, 165] width 9 height 9
click at [331, 98] on h1 "[PERSON_NAME] Cabin Rentals" at bounding box center [588, 100] width 1177 height 35
click at [64, 163] on input "text" at bounding box center [102, 165] width 187 height 21
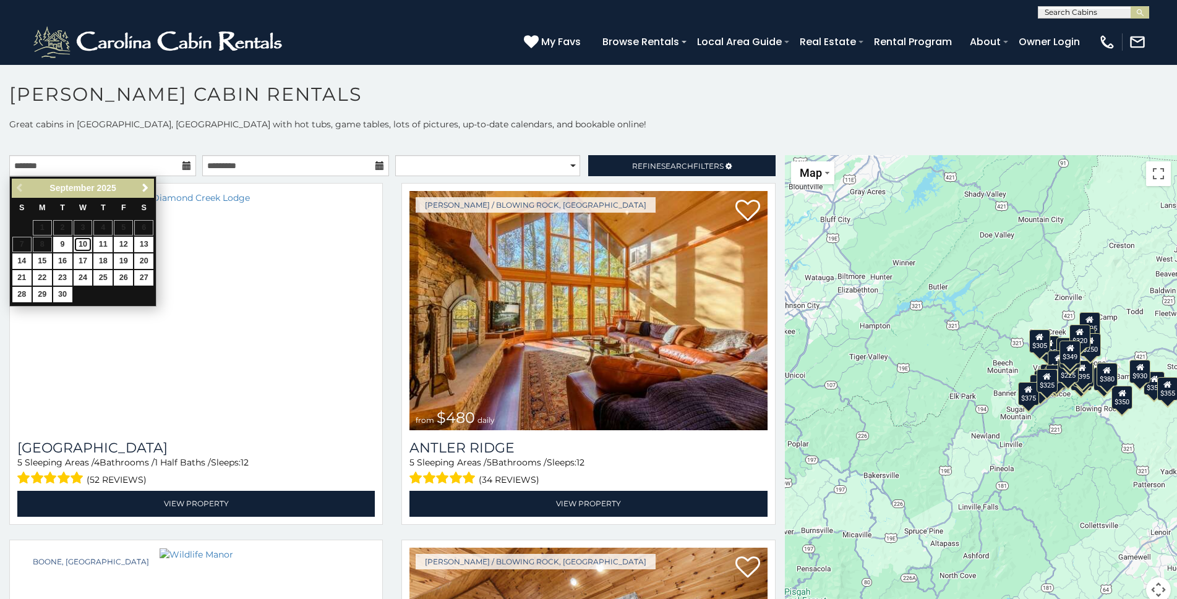
click at [83, 247] on link "10" at bounding box center [83, 244] width 19 height 15
type input "**********"
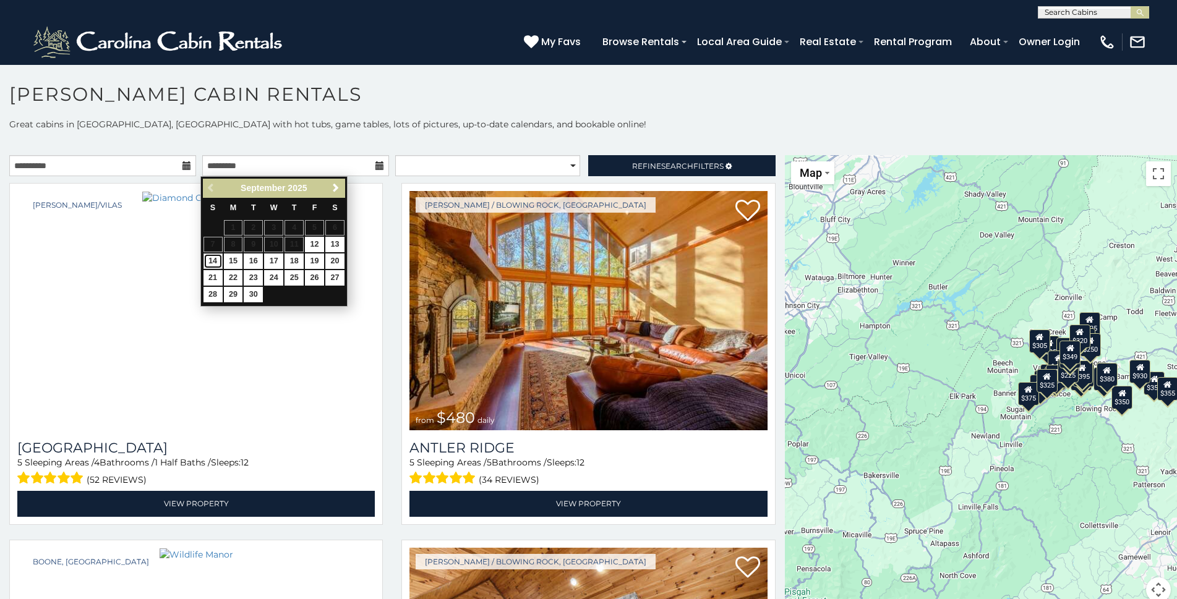
click at [213, 263] on link "14" at bounding box center [213, 261] width 19 height 15
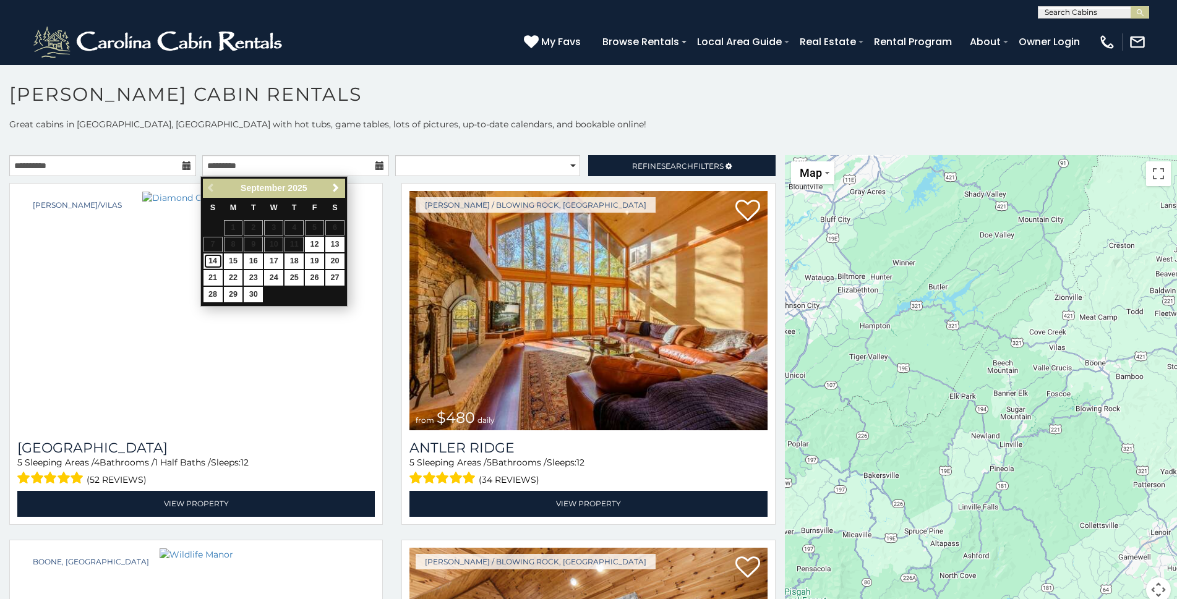
type input "**********"
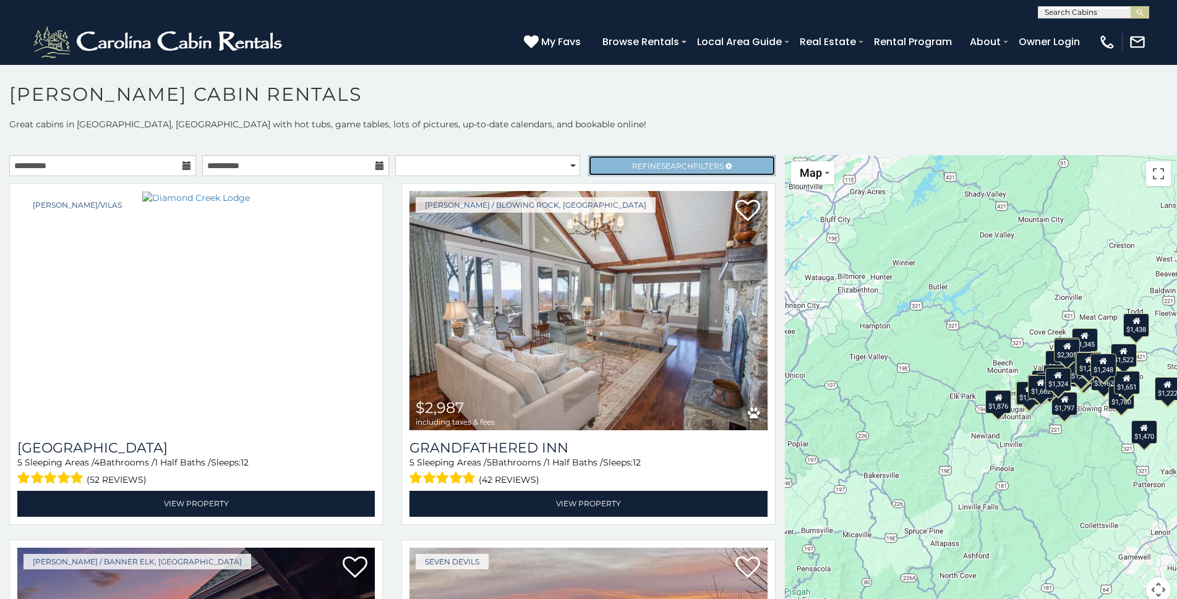
click at [673, 167] on span "Search" at bounding box center [677, 165] width 32 height 9
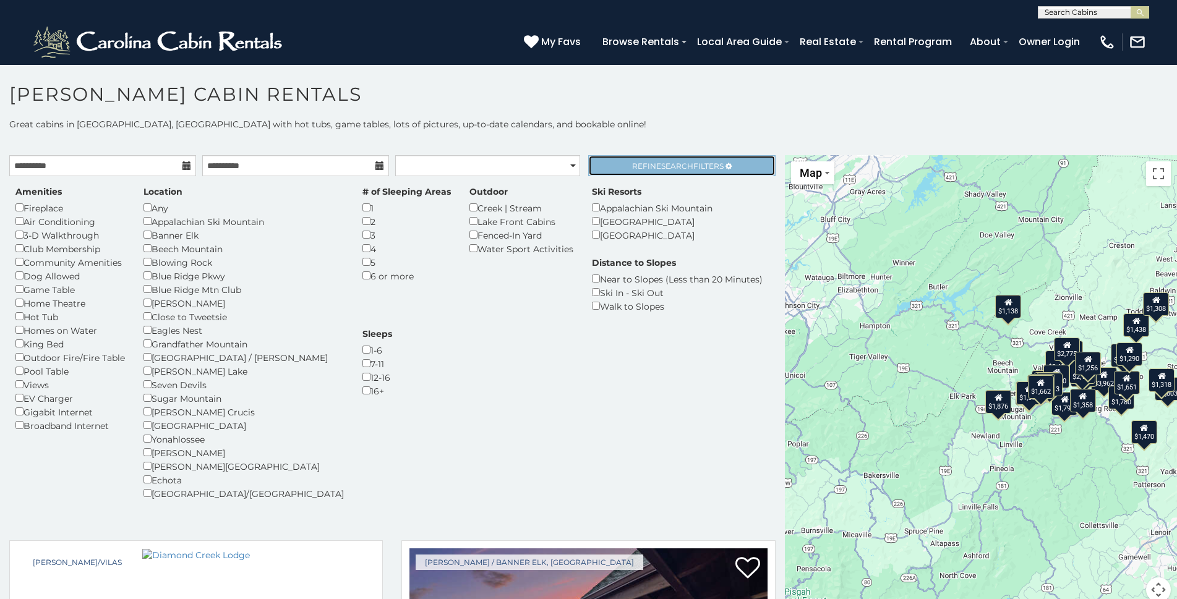
click at [663, 163] on span "Search" at bounding box center [677, 165] width 32 height 9
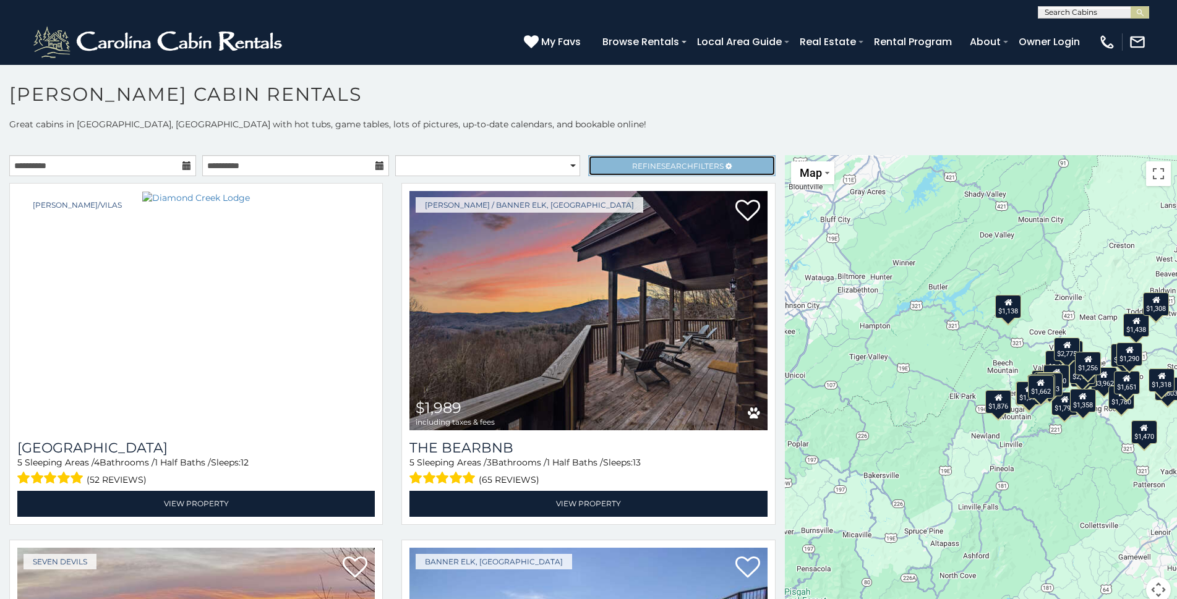
click at [666, 163] on span "Search" at bounding box center [677, 165] width 32 height 9
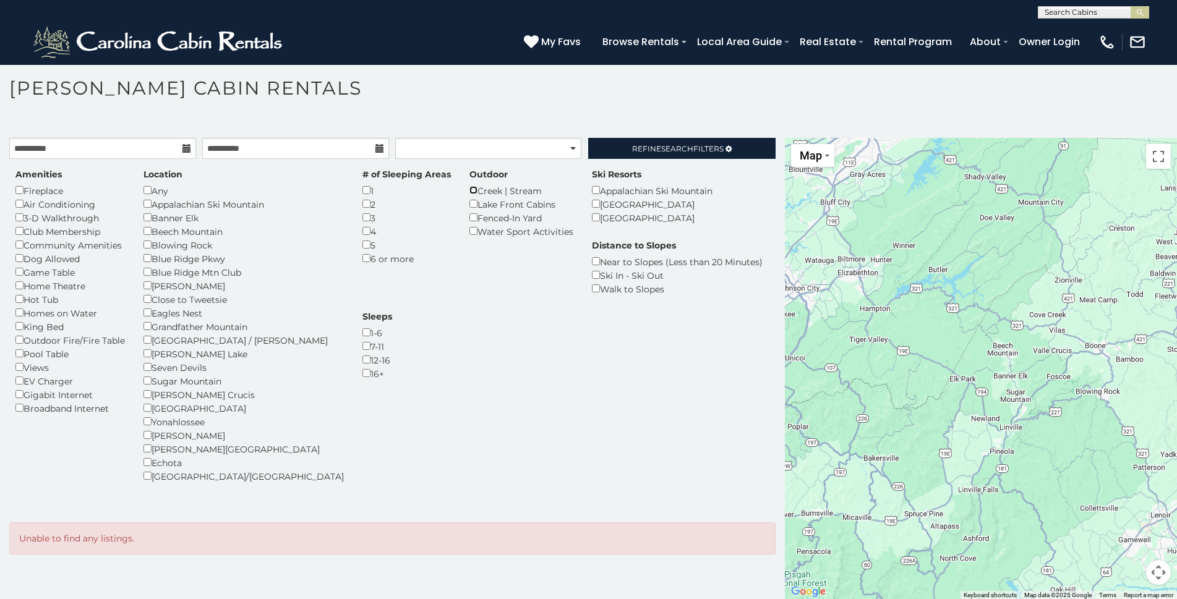
scroll to position [7, 0]
click at [478, 350] on div "Amenities Fireplace Air Conditioning 3-D Walkthrough Club Membership Community …" at bounding box center [392, 333] width 773 height 330
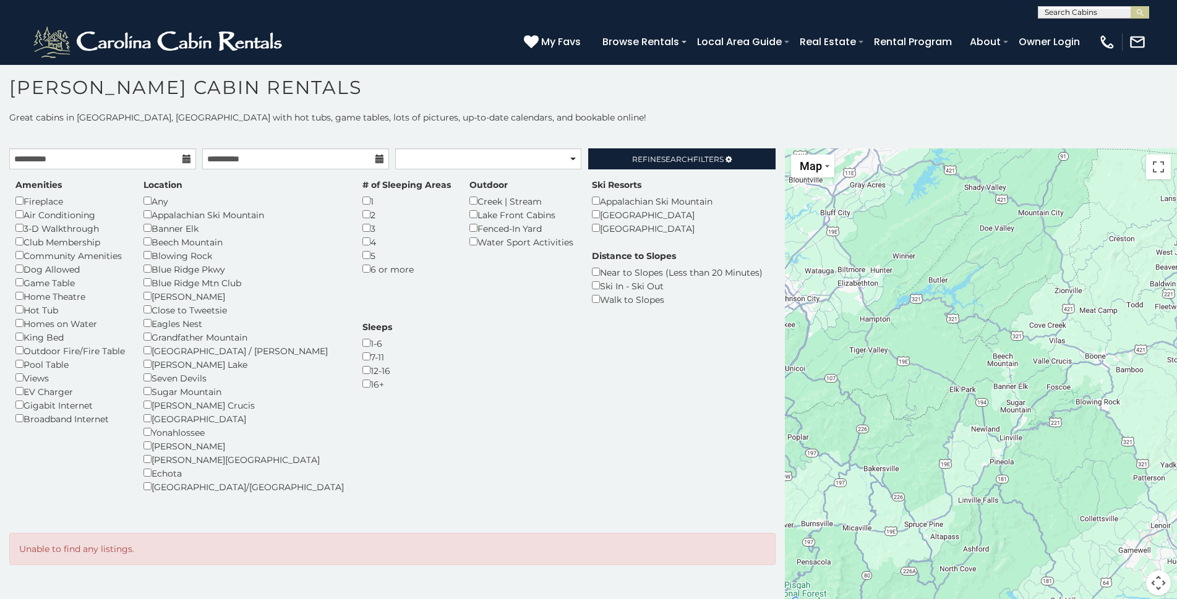
scroll to position [0, 0]
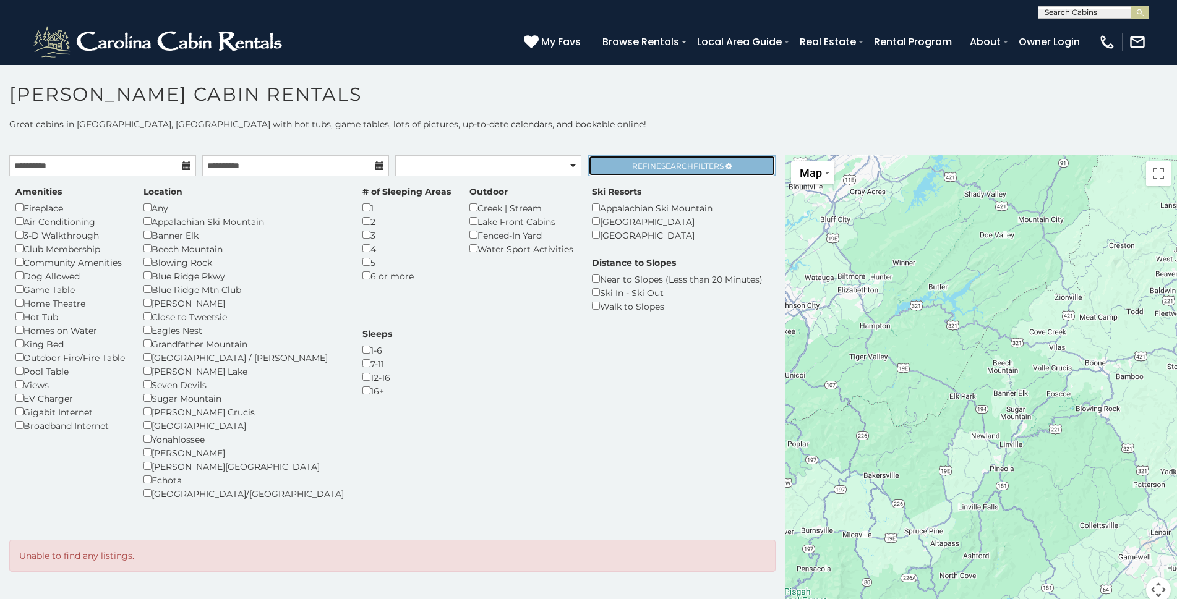
click at [632, 161] on span "Refine Search Filters" at bounding box center [678, 165] width 92 height 9
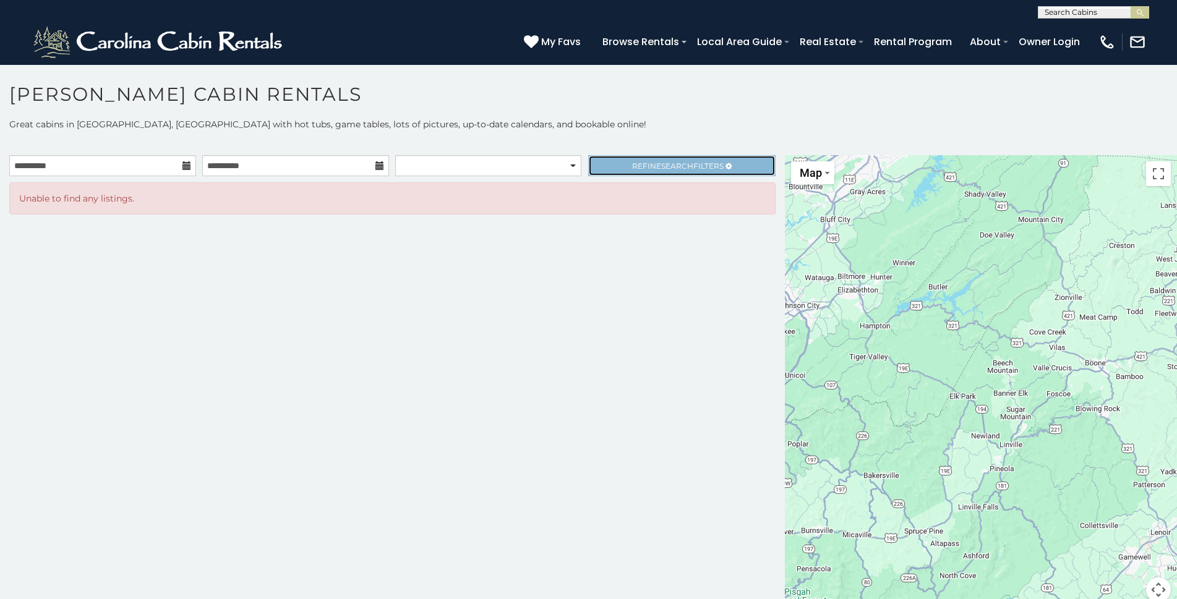
click at [650, 160] on link "Refine Search Filters" at bounding box center [681, 165] width 187 height 21
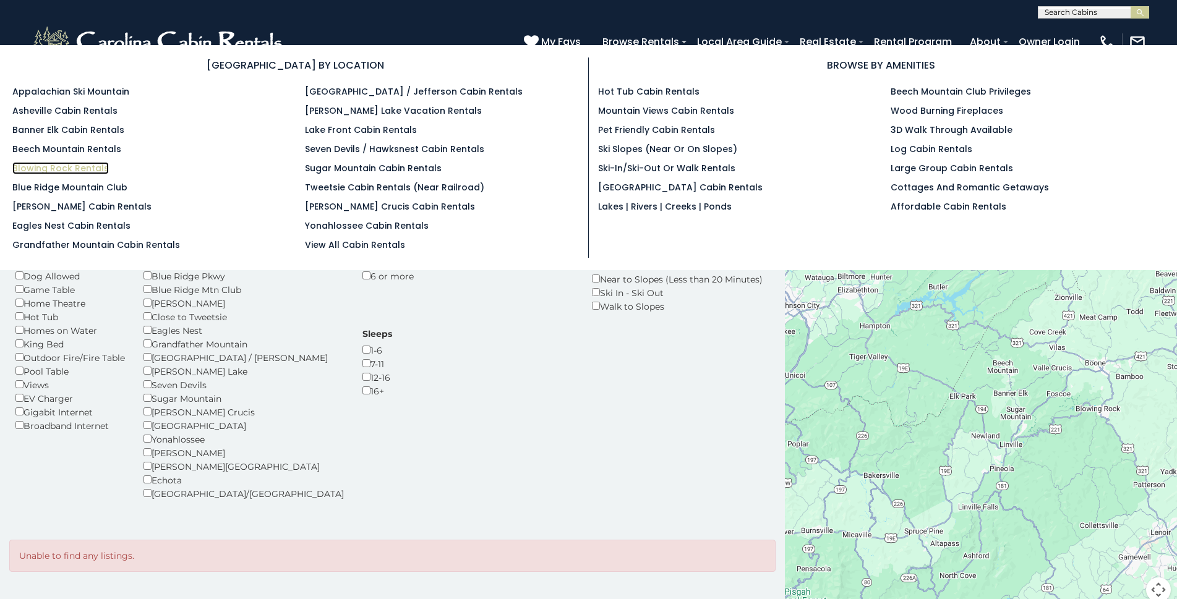
click at [50, 169] on link "Blowing Rock Rentals" at bounding box center [60, 168] width 96 height 12
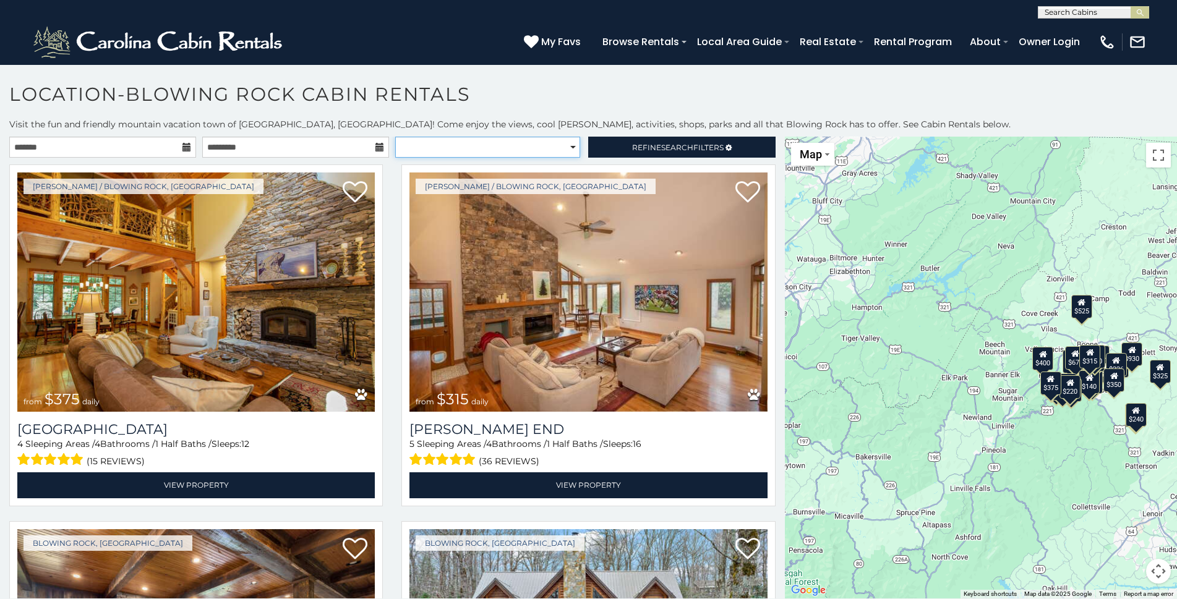
click at [565, 147] on select "**********" at bounding box center [487, 147] width 185 height 21
select select "**********"
click at [395, 137] on select "**********" at bounding box center [487, 147] width 185 height 21
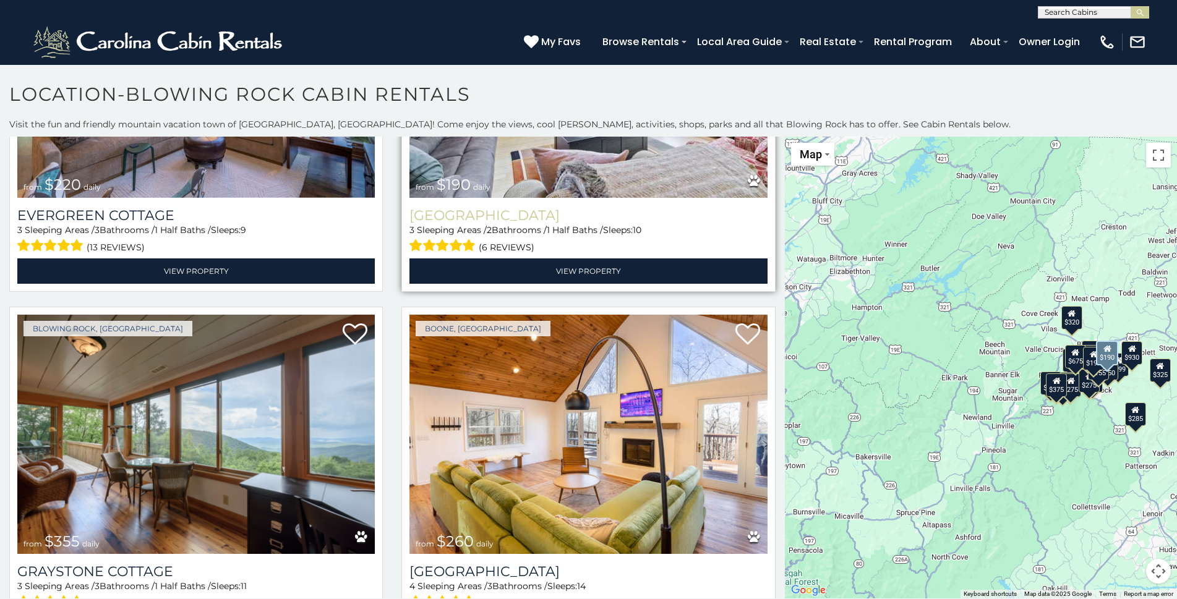
scroll to position [4578, 0]
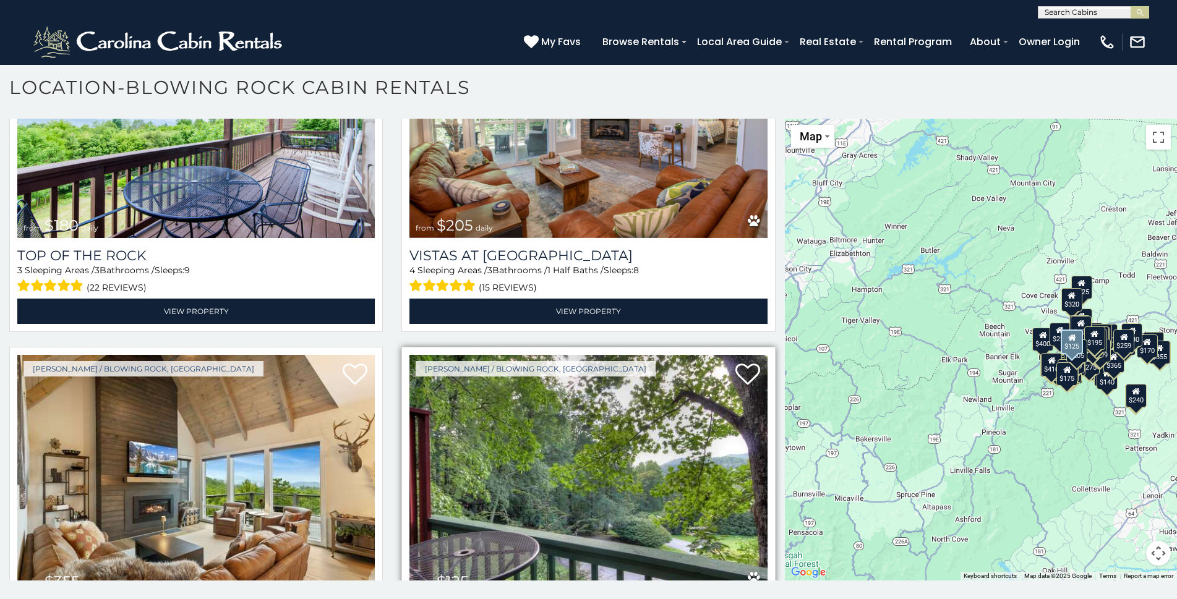
scroll to position [14080, 0]
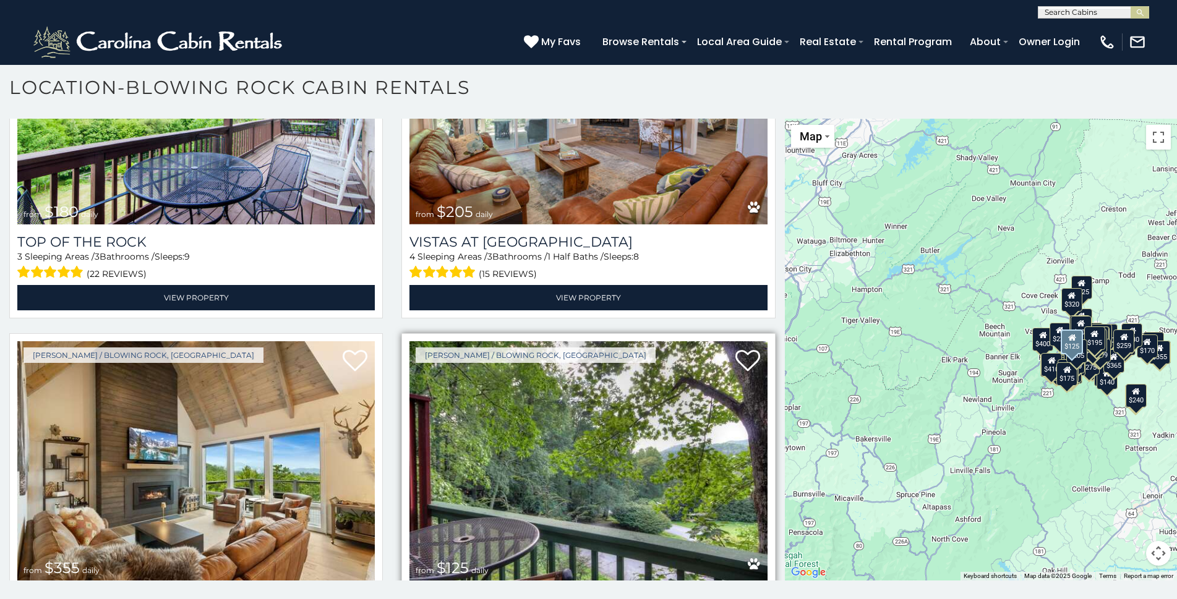
click at [622, 388] on img at bounding box center [589, 460] width 358 height 239
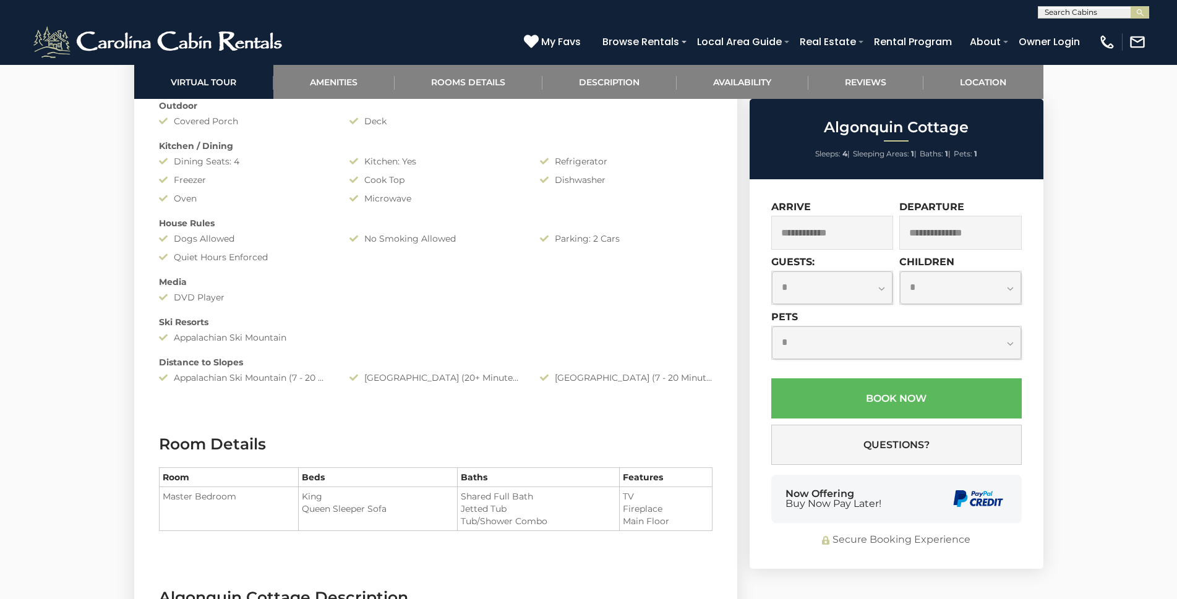
scroll to position [1299, 0]
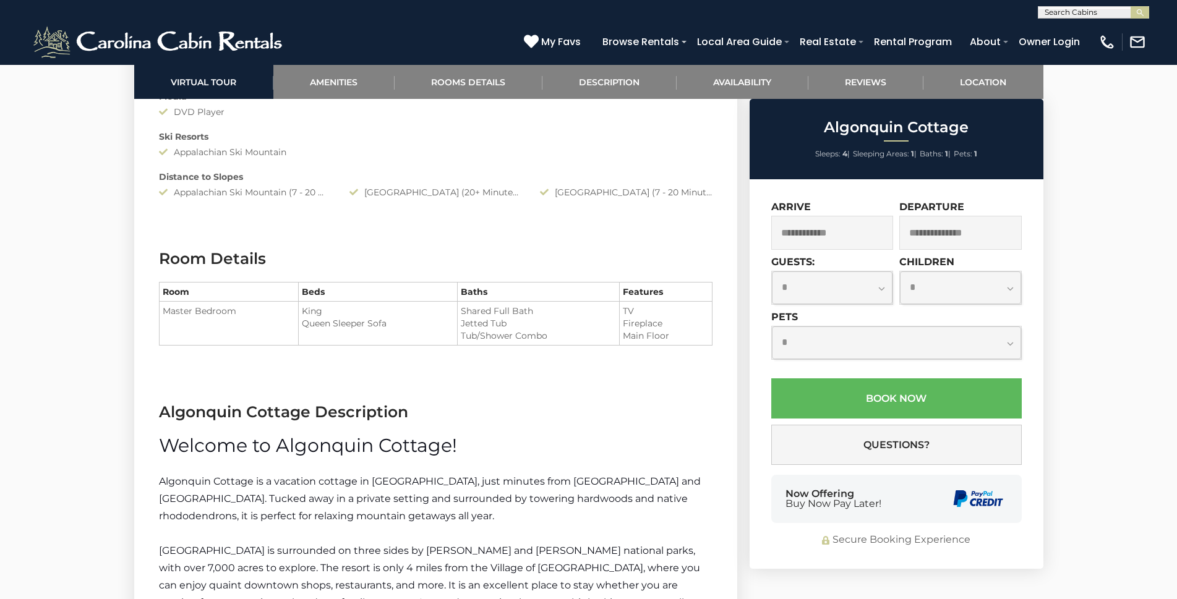
click at [881, 291] on select "**********" at bounding box center [832, 288] width 121 height 33
select select "*"
click at [772, 272] on select "**********" at bounding box center [832, 288] width 121 height 33
click at [861, 229] on input "text" at bounding box center [832, 233] width 122 height 34
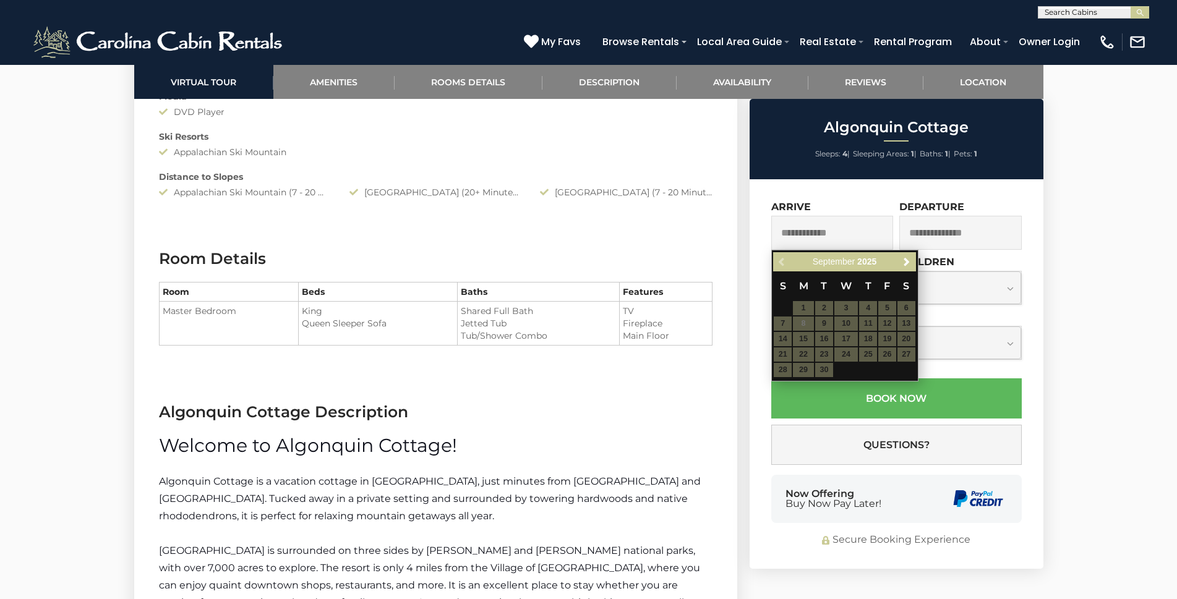
click at [847, 320] on table "S M T W T F S 1 2 3 4 5 6 7 8 9 10 11 12 13 14 15 16 17 18 19 20 21 22 23 24 25…" at bounding box center [844, 325] width 142 height 106
click at [846, 324] on table "S M T W T F S 1 2 3 4 5 6 7 8 9 10 11 12 13 14 15 16 17 18 19 20 21 22 23 24 25…" at bounding box center [844, 325] width 142 height 106
click at [725, 371] on section "Room Details Room Beds Baths Features Master Bedroom" at bounding box center [435, 305] width 603 height 153
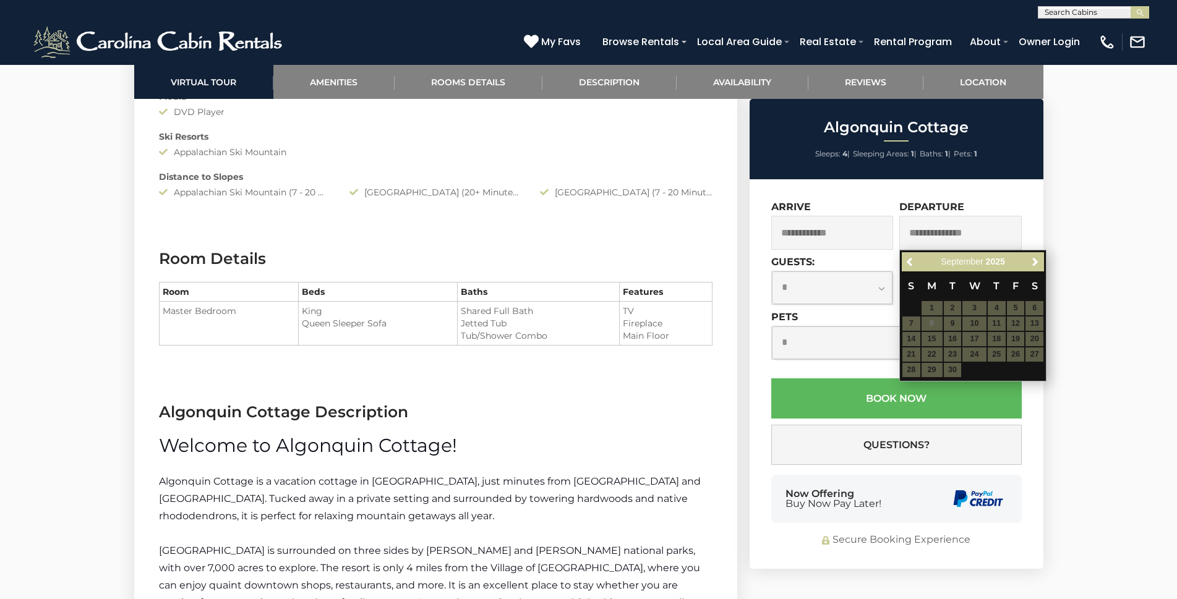
click at [846, 233] on input "text" at bounding box center [832, 233] width 122 height 34
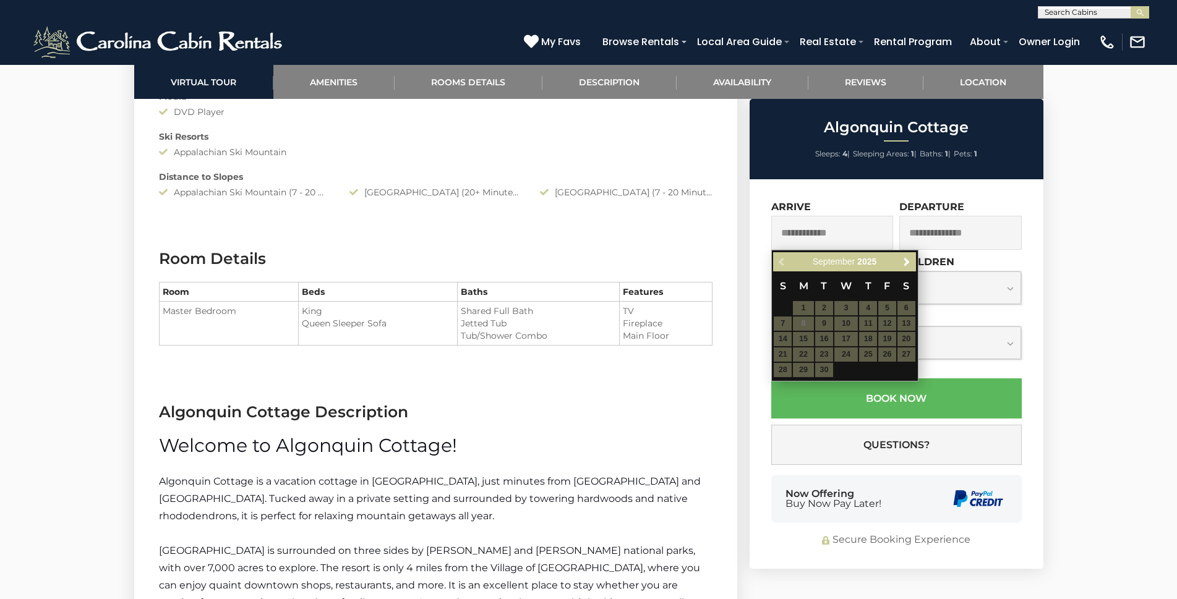
click at [844, 324] on table "S M T W T F S 1 2 3 4 5 6 7 8 9 10 11 12 13 14 15 16 17 18 19 20 21 22 23 24 25…" at bounding box center [844, 325] width 142 height 106
click at [847, 322] on table "S M T W T F S 1 2 3 4 5 6 7 8 9 10 11 12 13 14 15 16 17 18 19 20 21 22 23 24 25…" at bounding box center [844, 325] width 142 height 106
click at [949, 231] on input "text" at bounding box center [960, 233] width 122 height 34
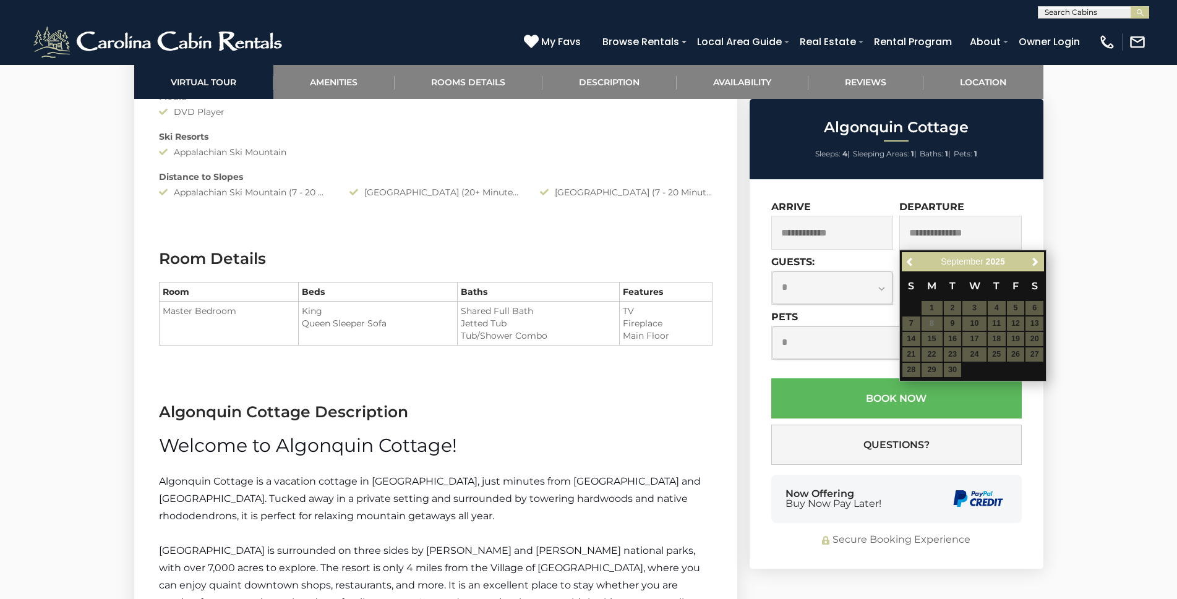
click at [911, 335] on table "S M T W T F S 1 2 3 4 5 6 7 8 9 10 11 12 13 14 15 16 17 18 19 20 21 22 23 24 25…" at bounding box center [973, 325] width 142 height 106
click at [933, 322] on table "S M T W T F S 1 2 3 4 5 6 7 8 9 10 11 12 13 14 15 16 17 18 19 20 21 22 23 24 25…" at bounding box center [973, 325] width 142 height 106
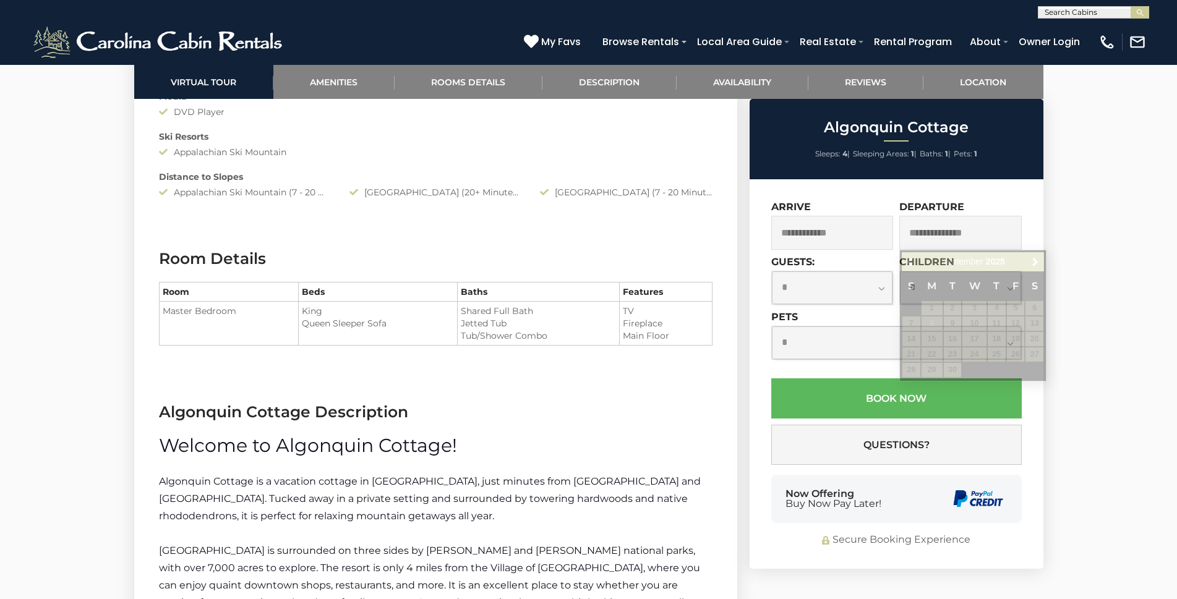
click at [1123, 341] on div "Come Stay at [GEOGRAPHIC_DATA]!" at bounding box center [588, 457] width 1177 height 3384
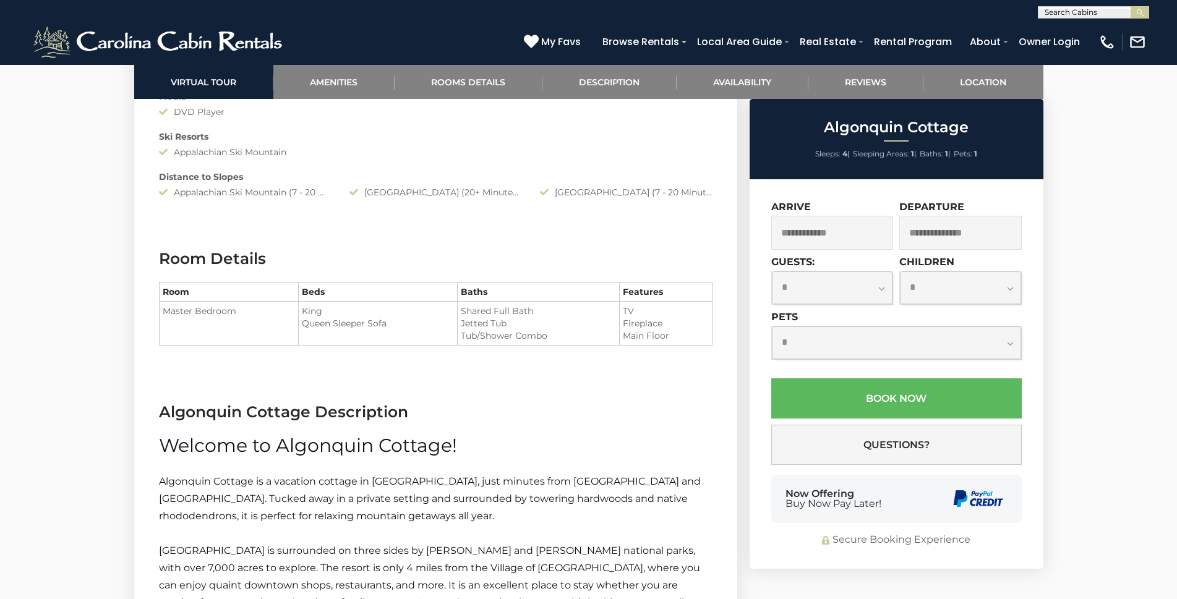
click at [1121, 338] on div "Come Stay at [GEOGRAPHIC_DATA]!" at bounding box center [588, 457] width 1177 height 3384
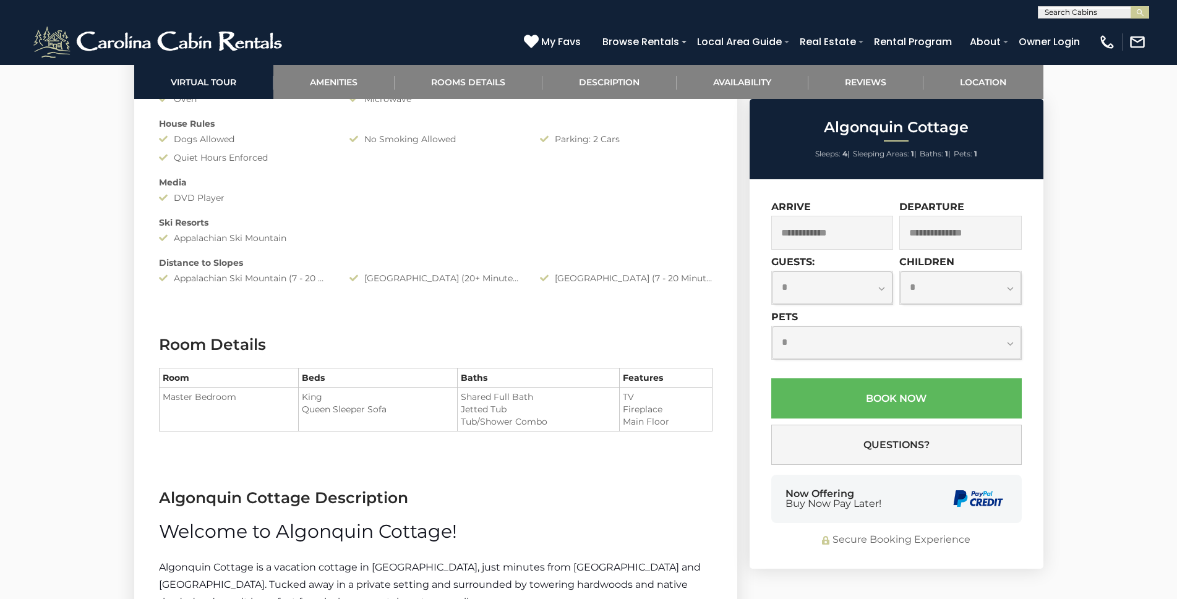
scroll to position [1113, 0]
